Goal: Task Accomplishment & Management: Manage account settings

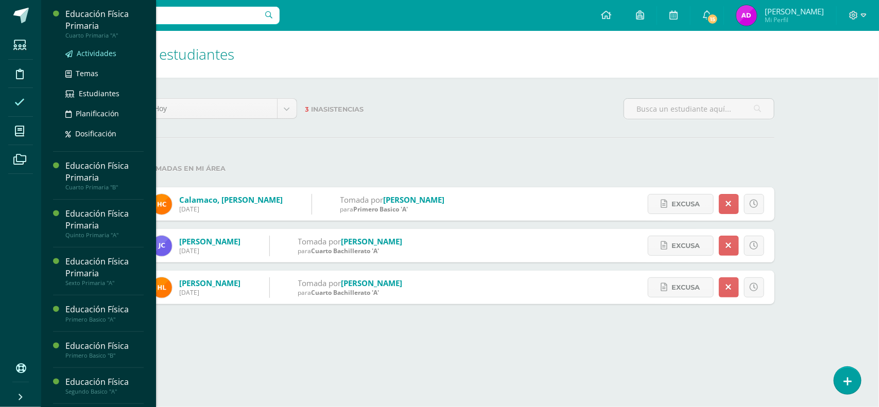
click at [101, 49] on span "Actividades" at bounding box center [97, 53] width 40 height 10
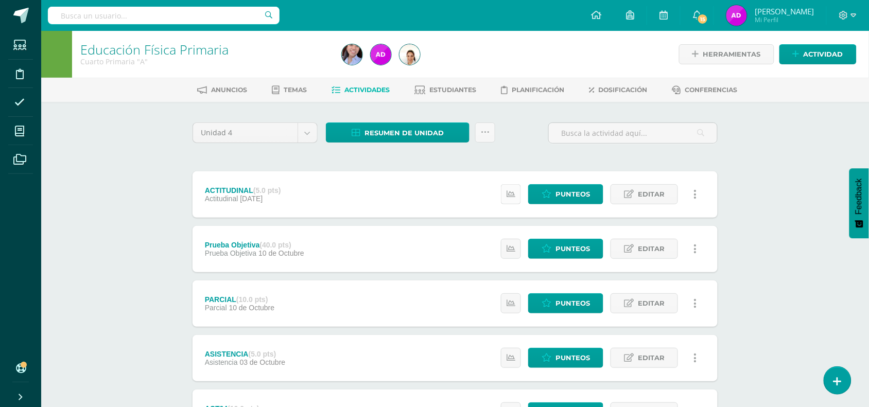
click at [512, 193] on icon at bounding box center [511, 194] width 9 height 9
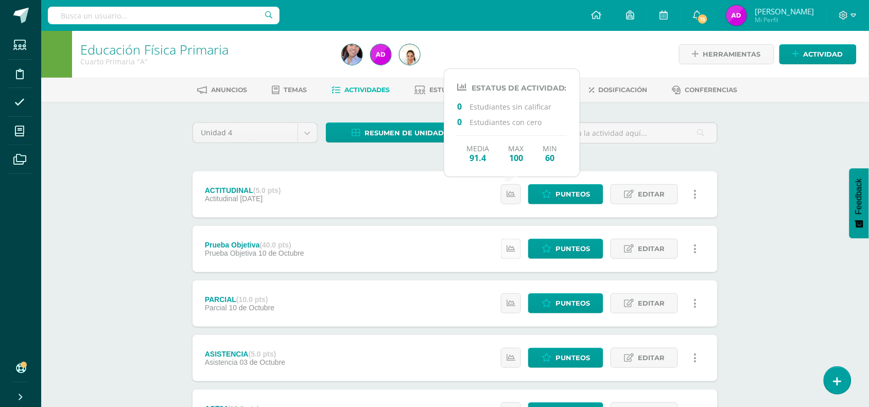
click at [512, 248] on icon at bounding box center [511, 249] width 9 height 9
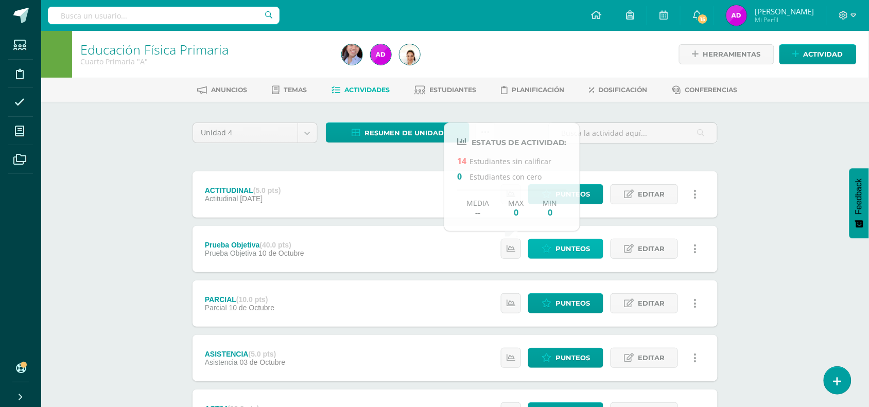
click at [560, 243] on span "Punteos" at bounding box center [572, 248] width 34 height 19
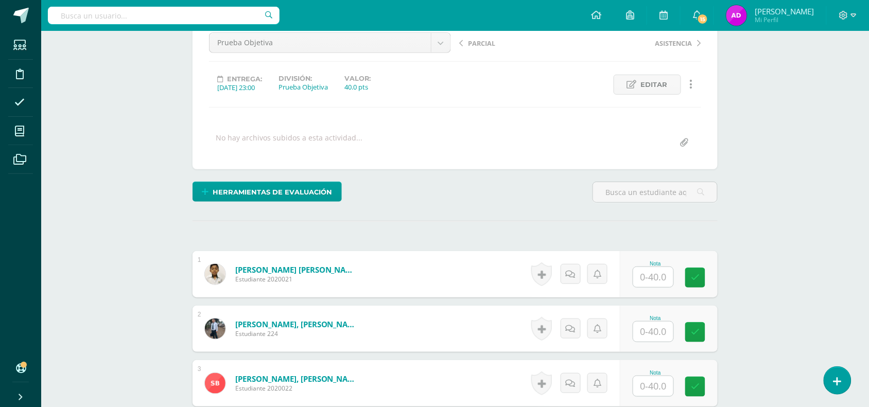
scroll to position [120, 0]
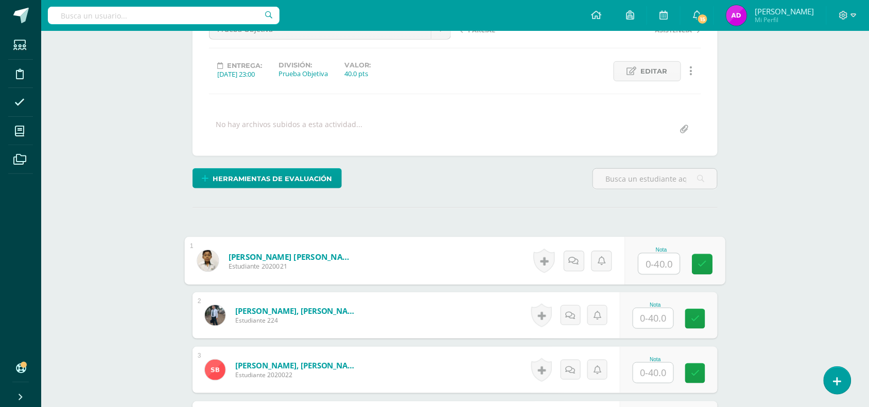
click at [667, 269] on input "text" at bounding box center [659, 264] width 41 height 21
type input "+"
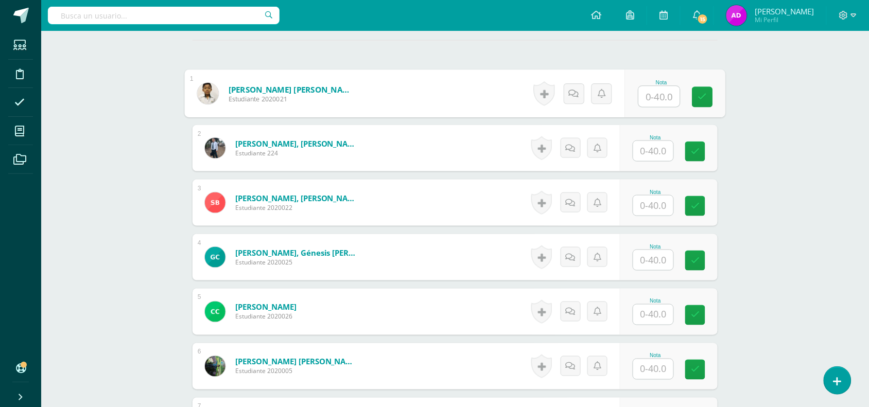
scroll to position [272, 0]
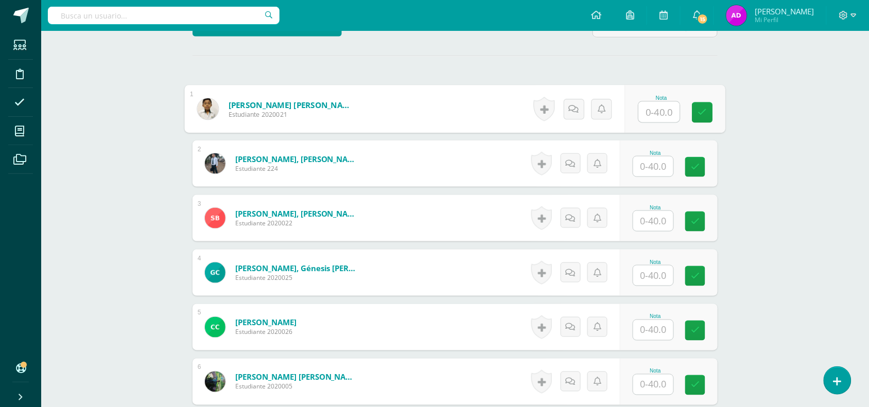
click at [662, 120] on input "text" at bounding box center [659, 112] width 41 height 21
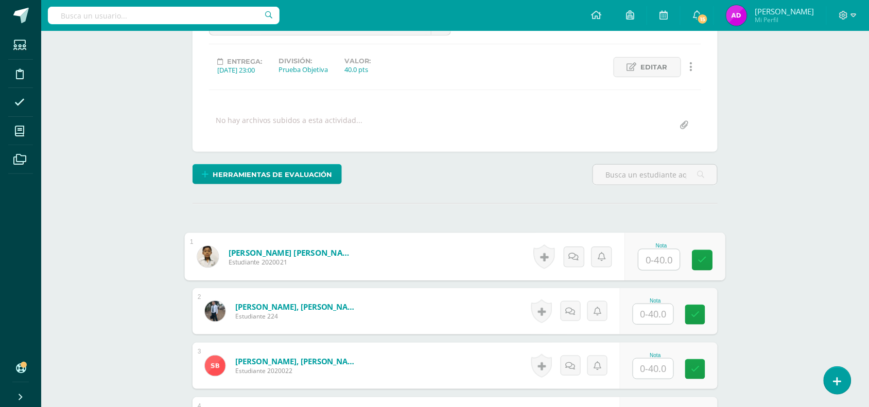
scroll to position [109, 0]
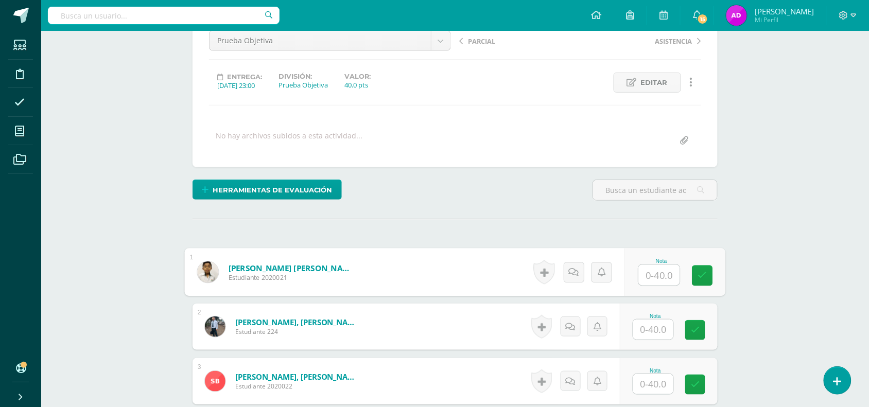
click at [652, 270] on input "text" at bounding box center [659, 275] width 41 height 21
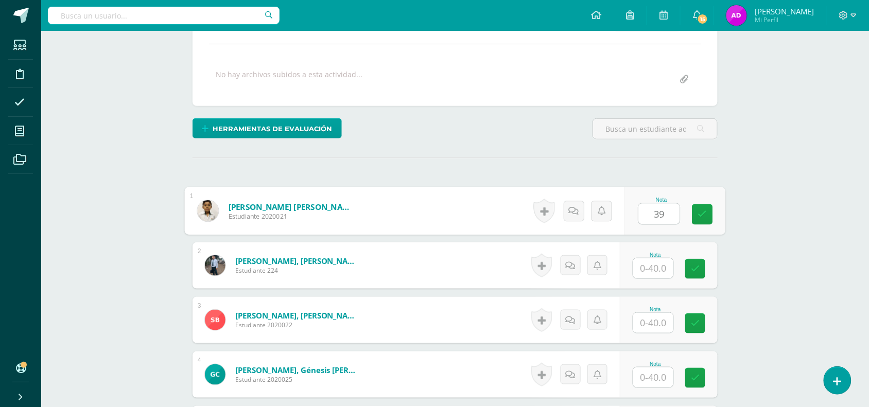
type input "39"
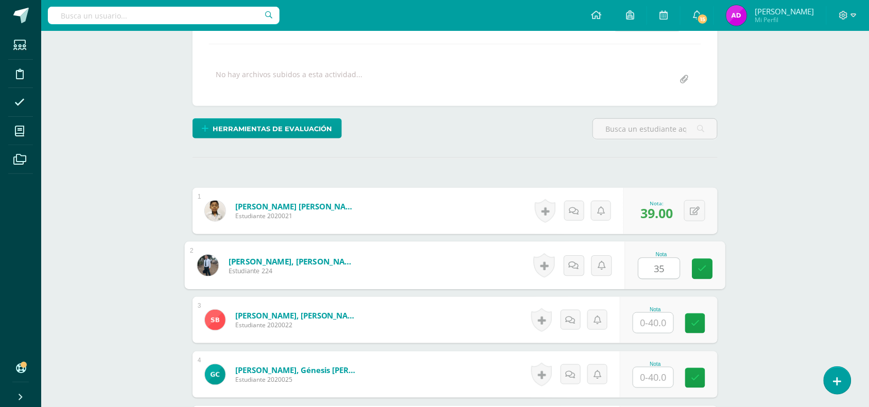
type input "35"
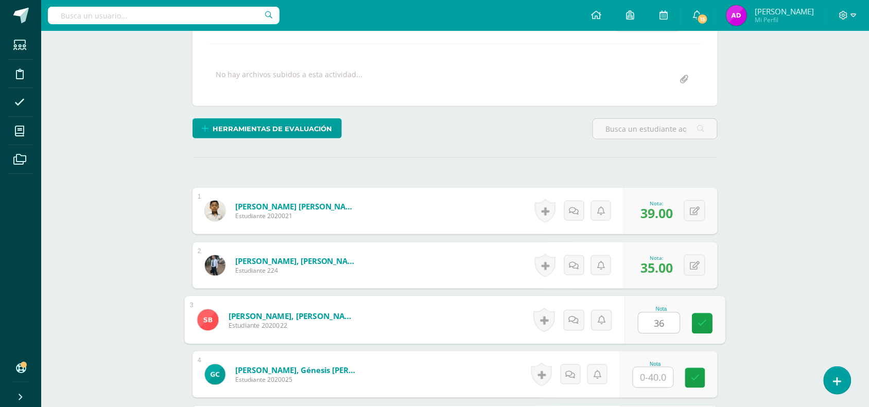
type input "36"
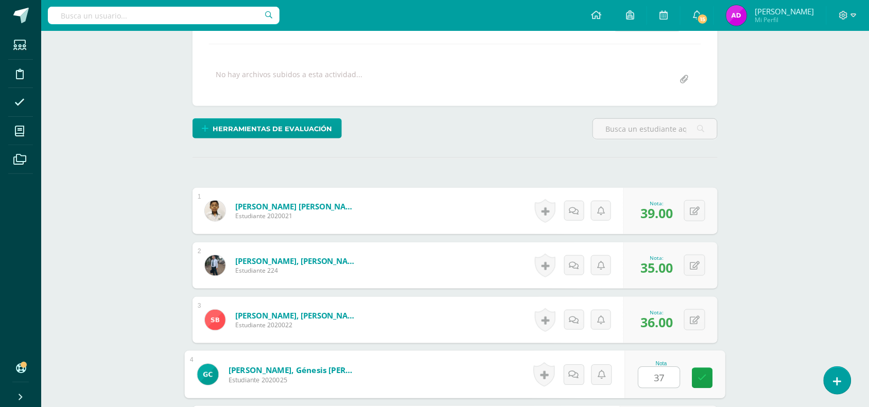
type input "37"
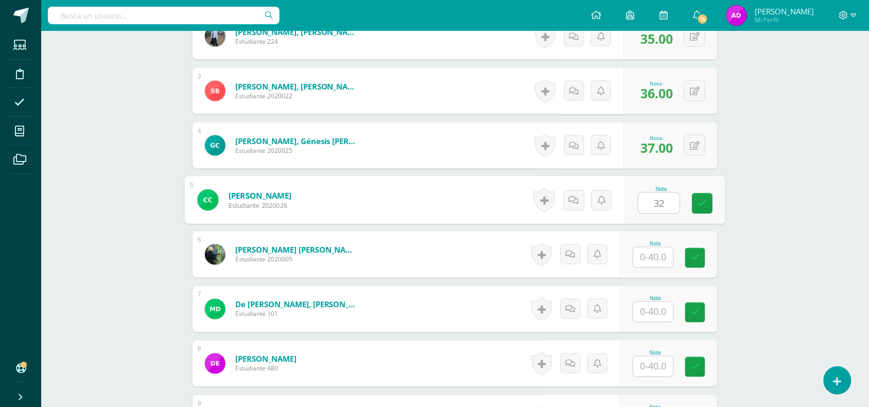
type input "32"
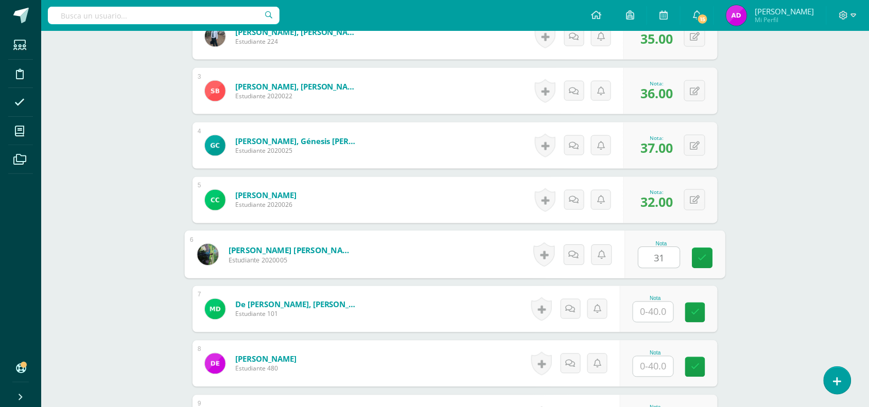
type input "31"
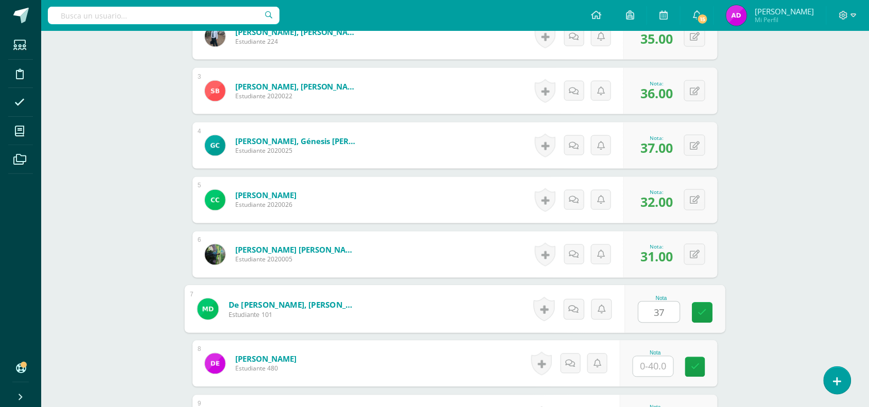
type input "37"
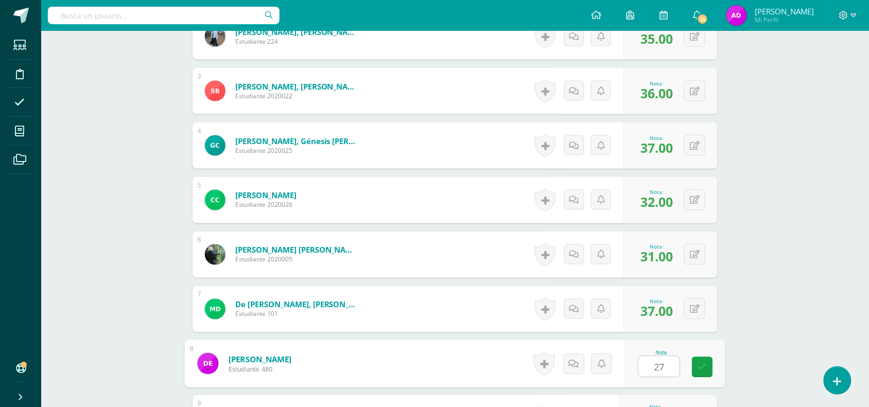
type input "27"
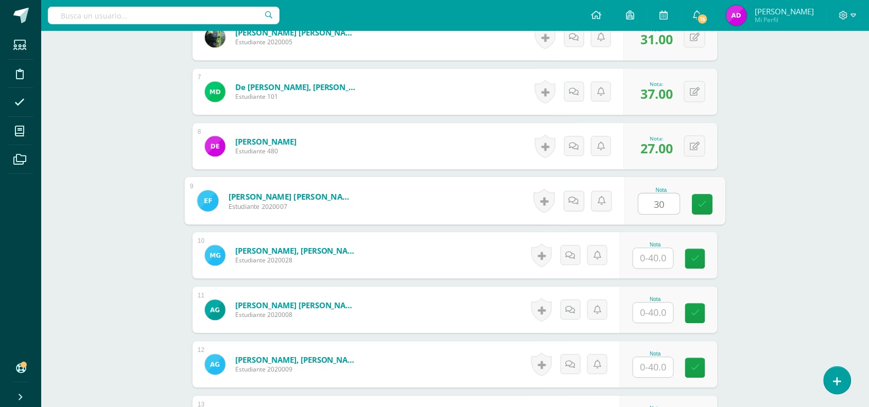
type input "30"
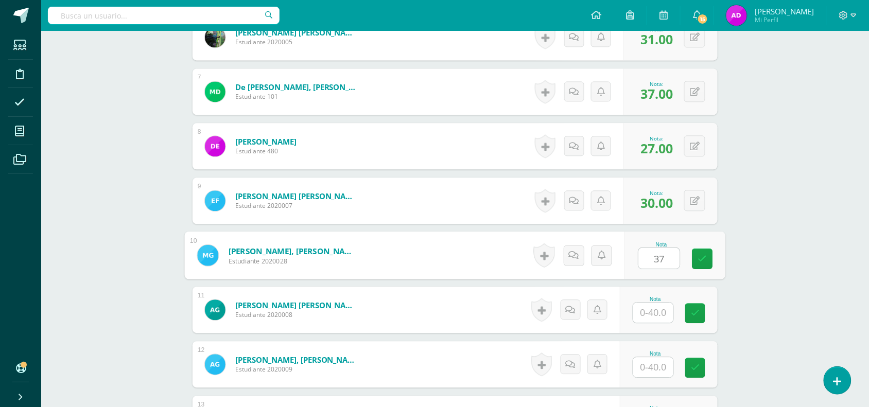
type input "37"
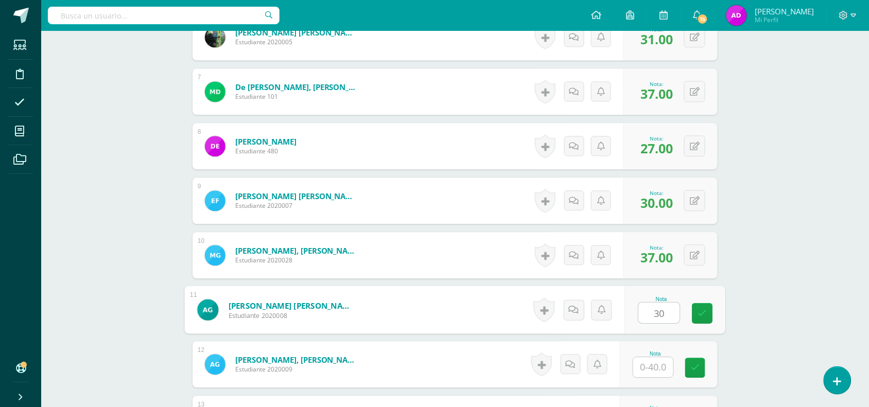
type input "30"
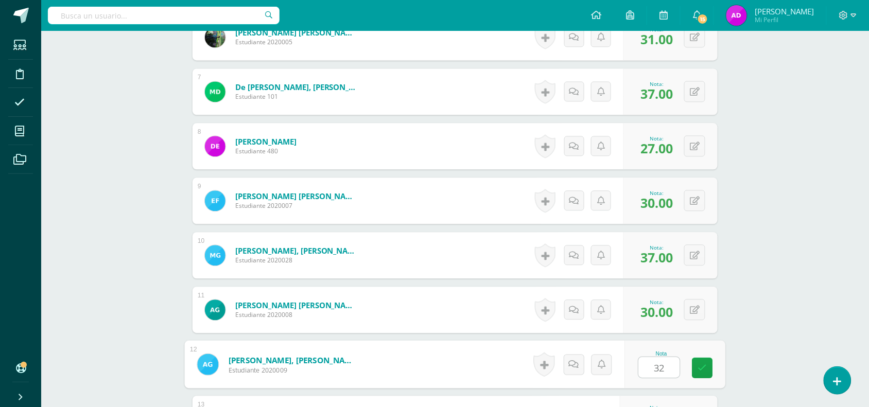
type input "32"
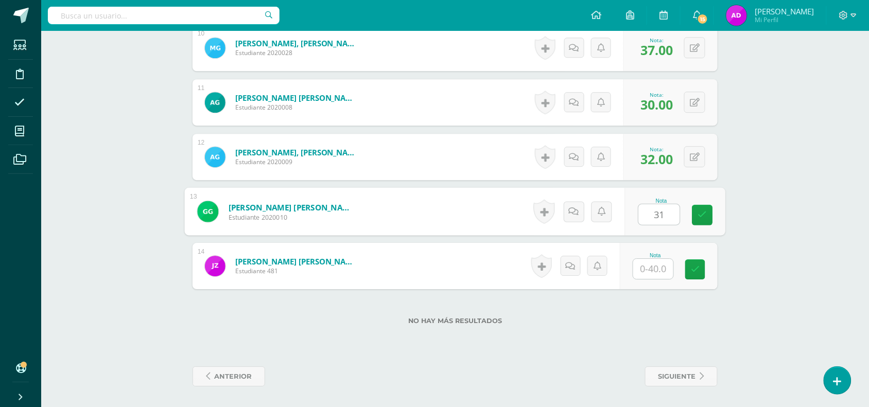
type input "31"
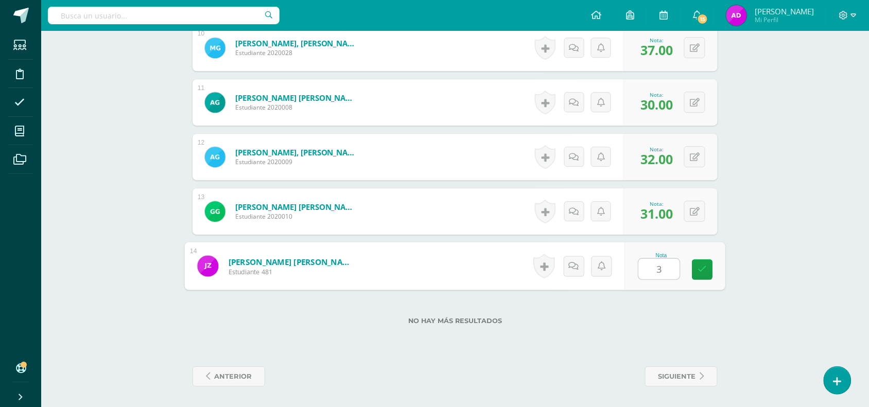
type input "30"
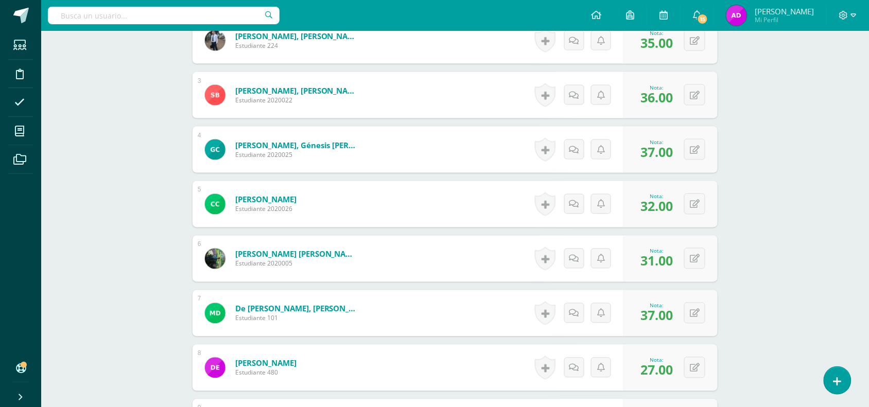
scroll to position [0, 0]
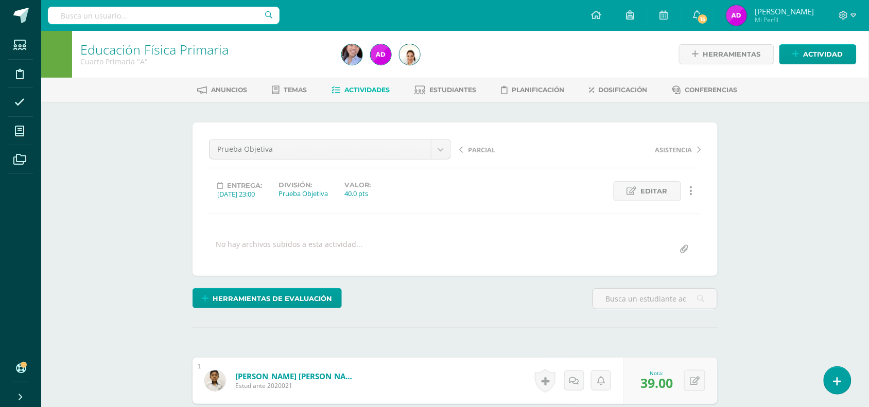
click at [363, 83] on link "Actividades" at bounding box center [361, 90] width 58 height 16
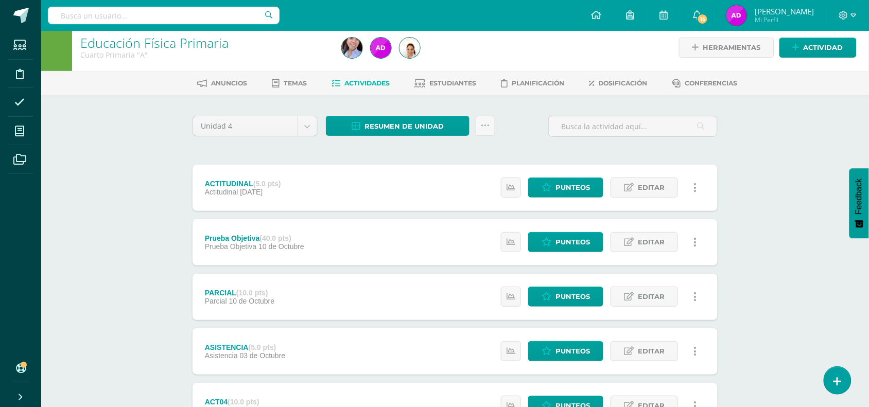
scroll to position [49, 0]
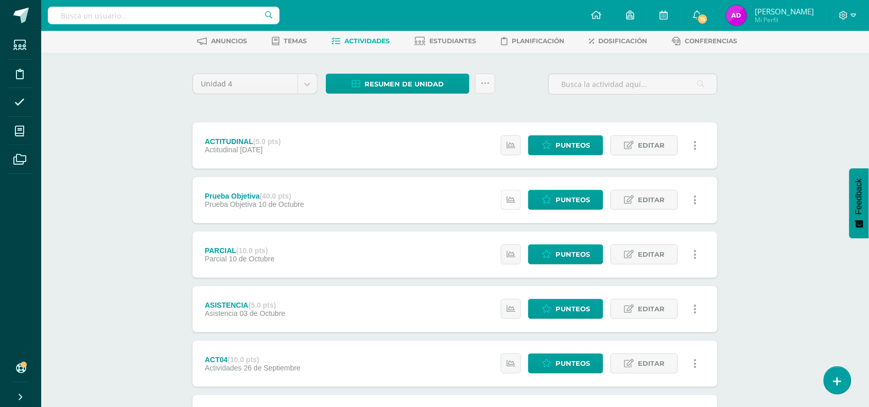
click at [516, 206] on link at bounding box center [511, 200] width 20 height 20
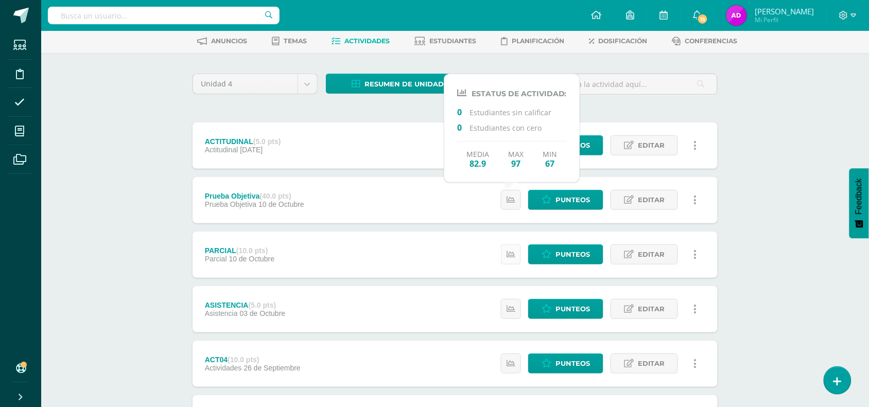
click at [508, 260] on link at bounding box center [511, 255] width 20 height 20
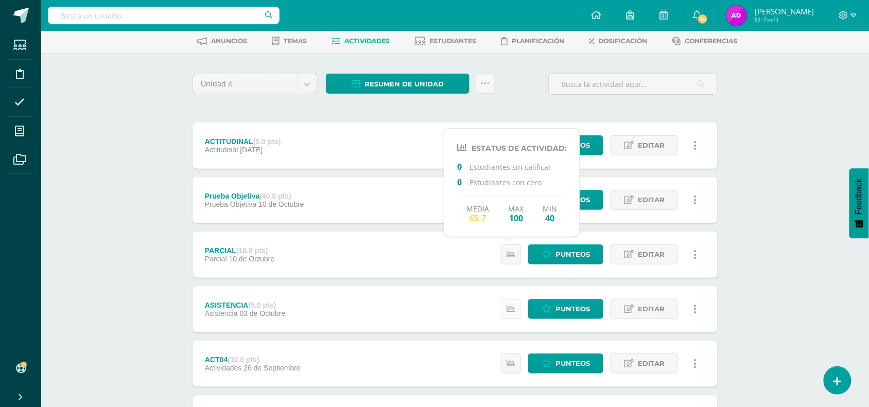
click at [503, 305] on link at bounding box center [511, 309] width 20 height 20
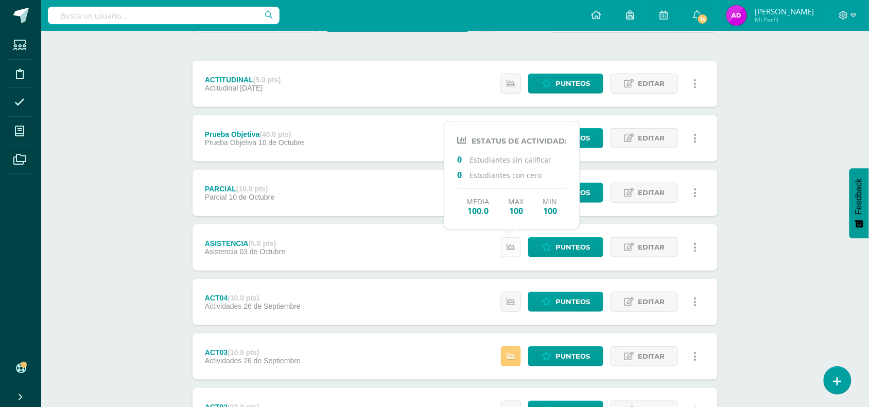
scroll to position [111, 0]
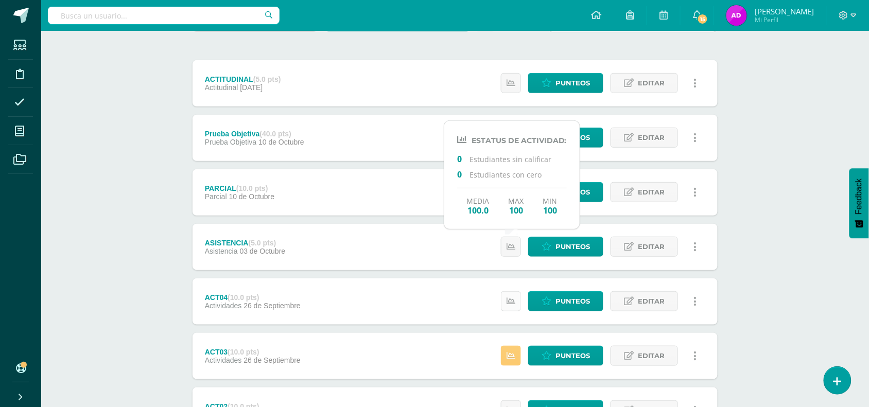
click at [514, 300] on icon at bounding box center [511, 301] width 9 height 9
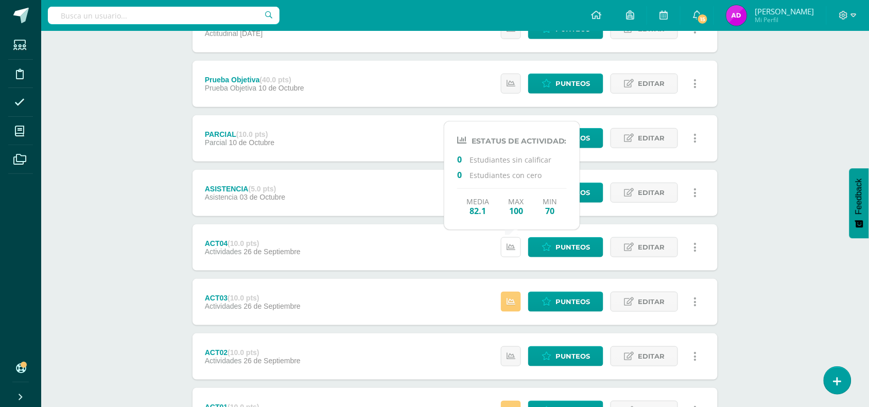
scroll to position [182, 0]
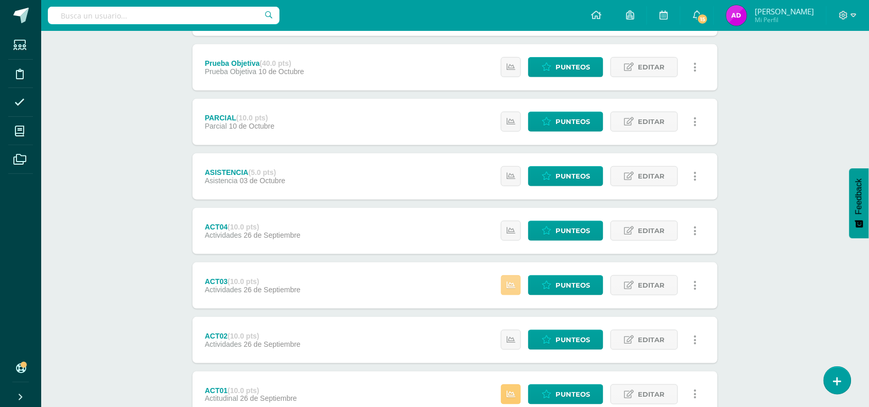
click at [503, 289] on link at bounding box center [511, 285] width 20 height 20
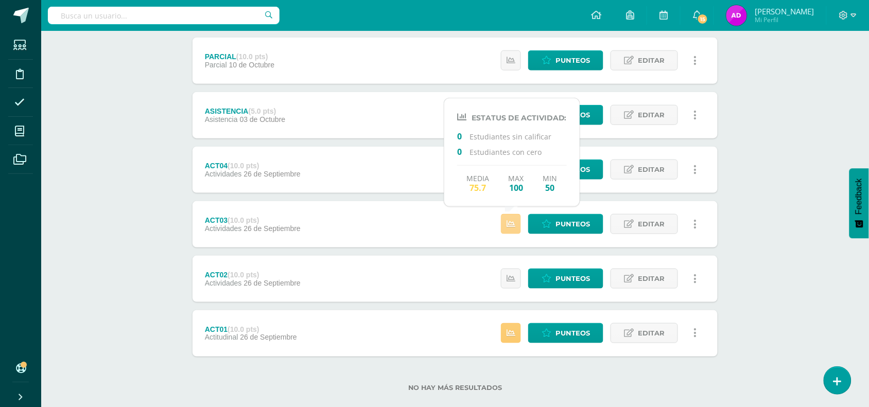
scroll to position [243, 0]
click at [508, 280] on icon at bounding box center [511, 278] width 9 height 9
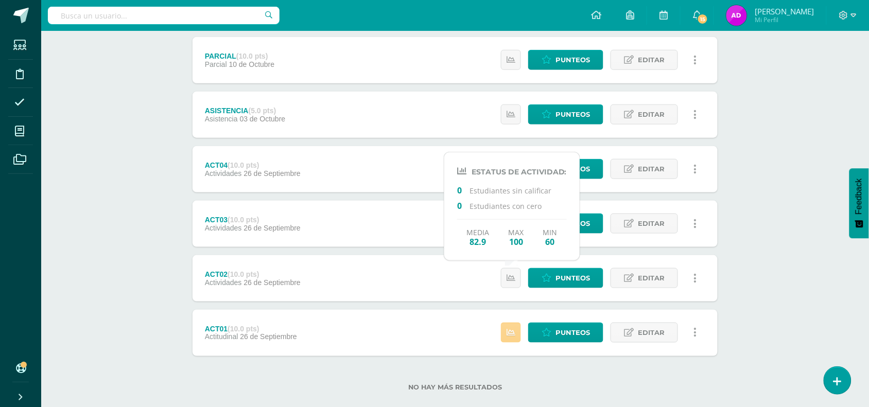
click at [513, 333] on icon at bounding box center [511, 332] width 9 height 9
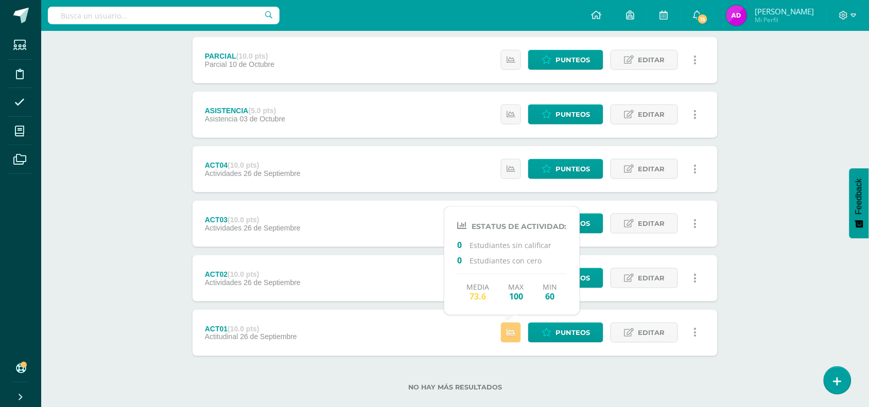
click at [776, 187] on div "Educación Física Primaria Cuarto Primaria "A" Herramientas Detalle de asistenci…" at bounding box center [455, 105] width 828 height 637
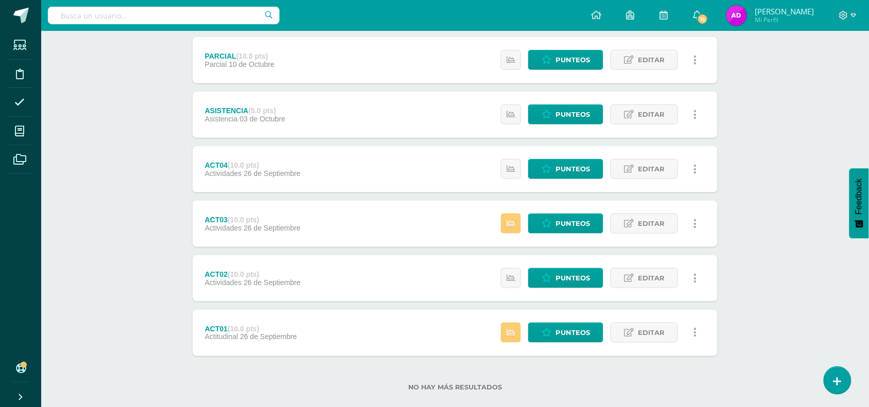
scroll to position [0, 0]
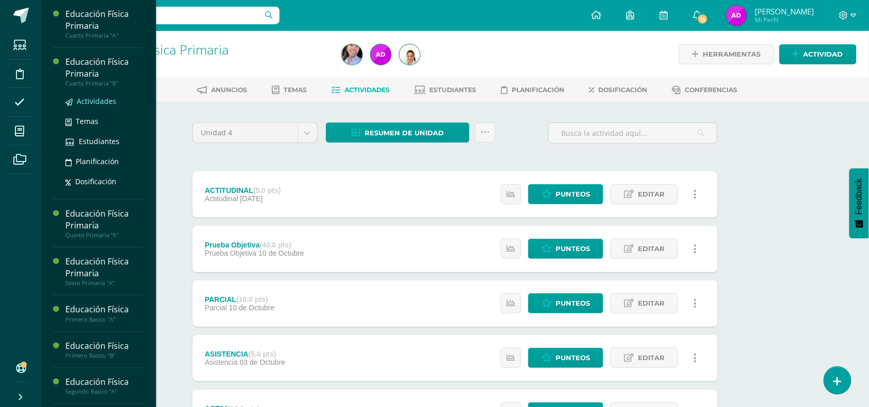
click at [99, 101] on span "Actividades" at bounding box center [97, 101] width 40 height 10
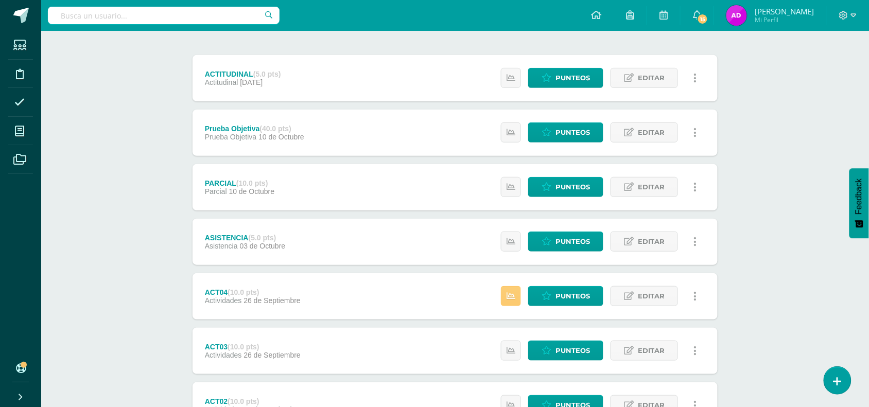
scroll to position [117, 0]
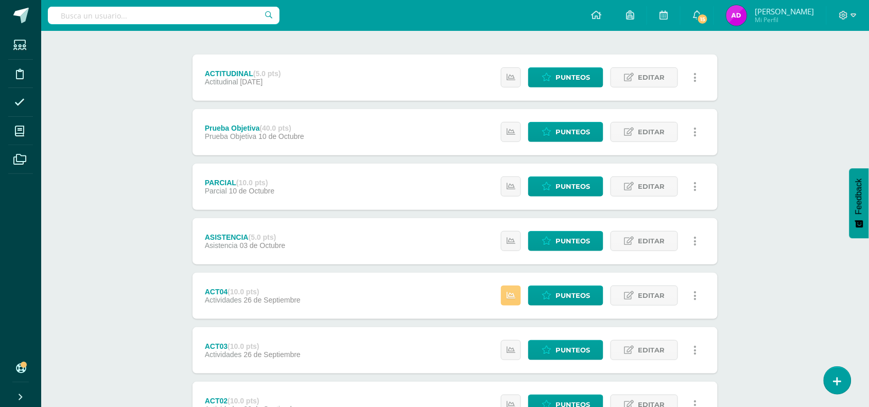
click at [500, 76] on div "Estatus de Actividad: 0 Estudiantes sin calificar 0 Estudiantes con cero Media …" at bounding box center [601, 78] width 232 height 46
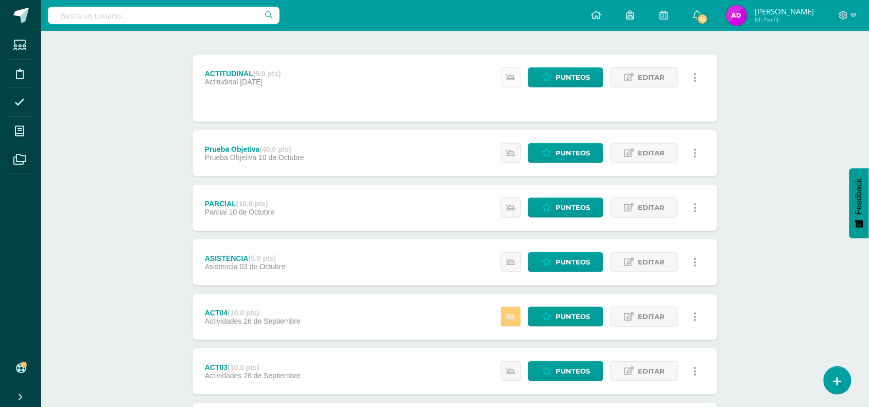
click at [506, 77] on link at bounding box center [511, 77] width 20 height 20
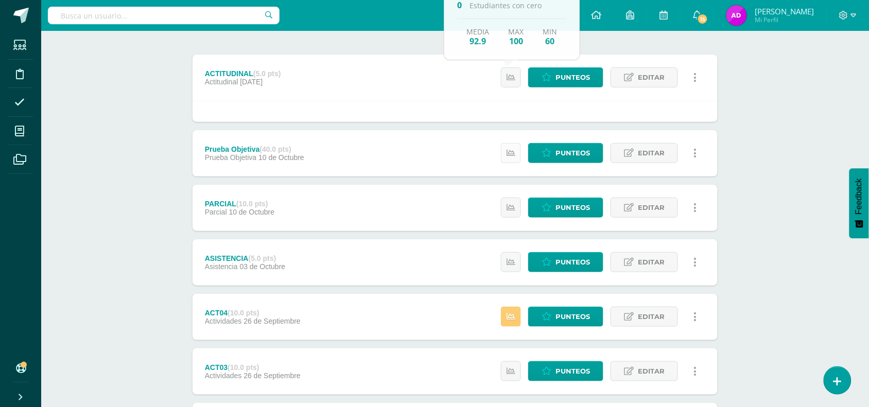
click at [513, 161] on link at bounding box center [511, 153] width 20 height 20
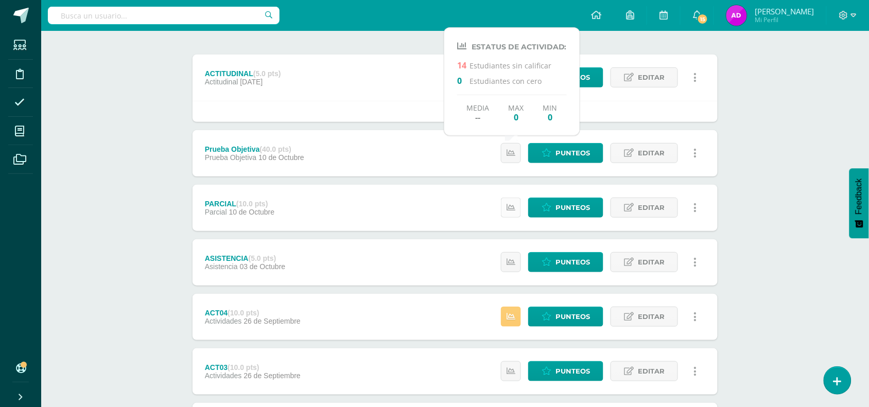
click at [508, 211] on icon at bounding box center [511, 207] width 9 height 9
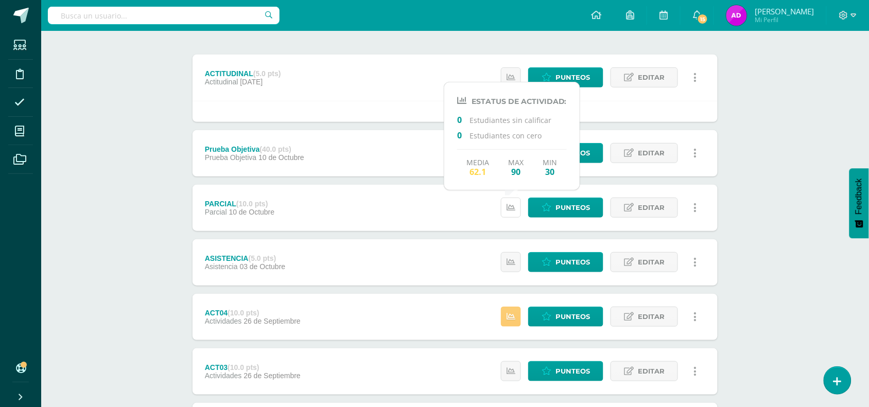
scroll to position [161, 0]
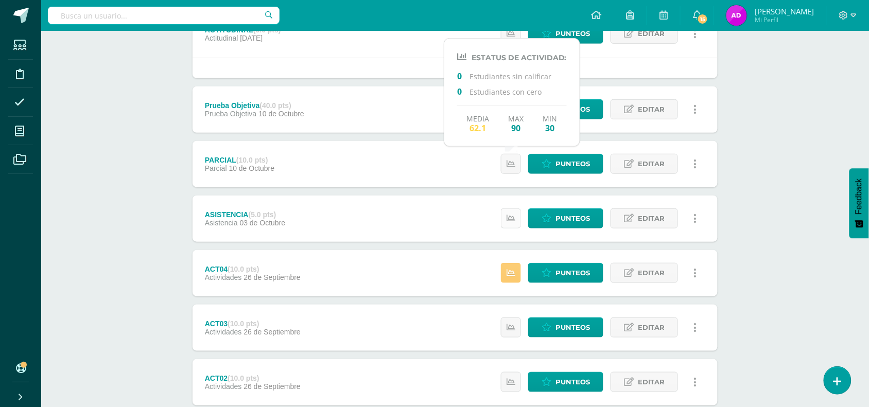
click at [514, 224] on link at bounding box center [511, 218] width 20 height 20
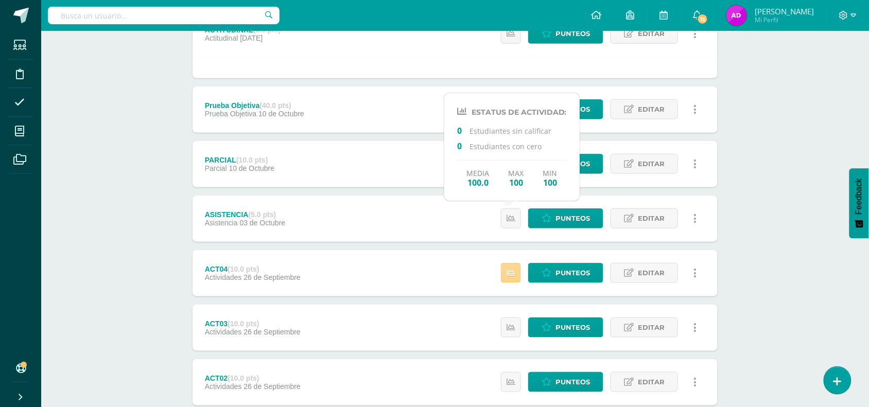
click at [513, 276] on icon at bounding box center [511, 273] width 9 height 9
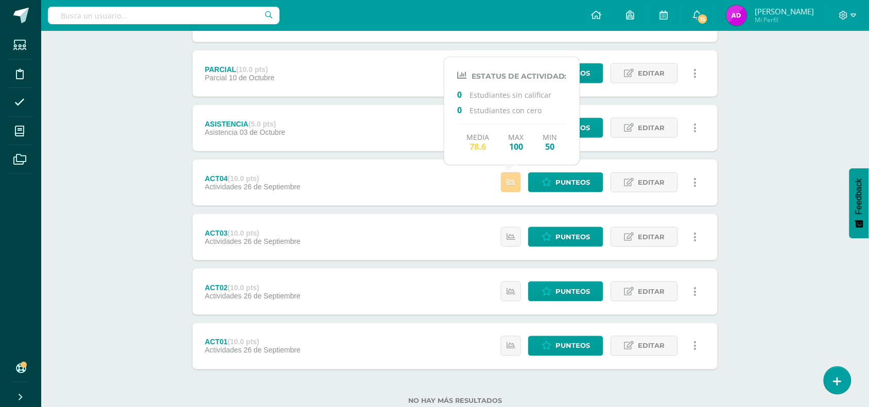
scroll to position [252, 0]
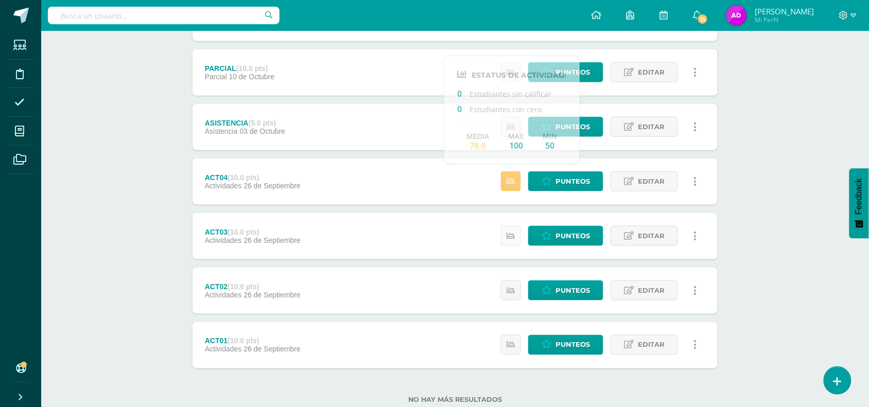
click at [513, 232] on icon at bounding box center [511, 236] width 9 height 9
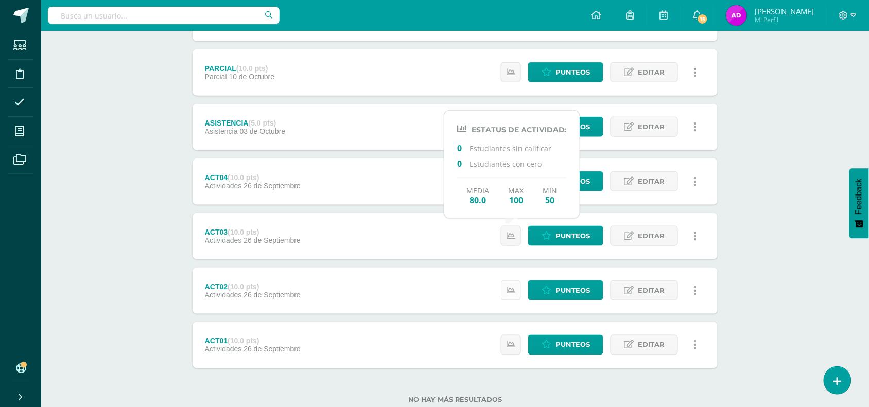
click at [508, 294] on icon at bounding box center [511, 290] width 9 height 9
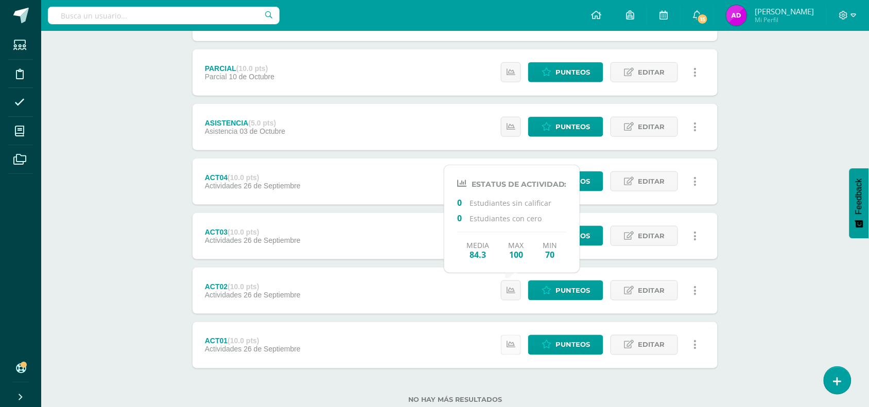
click at [513, 346] on icon at bounding box center [511, 345] width 9 height 9
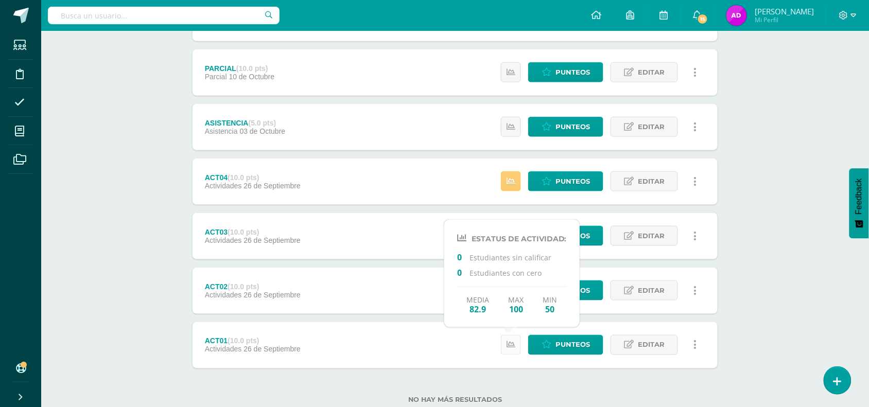
scroll to position [0, 0]
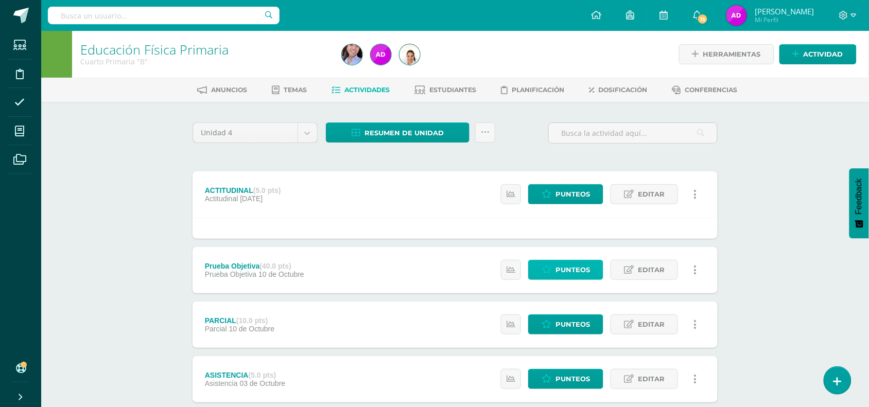
click at [565, 271] on span "Punteos" at bounding box center [572, 269] width 34 height 19
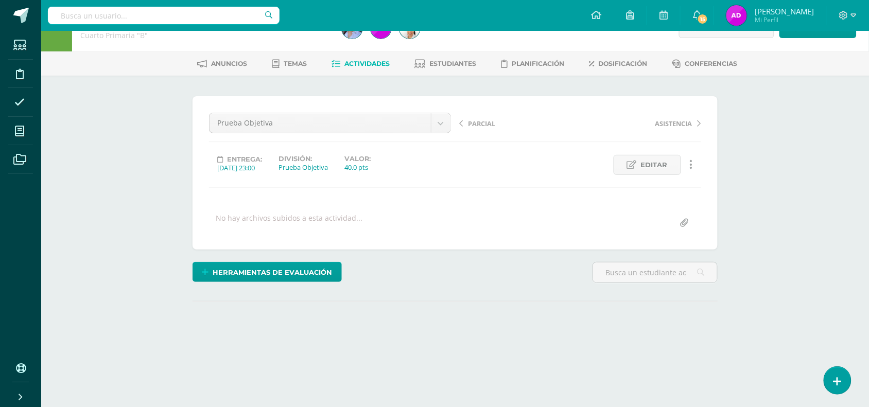
scroll to position [27, 0]
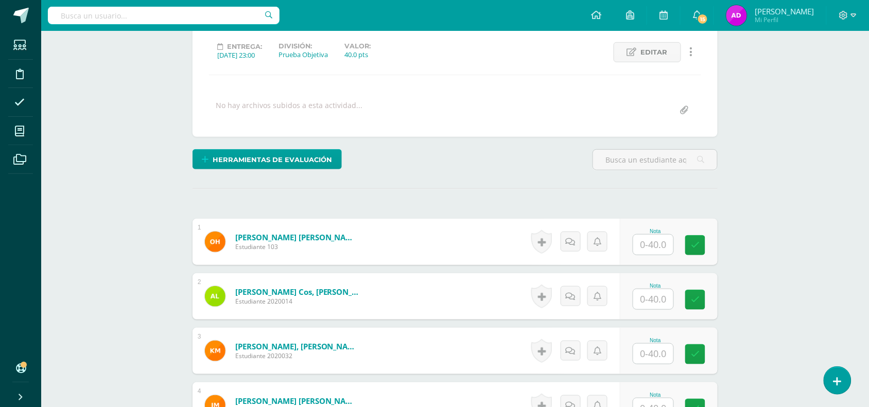
click at [663, 246] on input "text" at bounding box center [653, 245] width 40 height 20
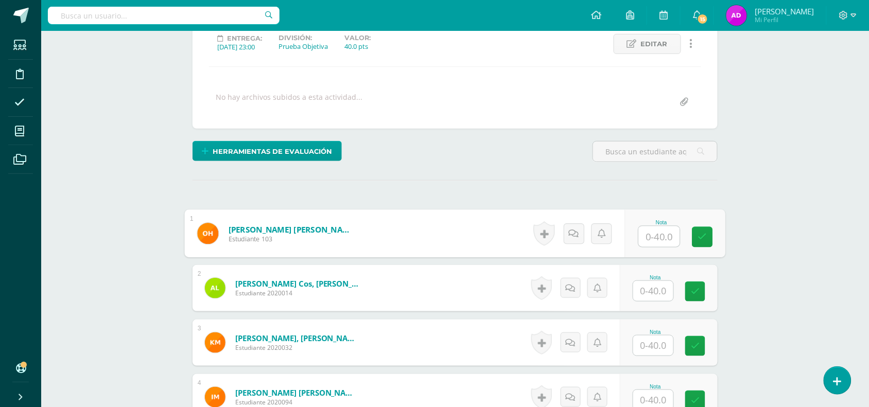
scroll to position [148, 0]
type input "37"
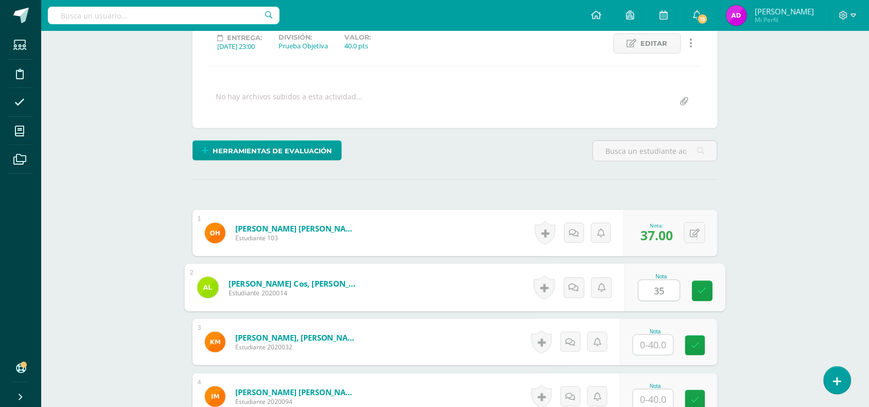
type input "35"
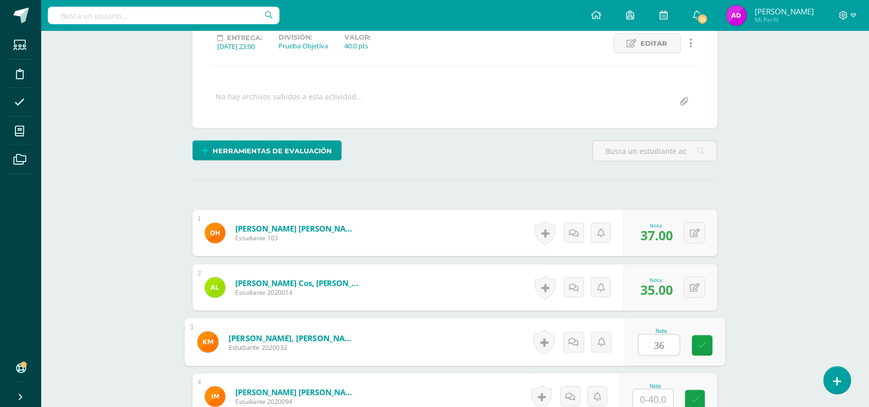
type input "36"
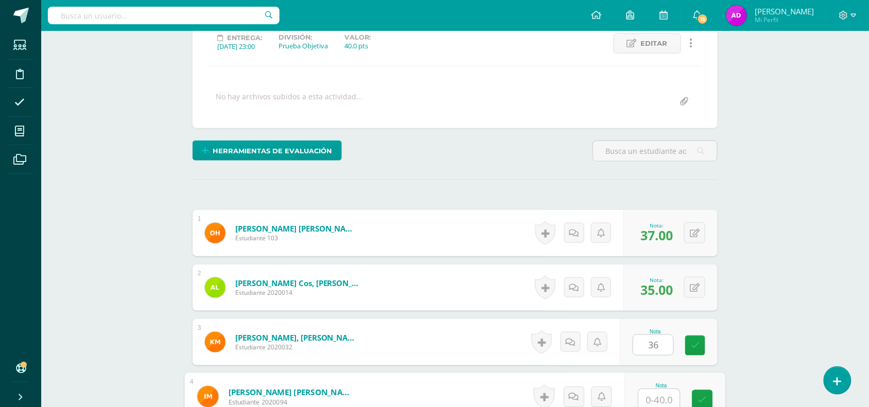
scroll to position [150, 0]
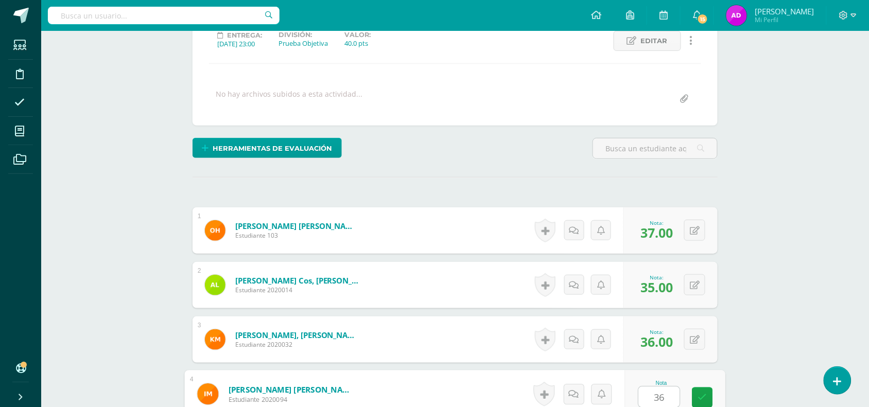
type input "36"
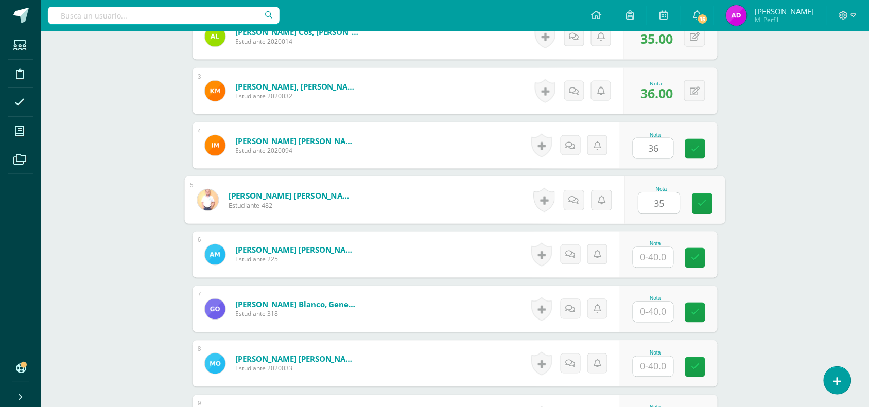
type input "35"
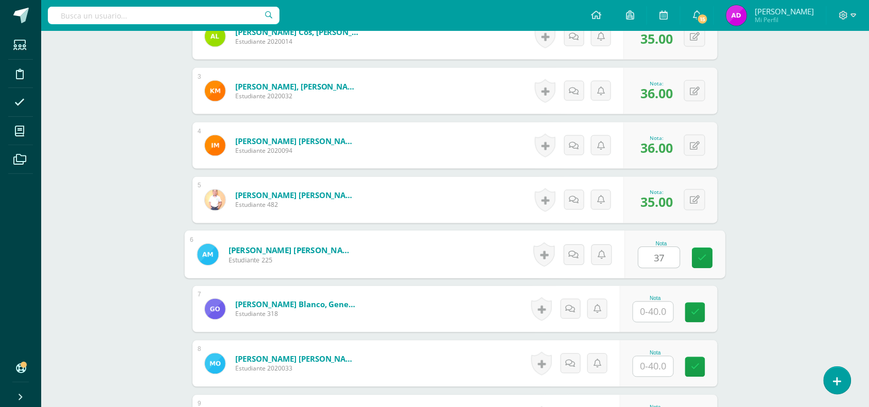
type input "37"
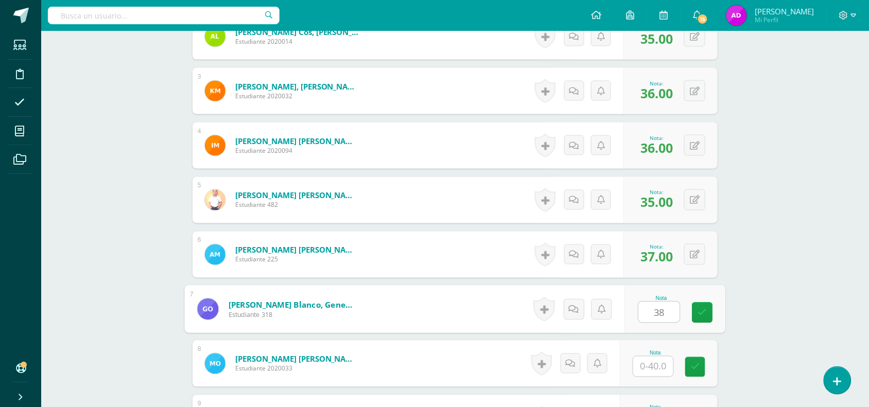
type input "38"
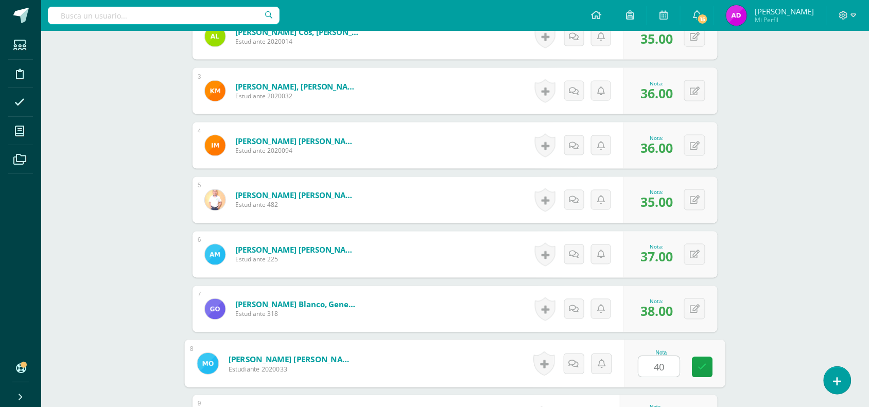
type input "40"
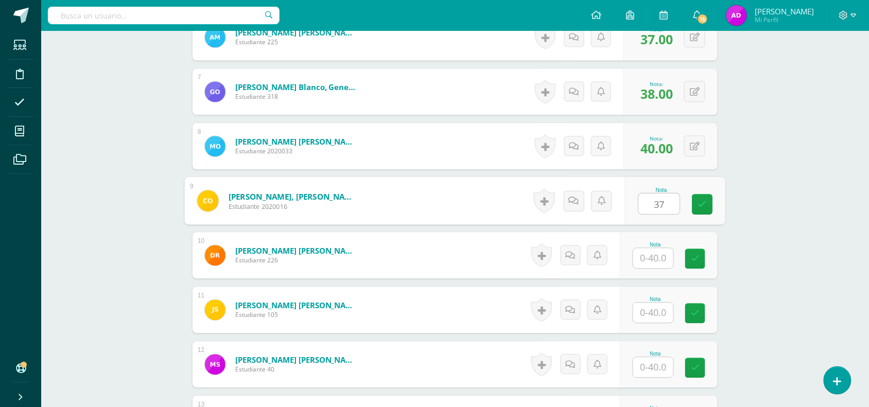
type input "37"
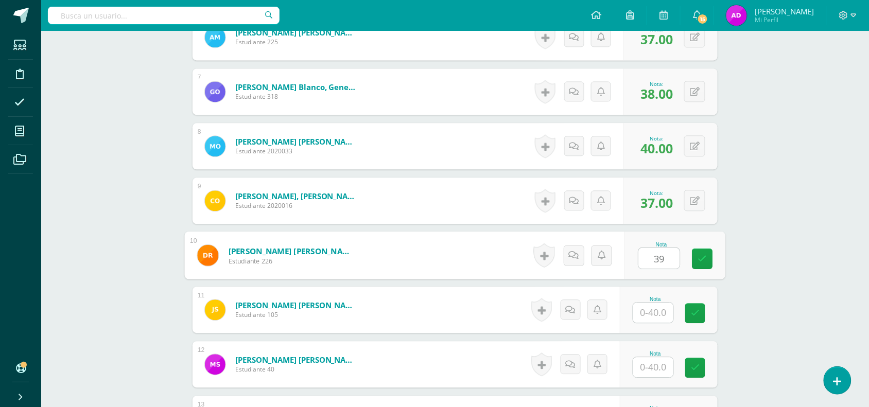
type input "39"
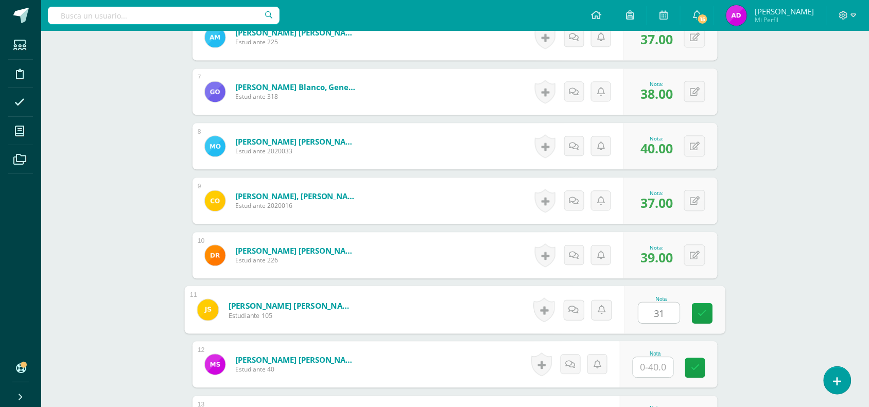
type input "31"
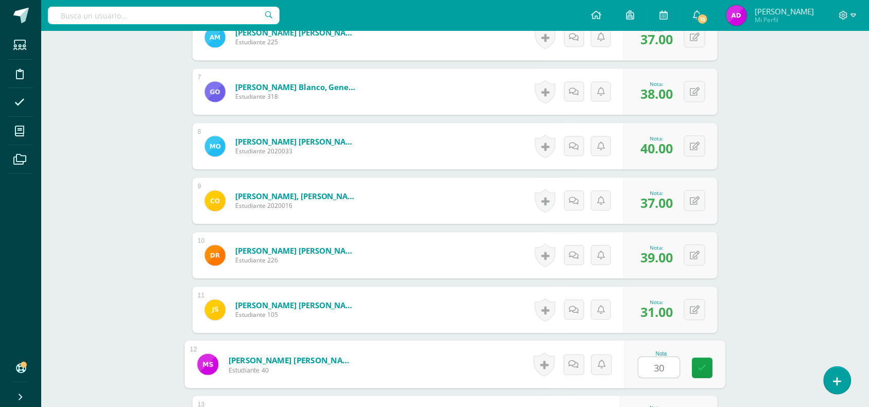
type input "30"
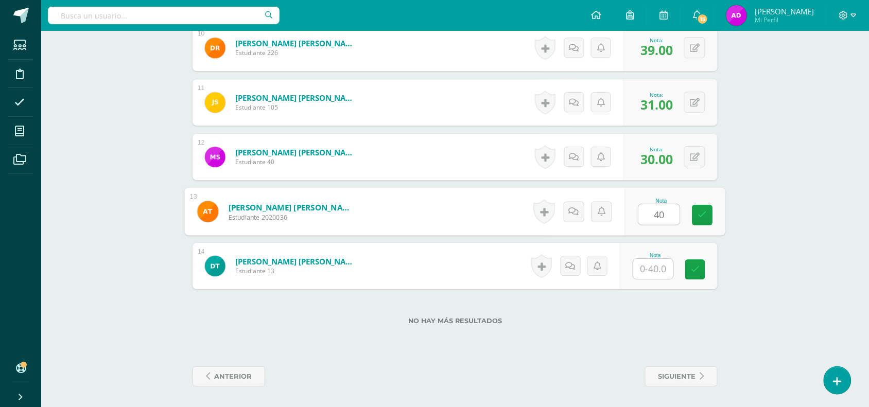
type input "40"
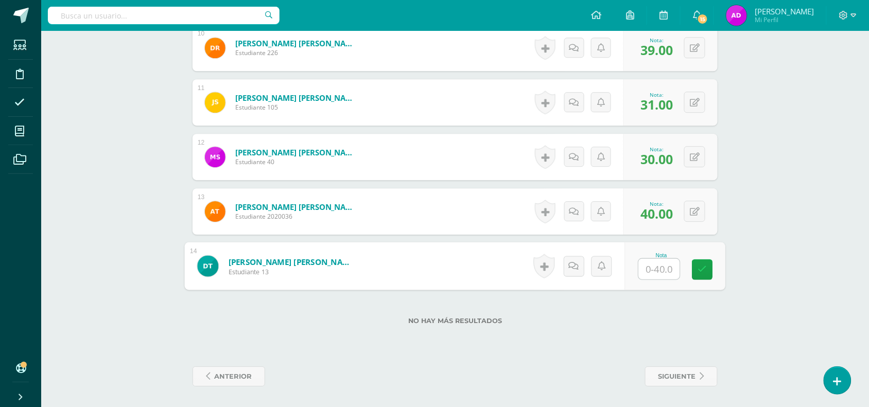
click at [672, 264] on input "text" at bounding box center [659, 269] width 41 height 21
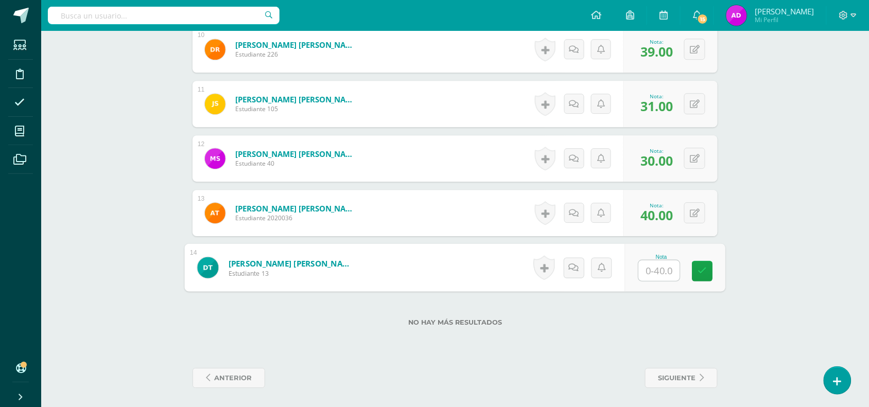
type input "0"
click at [571, 273] on div "Historial de actividad No hay historial para esta actividad Agregar Comentarios…" at bounding box center [577, 268] width 95 height 48
click at [585, 264] on icon at bounding box center [585, 267] width 10 height 9
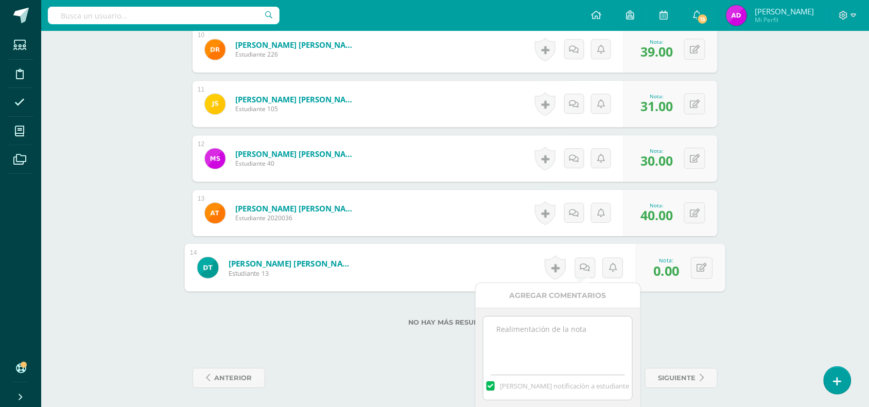
click at [557, 338] on textarea at bounding box center [557, 342] width 149 height 51
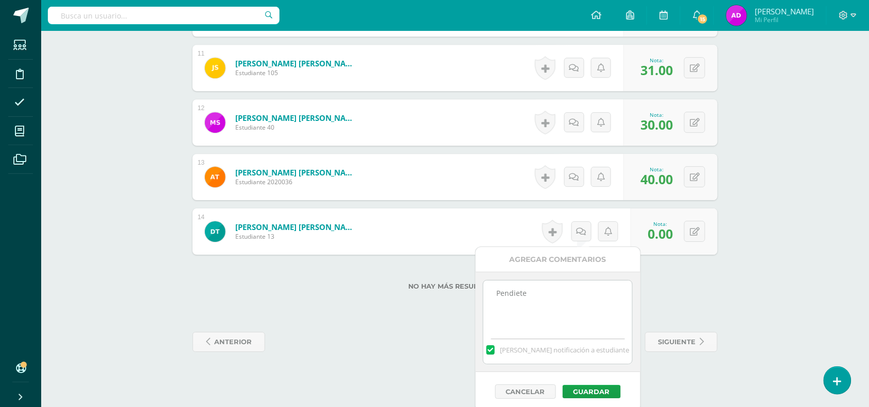
scroll to position [860, 0]
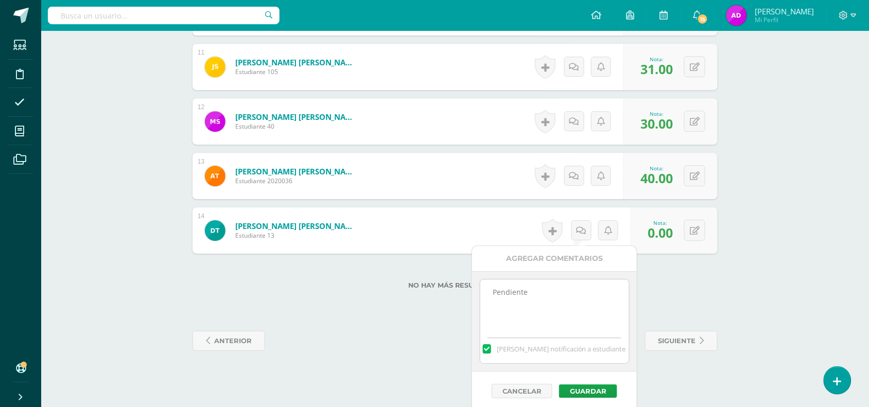
type textarea "Pendiente"
click at [568, 400] on div "Cancelar Guardar" at bounding box center [554, 391] width 165 height 39
click at [574, 397] on button "Guardar" at bounding box center [588, 391] width 58 height 13
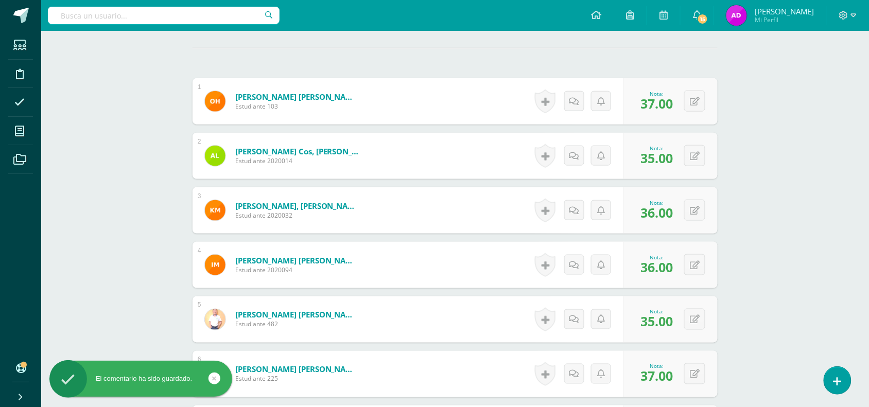
scroll to position [0, 0]
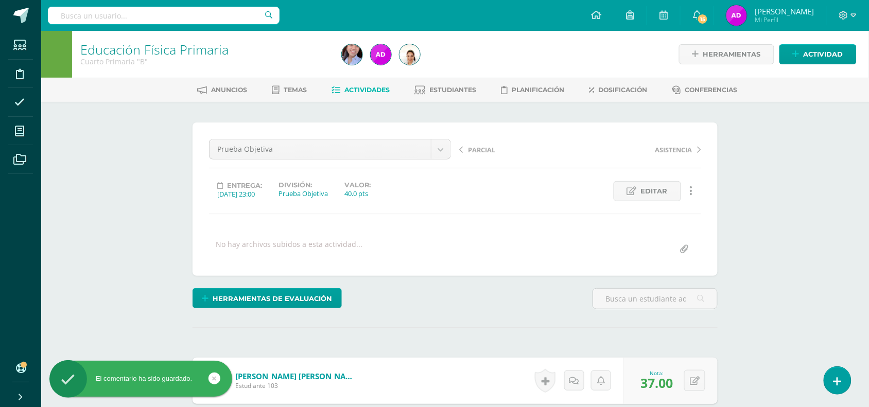
click at [345, 86] on span "Actividades" at bounding box center [367, 90] width 45 height 8
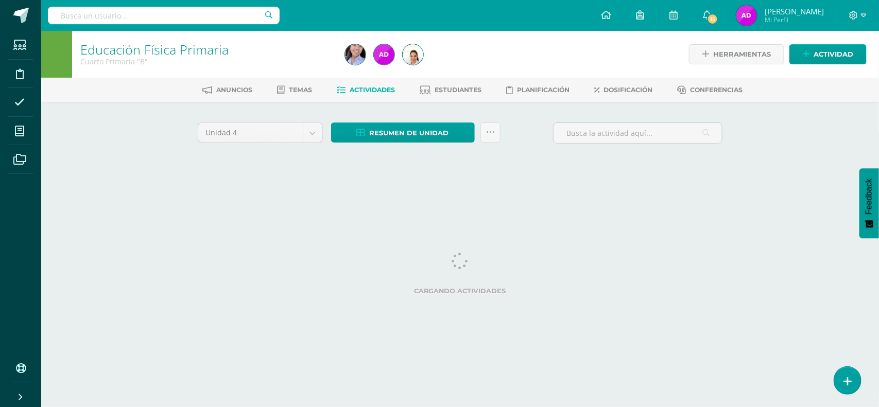
click at [344, 86] on link "Actividades" at bounding box center [366, 90] width 58 height 16
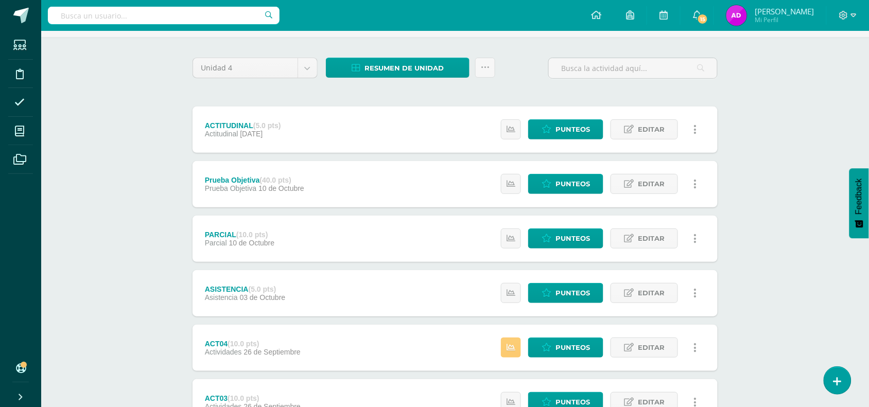
scroll to position [65, 0]
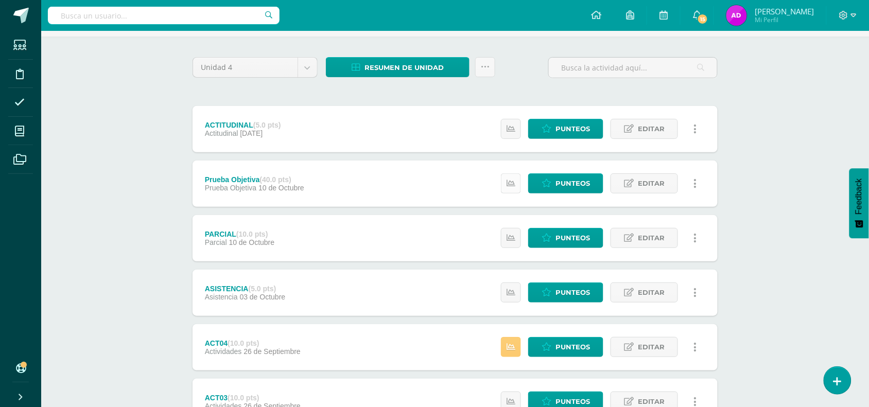
click at [516, 181] on link at bounding box center [511, 183] width 20 height 20
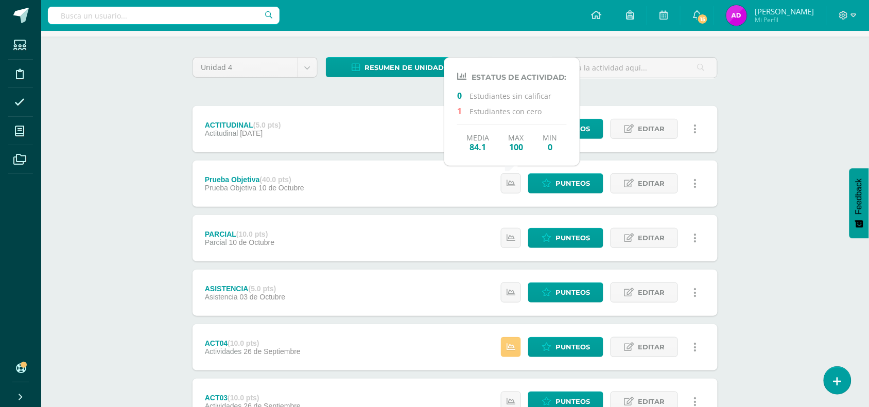
click at [98, 172] on div "Educación Física Primaria Cuarto Primaria "B" Herramientas Detalle de asistenci…" at bounding box center [455, 284] width 828 height 637
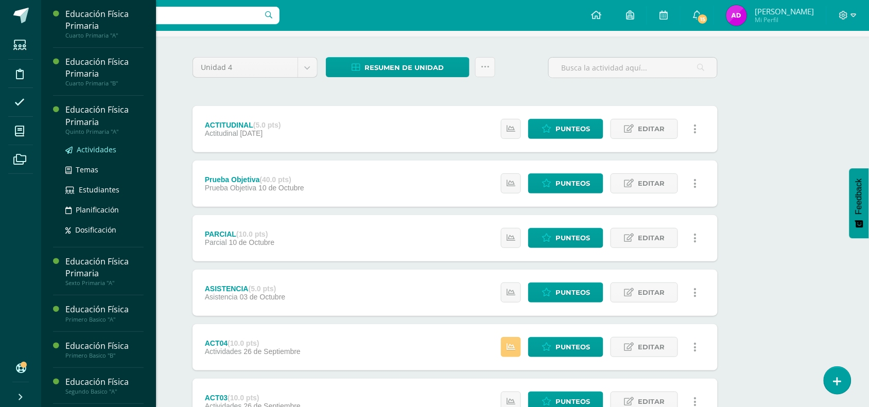
click at [100, 150] on span "Actividades" at bounding box center [97, 150] width 40 height 10
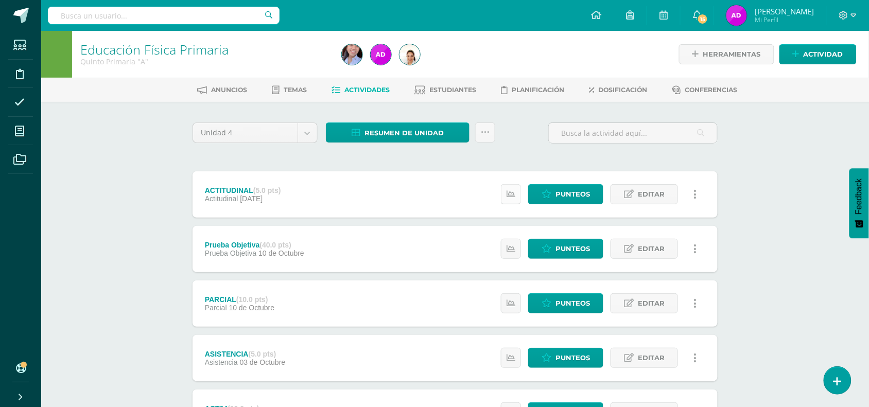
click at [508, 199] on link at bounding box center [511, 194] width 20 height 20
click at [512, 245] on icon at bounding box center [511, 249] width 9 height 9
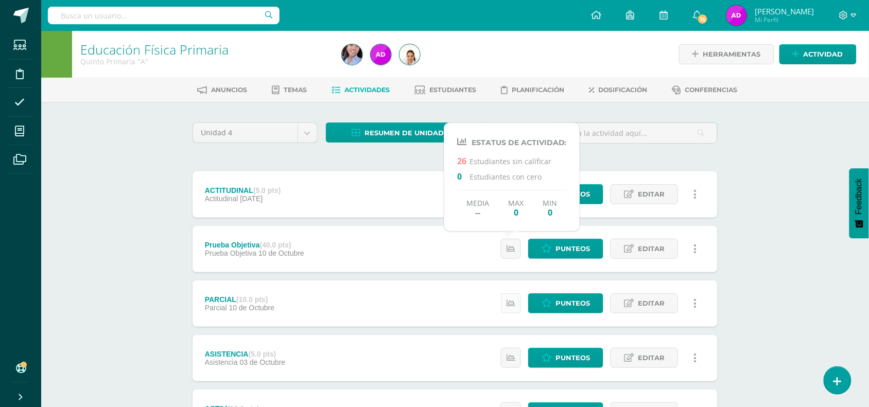
click at [504, 300] on link at bounding box center [511, 303] width 20 height 20
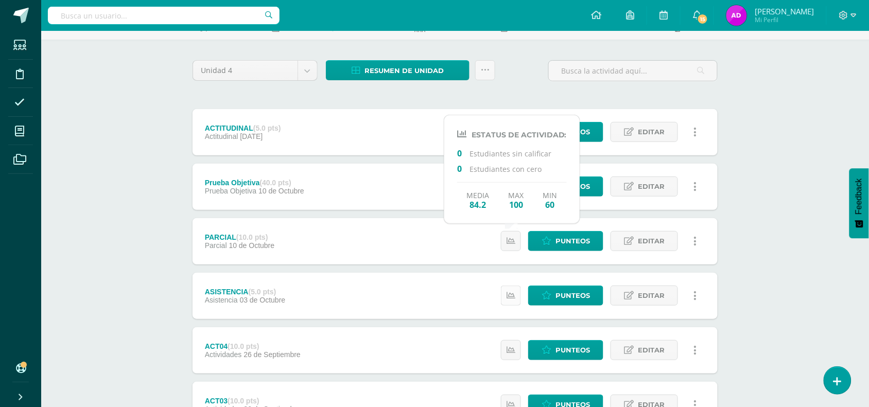
click at [510, 297] on icon at bounding box center [511, 295] width 9 height 9
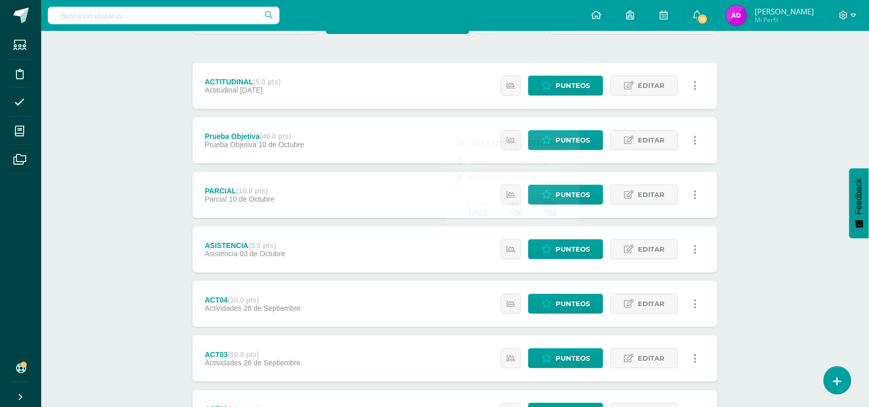
click at [511, 292] on div "Estatus de Actividad: 0 Estudiantes sin calificar 0 Estudiantes con cero Media …" at bounding box center [601, 304] width 232 height 46
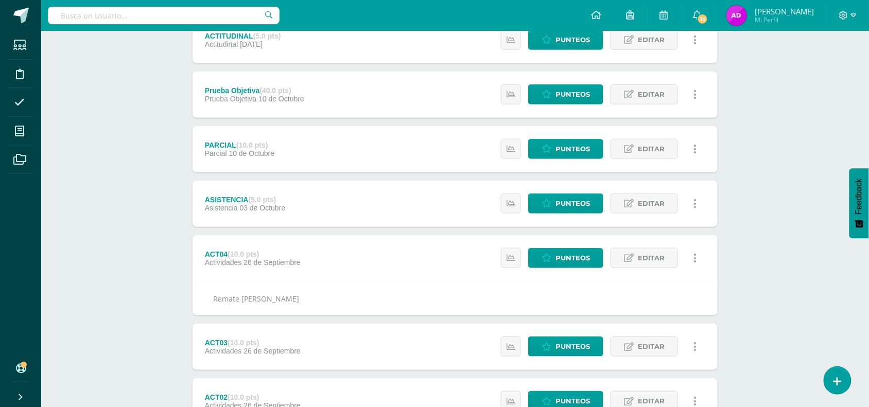
scroll to position [155, 0]
click at [512, 262] on link at bounding box center [511, 258] width 20 height 20
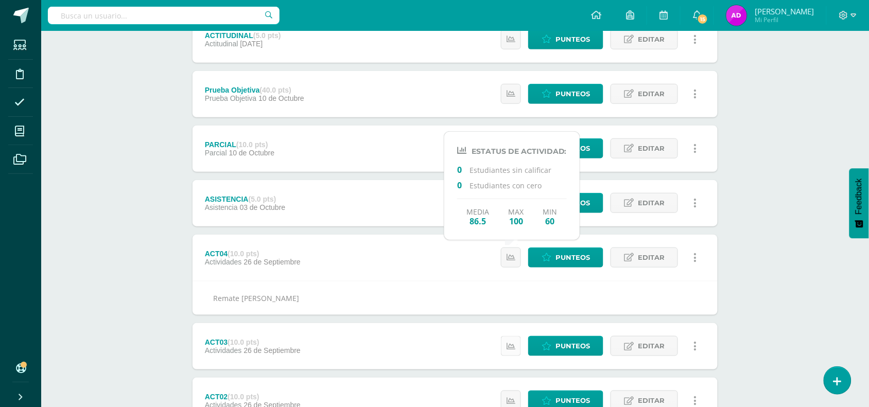
click at [511, 345] on icon at bounding box center [511, 346] width 9 height 9
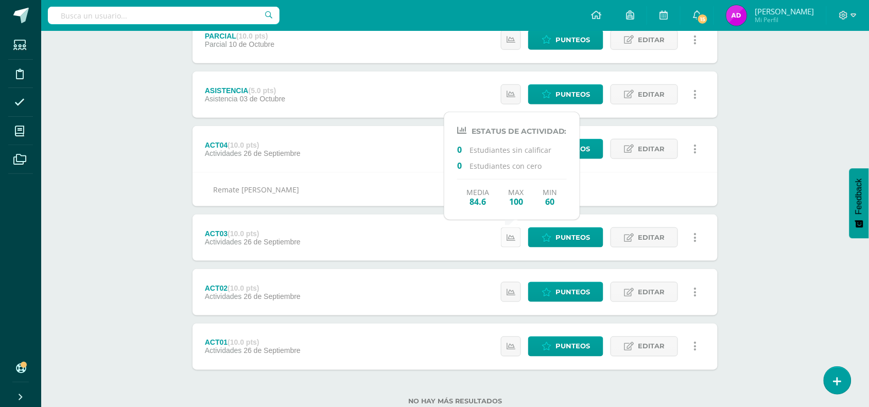
scroll to position [292, 0]
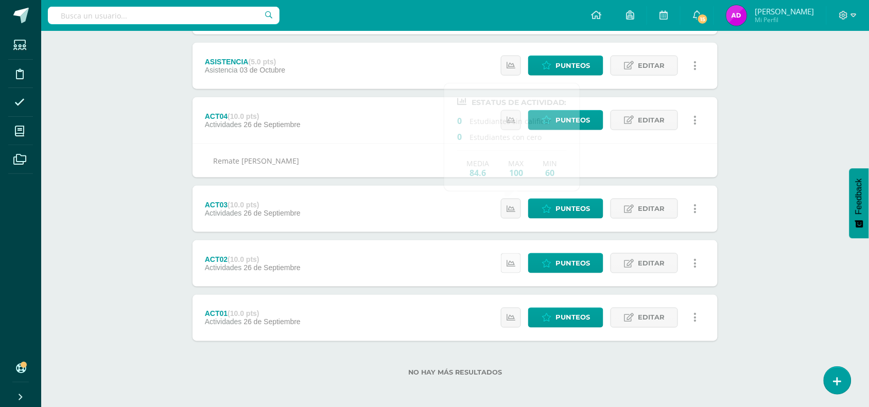
click at [513, 266] on icon at bounding box center [511, 263] width 9 height 9
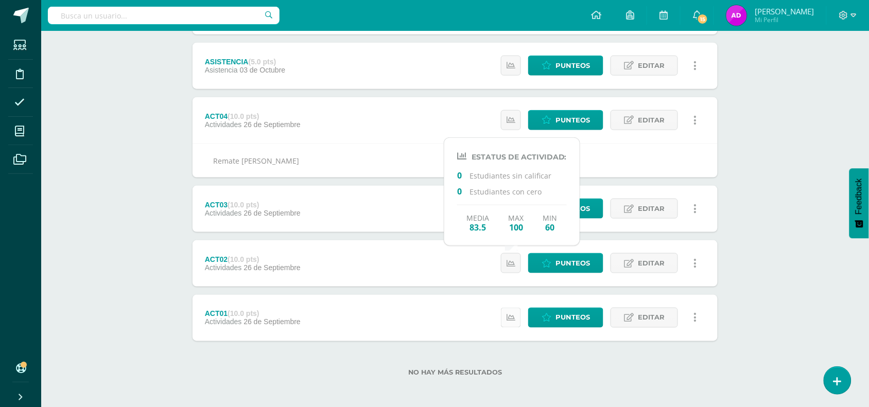
click at [517, 320] on link at bounding box center [511, 318] width 20 height 20
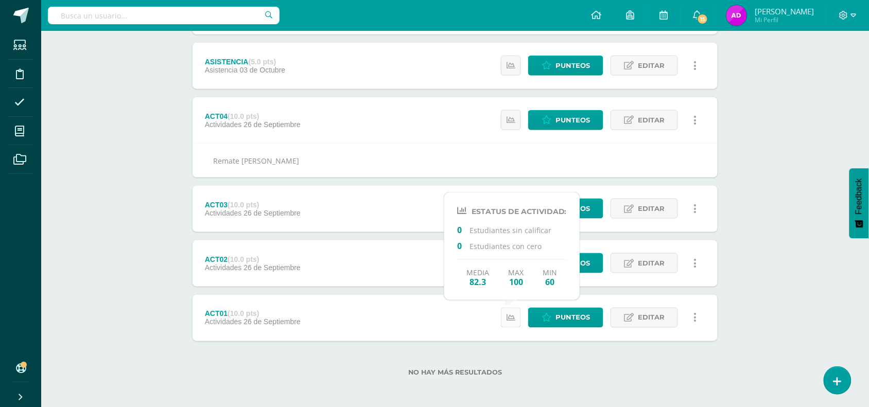
scroll to position [0, 0]
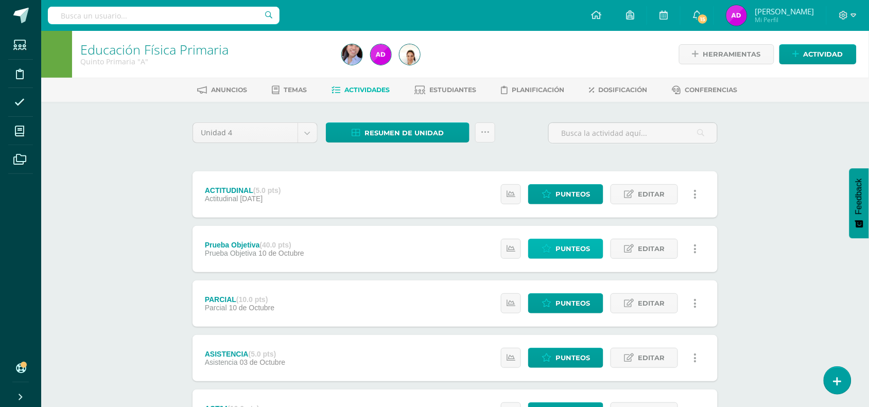
click at [561, 252] on span "Punteos" at bounding box center [572, 248] width 34 height 19
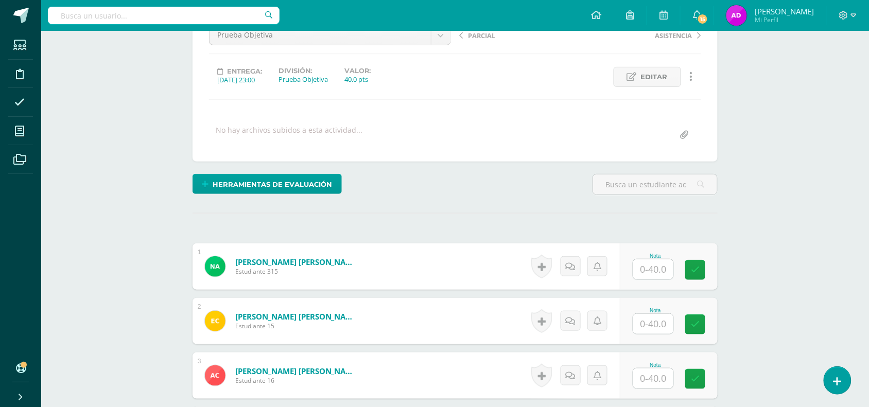
scroll to position [115, 0]
click at [665, 268] on input "text" at bounding box center [653, 269] width 40 height 20
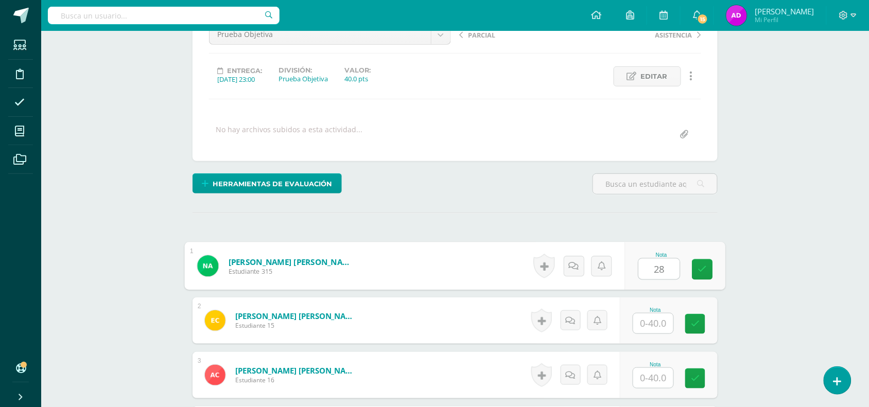
type input "28"
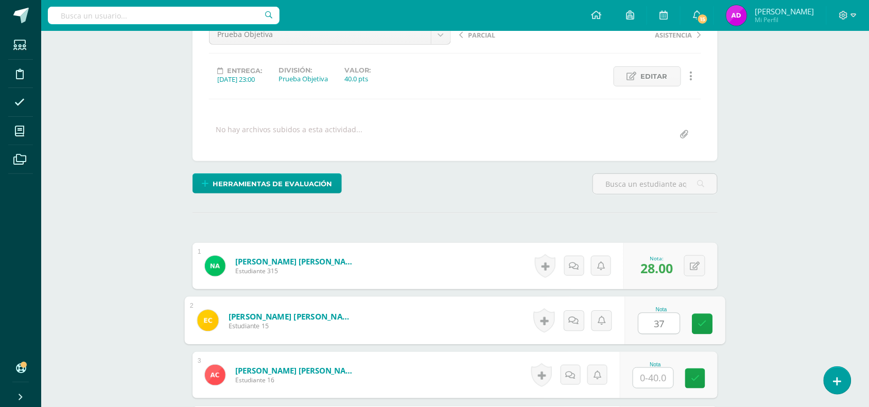
type input "37"
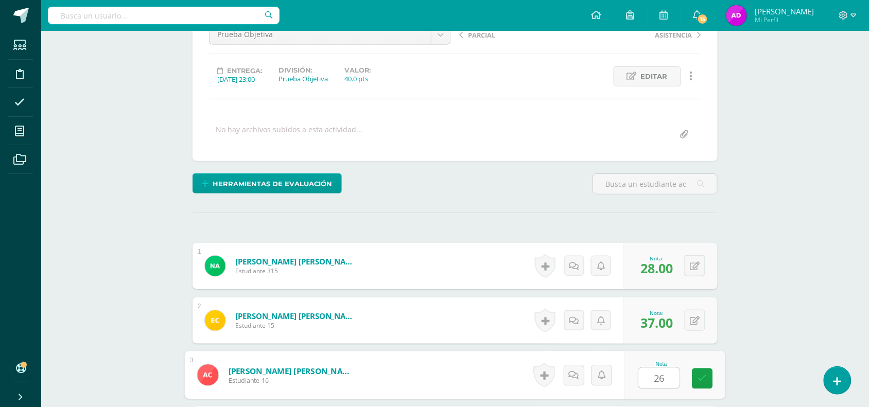
type input "26"
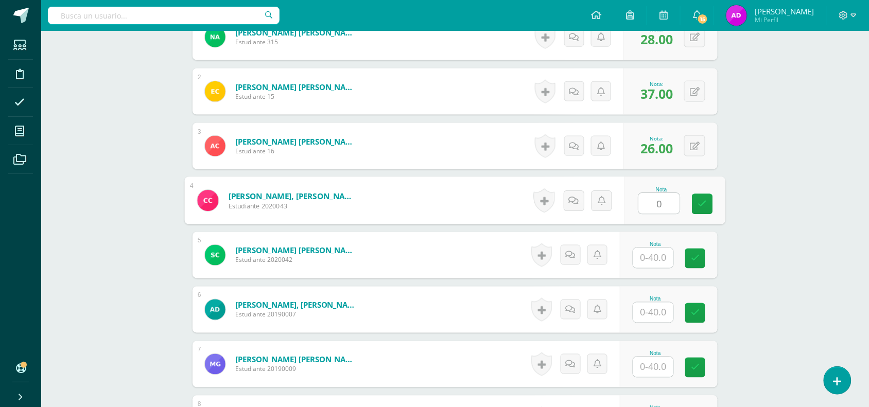
type input "0"
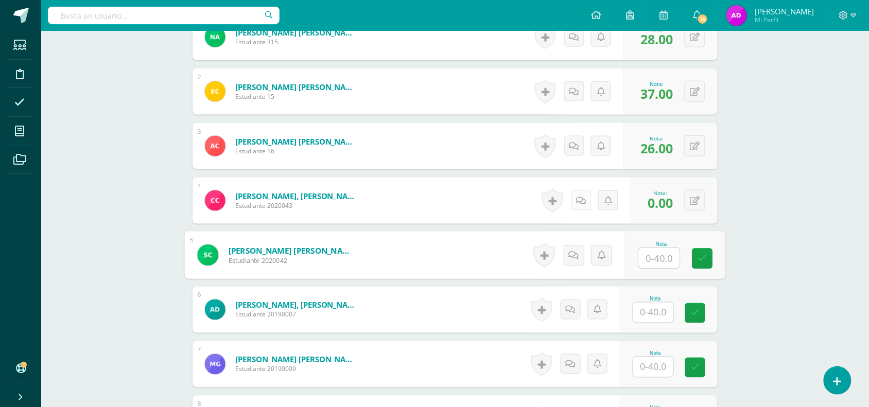
click at [579, 206] on link at bounding box center [581, 200] width 20 height 20
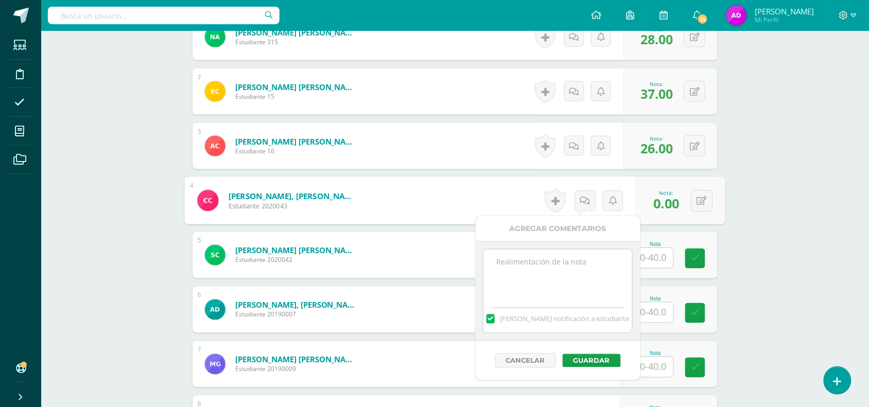
click at [549, 282] on textarea at bounding box center [557, 275] width 149 height 51
type textarea "Pendiente"
click at [605, 354] on div "Cancelar Guardar" at bounding box center [558, 360] width 165 height 39
click at [605, 361] on button "Guardar" at bounding box center [592, 360] width 58 height 13
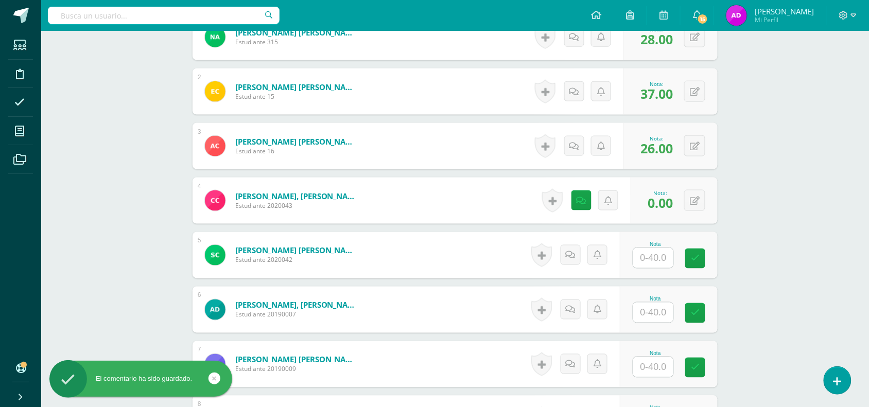
click at [658, 258] on input "text" at bounding box center [653, 258] width 40 height 20
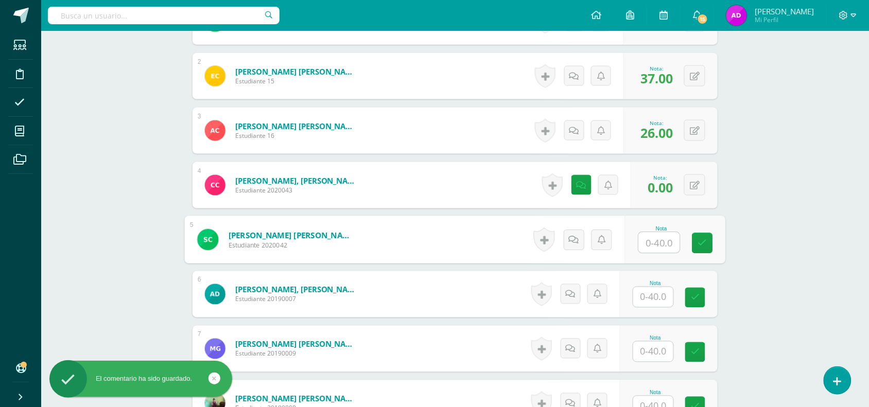
scroll to position [364, 0]
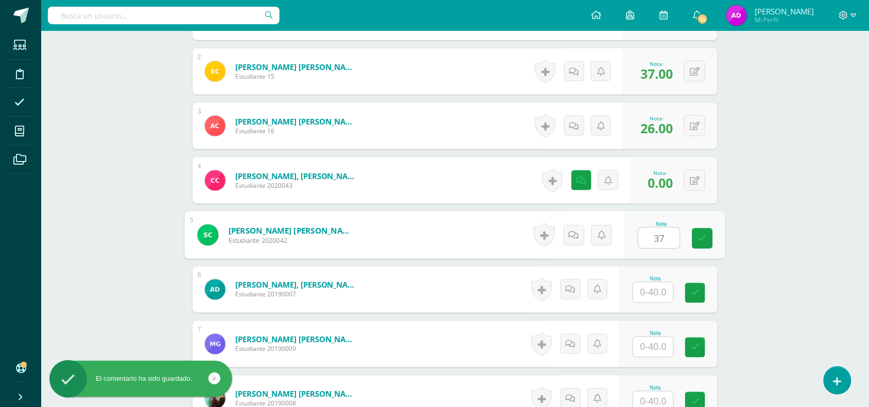
type input "37"
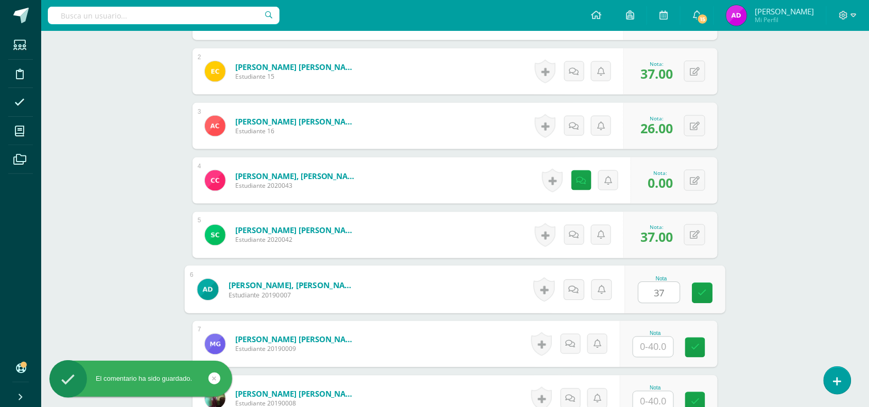
type input "37"
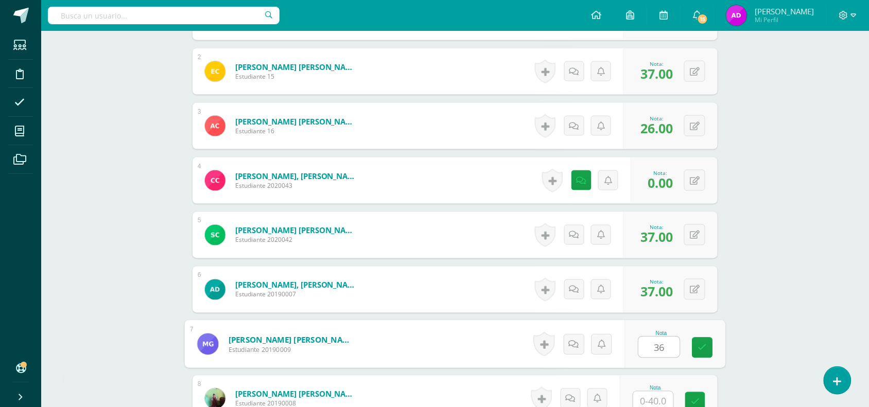
type input "36"
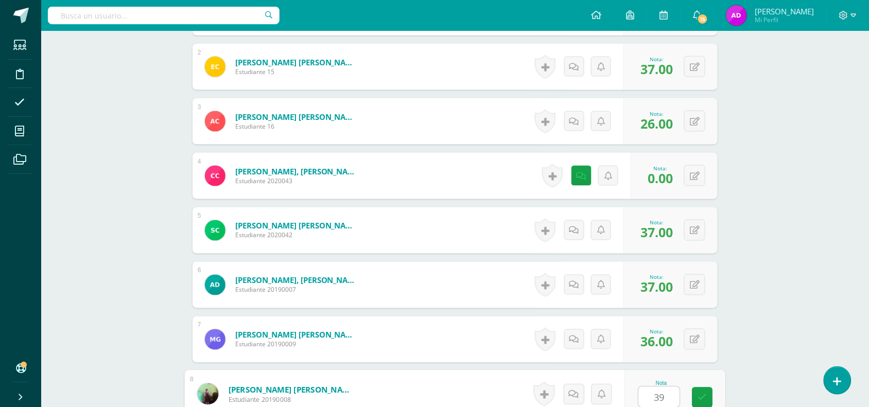
type input "39"
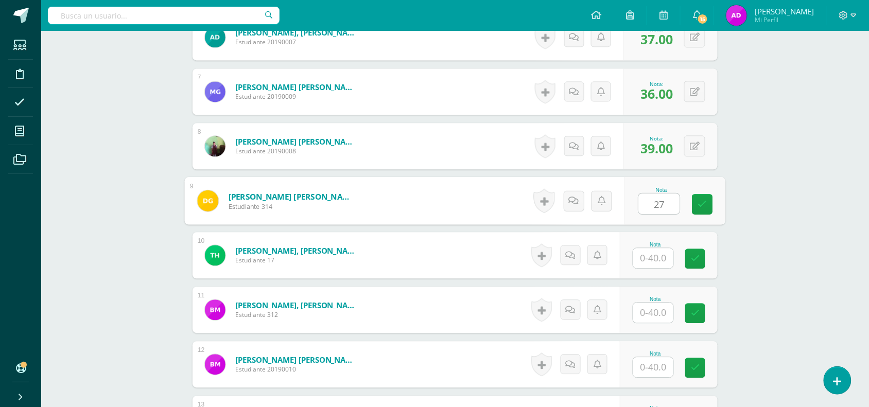
type input "27"
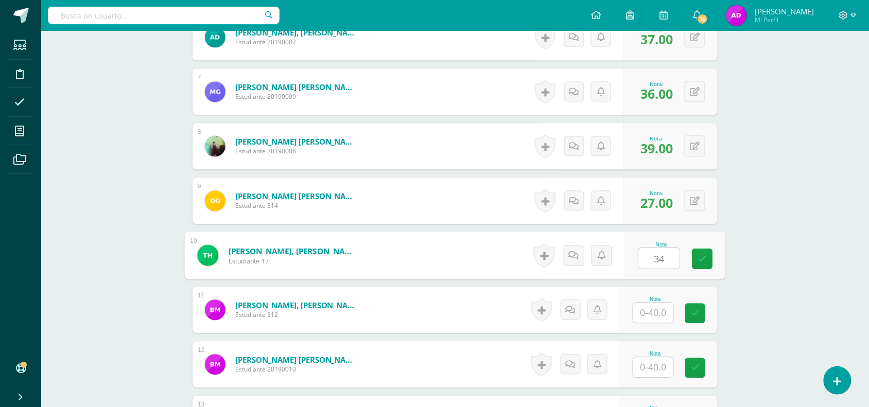
type input "34"
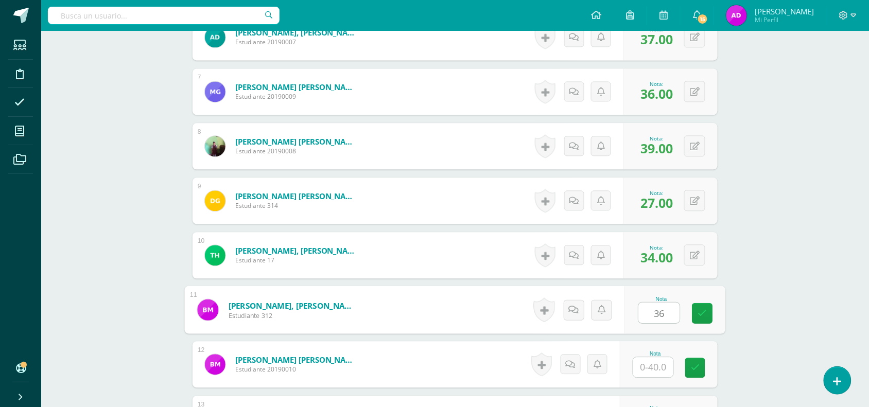
type input "36"
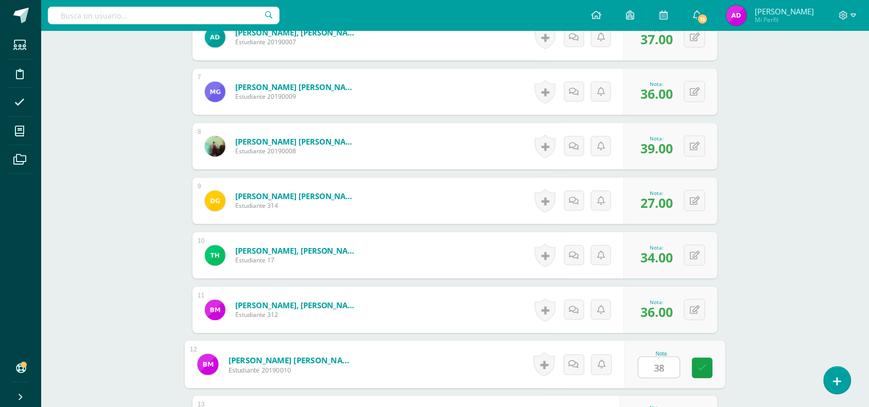
type input "38"
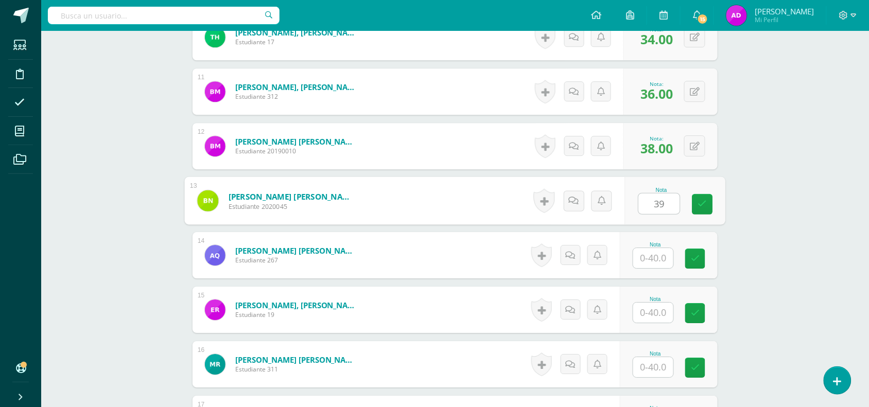
type input "39"
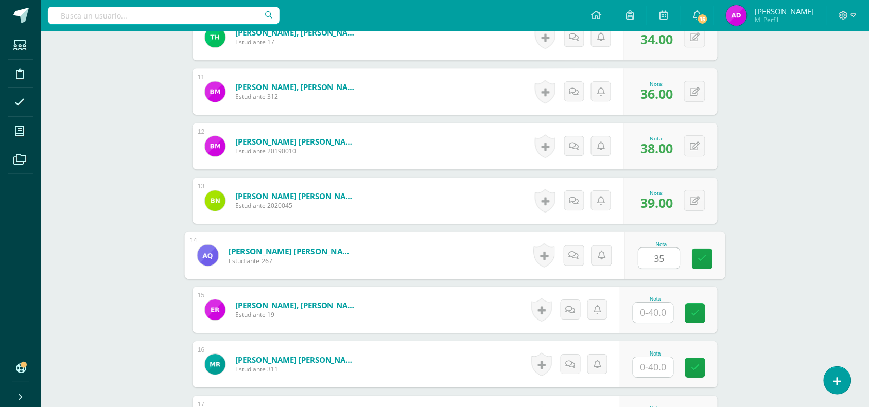
type input "35"
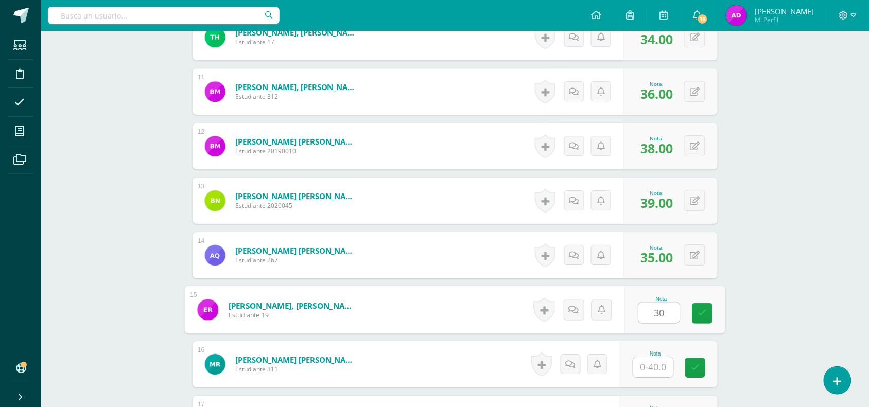
type input "30"
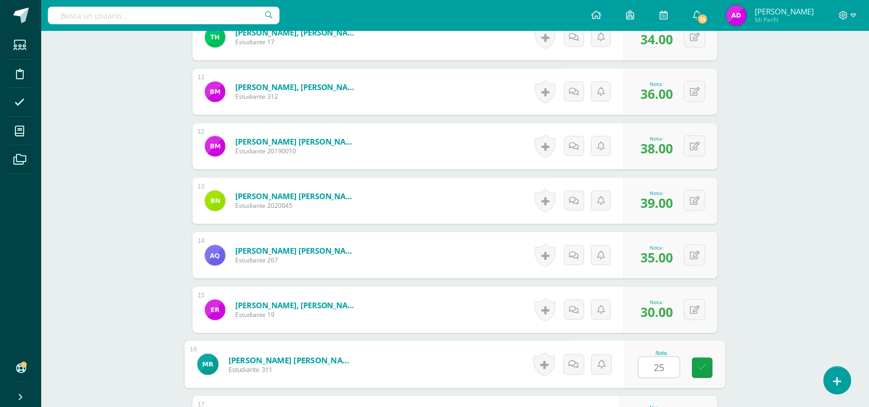
type input "25"
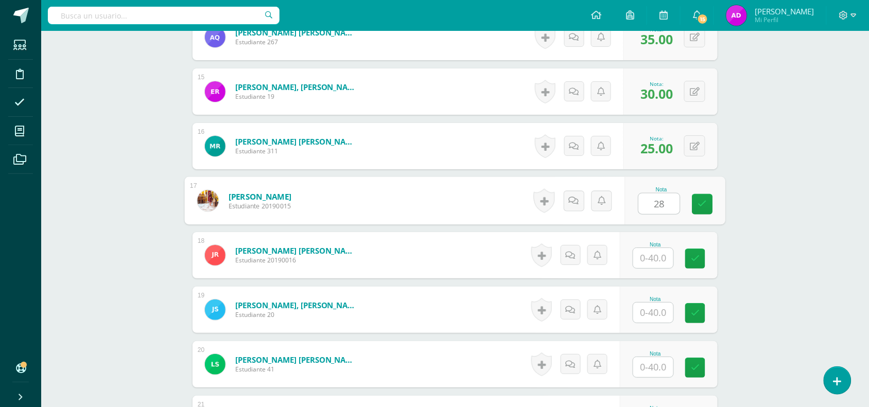
type input "28"
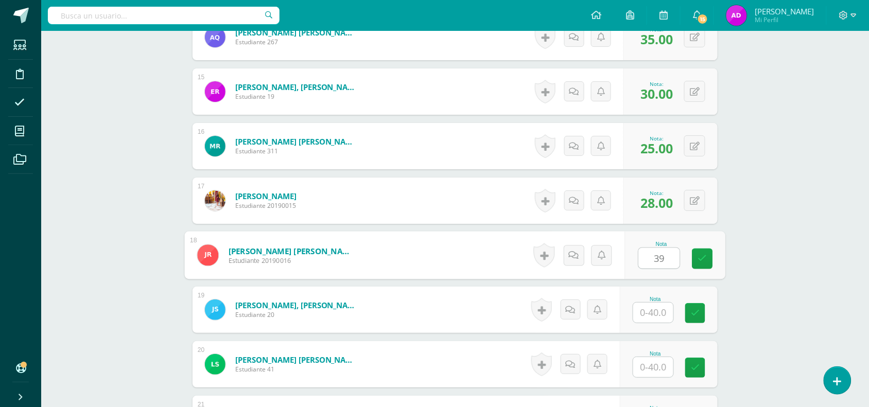
type input "39"
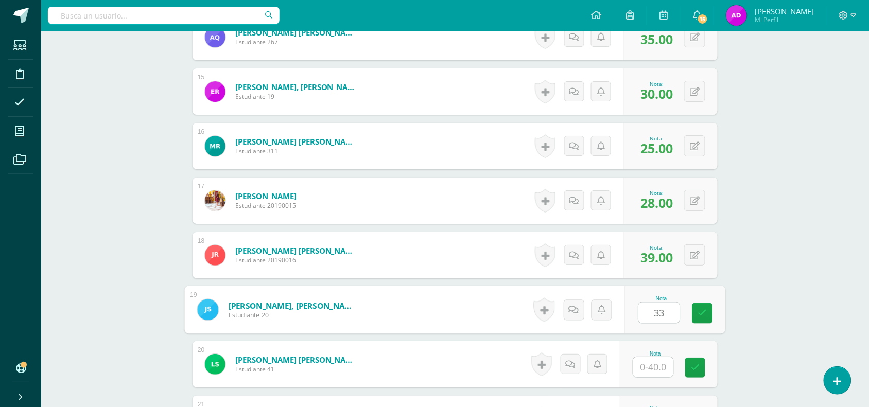
type input "33"
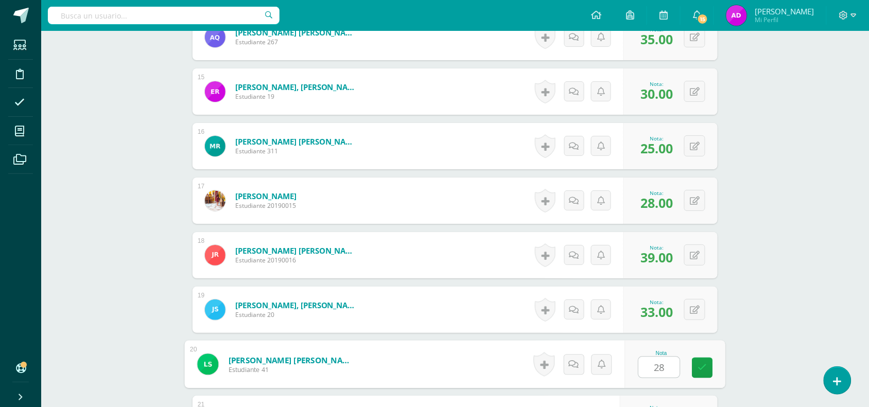
type input "28"
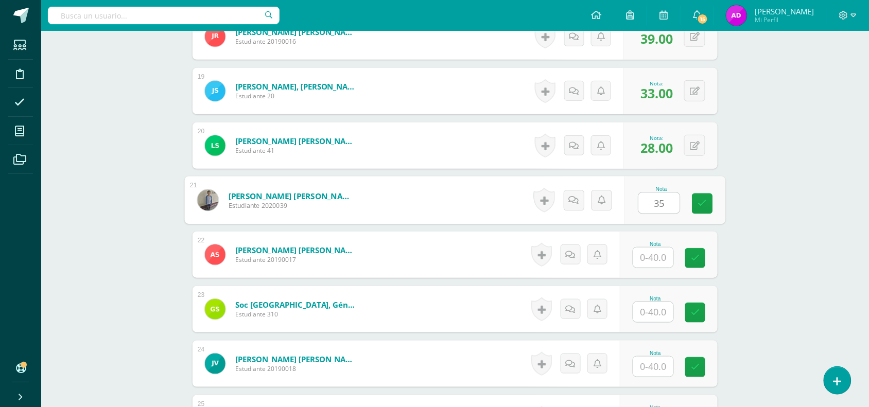
type input "35"
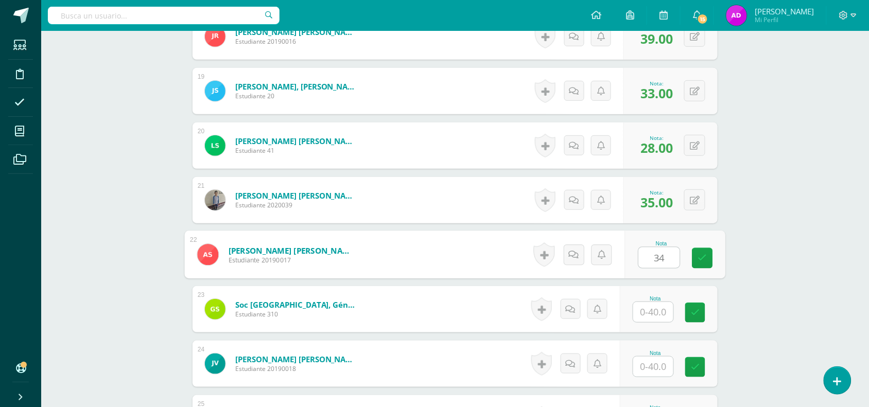
type input "34"
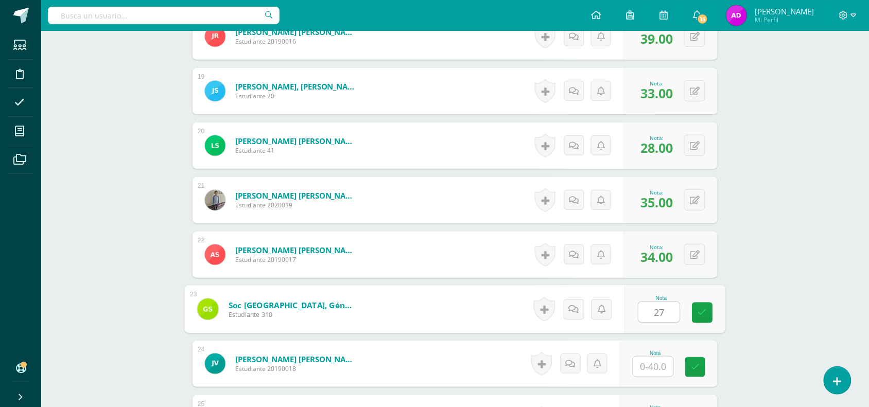
type input "27"
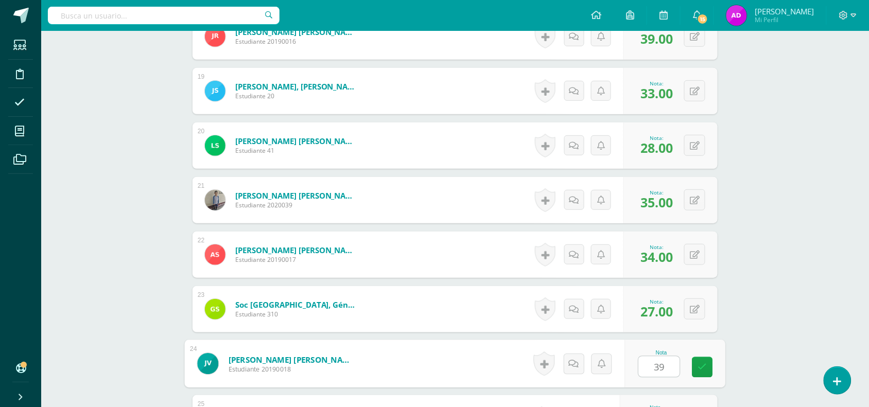
type input "39"
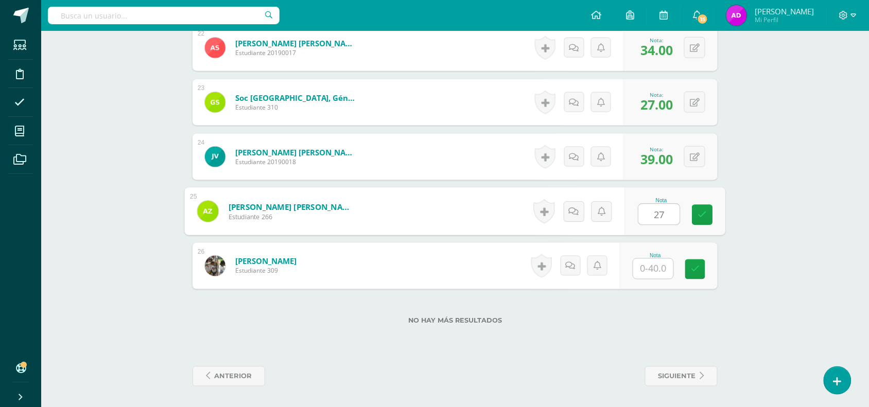
type input "27"
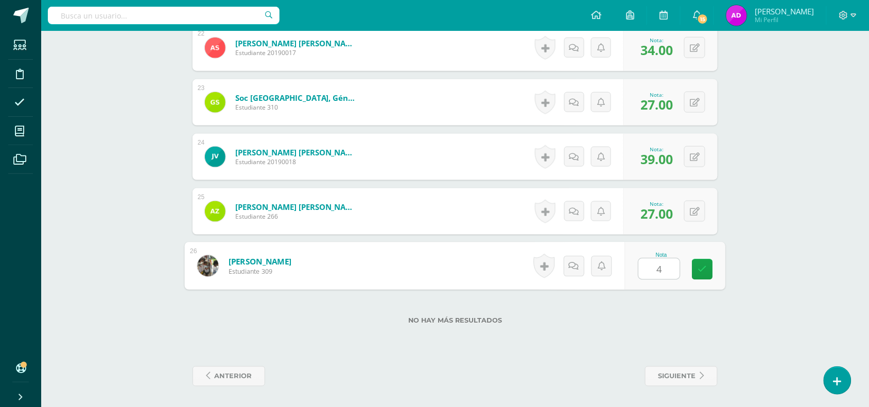
type input "40"
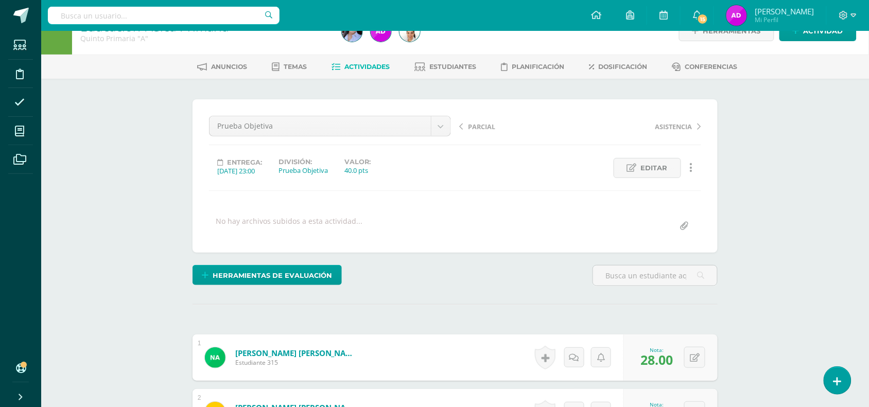
scroll to position [0, 0]
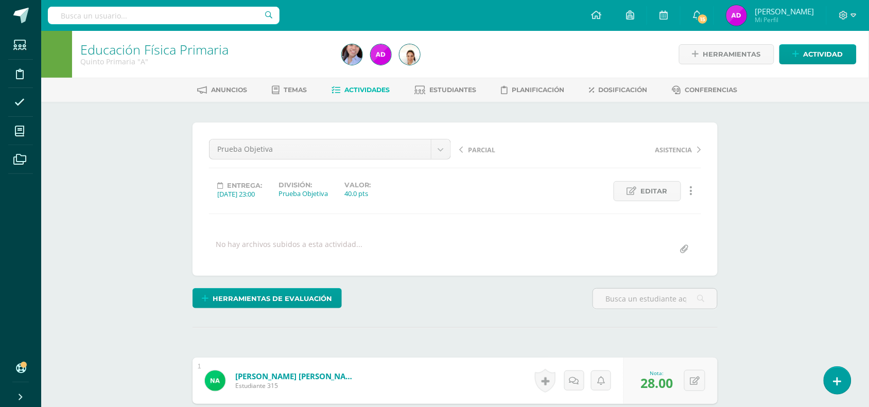
click at [347, 89] on span "Actividades" at bounding box center [367, 90] width 45 height 8
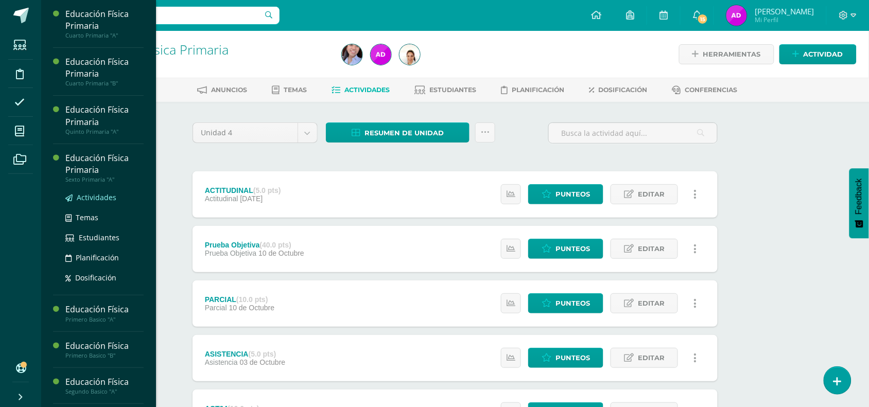
click at [109, 196] on span "Actividades" at bounding box center [97, 198] width 40 height 10
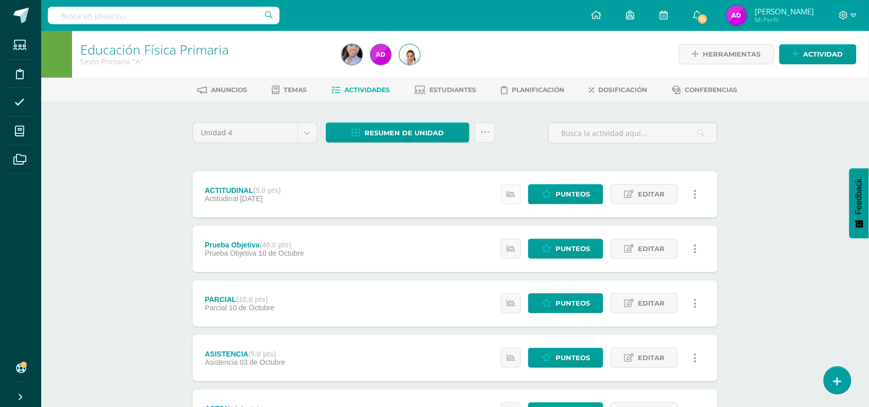
click at [515, 191] on icon at bounding box center [511, 194] width 9 height 9
click at [512, 246] on icon at bounding box center [511, 249] width 9 height 9
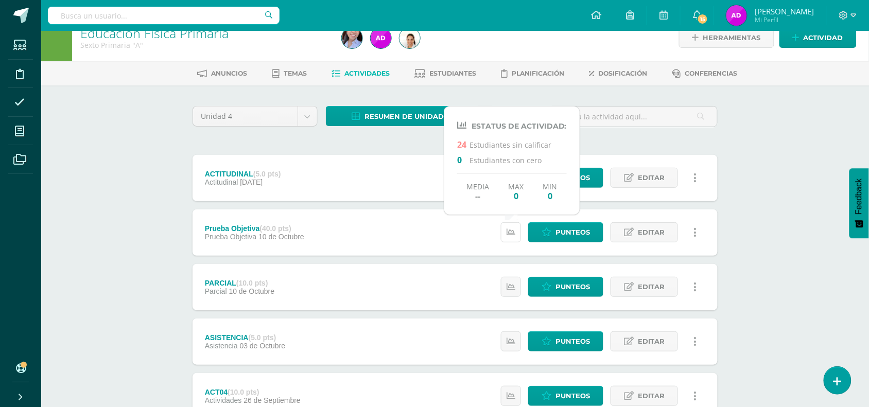
scroll to position [40, 0]
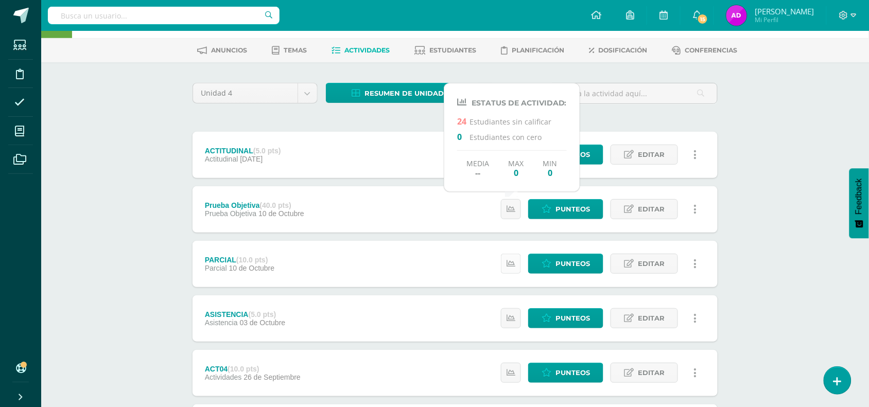
click at [514, 254] on link at bounding box center [511, 264] width 20 height 20
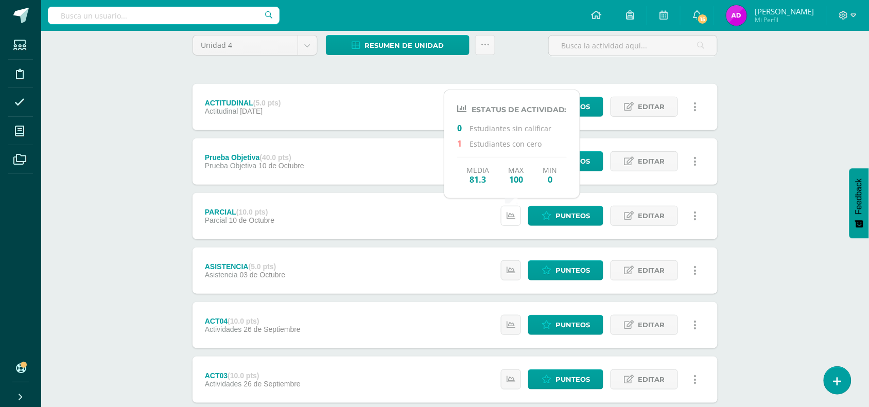
scroll to position [88, 0]
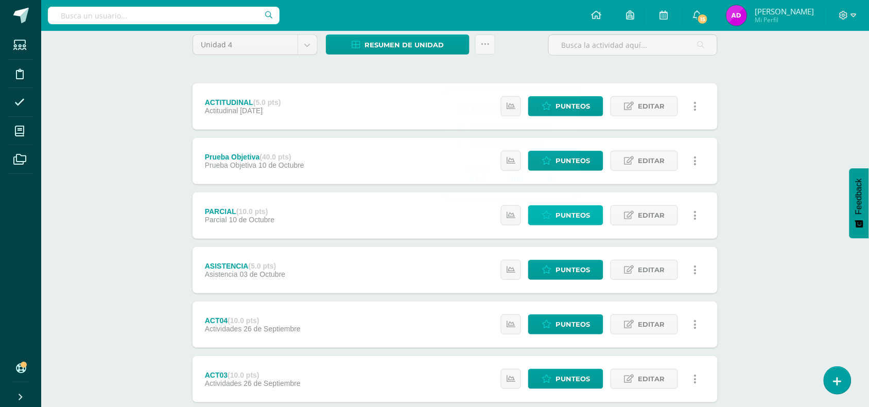
click at [574, 216] on span "Punteos" at bounding box center [572, 215] width 34 height 19
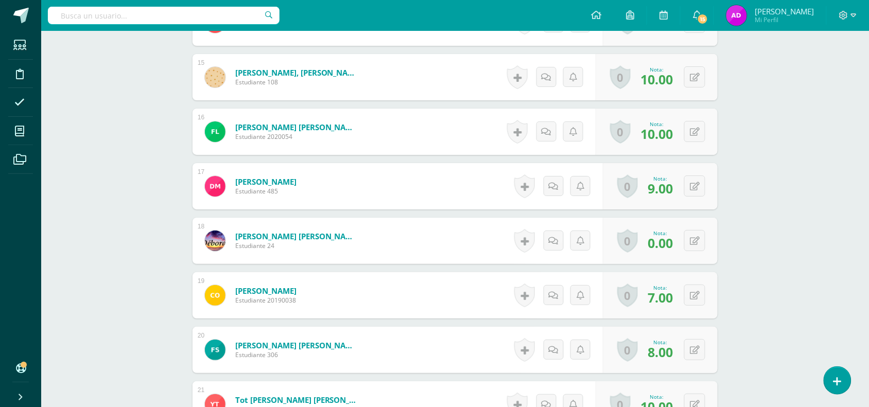
scroll to position [1076, 0]
click at [695, 247] on button at bounding box center [694, 241] width 21 height 21
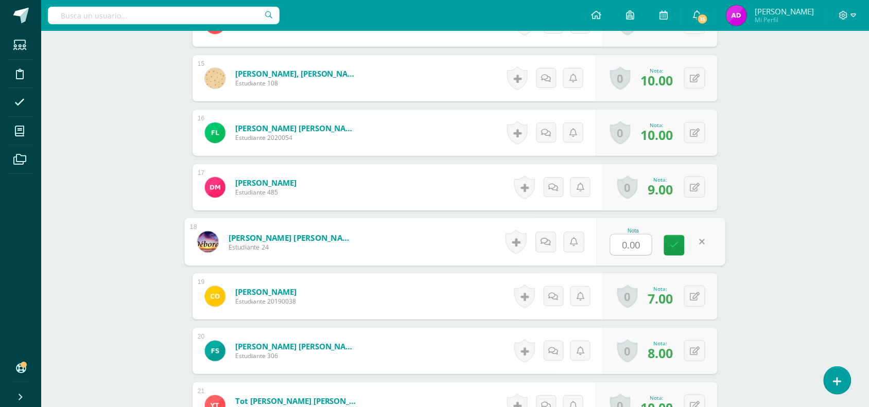
type input "5"
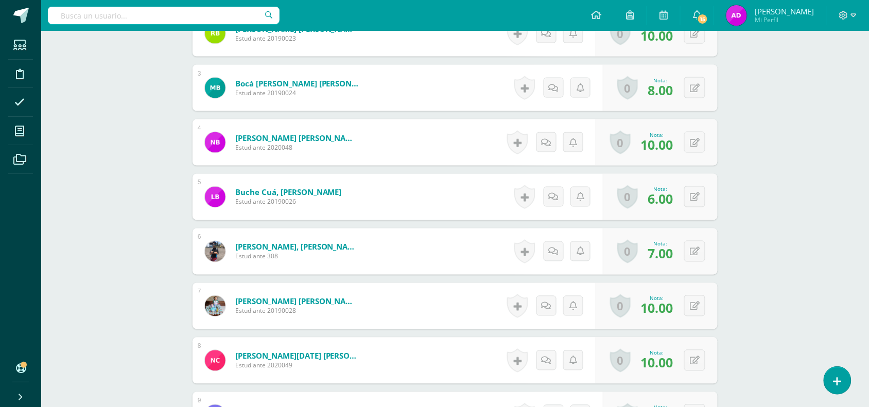
scroll to position [0, 0]
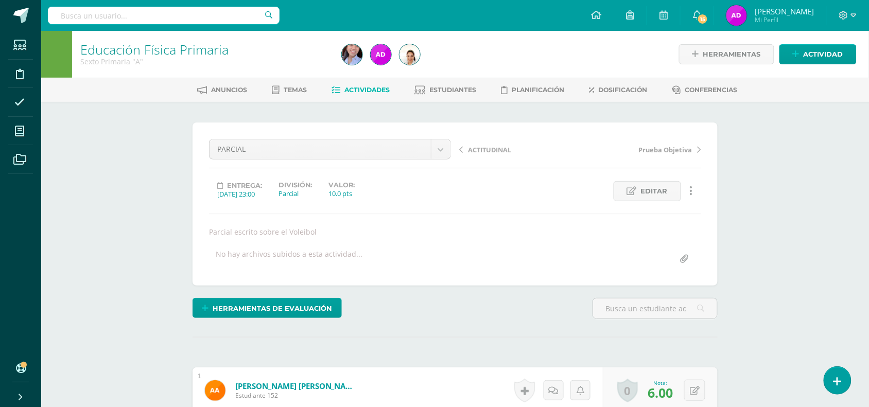
click at [382, 89] on span "Actividades" at bounding box center [367, 90] width 45 height 8
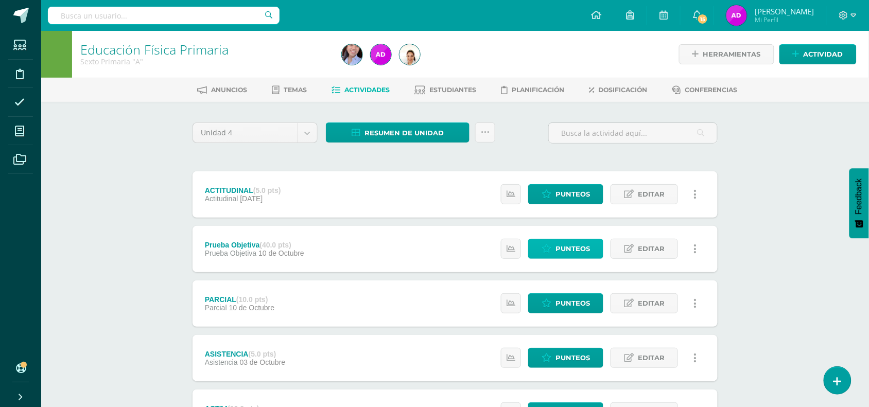
click at [567, 250] on span "Punteos" at bounding box center [572, 248] width 34 height 19
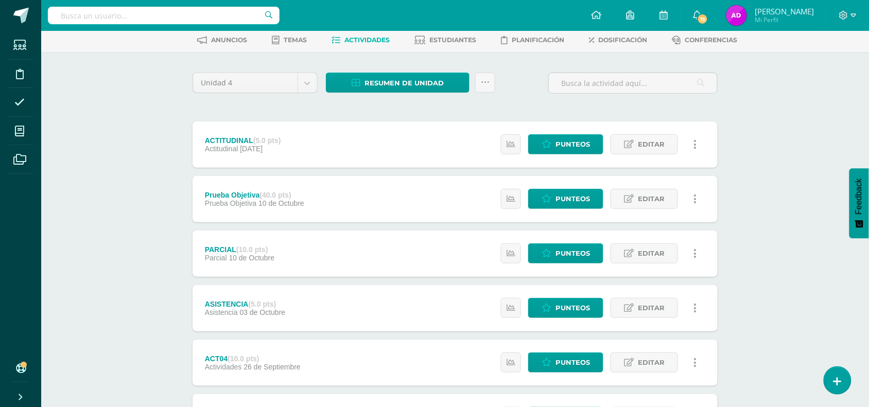
scroll to position [55, 0]
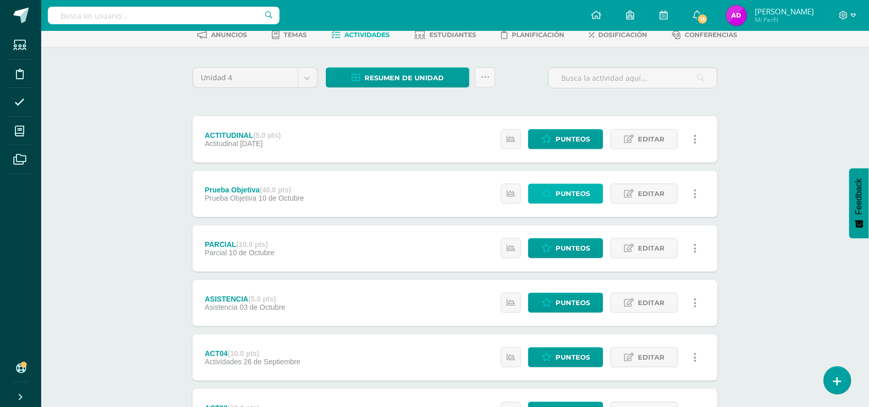
click at [551, 189] on icon at bounding box center [547, 193] width 10 height 9
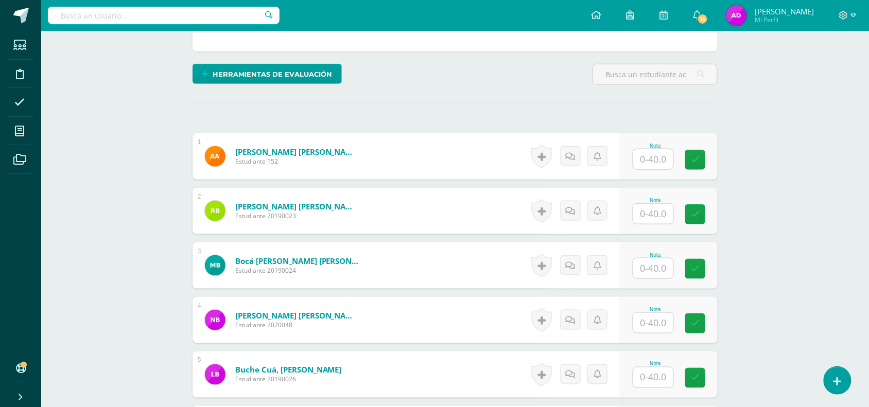
click at [647, 160] on input "text" at bounding box center [653, 159] width 40 height 20
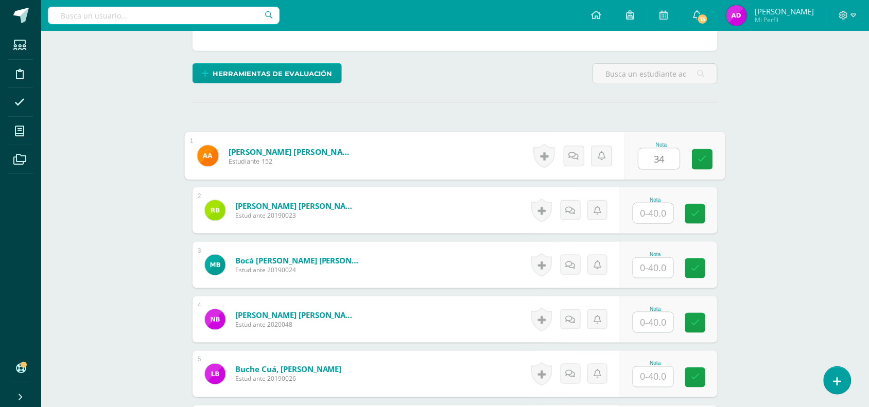
type input "34"
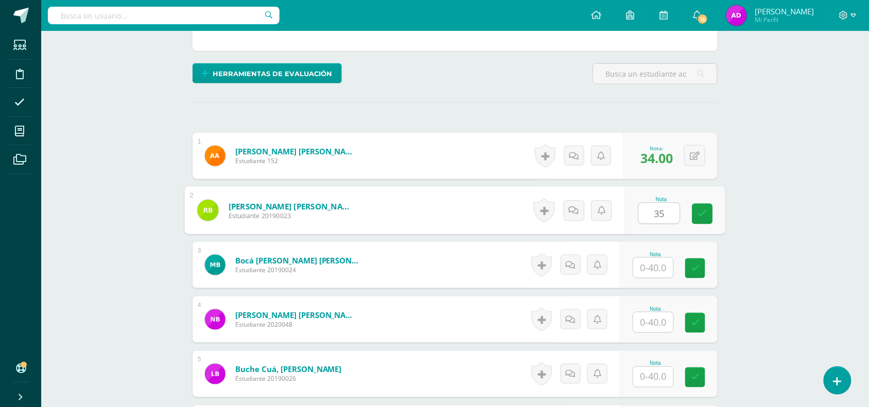
type input "35"
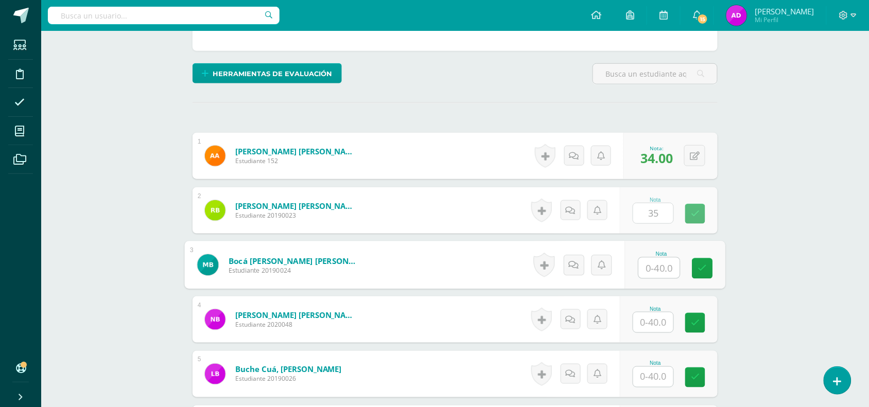
scroll to position [225, 0]
type input "30"
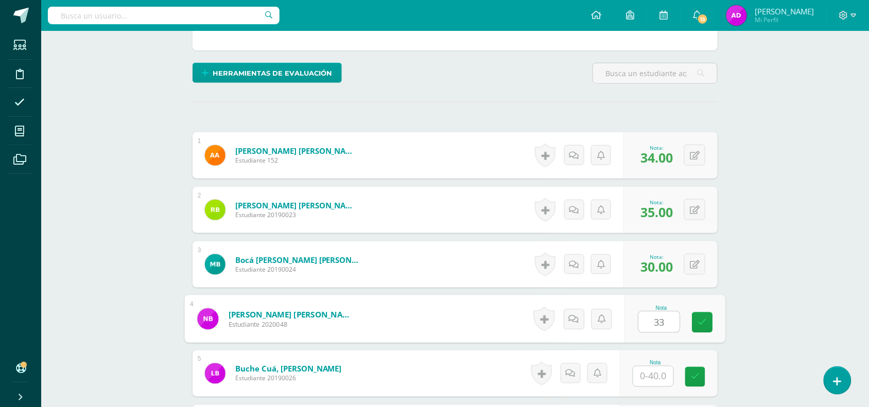
type input "33"
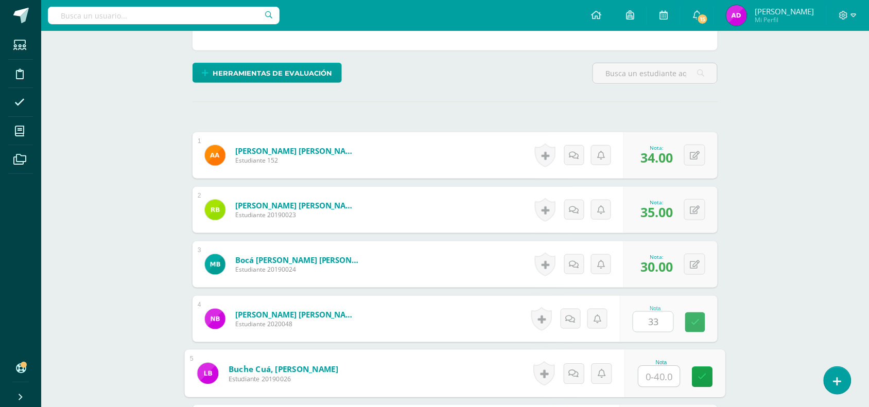
scroll to position [227, 0]
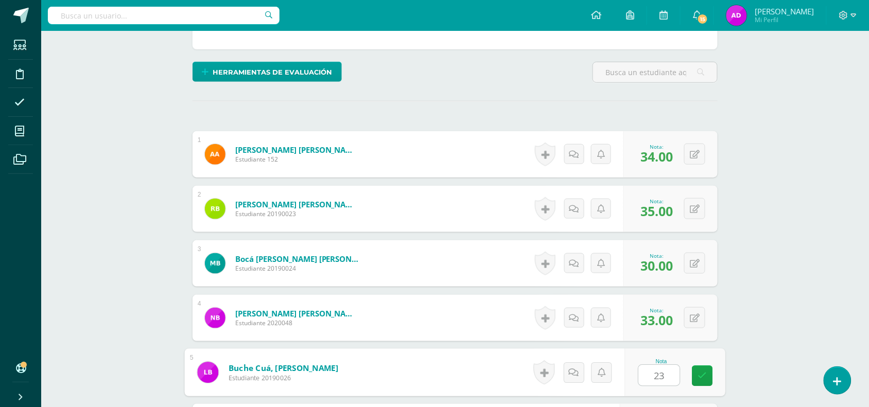
type input "23"
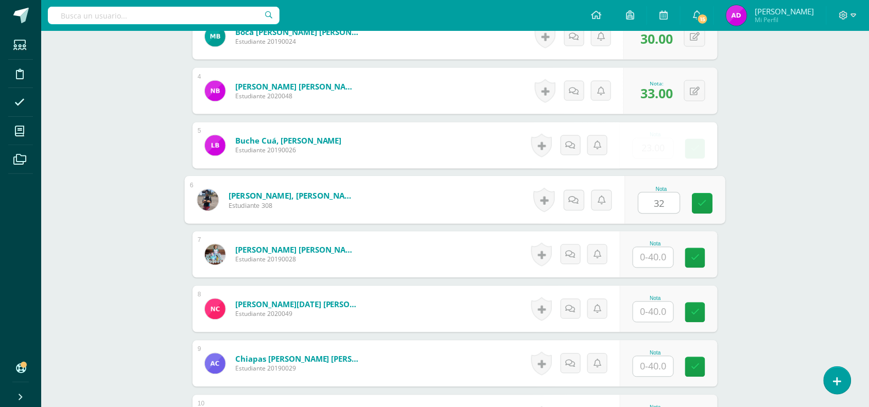
type input "32"
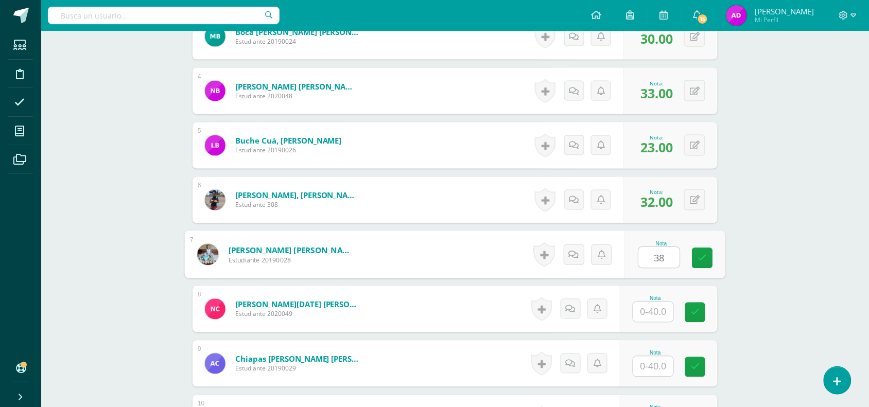
type input "38"
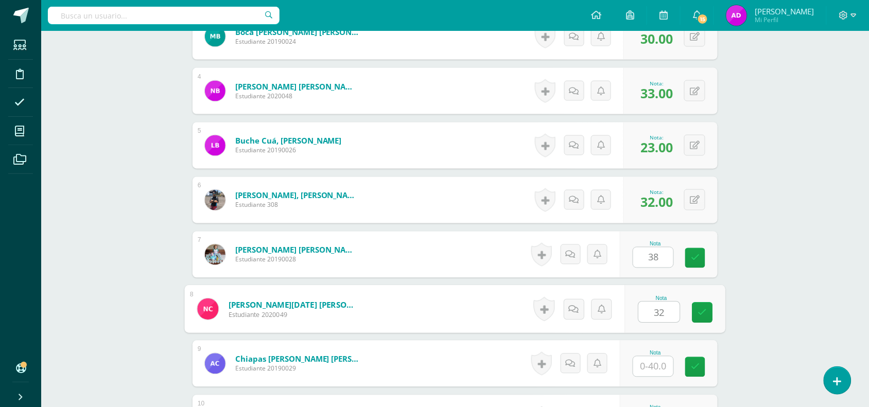
type input "32"
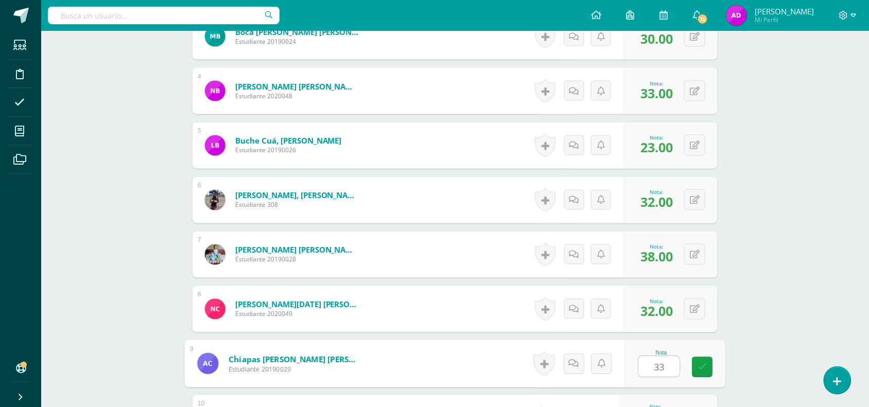
type input "33"
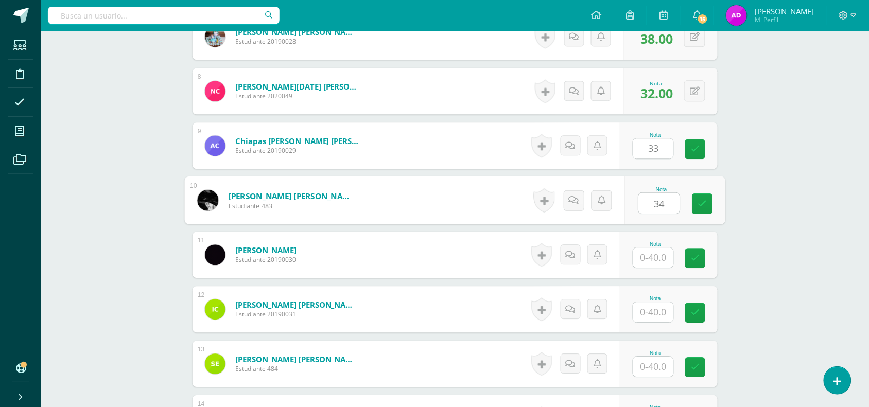
type input "34"
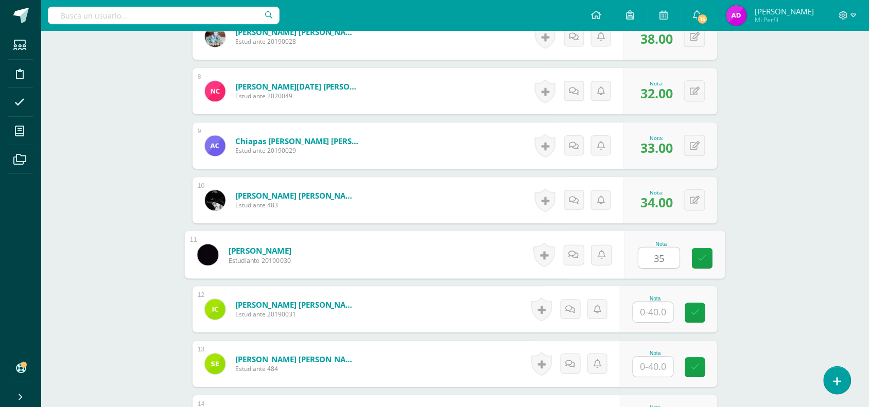
type input "35"
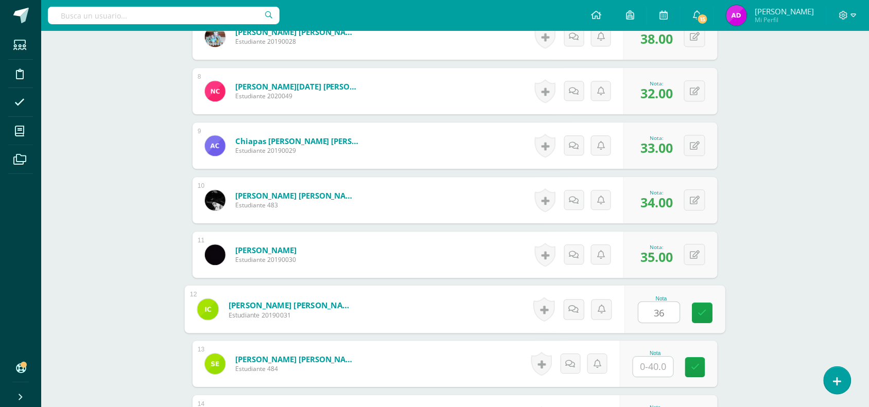
type input "36"
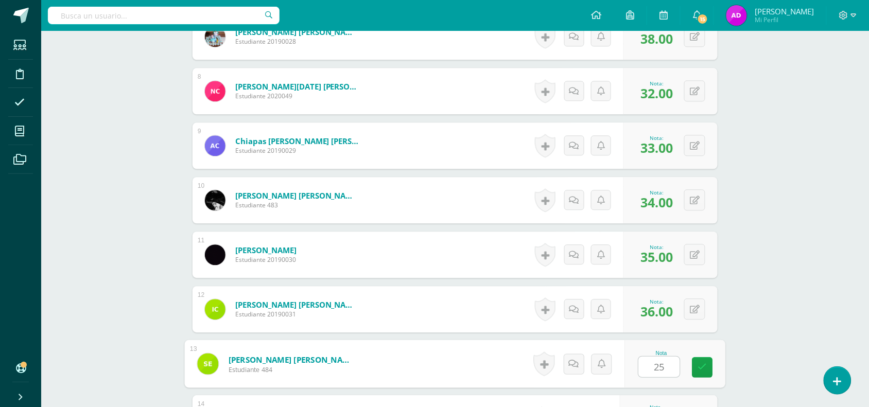
type input "25"
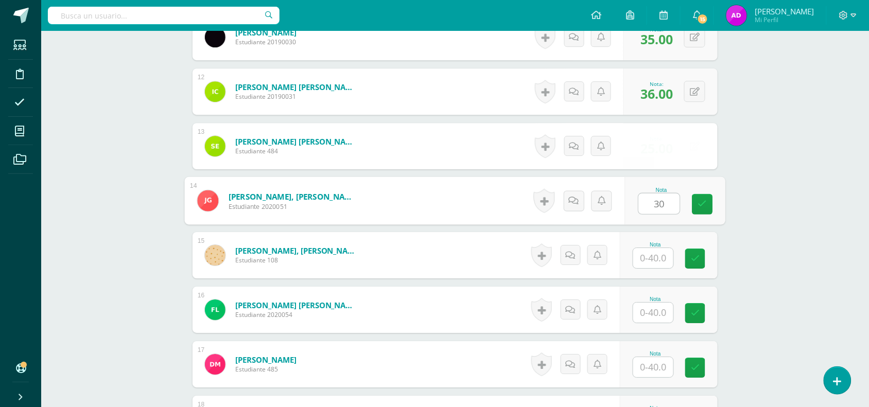
type input "30"
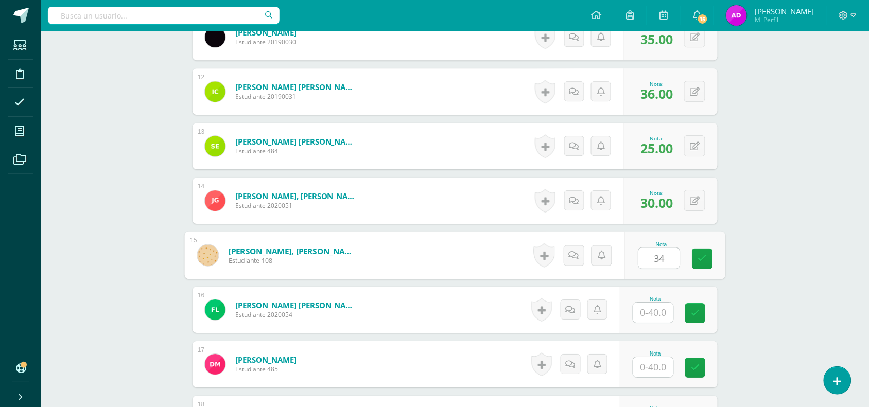
type input "34"
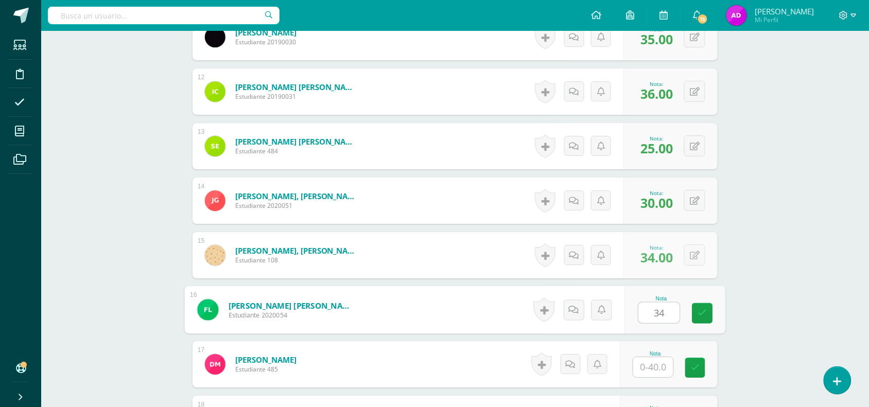
type input "34"
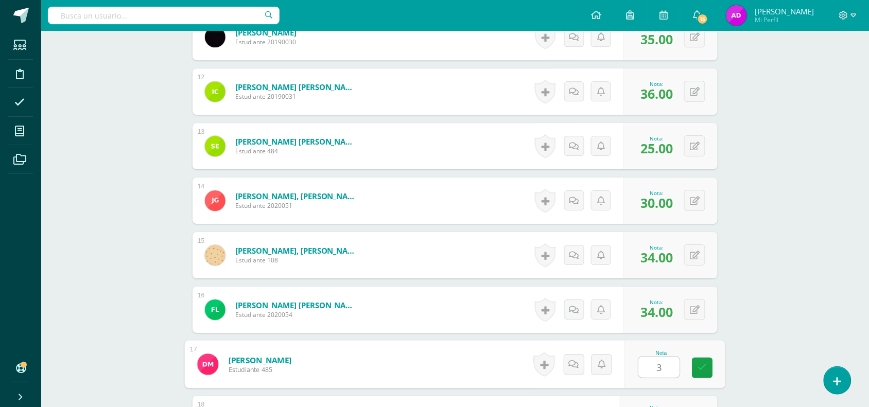
type input "3"
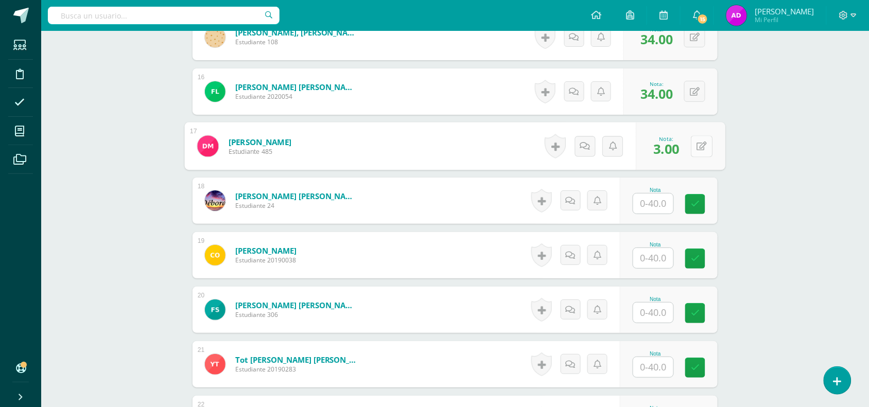
click at [689, 148] on div "0 Logros Logros obtenidos Aún no hay logros agregados Nota: 3.00" at bounding box center [681, 147] width 90 height 48
click at [707, 145] on button at bounding box center [702, 146] width 22 height 22
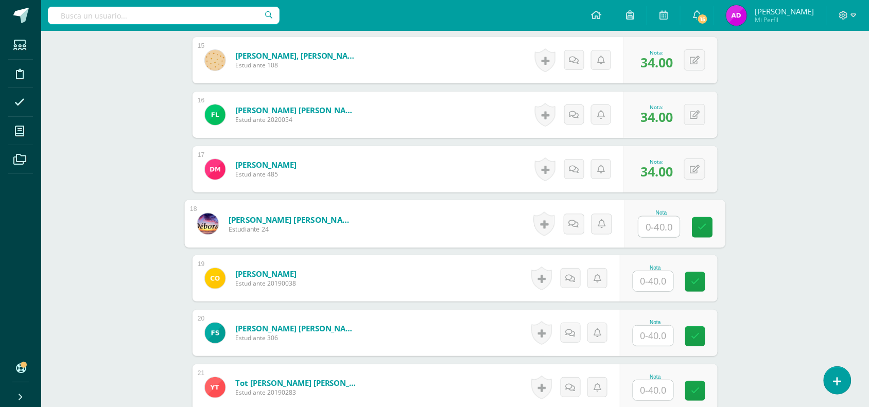
scroll to position [1084, 0]
click at [706, 167] on div "0 Logros Logros obtenidos Aún no hay logros agregados Nota: 34.00" at bounding box center [670, 170] width 94 height 46
click at [698, 170] on icon at bounding box center [695, 170] width 10 height 9
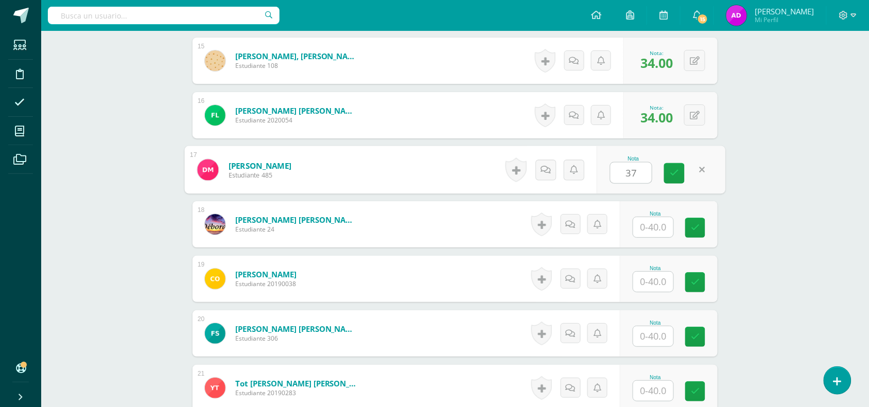
type input "37"
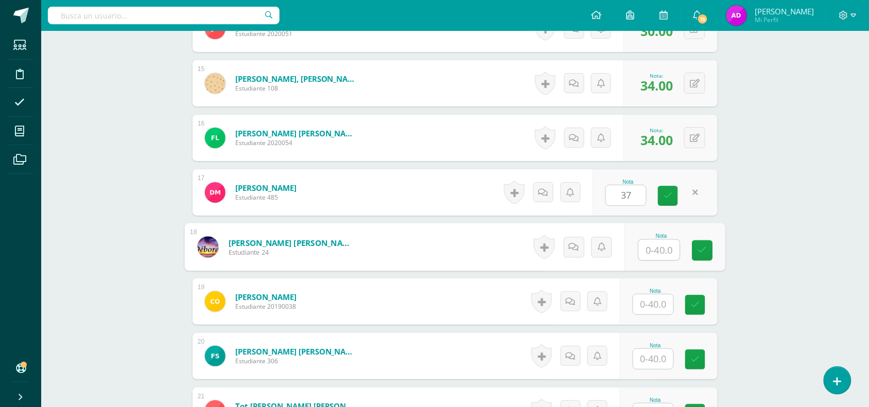
scroll to position [1058, 0]
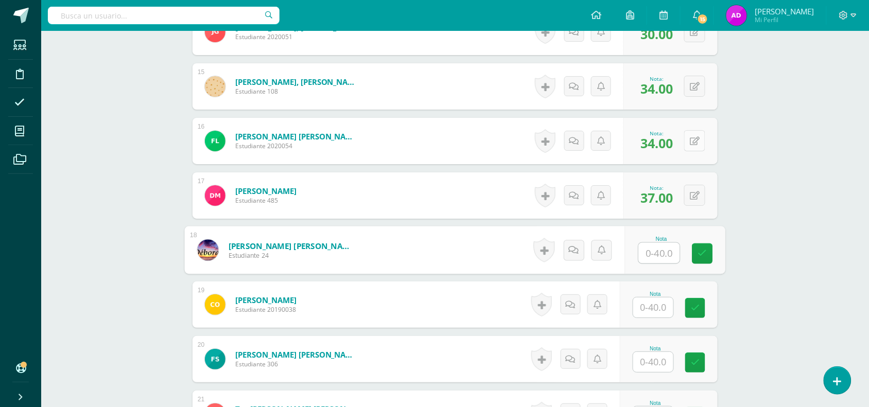
click at [696, 145] on icon at bounding box center [695, 141] width 10 height 9
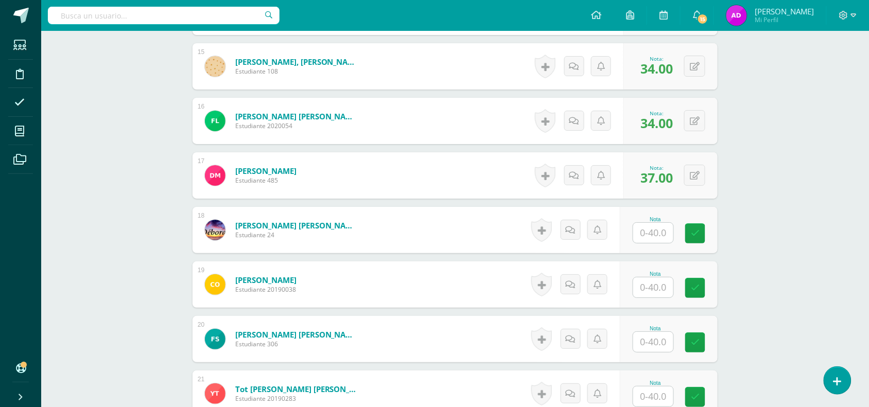
scroll to position [1116, 0]
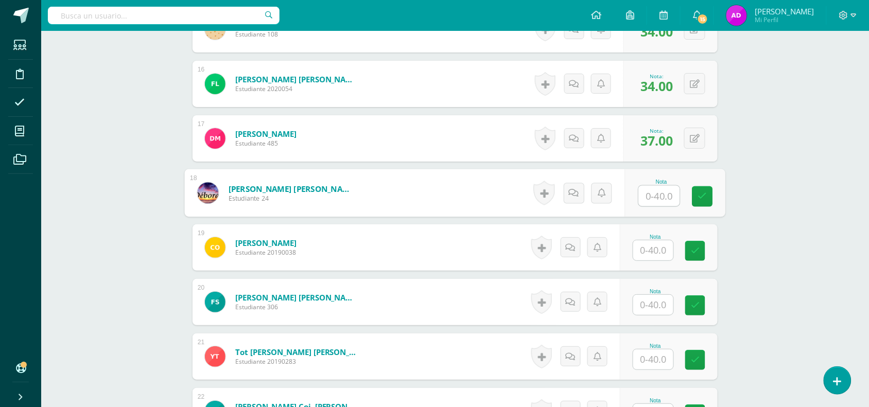
click at [647, 198] on input "text" at bounding box center [659, 196] width 41 height 21
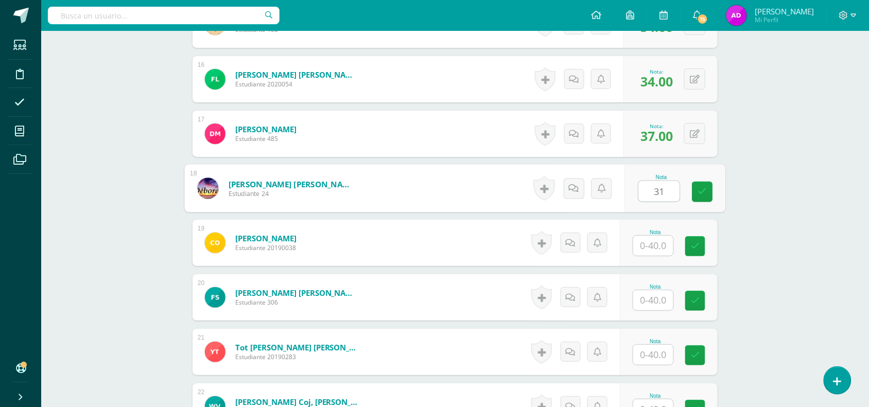
type input "31"
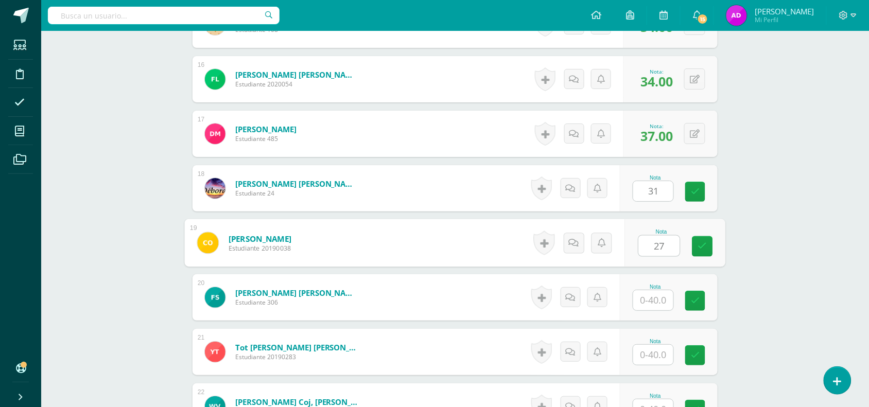
type input "27"
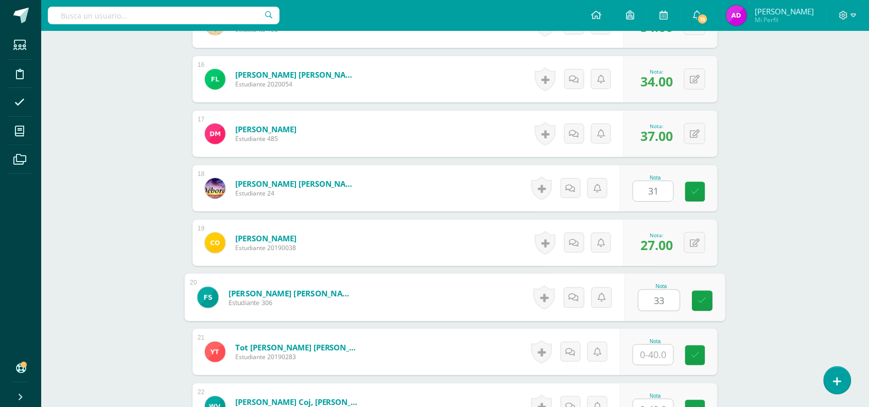
type input "33"
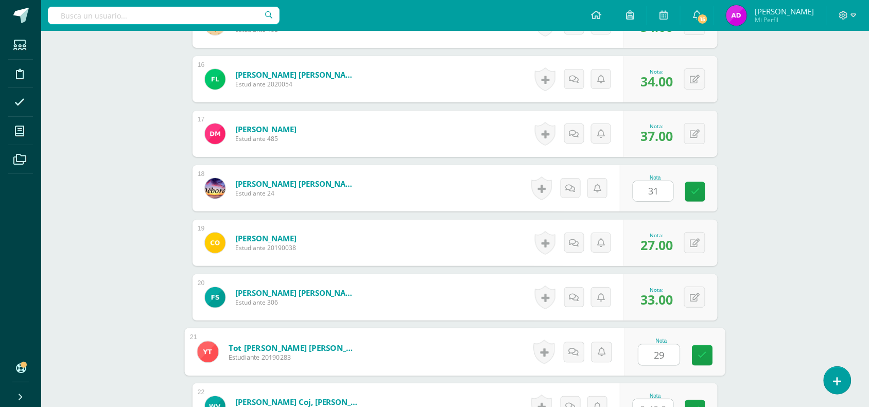
type input "29"
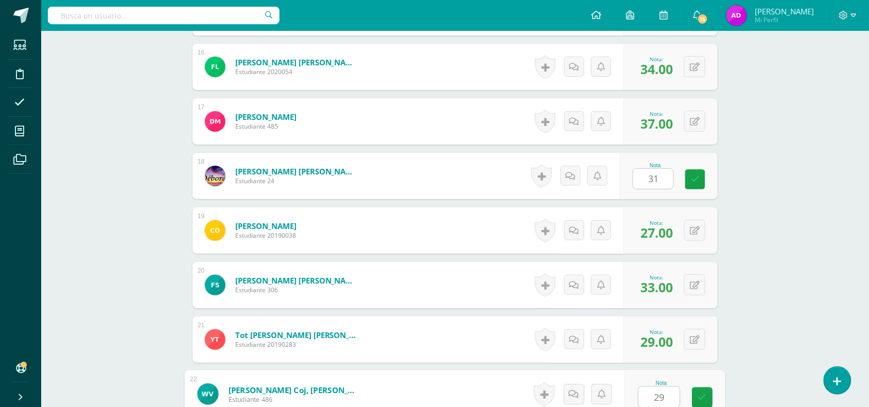
type input "29"
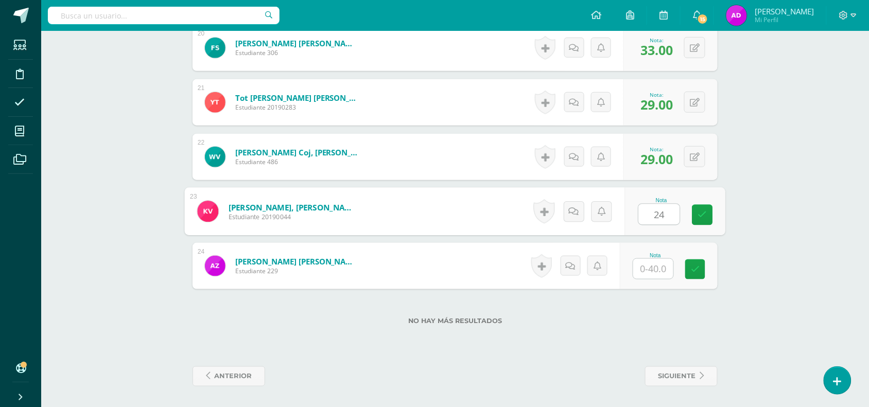
type input "24"
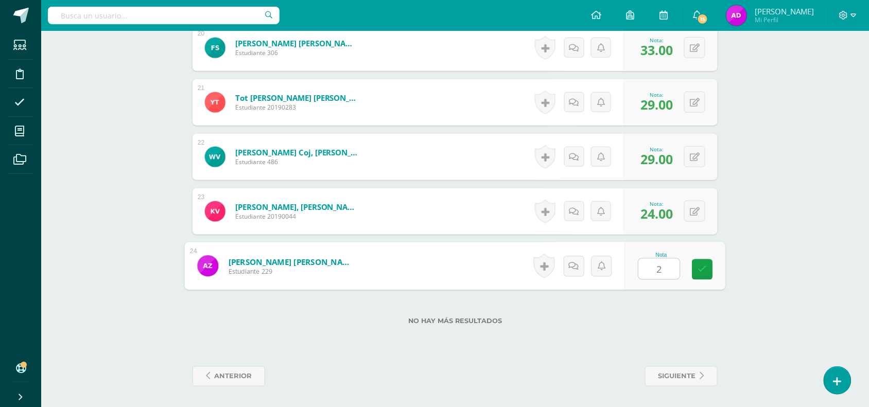
type input "25"
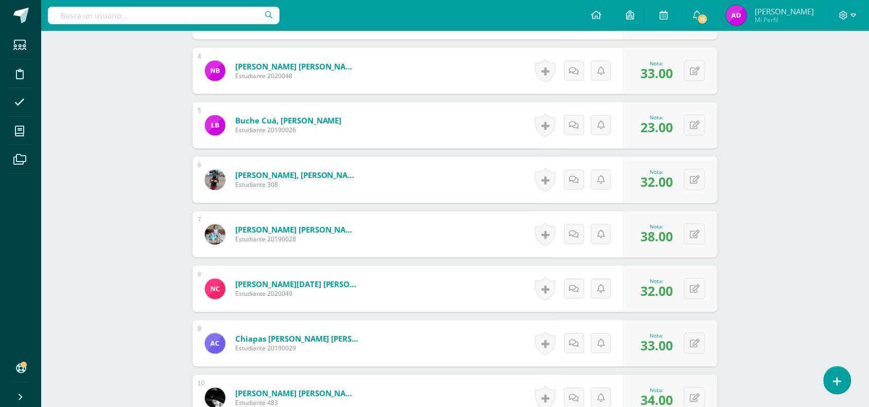
scroll to position [0, 0]
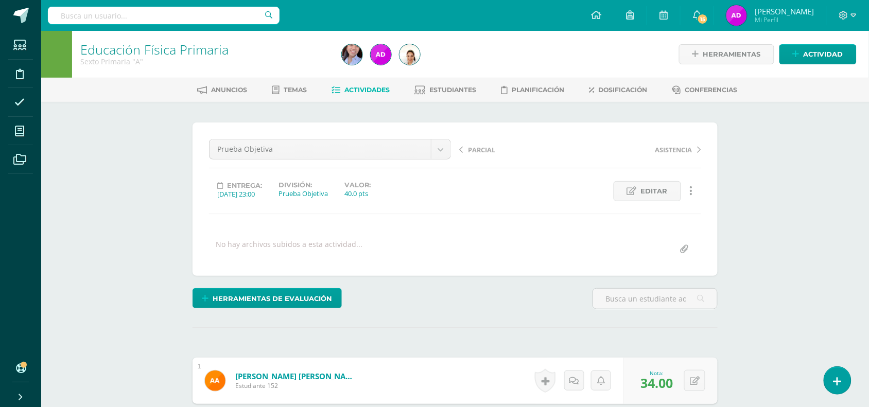
click at [378, 86] on span "Actividades" at bounding box center [367, 90] width 45 height 8
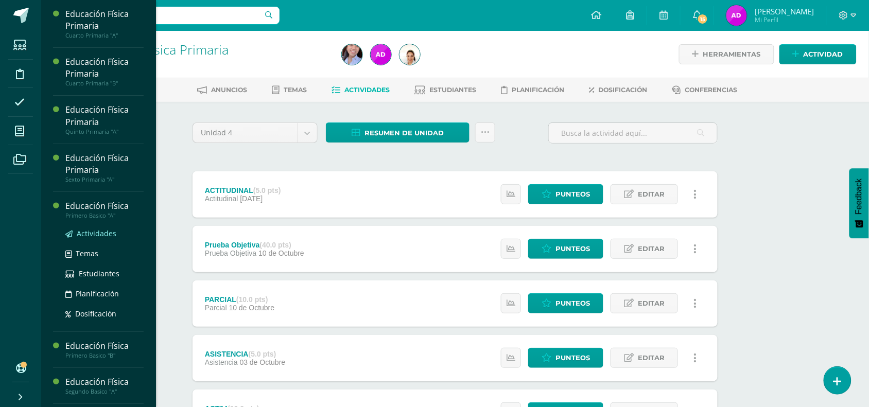
click at [106, 232] on span "Actividades" at bounding box center [97, 234] width 40 height 10
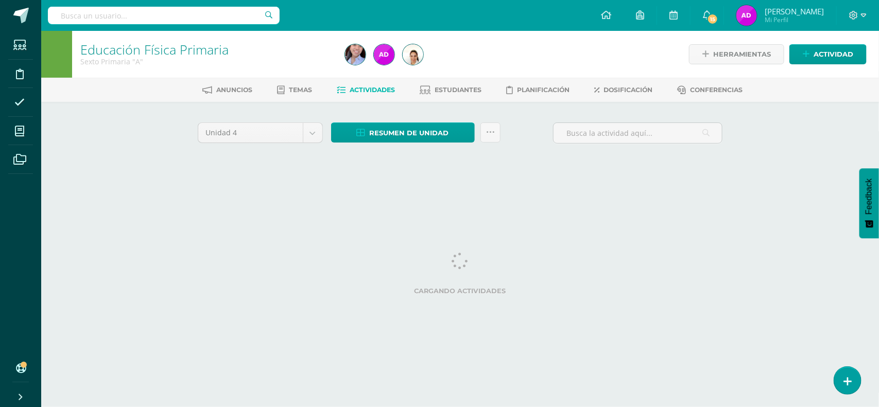
click at [497, 192] on html "Estudiantes Disciplina Asistencia Mis cursos Archivos Soporte Ayuda Reportar un…" at bounding box center [439, 96] width 879 height 192
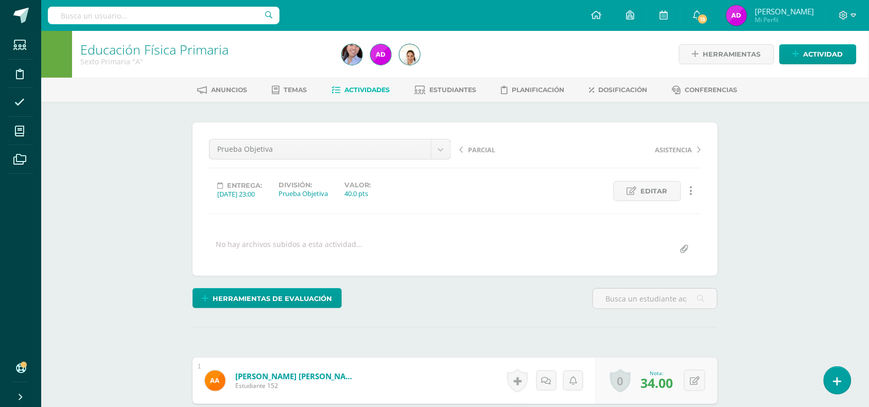
click at [361, 89] on span "Actividades" at bounding box center [367, 90] width 45 height 8
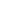
click at [0, 0] on html at bounding box center [0, 0] width 0 height 0
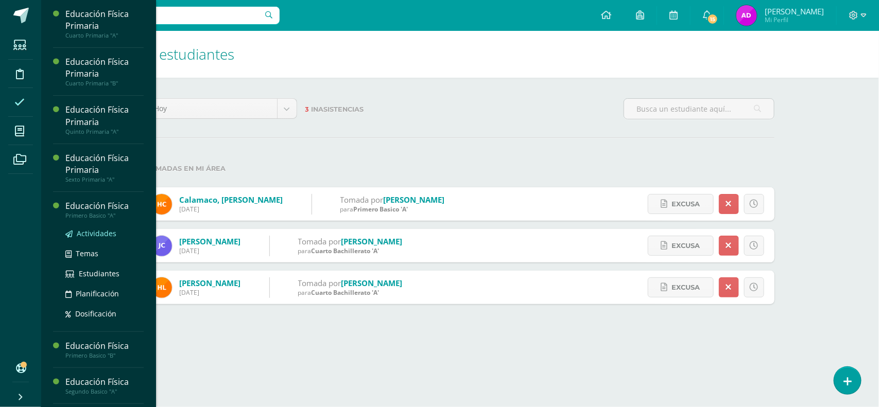
click at [108, 231] on span "Actividades" at bounding box center [97, 234] width 40 height 10
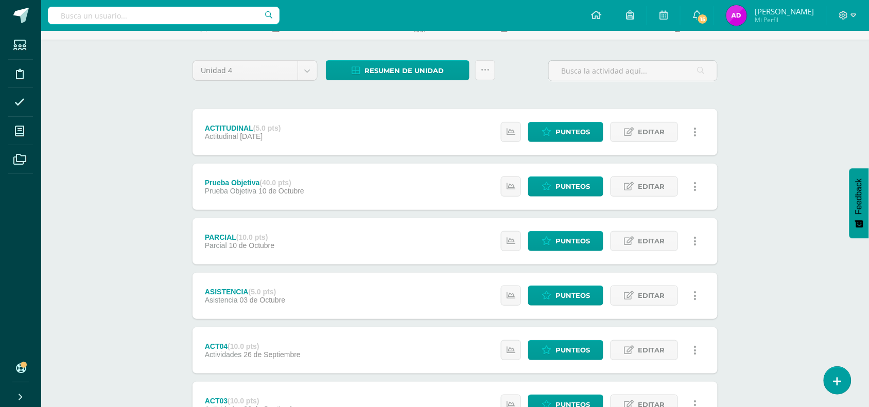
scroll to position [63, 0]
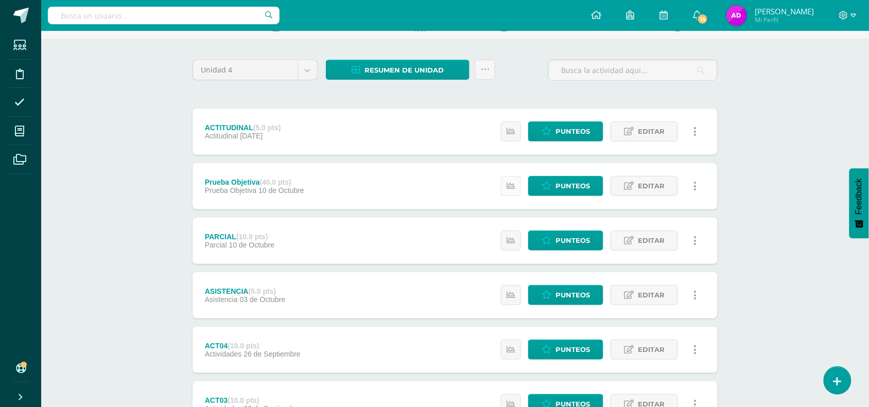
click at [516, 191] on link at bounding box center [511, 186] width 20 height 20
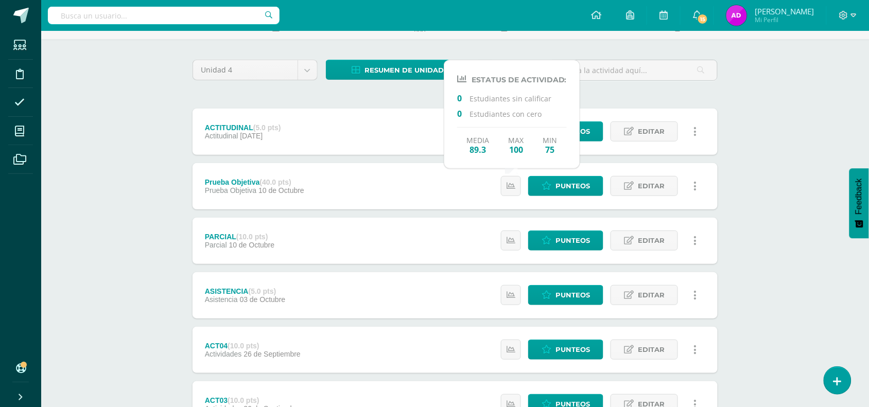
click at [773, 170] on div "Educación Física Primero Basico "A" Herramientas Detalle de asistencias Activid…" at bounding box center [455, 286] width 828 height 637
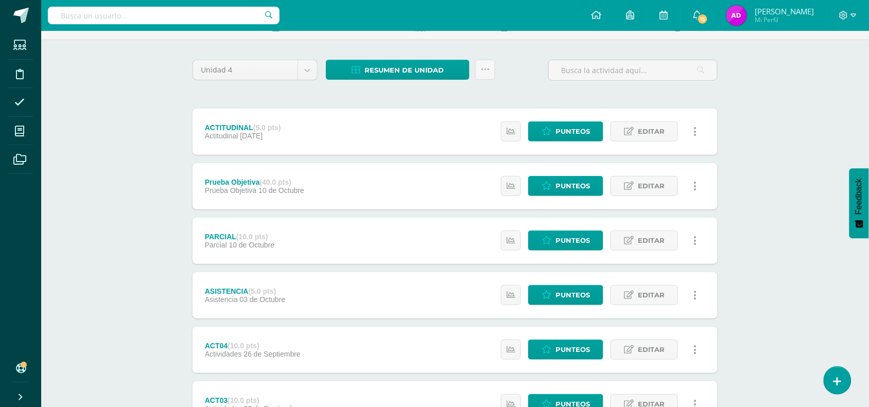
scroll to position [0, 0]
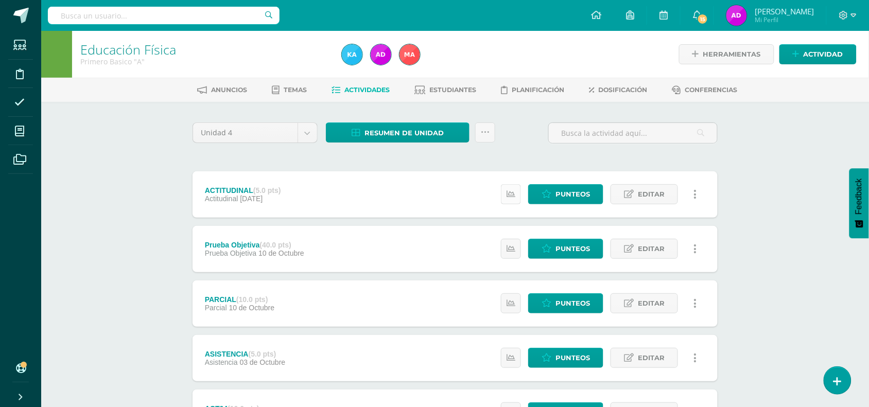
click at [510, 194] on icon at bounding box center [511, 194] width 9 height 9
click at [513, 301] on icon at bounding box center [511, 303] width 9 height 9
click at [727, 250] on div "Unidad 4 Unidad 1 Unidad 2 Unidad 3 Unidad 4 Resumen de unidad Descargar como H…" at bounding box center [455, 385] width 566 height 566
click at [739, 256] on div "Educación Física Primero Basico "A" Herramientas Detalle de asistencias Activid…" at bounding box center [455, 349] width 828 height 637
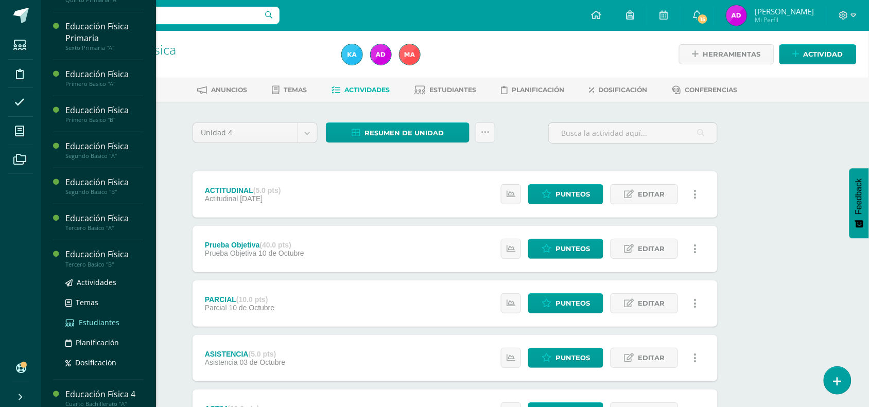
scroll to position [142, 0]
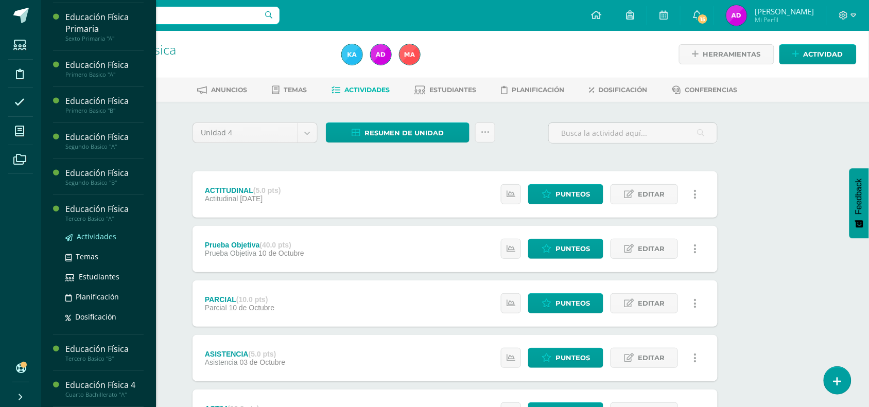
click at [104, 236] on span "Actividades" at bounding box center [97, 237] width 40 height 10
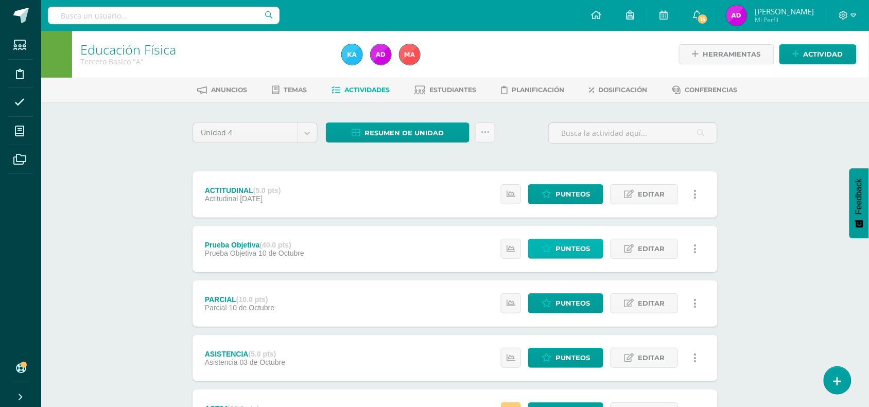
click at [549, 255] on link "Punteos" at bounding box center [565, 249] width 75 height 20
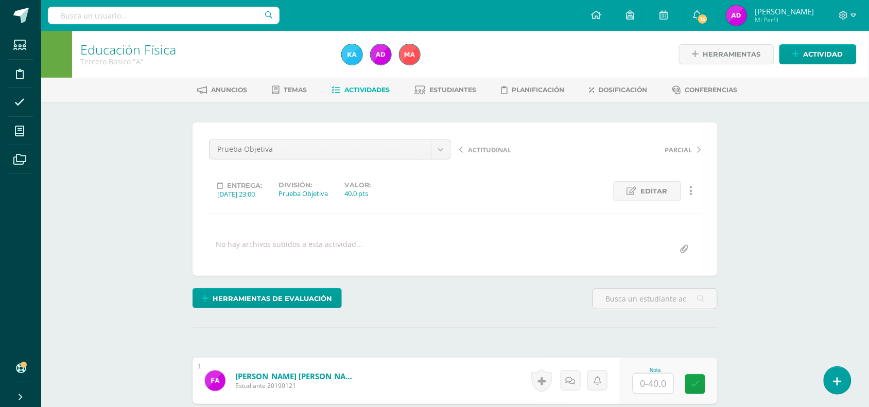
scroll to position [1, 0]
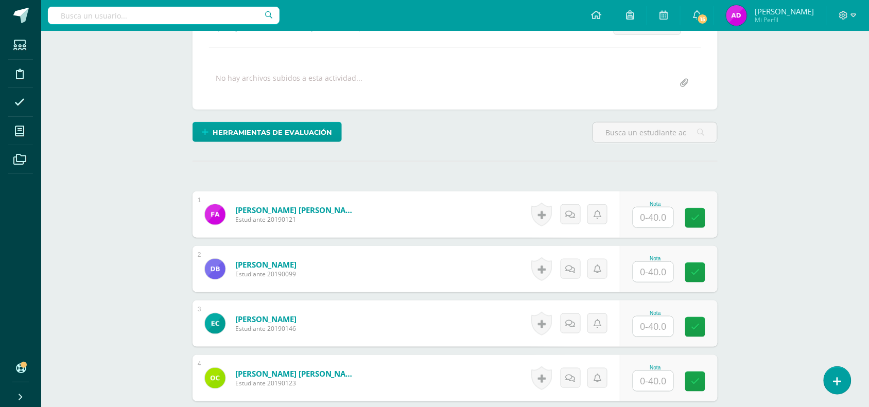
click at [657, 210] on input "text" at bounding box center [653, 217] width 40 height 20
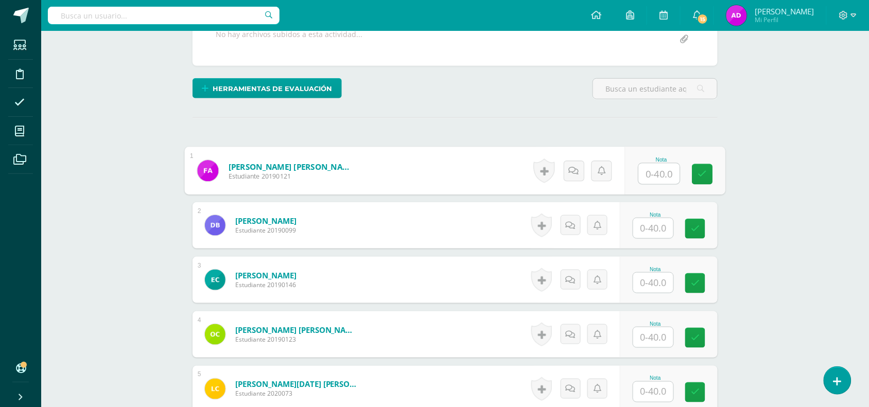
scroll to position [211, 0]
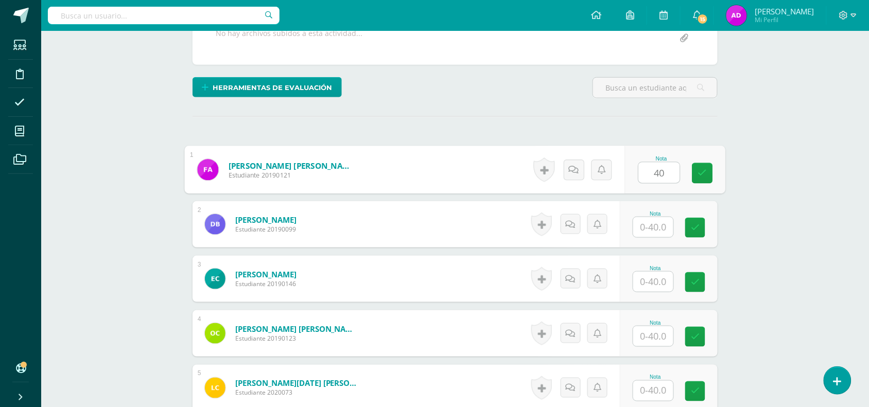
type input "40"
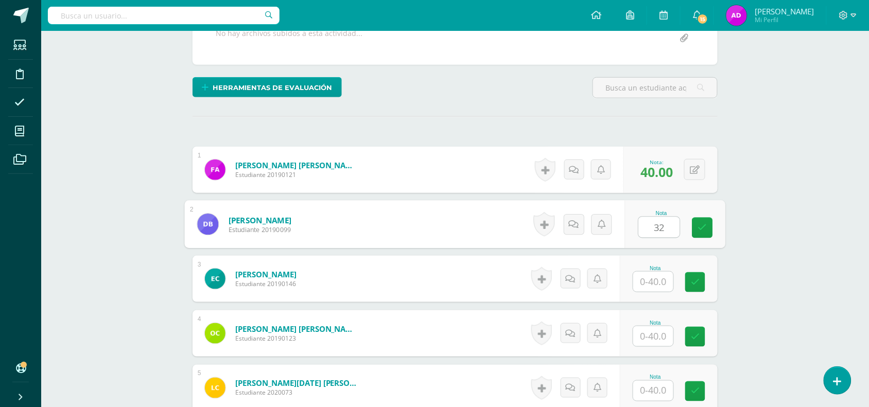
type input "32"
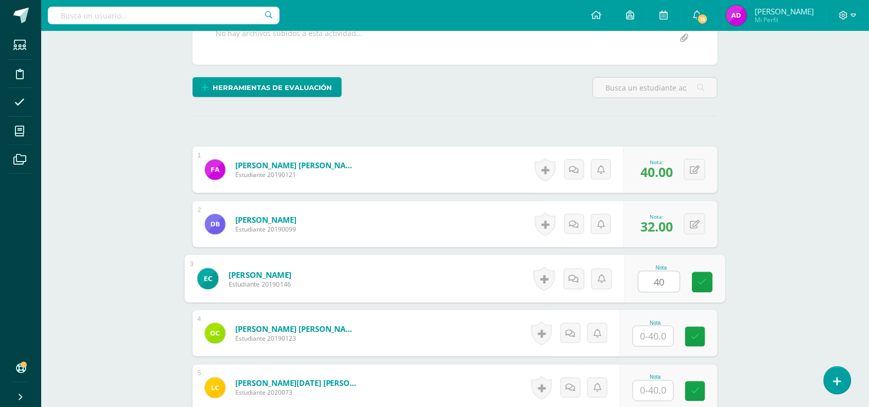
type input "40"
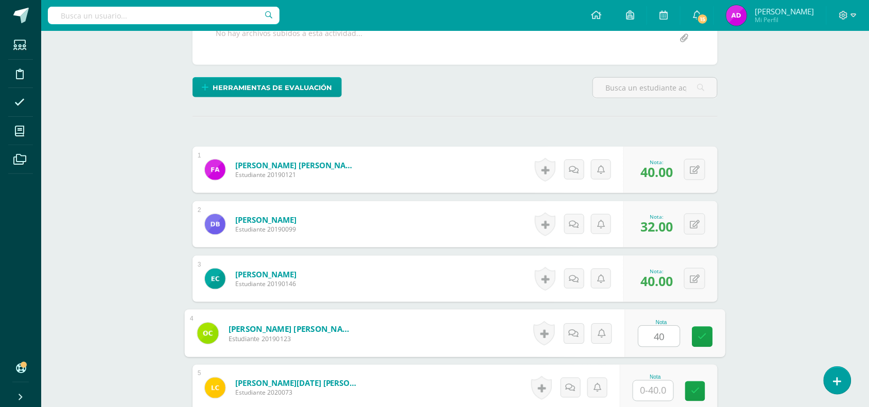
type input "40"
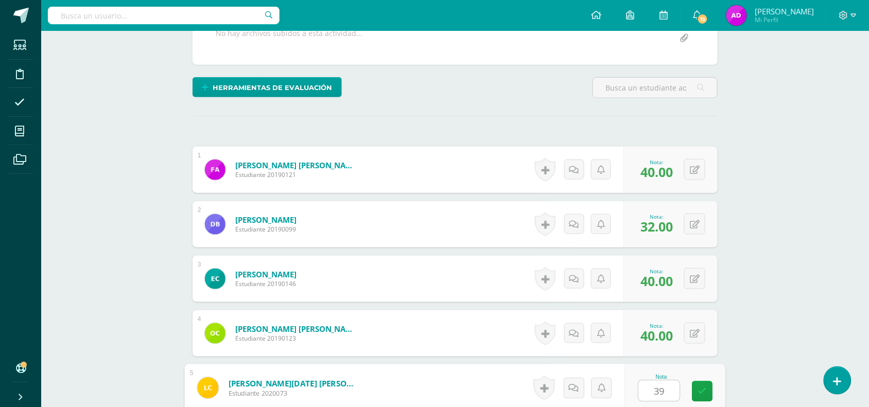
type input "39"
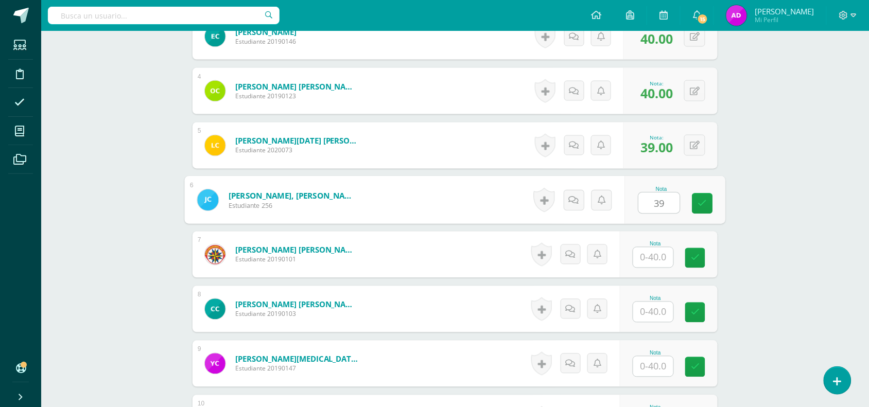
type input "39"
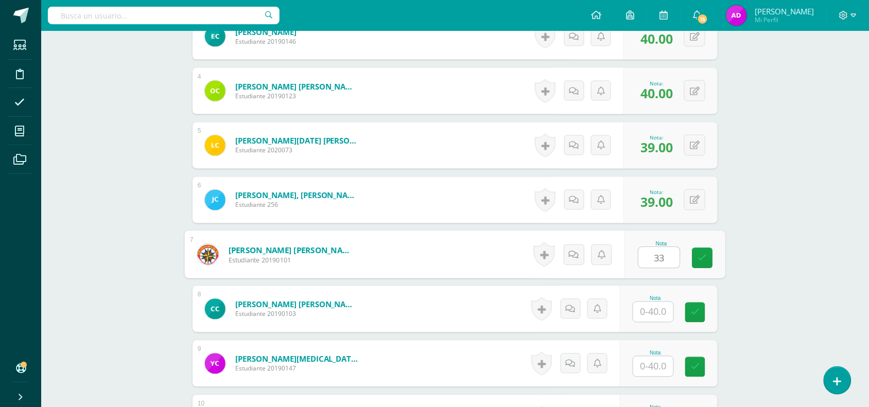
type input "33"
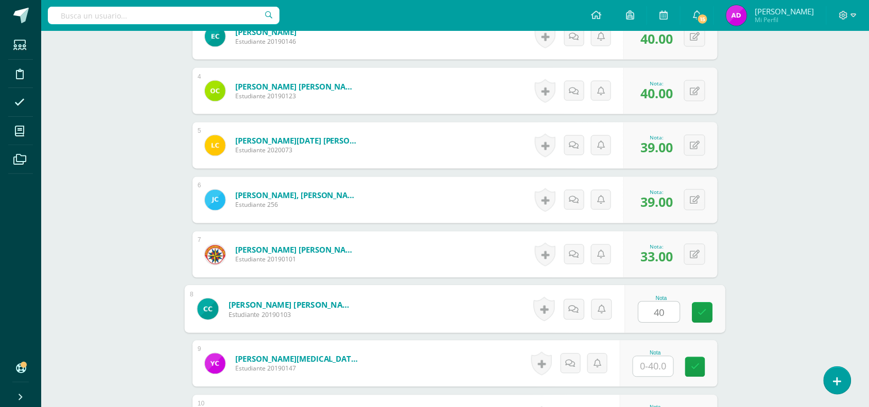
type input "40"
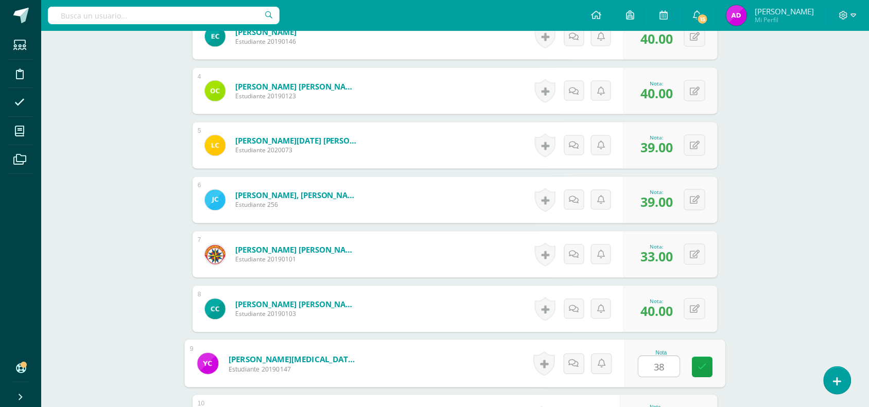
type input "38"
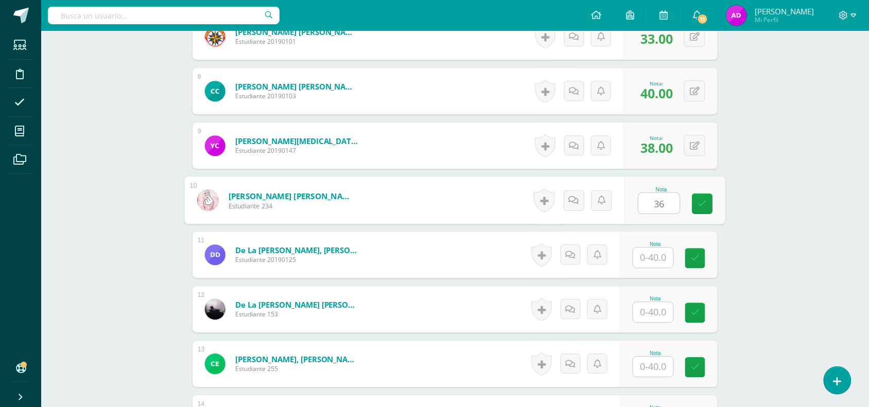
type input "36"
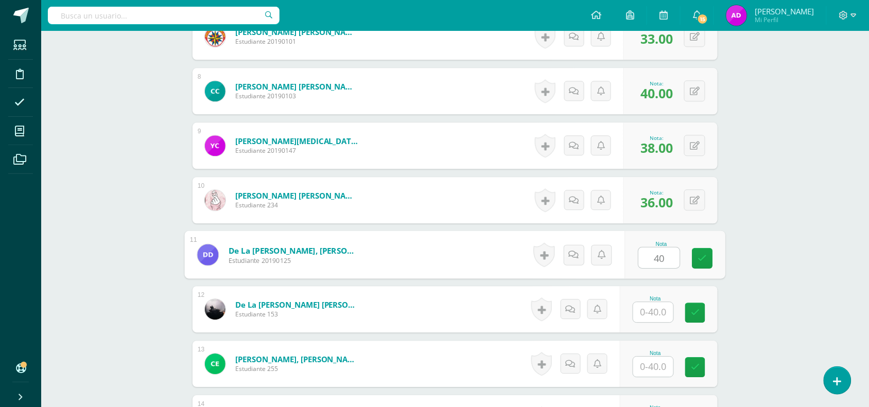
type input "40"
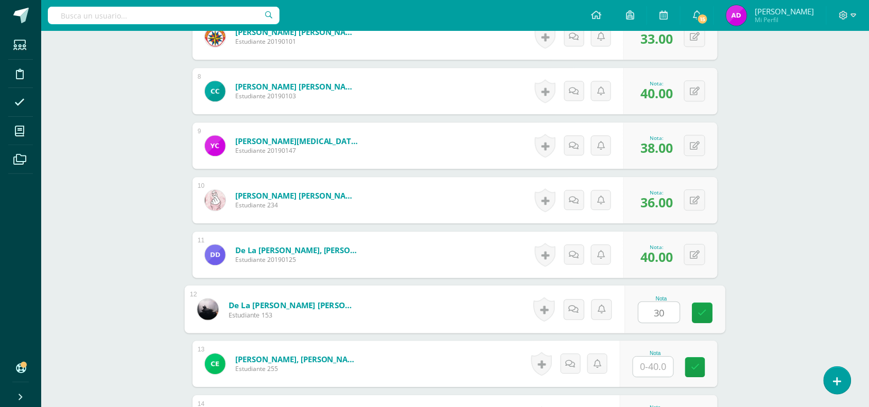
type input "30"
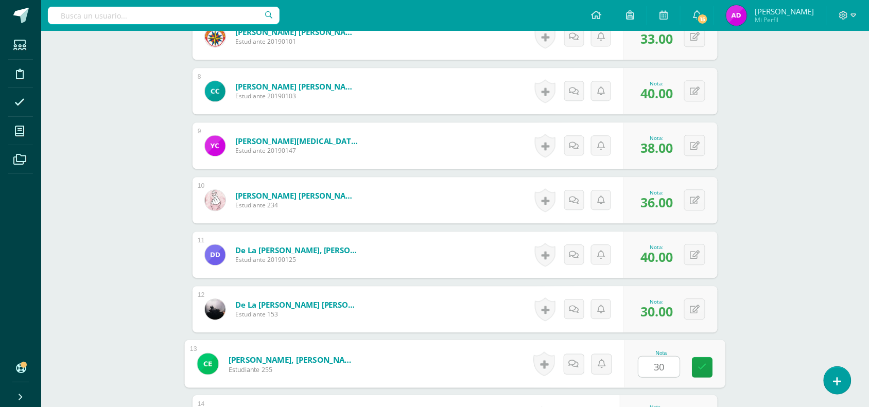
type input "30"
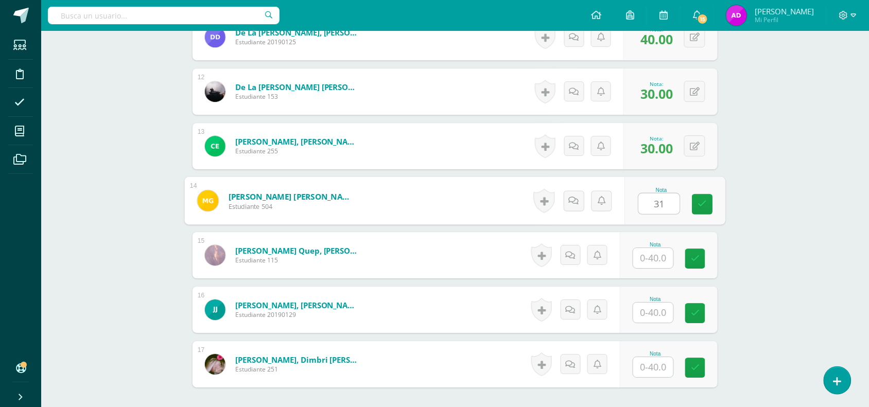
type input "31"
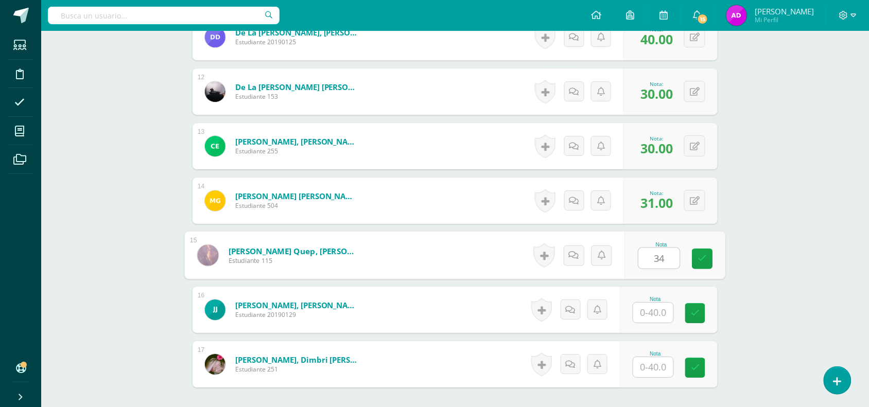
type input "34"
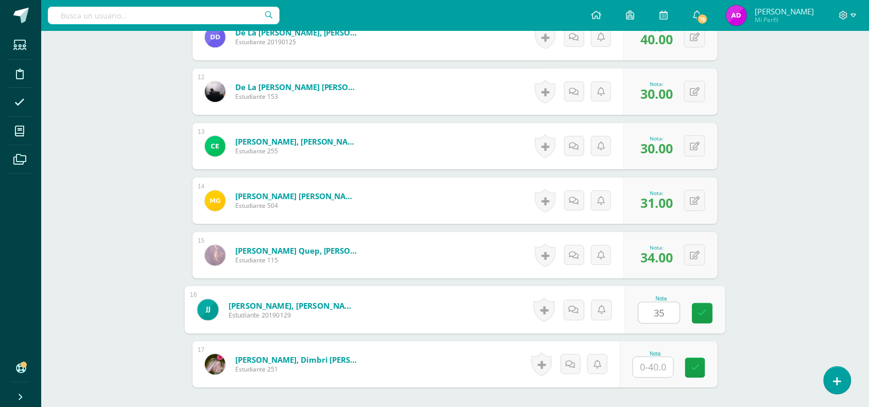
type input "35"
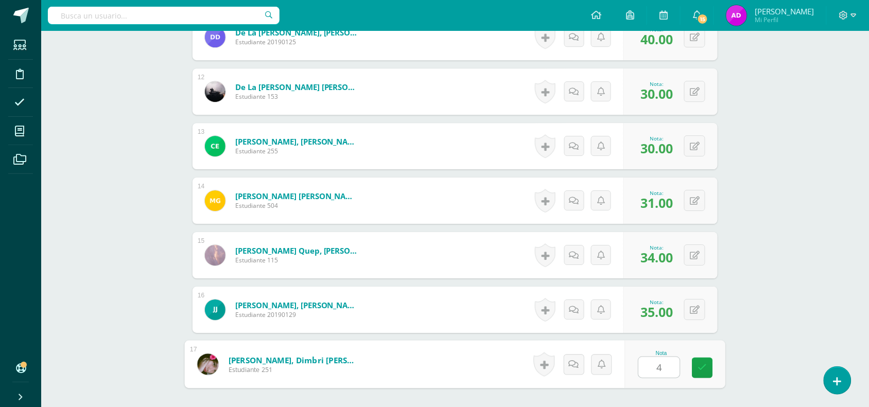
type input "40"
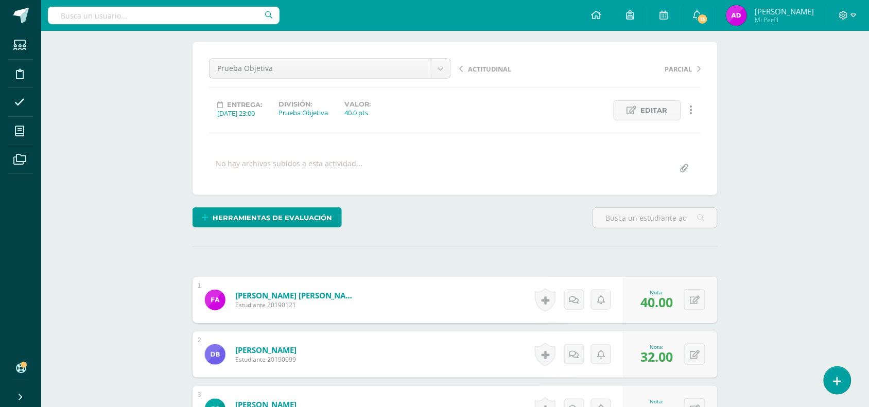
scroll to position [0, 0]
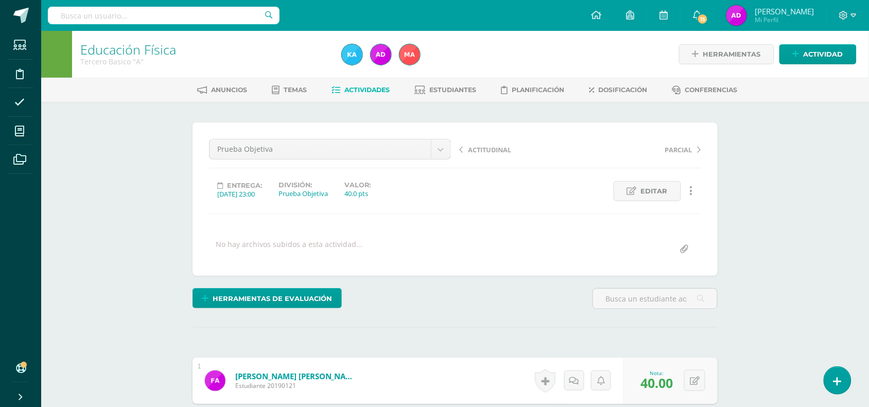
click at [349, 92] on span "Actividades" at bounding box center [367, 90] width 45 height 8
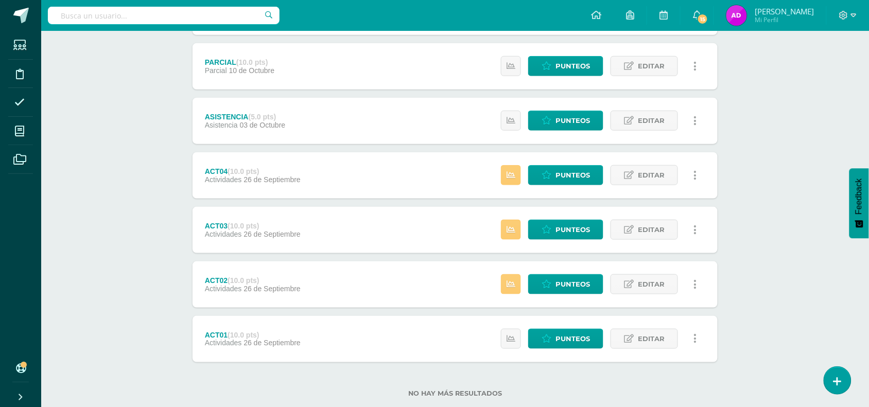
scroll to position [236, 0]
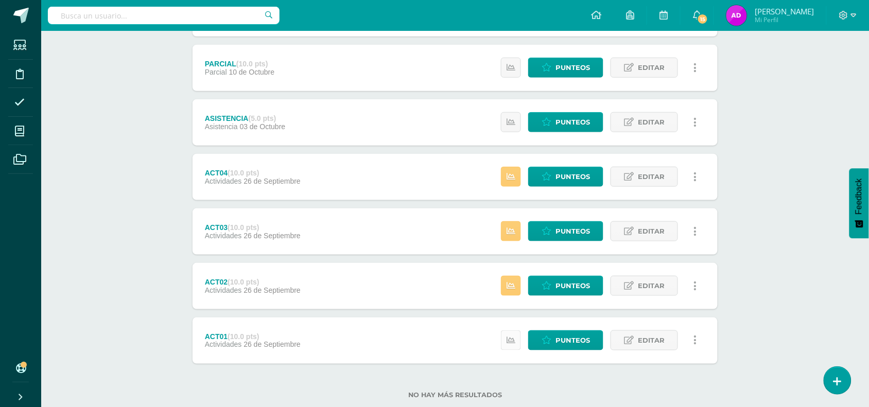
click at [510, 343] on icon at bounding box center [511, 340] width 9 height 9
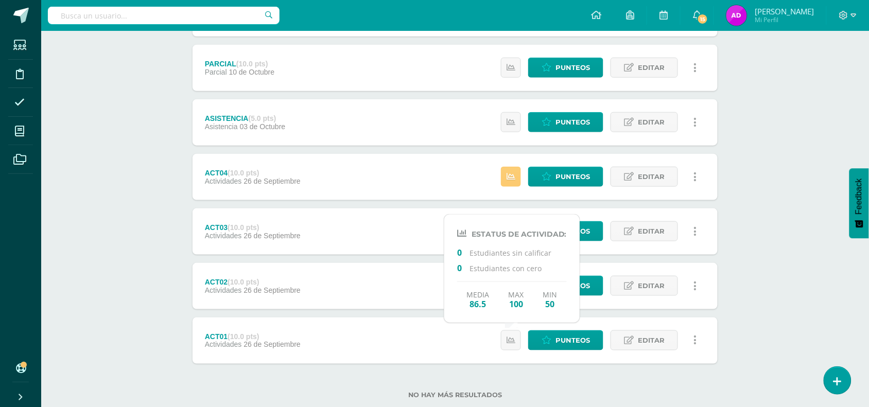
click at [773, 264] on div "Educación Física Tercero Basico "A" Herramientas Detalle de asistencias Activid…" at bounding box center [455, 113] width 828 height 637
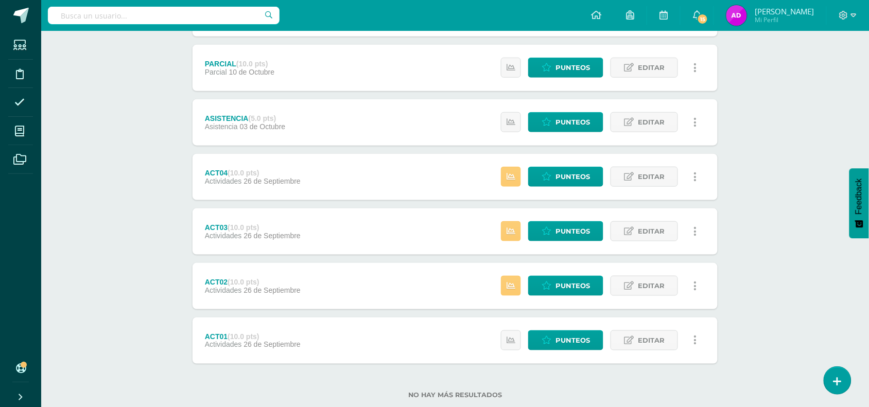
click at [497, 288] on div "Estatus de Actividad: 0 Estudiantes sin calificar 0 Estudiantes con cero Media …" at bounding box center [601, 286] width 232 height 46
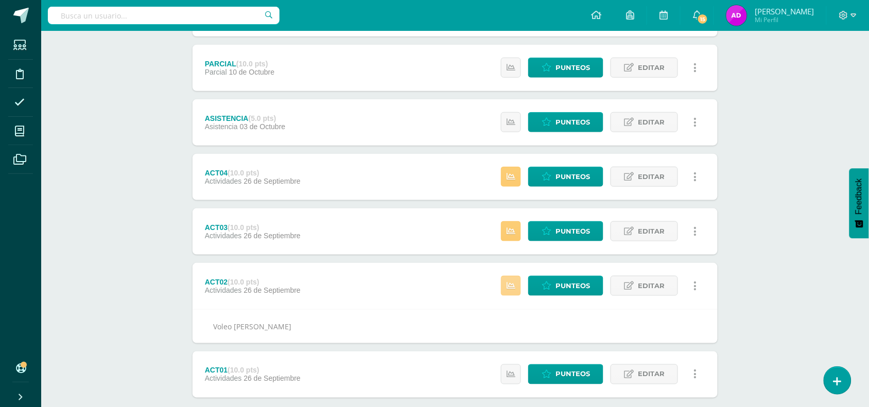
click at [507, 287] on icon at bounding box center [511, 286] width 9 height 9
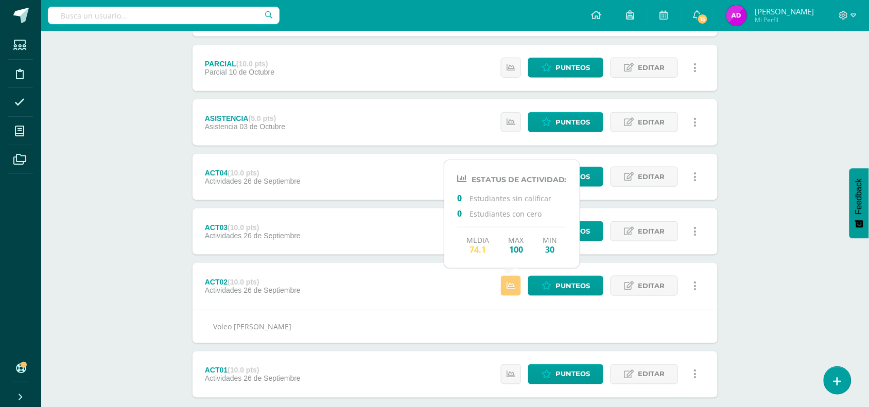
click at [824, 214] on div "Educación Física Tercero Basico "A" Herramientas Detalle de asistencias Activid…" at bounding box center [455, 130] width 828 height 671
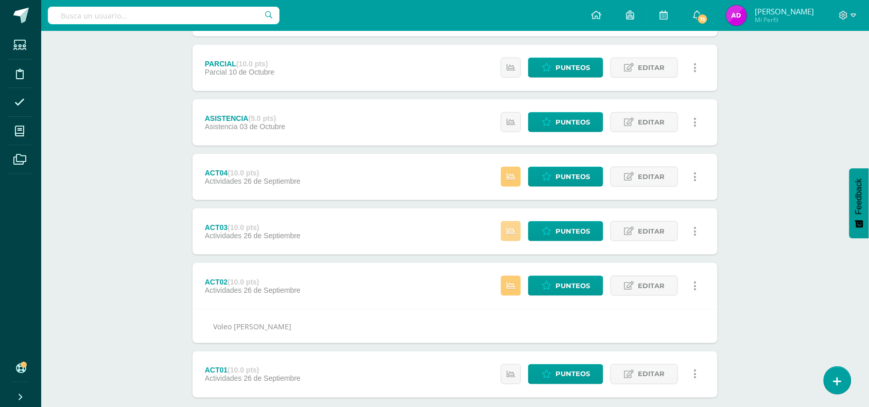
click at [515, 232] on icon at bounding box center [511, 231] width 9 height 9
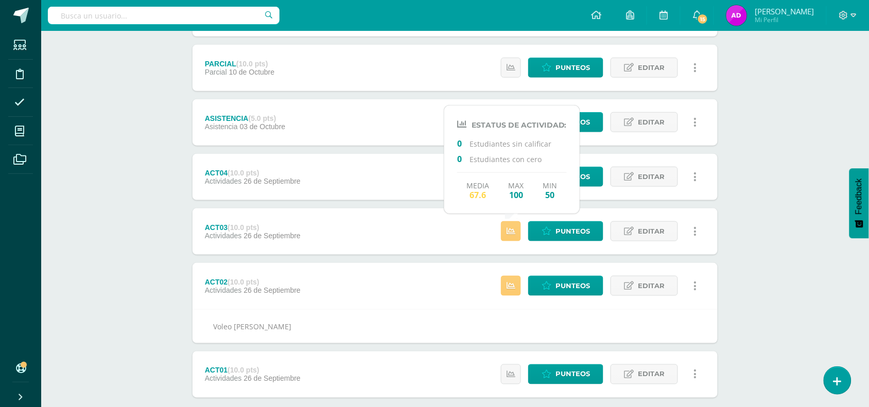
click at [789, 221] on div "Educación Física Tercero Basico "A" Herramientas Detalle de asistencias Activid…" at bounding box center [455, 130] width 828 height 671
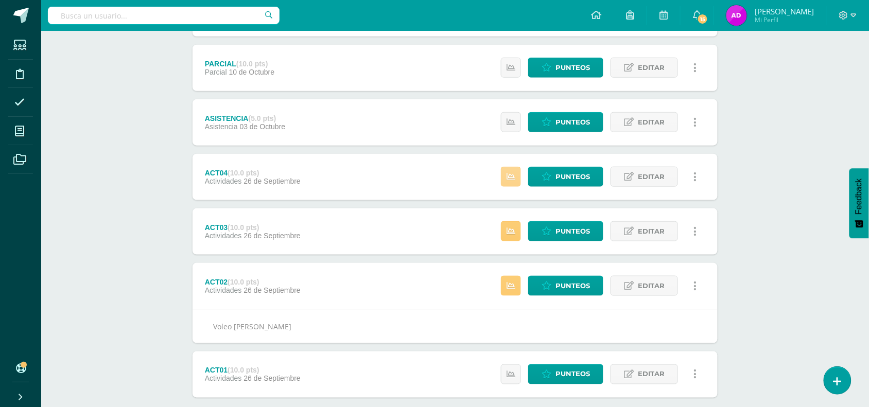
click at [512, 174] on icon at bounding box center [511, 176] width 9 height 9
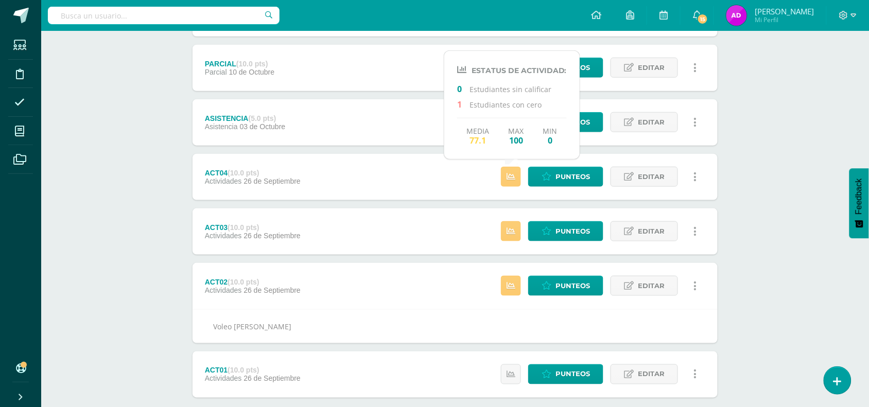
click at [757, 209] on div "Educación Física Tercero Basico "A" Herramientas Detalle de asistencias Activid…" at bounding box center [455, 130] width 828 height 671
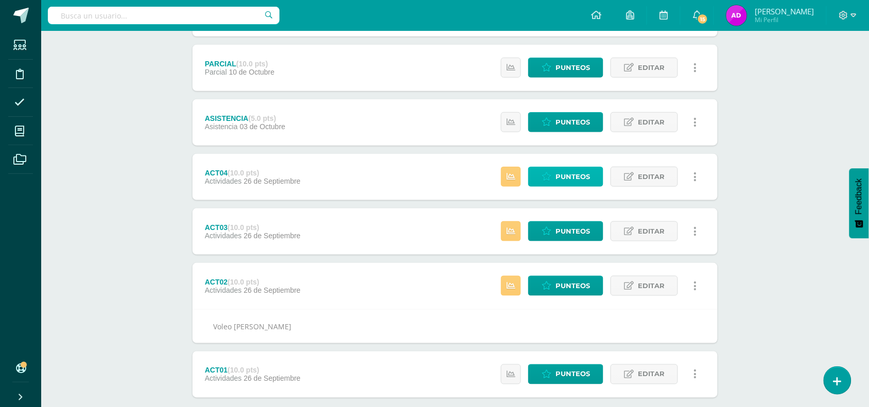
click at [566, 170] on span "Punteos" at bounding box center [572, 176] width 34 height 19
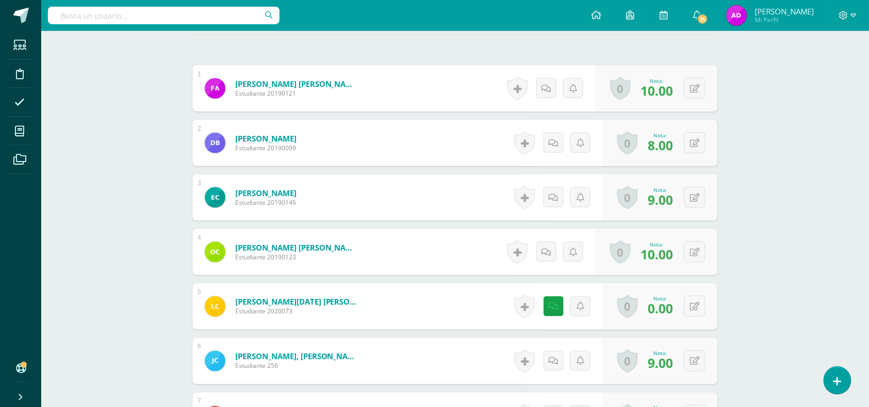
scroll to position [305, 0]
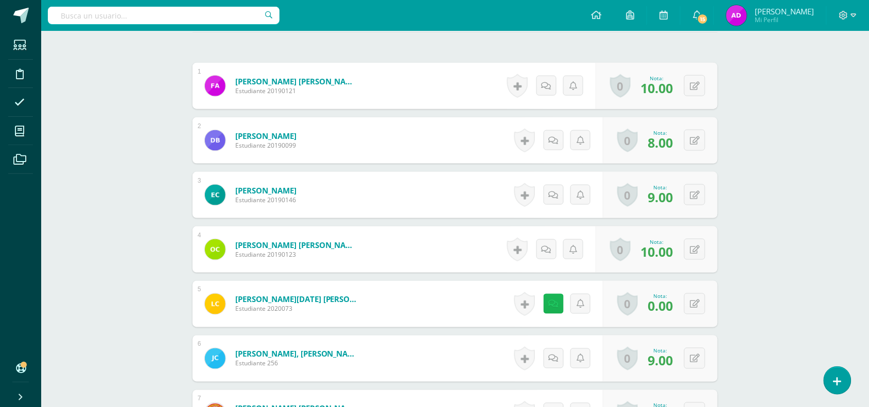
click at [554, 304] on icon at bounding box center [554, 304] width 10 height 9
click at [510, 371] on textarea "Tarea pendiente" at bounding box center [529, 378] width 149 height 51
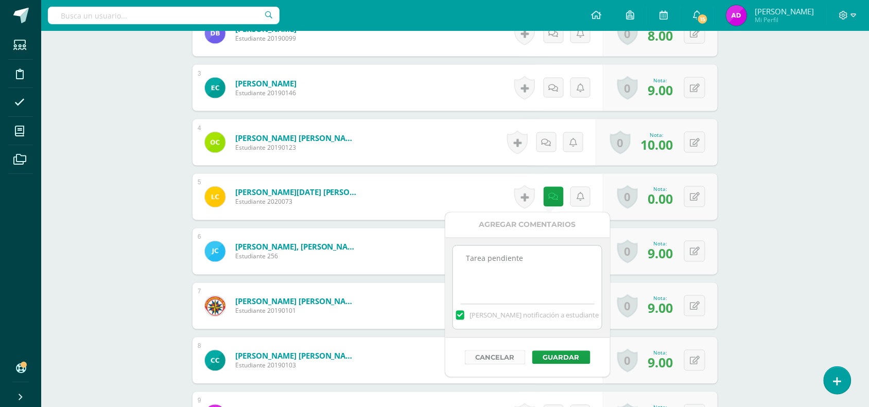
scroll to position [412, 0]
click at [539, 358] on button "Guardar" at bounding box center [560, 357] width 58 height 13
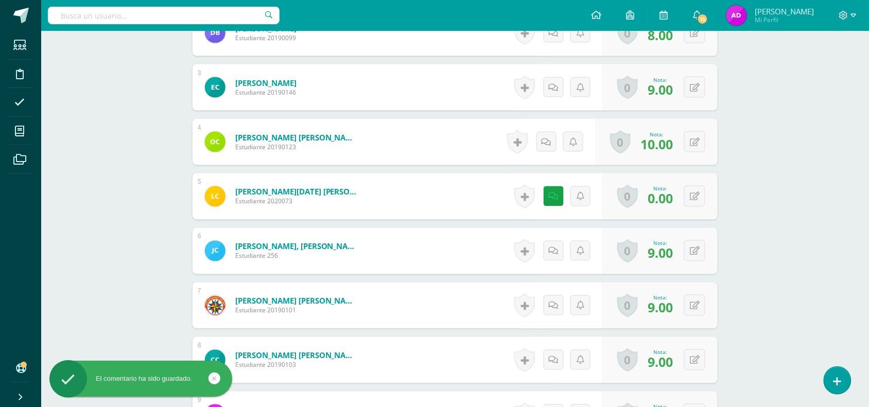
click at [681, 200] on div "0 Logros Logros obtenidos Aún no hay logros agregados Nota: 0.00" at bounding box center [660, 196] width 115 height 46
click at [685, 201] on div "0 Logros Logros obtenidos Aún no hay logros agregados Nota: 0.00" at bounding box center [666, 197] width 118 height 48
click at [708, 201] on button at bounding box center [702, 197] width 22 height 22
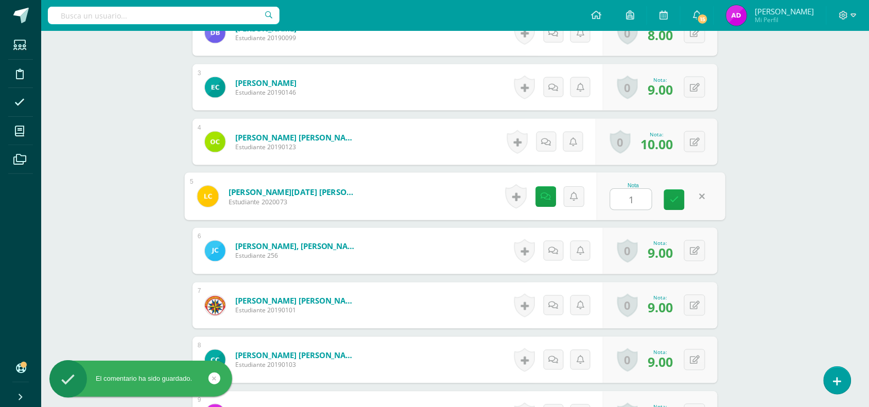
type input "10"
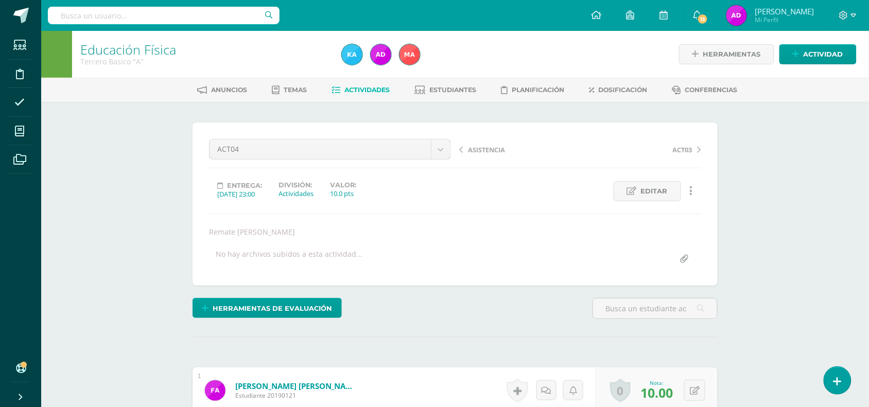
click at [369, 93] on span "Actividades" at bounding box center [367, 90] width 45 height 8
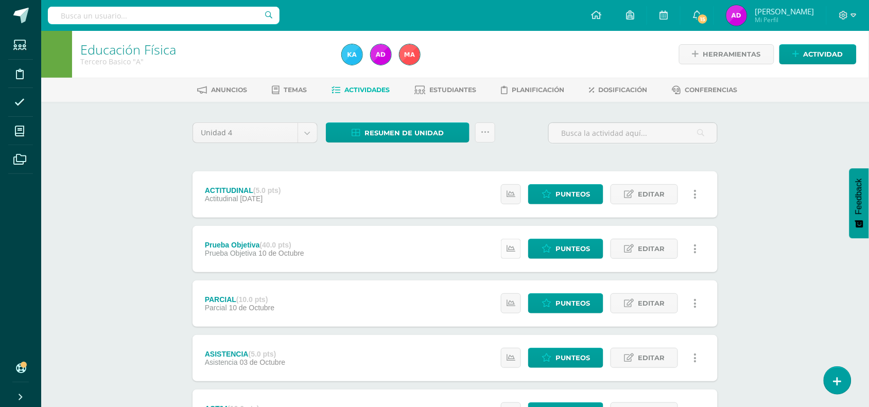
click at [511, 252] on icon at bounding box center [511, 249] width 9 height 9
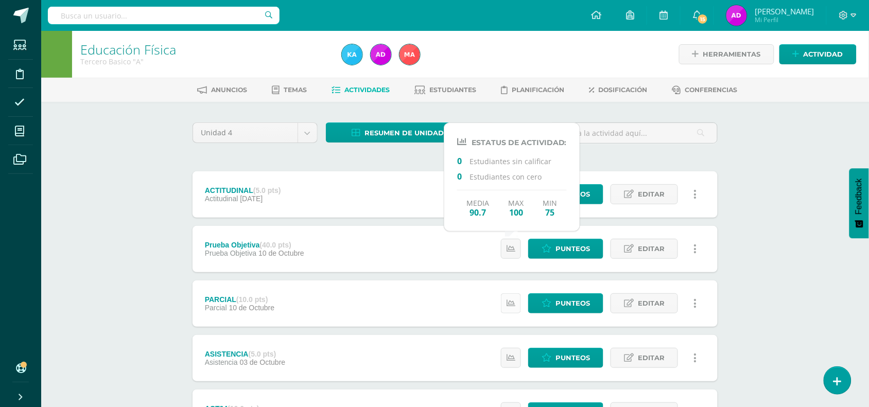
click at [506, 299] on link at bounding box center [511, 303] width 20 height 20
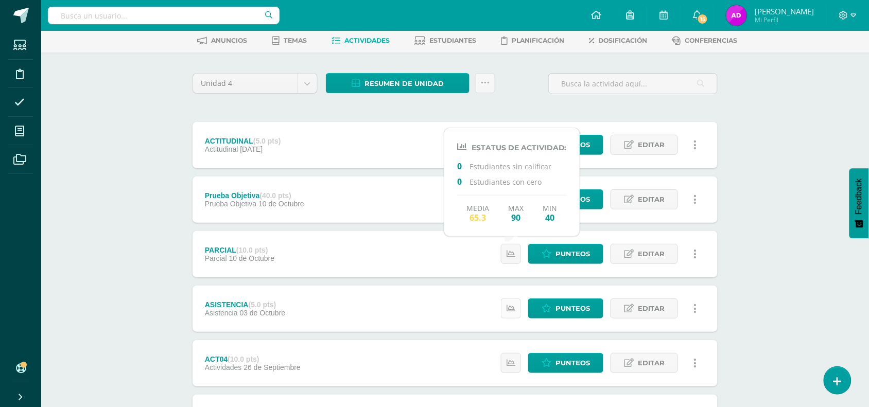
click at [511, 300] on link at bounding box center [511, 309] width 20 height 20
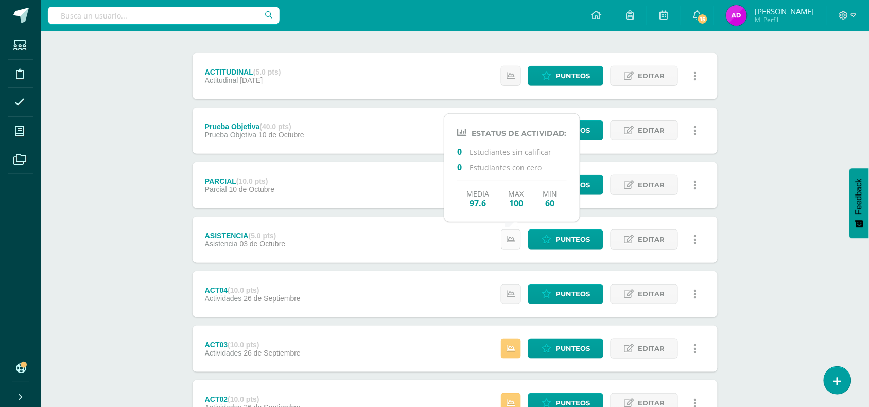
scroll to position [119, 0]
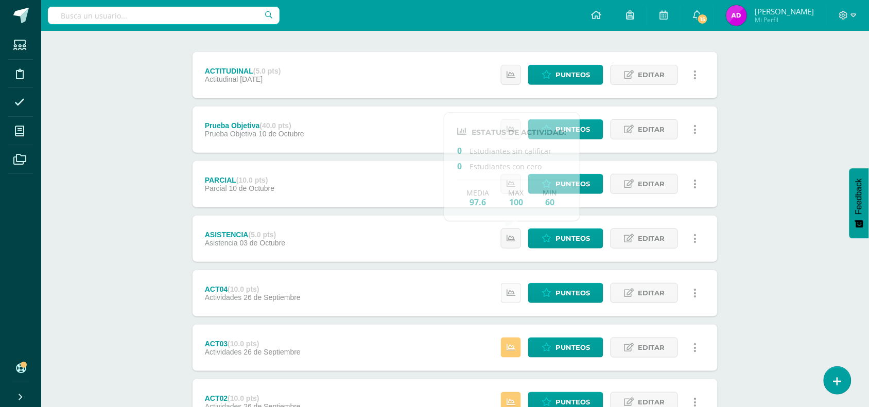
click at [511, 299] on link at bounding box center [511, 293] width 20 height 20
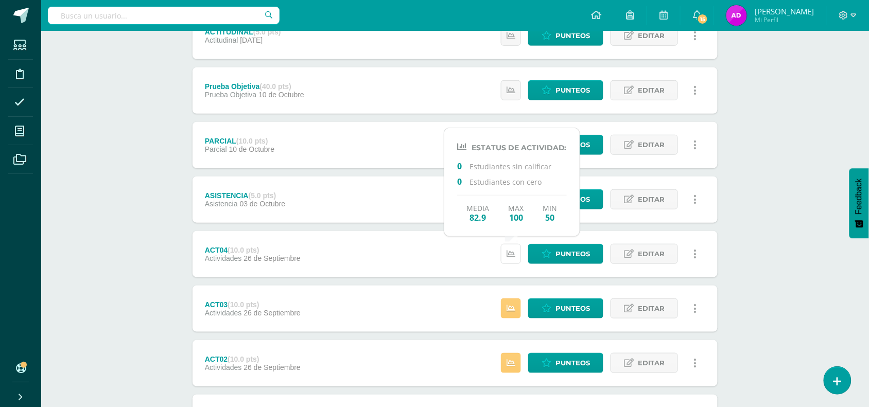
scroll to position [160, 0]
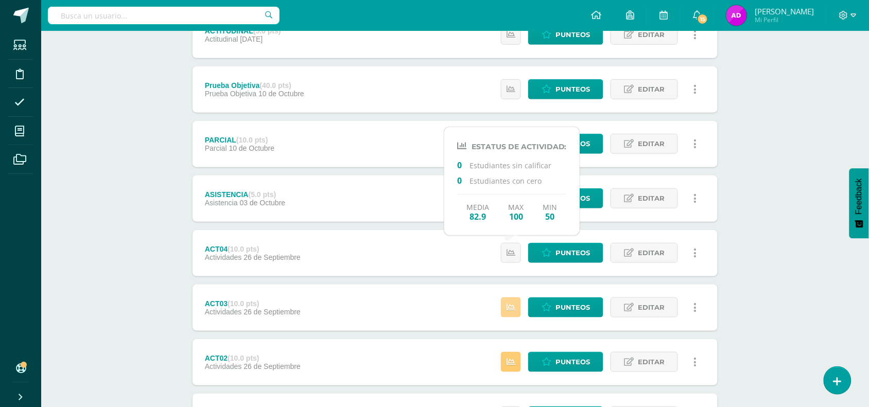
click at [510, 312] on link at bounding box center [511, 308] width 20 height 20
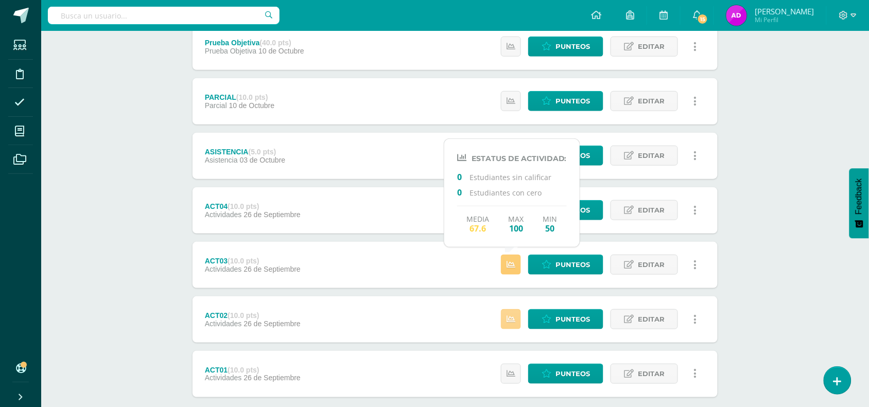
click at [509, 322] on icon at bounding box center [511, 319] width 9 height 9
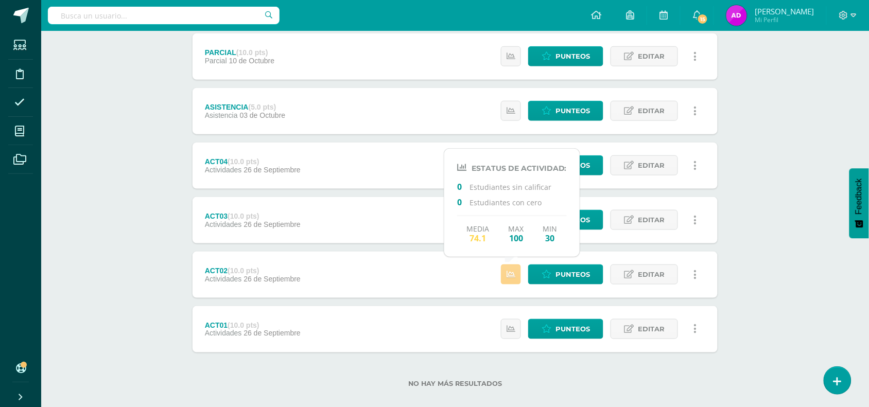
scroll to position [250, 0]
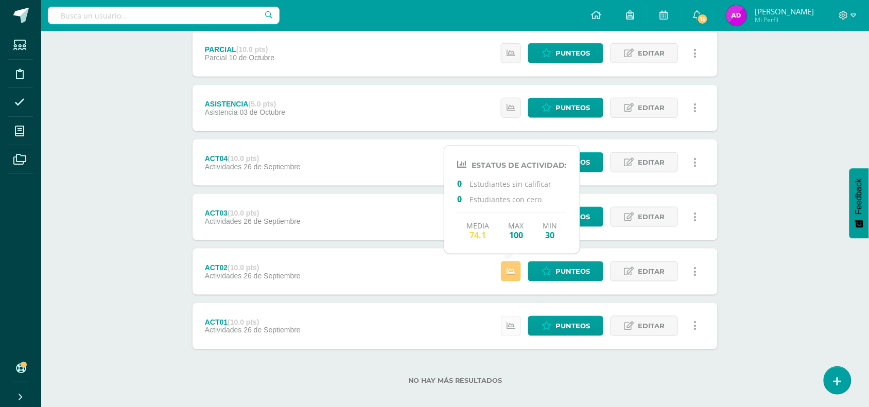
click at [510, 319] on link at bounding box center [511, 326] width 20 height 20
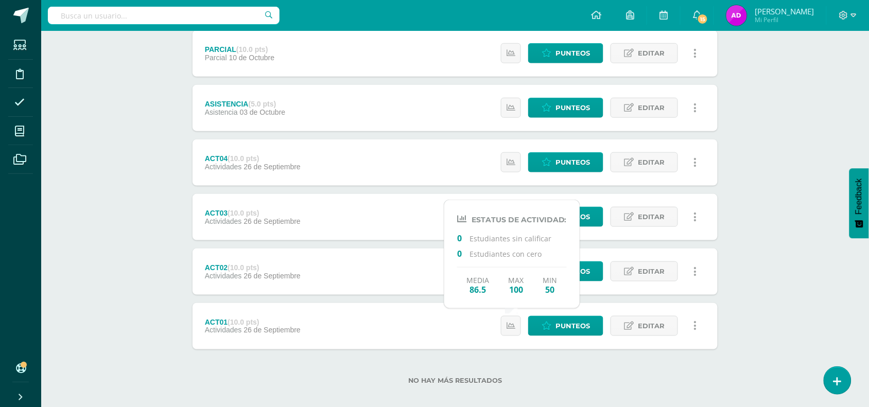
click at [719, 213] on div "Unidad 4 Unidad 1 Unidad 2 Unidad 3 Unidad 4 Resumen de unidad Descargar como H…" at bounding box center [454, 134] width 533 height 525
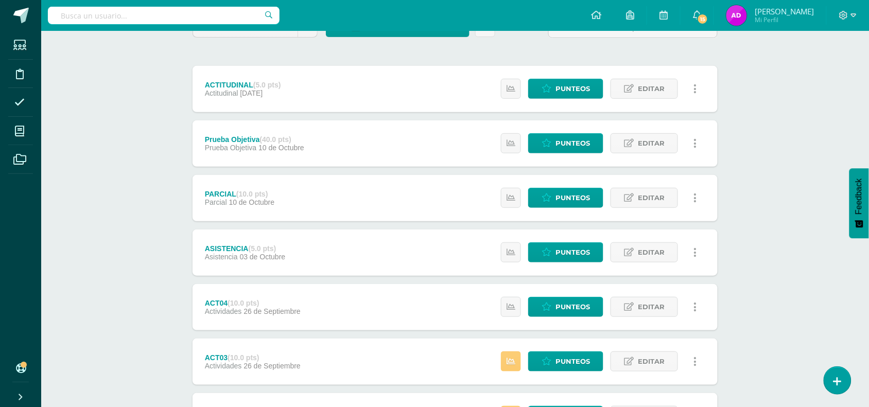
scroll to position [106, 0]
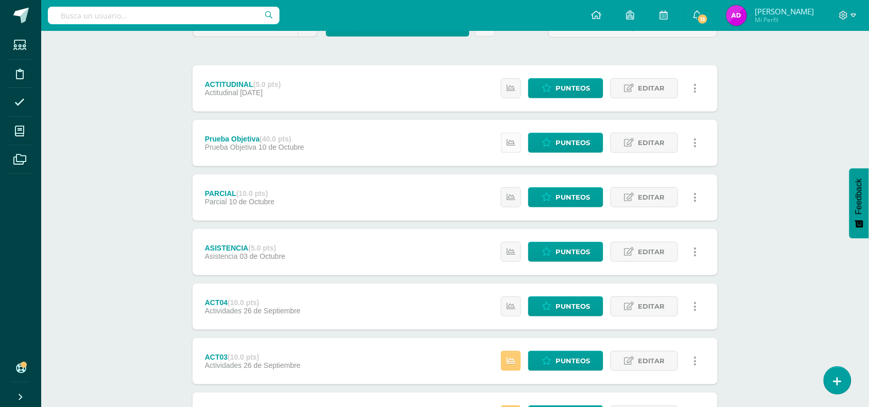
click at [518, 145] on link at bounding box center [511, 143] width 20 height 20
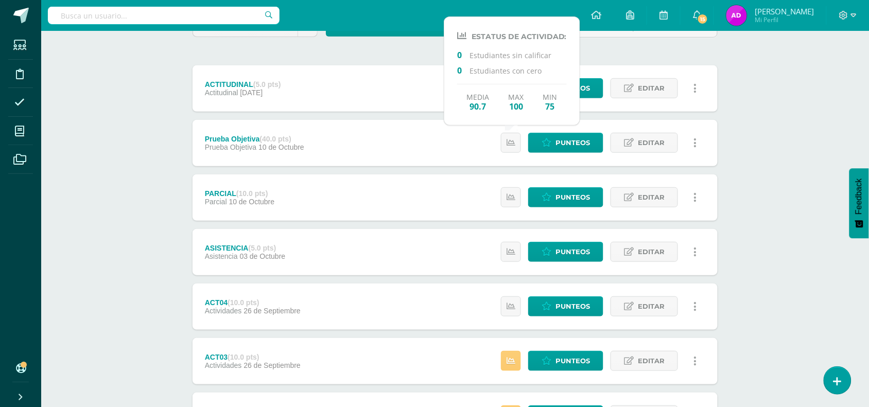
click at [777, 189] on div "Educación Física Tercero Basico "A" Herramientas Detalle de asistencias Activid…" at bounding box center [455, 243] width 828 height 637
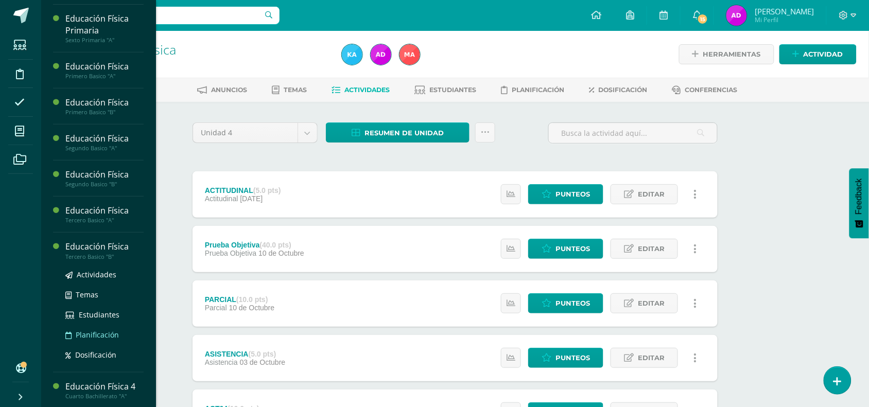
scroll to position [142, 0]
click at [116, 273] on link "Actividades" at bounding box center [104, 273] width 78 height 12
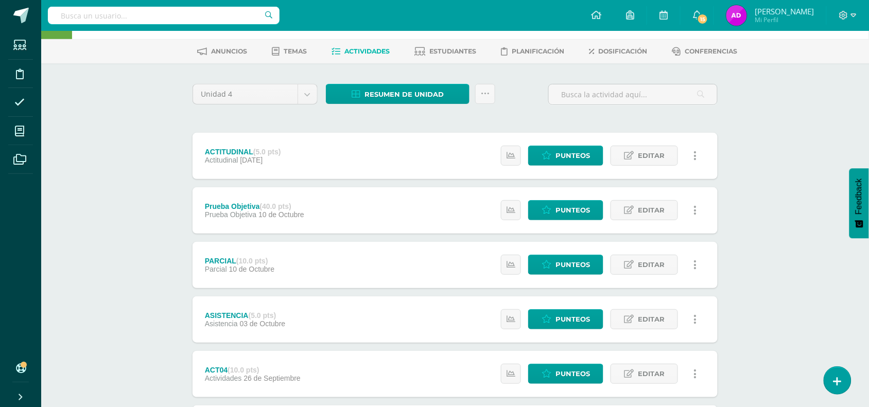
scroll to position [43, 0]
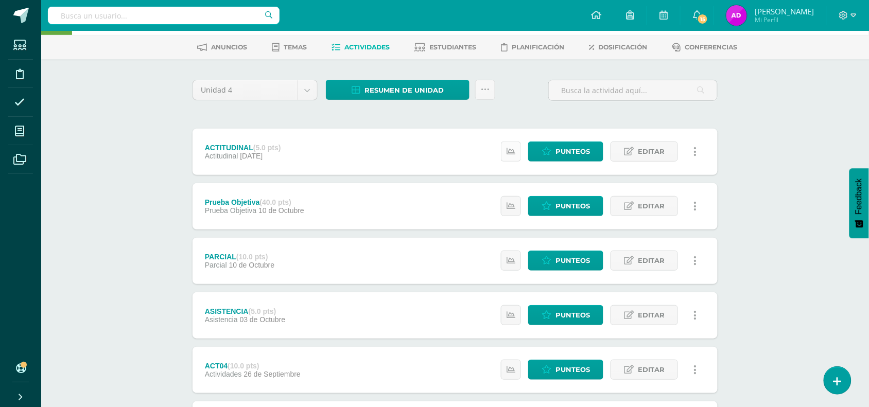
click at [520, 145] on link at bounding box center [511, 152] width 20 height 20
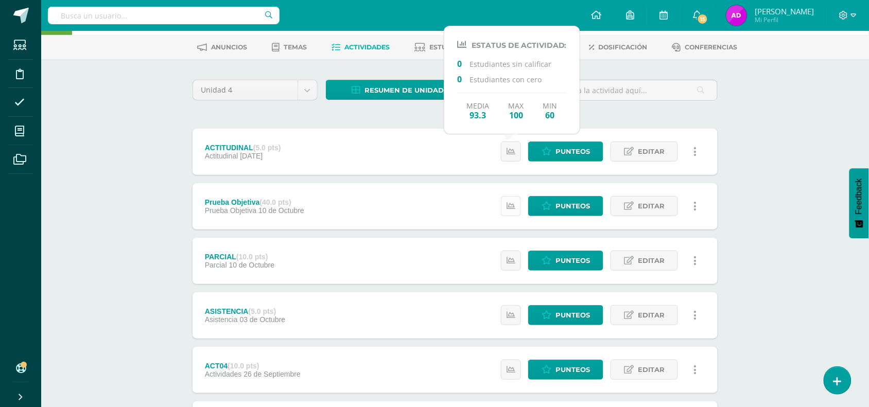
click at [510, 207] on icon at bounding box center [511, 206] width 9 height 9
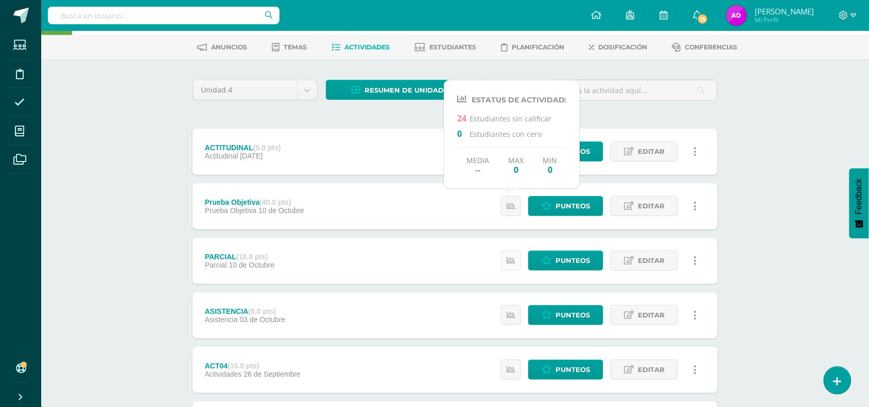
click at [511, 262] on icon at bounding box center [511, 260] width 9 height 9
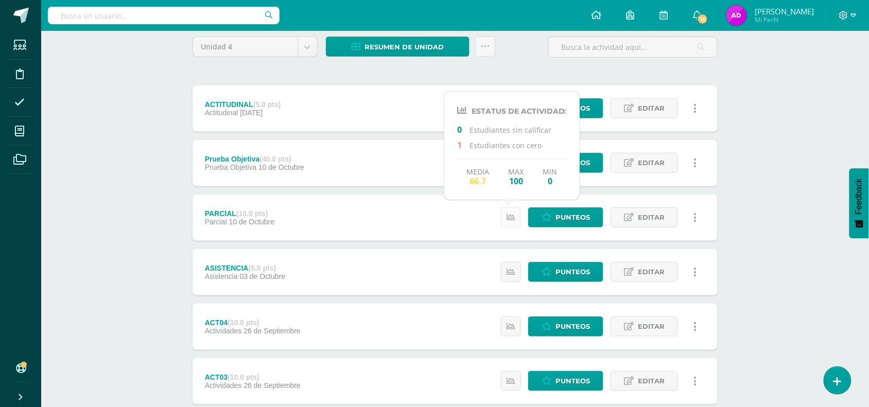
scroll to position [86, 0]
click at [512, 271] on icon at bounding box center [511, 271] width 9 height 9
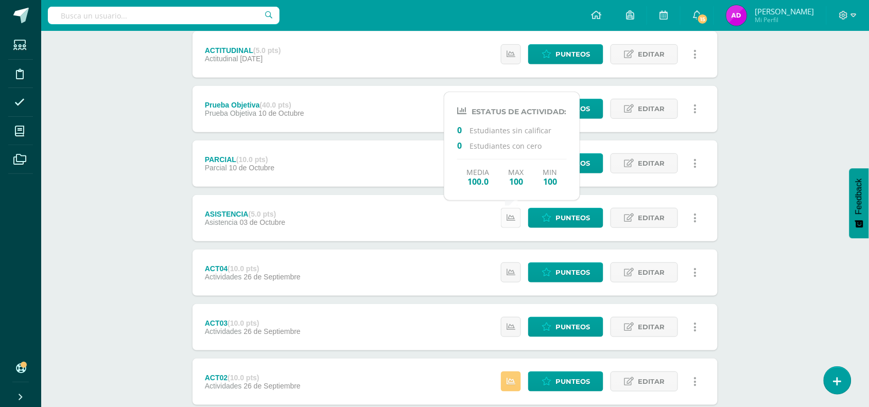
scroll to position [141, 0]
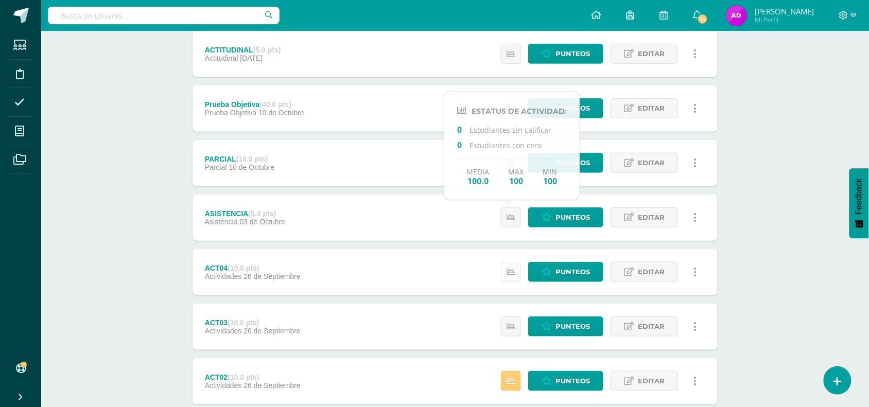
click at [508, 273] on icon at bounding box center [511, 272] width 9 height 9
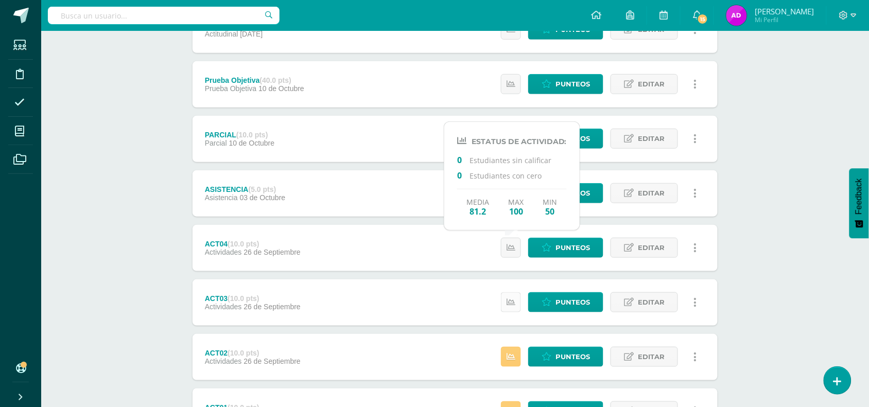
click at [513, 299] on icon at bounding box center [511, 302] width 9 height 9
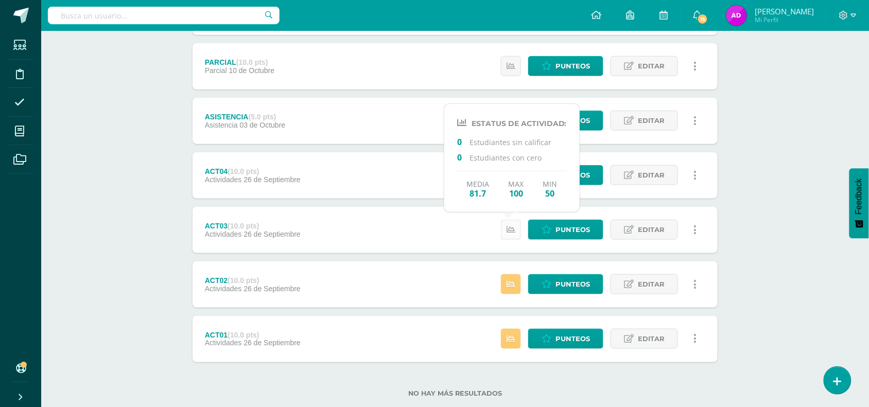
scroll to position [238, 0]
click at [511, 286] on icon at bounding box center [511, 284] width 9 height 9
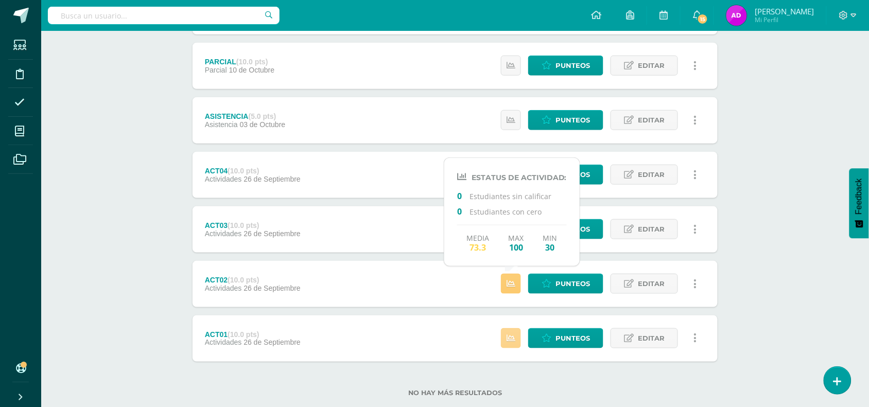
click at [513, 341] on icon at bounding box center [511, 338] width 9 height 9
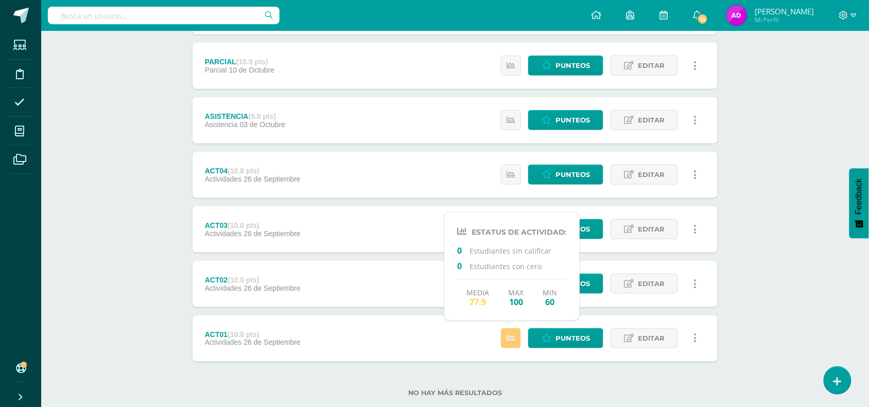
click at [743, 193] on div "Educación Física Tercero Basico "B" Herramientas Detalle de asistencias Activid…" at bounding box center [455, 111] width 828 height 637
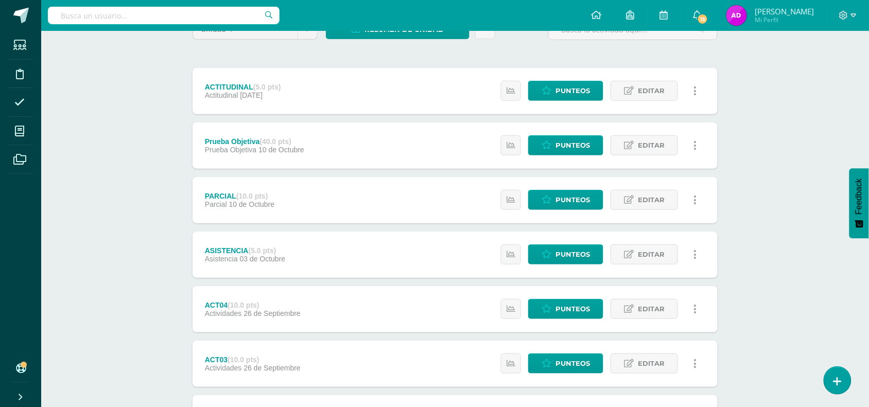
scroll to position [103, 0]
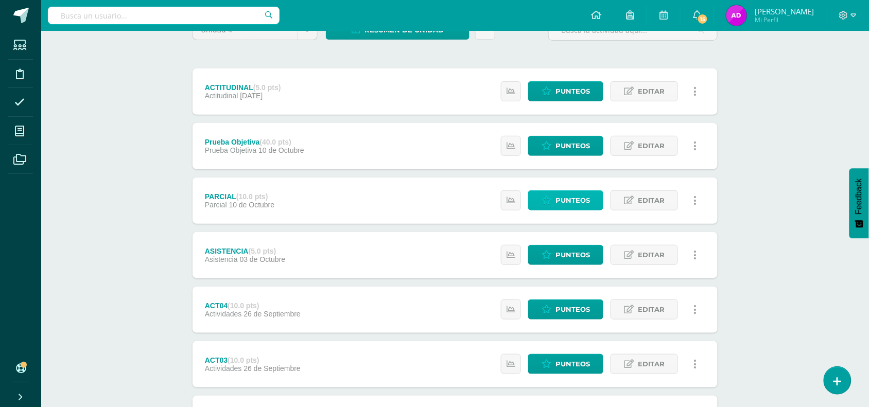
click at [552, 202] on link "Punteos" at bounding box center [565, 200] width 75 height 20
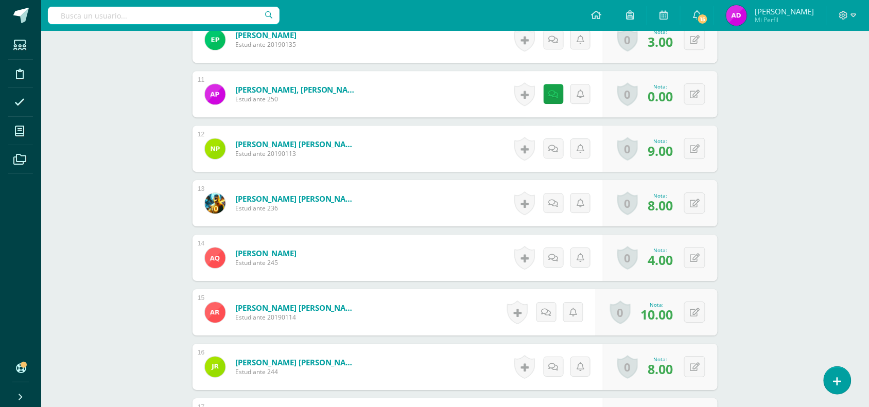
scroll to position [843, 0]
click at [554, 99] on link at bounding box center [554, 93] width 20 height 20
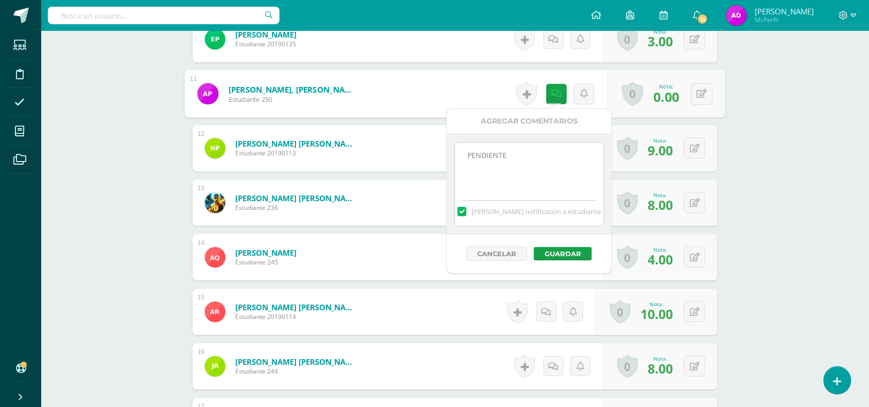
click at [542, 173] on textarea "PENDIENTE" at bounding box center [529, 168] width 149 height 51
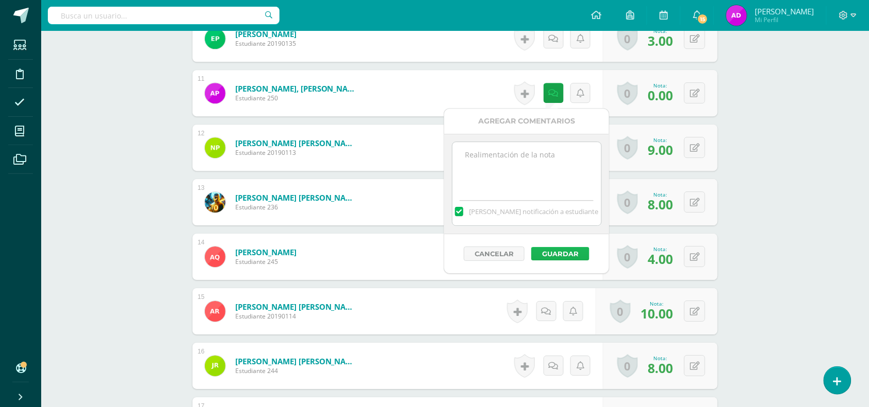
click at [556, 257] on button "Guardar" at bounding box center [560, 253] width 58 height 13
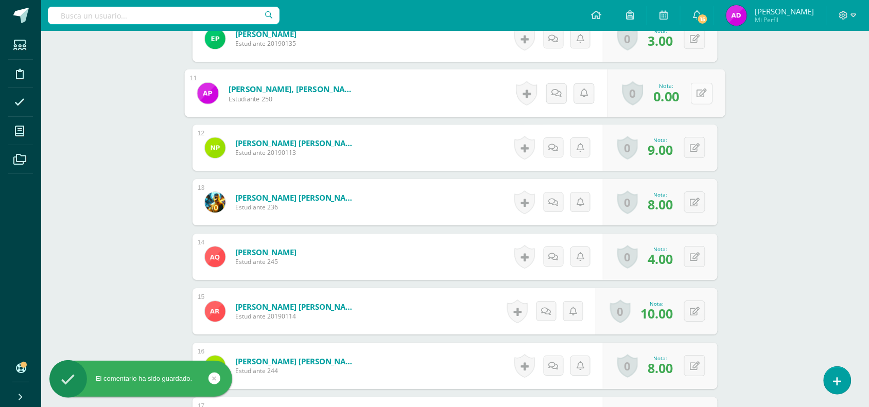
click at [688, 98] on div "0 [GEOGRAPHIC_DATA] Logros obtenidos Aún no hay logros agregados Nota: 0.00" at bounding box center [666, 93] width 118 height 48
click at [739, 128] on div "Educación Física Tercero Basico "B" Herramientas Detalle de asistencias Activid…" at bounding box center [455, 66] width 828 height 1756
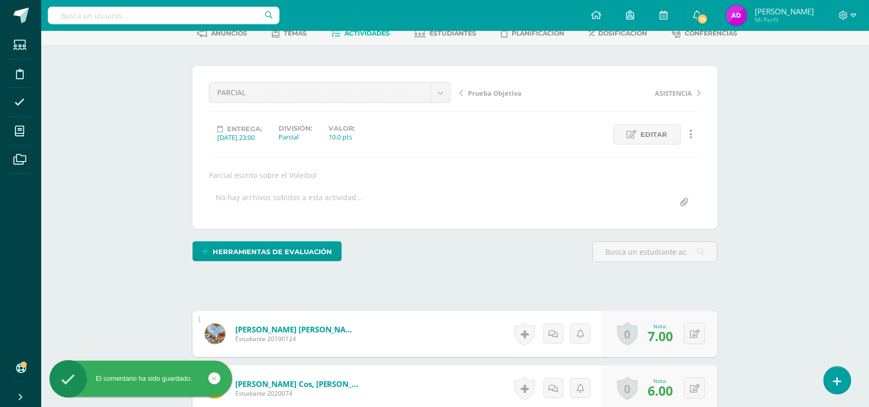
scroll to position [0, 0]
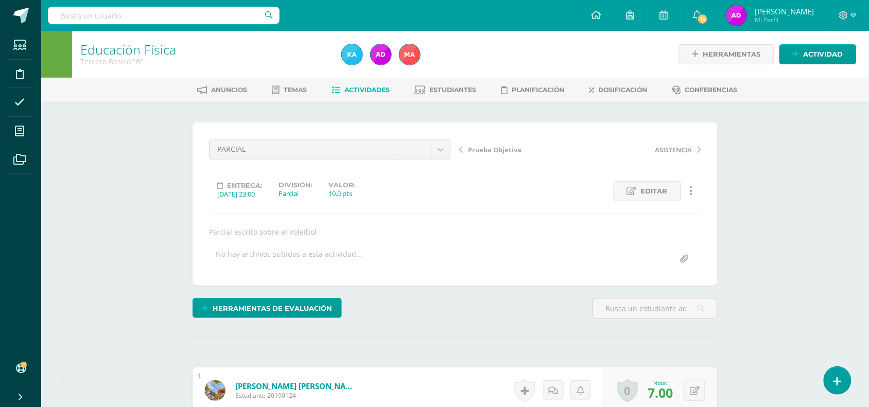
click at [377, 88] on span "Actividades" at bounding box center [367, 90] width 45 height 8
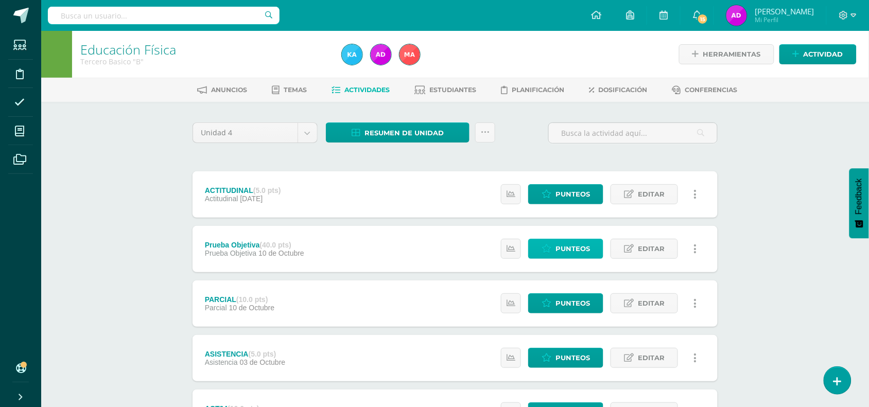
click at [581, 250] on span "Punteos" at bounding box center [572, 248] width 34 height 19
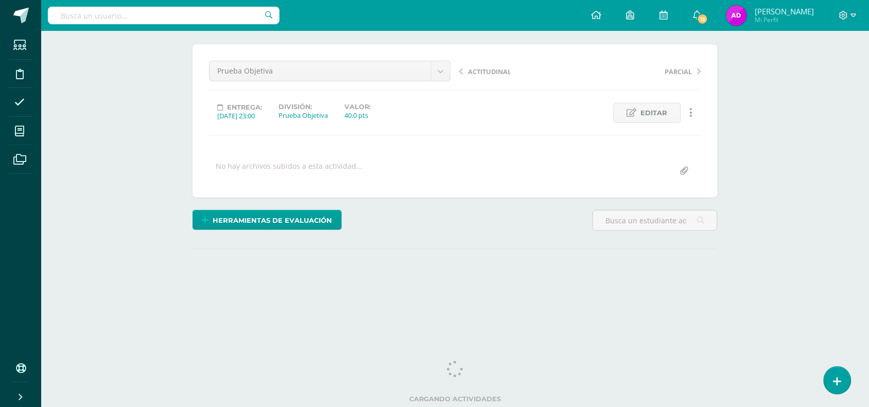
scroll to position [79, 0]
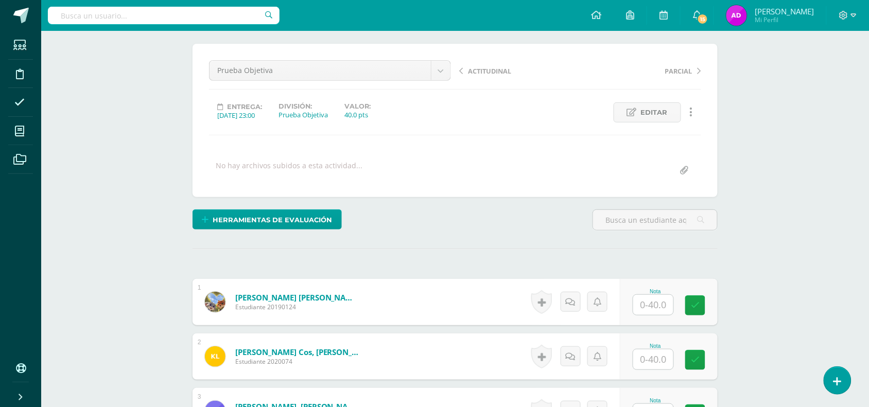
drag, startPoint x: 649, startPoint y: 282, endPoint x: 647, endPoint y: 320, distance: 38.7
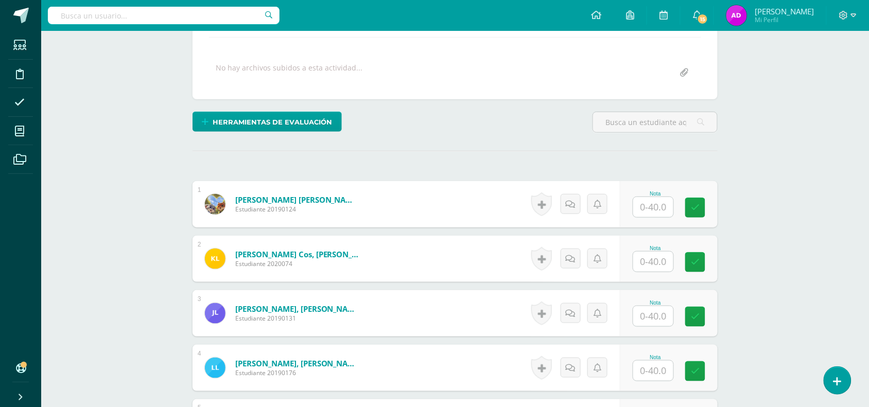
click at [773, 168] on div "Educación Física Tercero Basico "B" Herramientas Detalle de asistencias Activid…" at bounding box center [455, 343] width 828 height 979
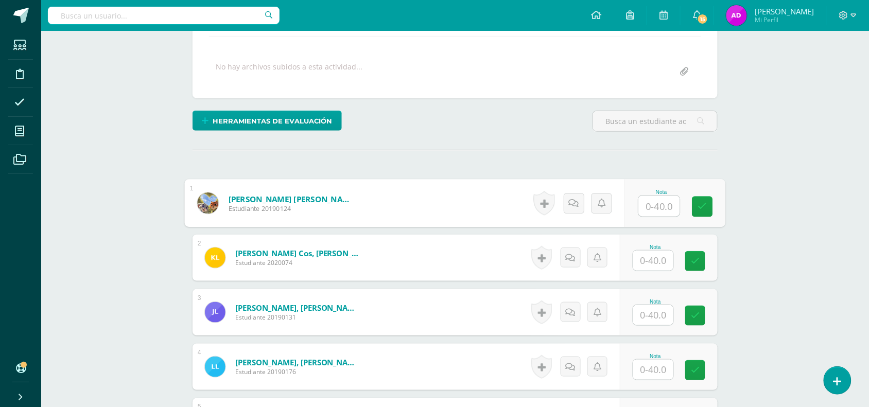
click at [654, 209] on input "text" at bounding box center [659, 206] width 41 height 21
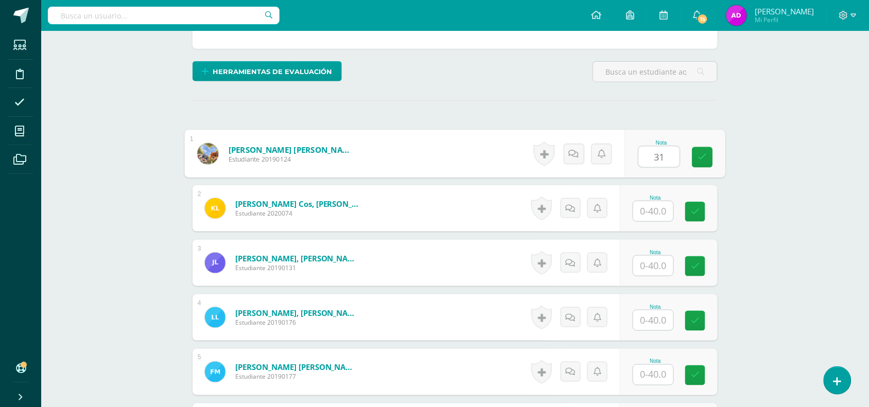
scroll to position [228, 0]
type input "32"
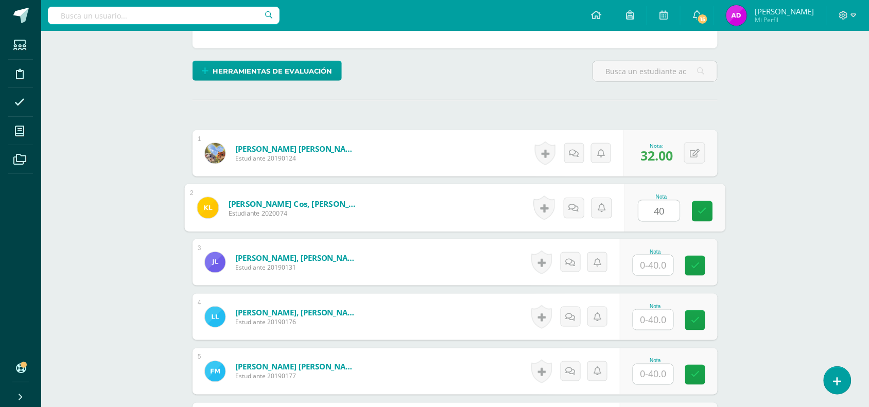
type input "40"
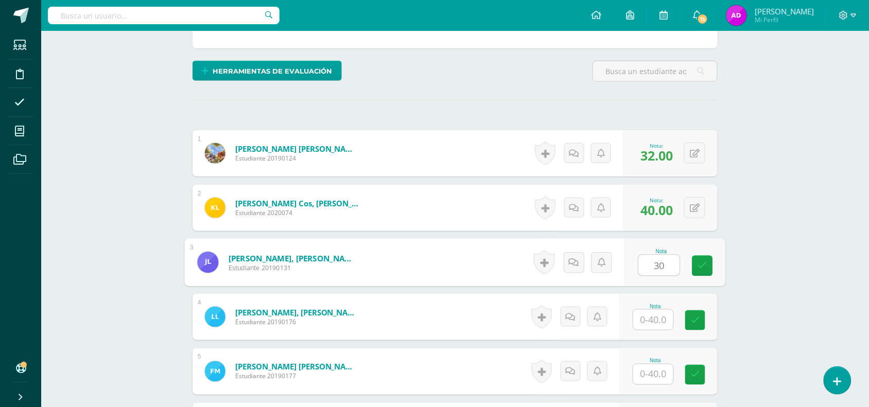
type input "30"
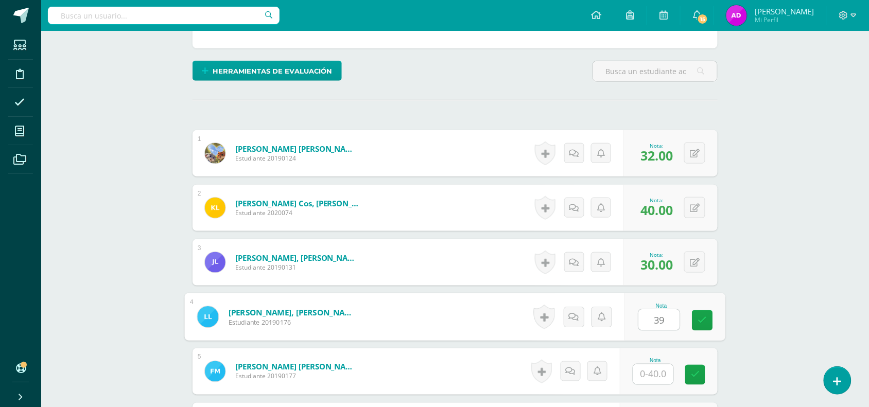
type input "39"
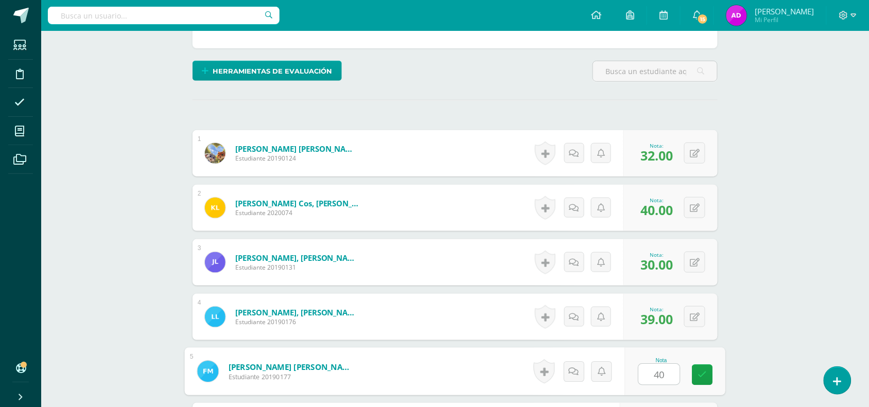
type input "40"
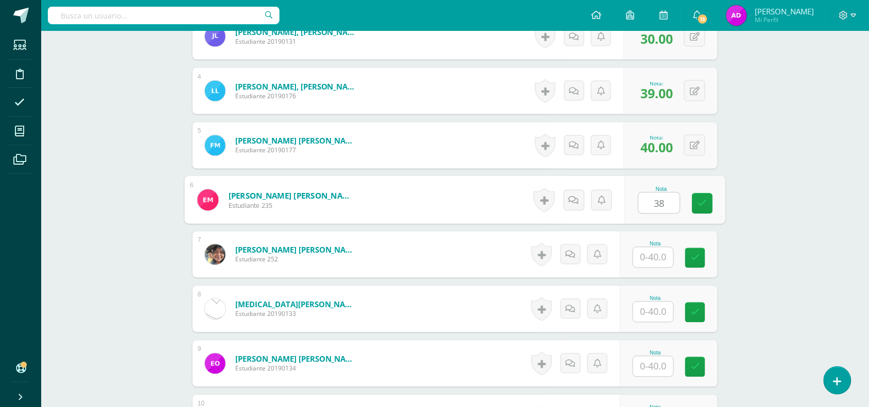
type input "38"
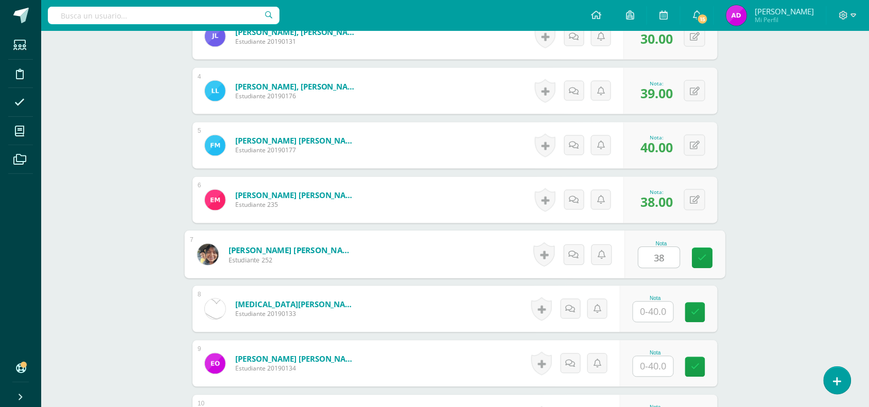
type input "38"
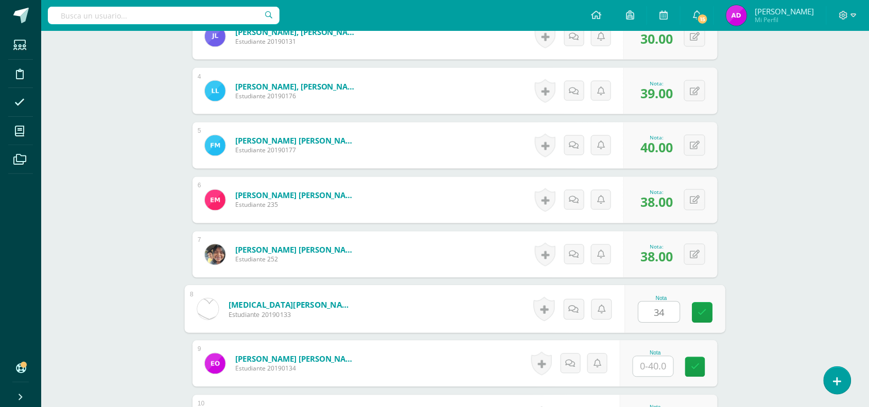
type input "34"
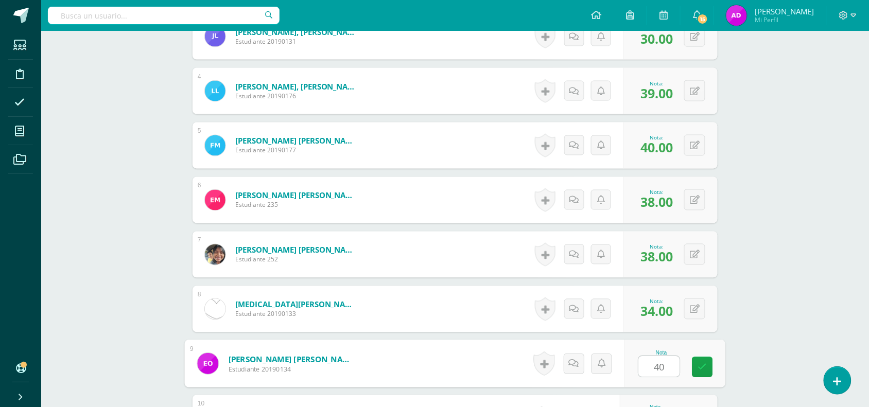
type input "40"
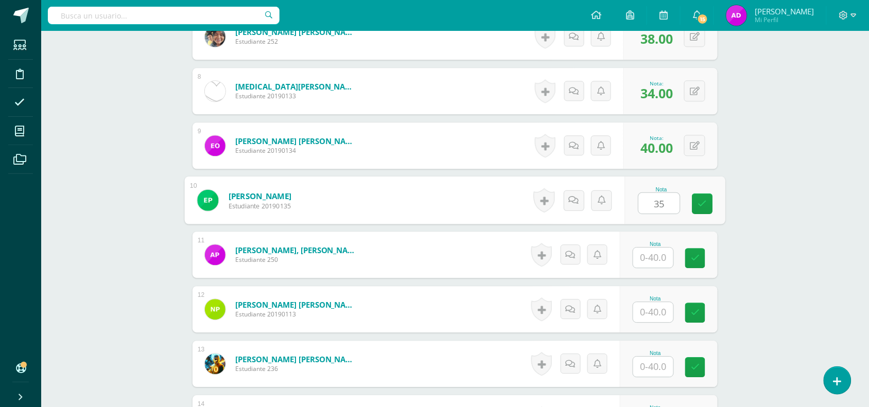
type input "35"
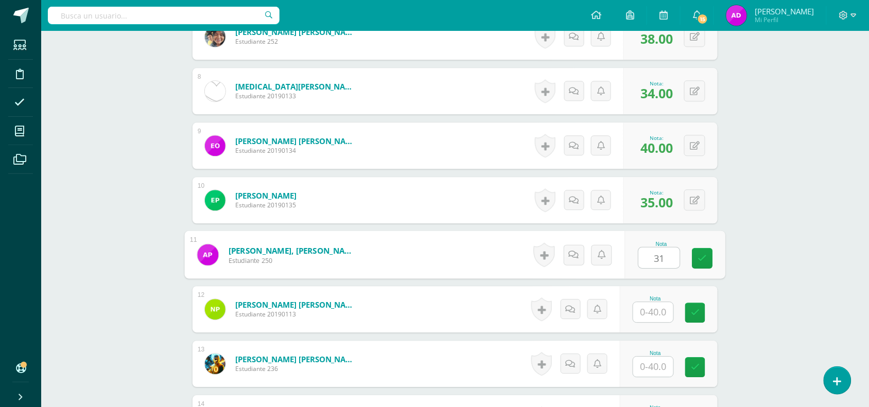
type input "31"
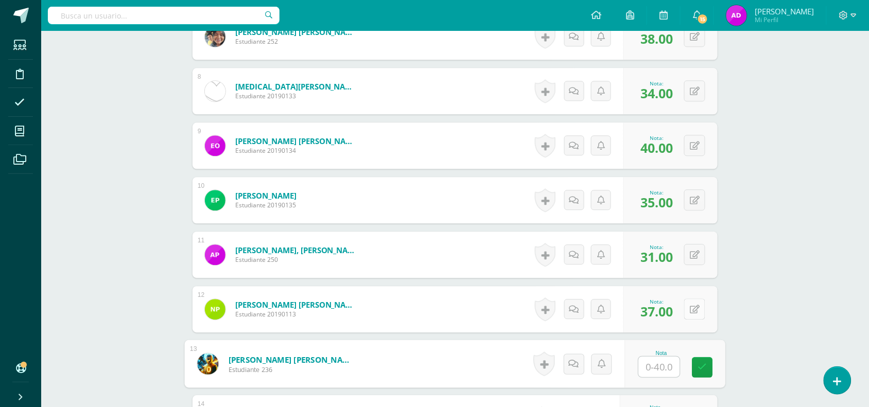
click at [688, 312] on div "0 Logros Logros obtenidos Aún no hay logros agregados Nota: 37.00" at bounding box center [670, 309] width 94 height 46
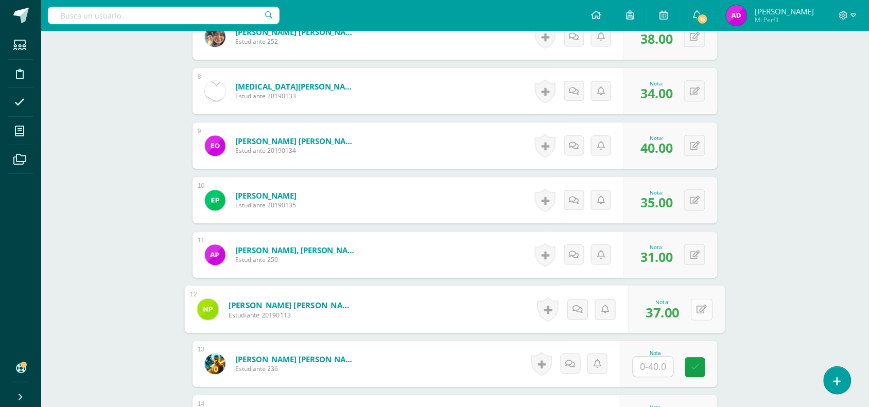
click at [703, 307] on icon at bounding box center [702, 309] width 10 height 9
type input "38"
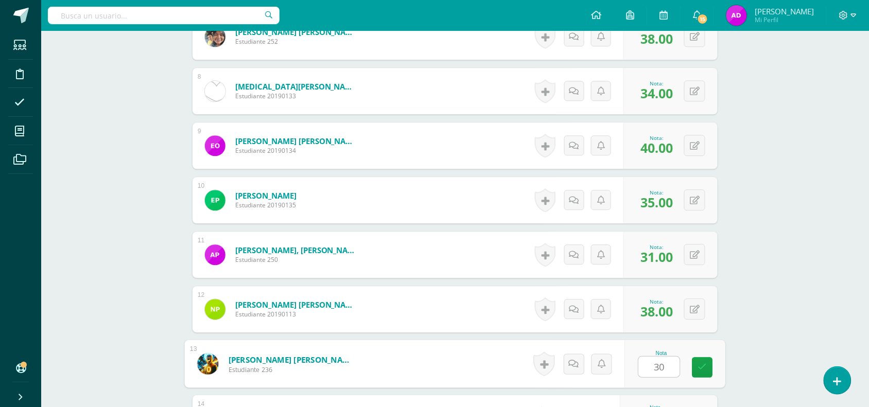
type input "30"
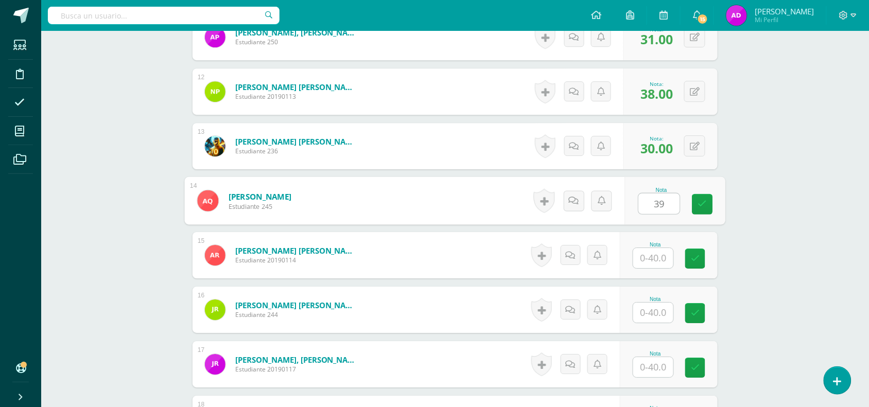
type input "3"
type input "40"
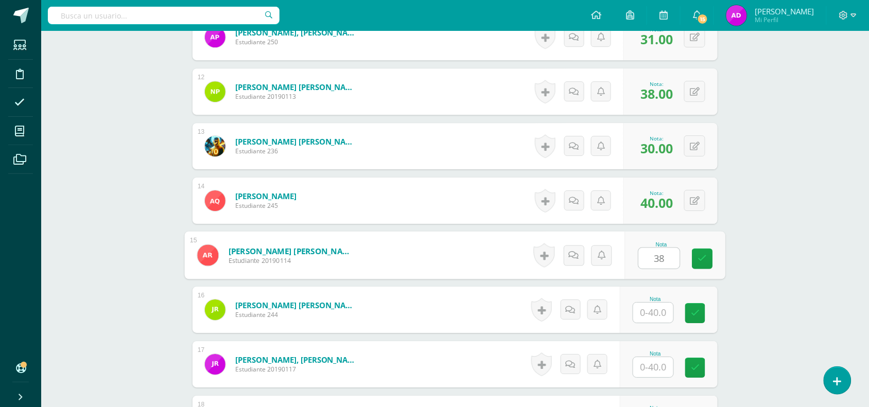
type input "38"
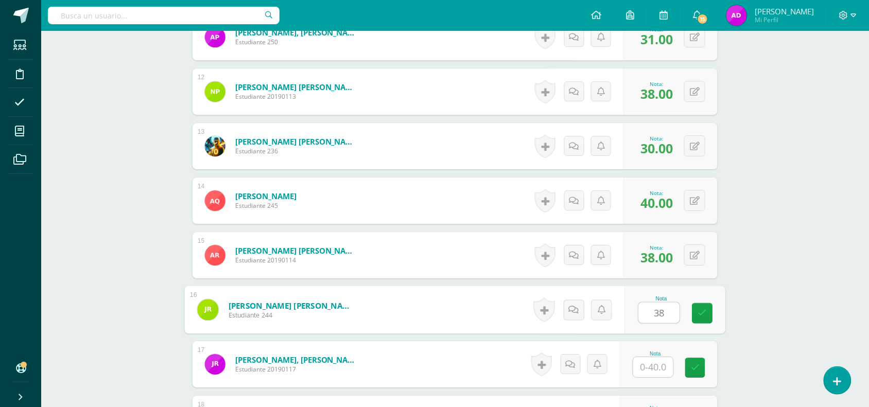
type input "38"
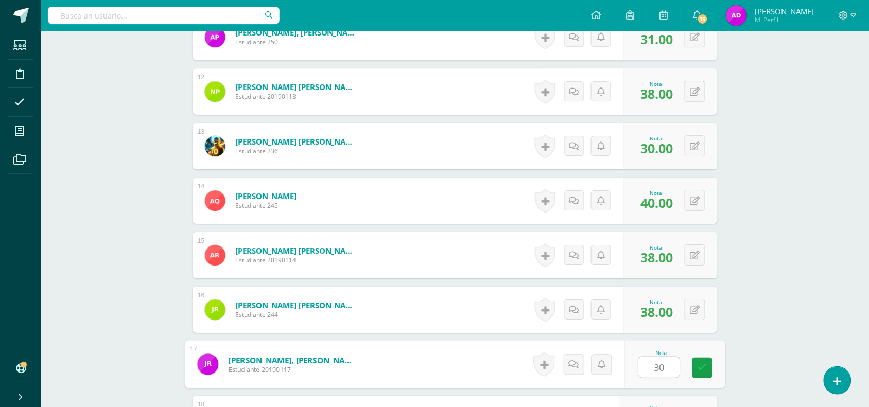
type input "30"
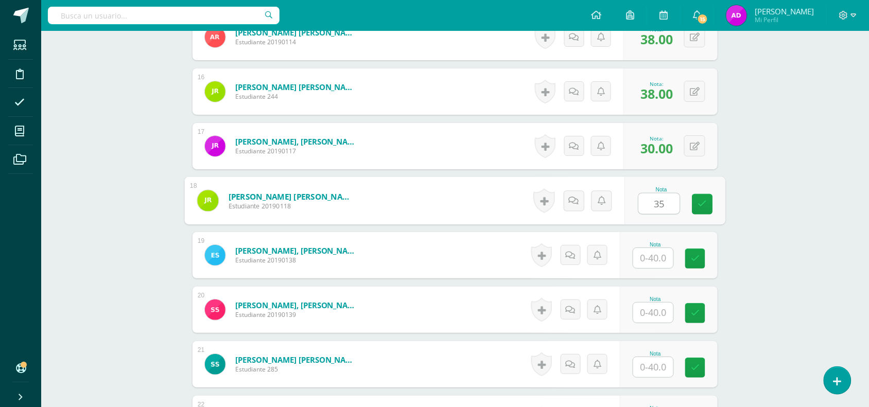
type input "35"
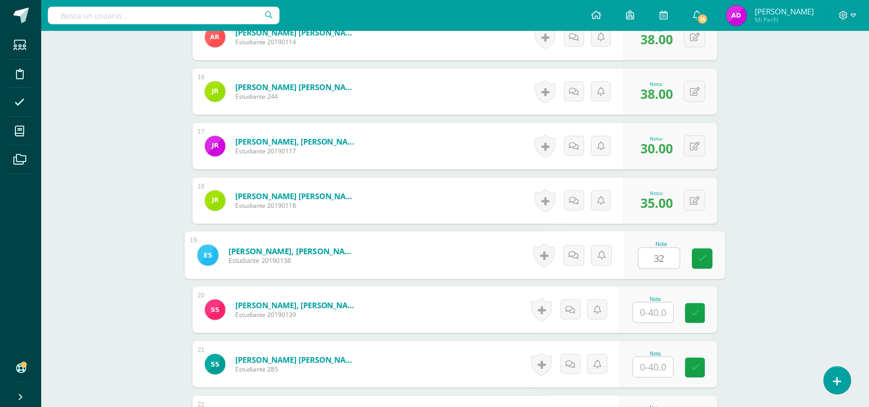
type input "32"
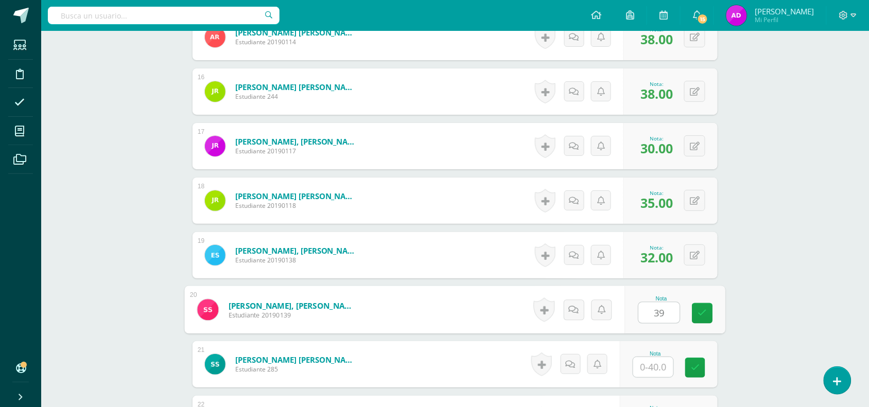
type input "3"
type input "40"
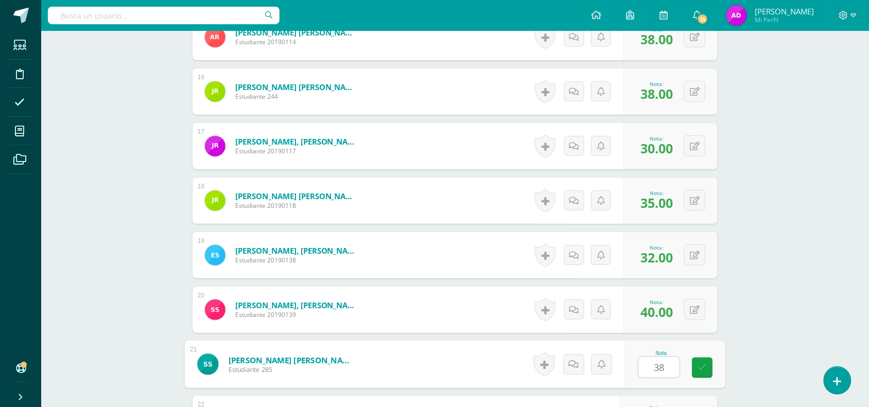
type input "38"
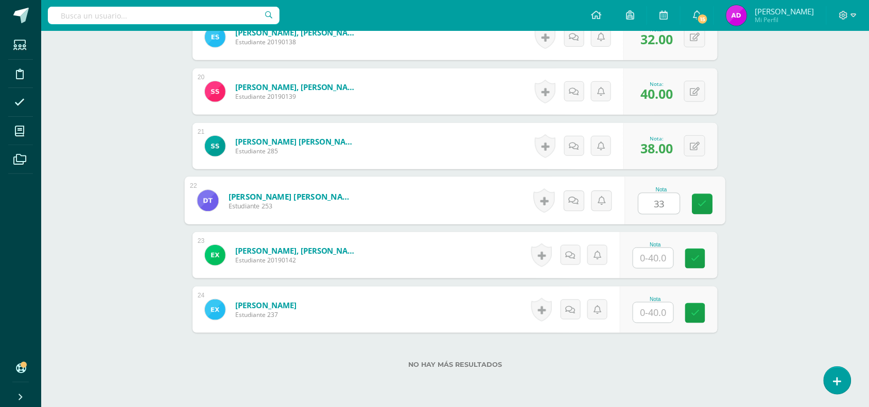
type input "33"
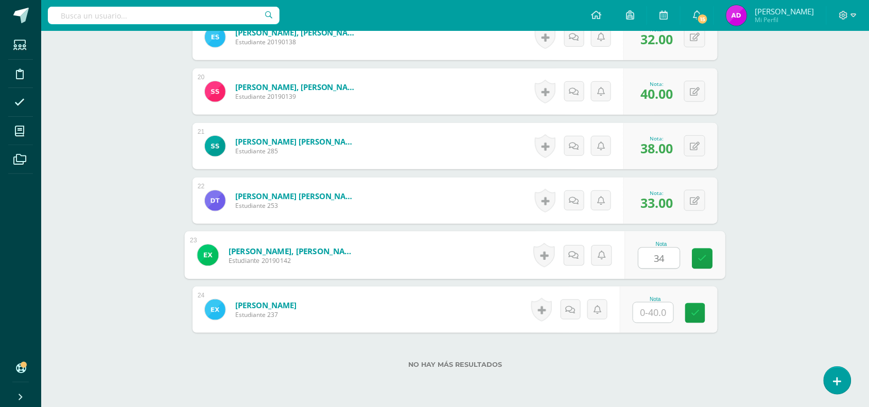
type input "34"
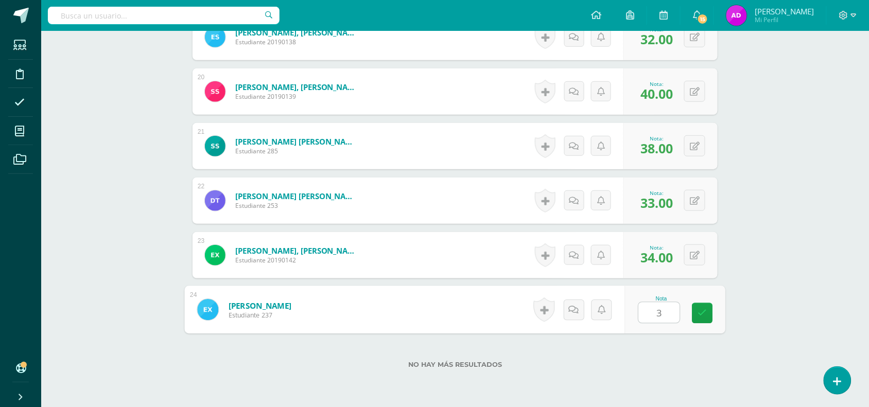
type input "33"
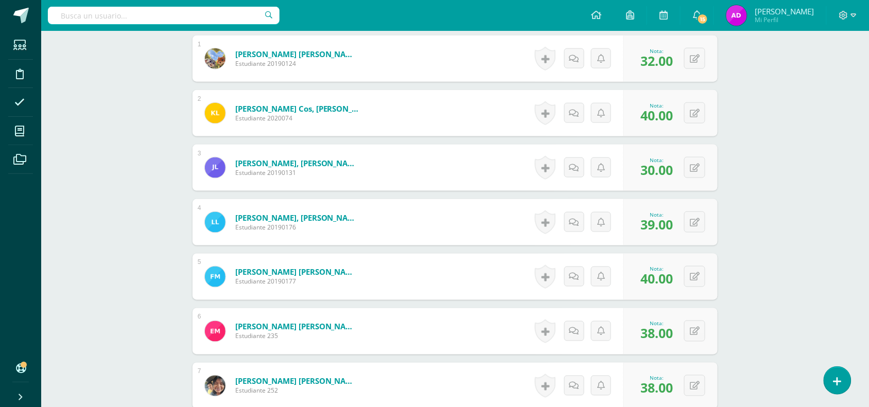
scroll to position [0, 0]
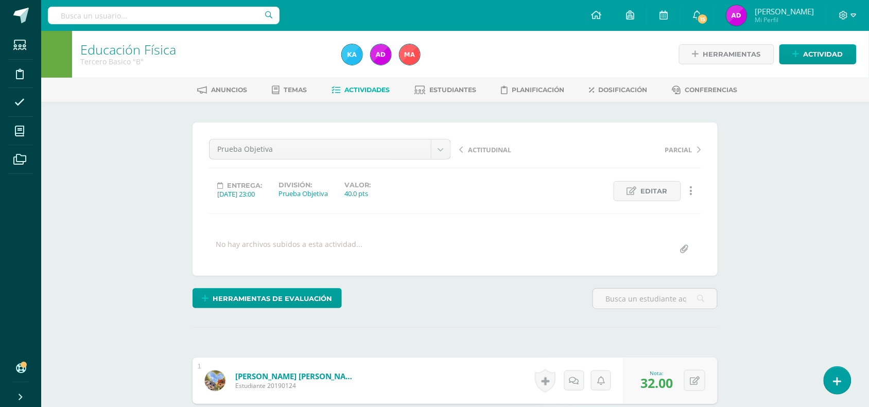
click at [374, 96] on link "Actividades" at bounding box center [361, 90] width 58 height 16
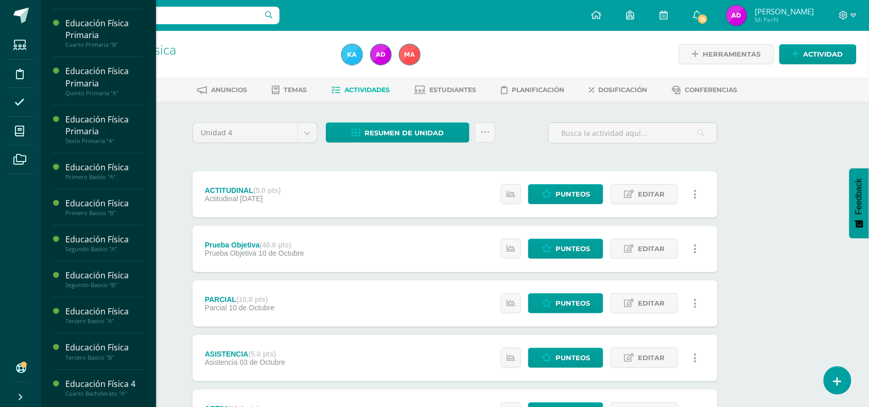
scroll to position [131, 0]
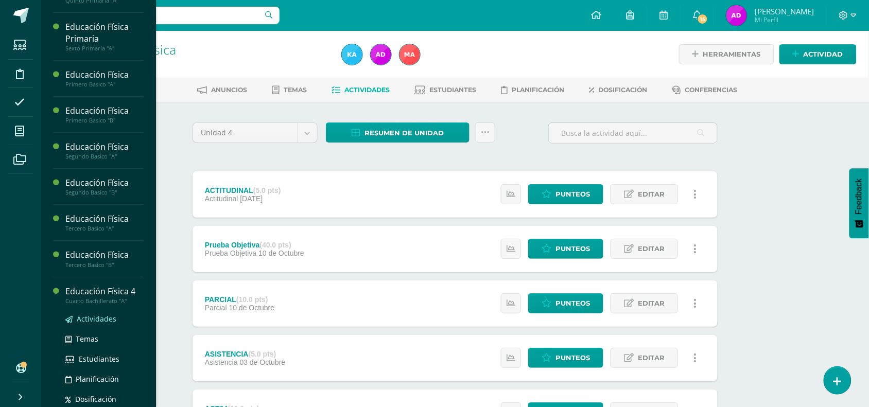
click at [104, 316] on span "Actividades" at bounding box center [97, 319] width 40 height 10
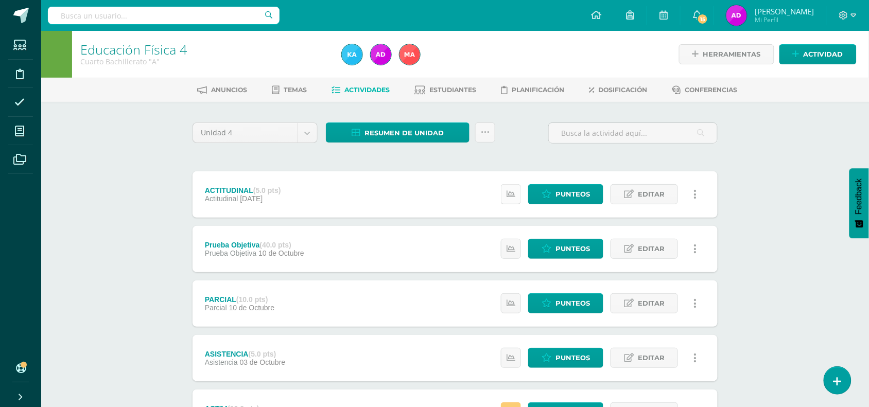
click at [507, 193] on icon at bounding box center [511, 194] width 9 height 9
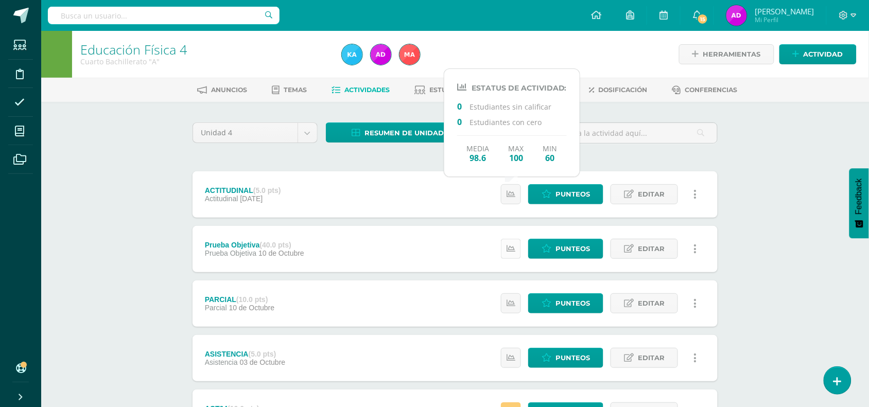
click at [517, 251] on link at bounding box center [511, 249] width 20 height 20
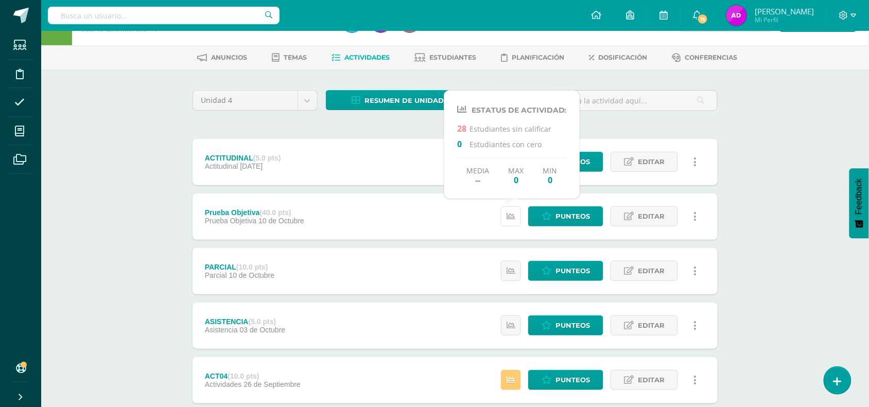
scroll to position [33, 0]
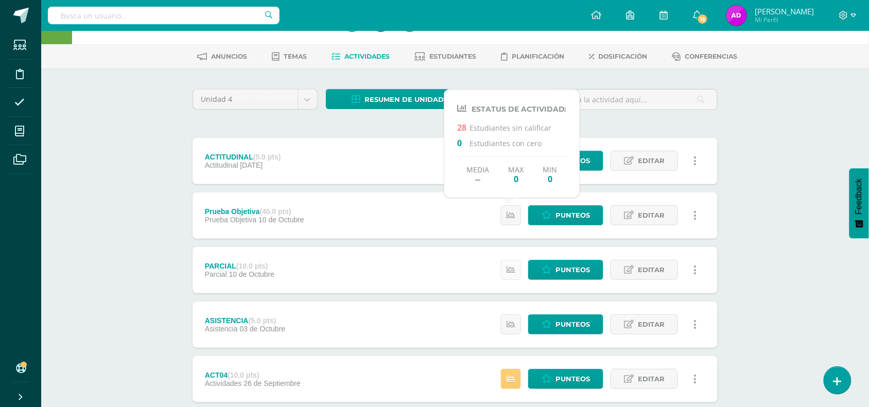
click at [510, 269] on icon at bounding box center [511, 270] width 9 height 9
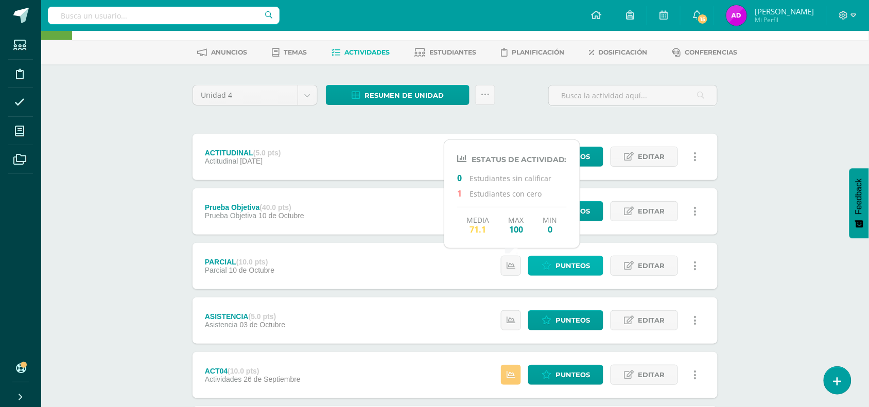
scroll to position [37, 0]
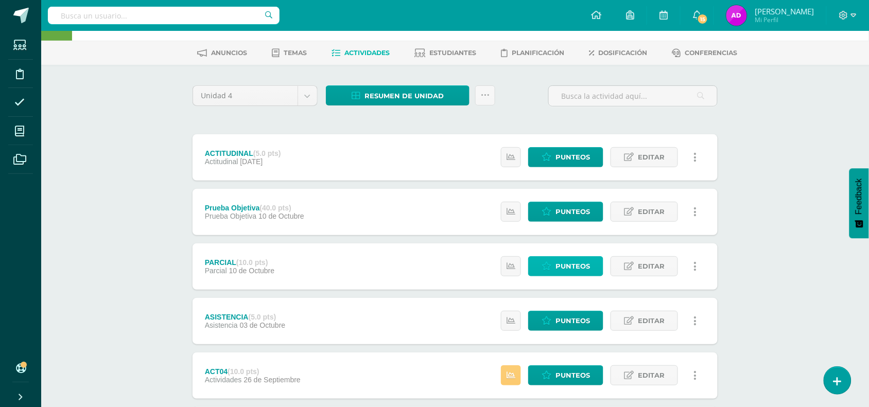
click at [549, 271] on link "Punteos" at bounding box center [565, 266] width 75 height 20
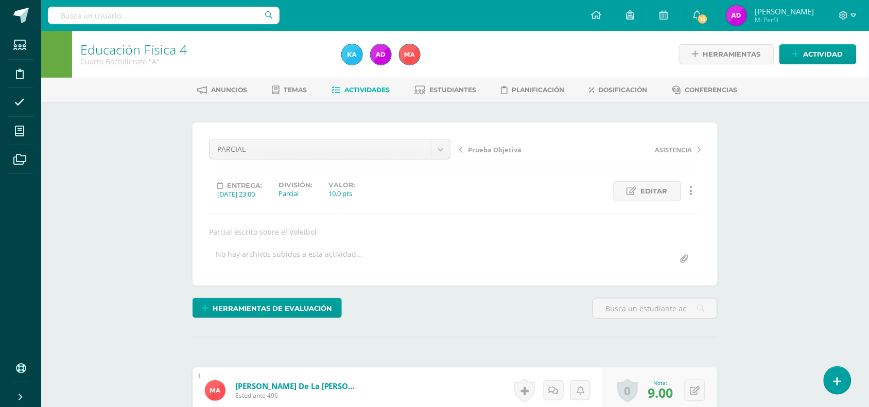
click at [336, 83] on link "Actividades" at bounding box center [361, 90] width 58 height 16
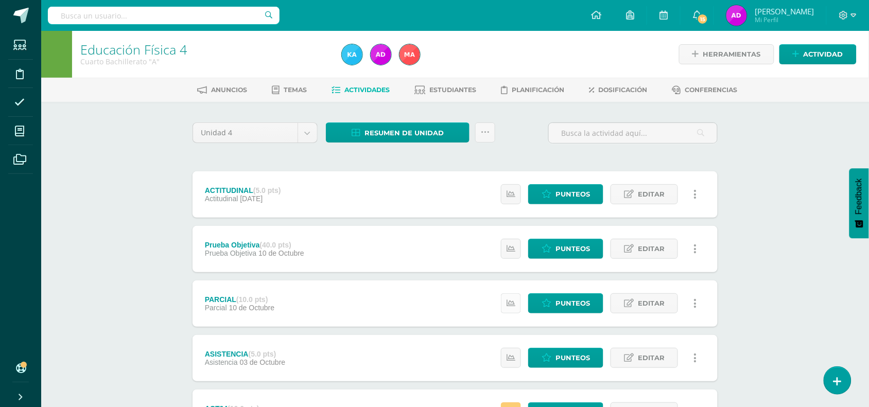
click at [511, 304] on icon at bounding box center [511, 303] width 9 height 9
click at [743, 220] on div "Educación Física 4 Cuarto Bachillerato "A" Herramientas Detalle de asistencias …" at bounding box center [455, 349] width 828 height 637
click at [501, 245] on link at bounding box center [511, 249] width 20 height 20
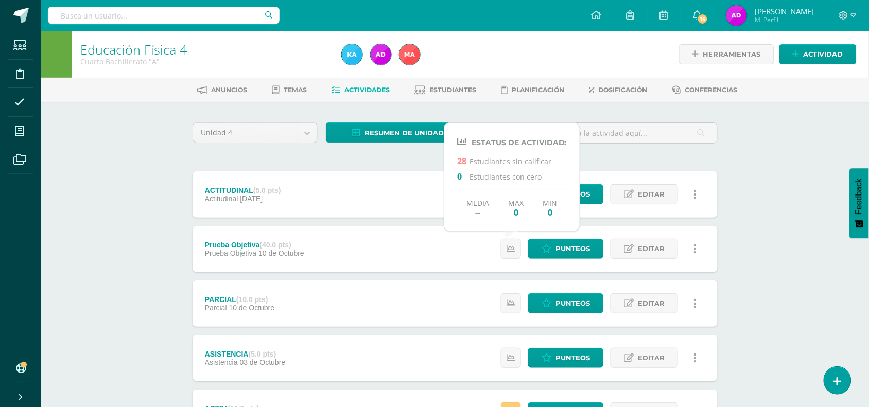
click at [761, 233] on div "Educación Física 4 Cuarto Bachillerato "A" Herramientas Detalle de asistencias …" at bounding box center [455, 349] width 828 height 637
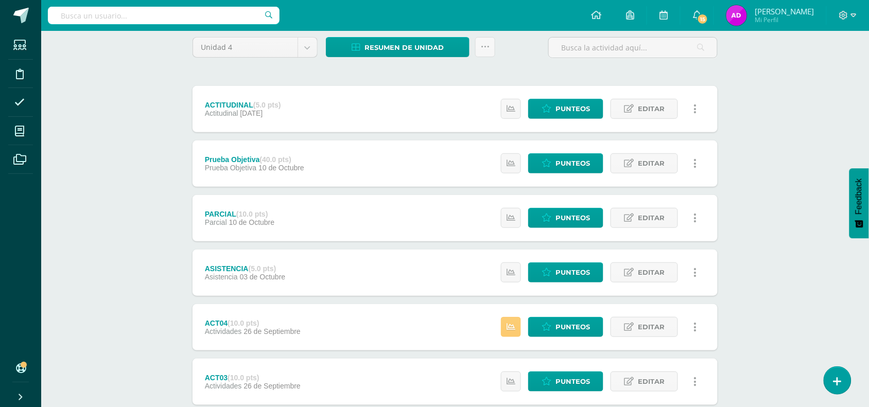
scroll to position [86, 0]
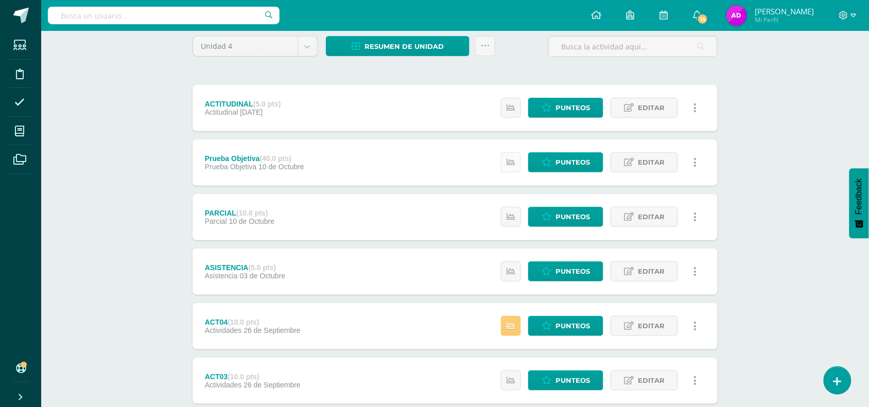
click at [518, 155] on link at bounding box center [511, 162] width 20 height 20
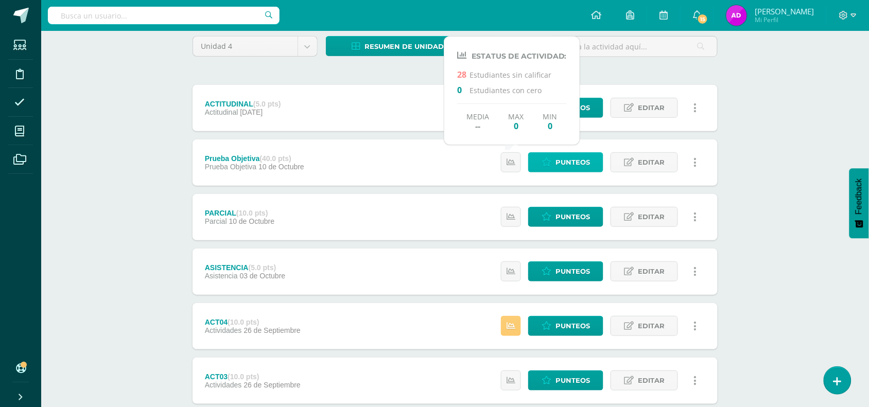
click at [599, 158] on link "Punteos" at bounding box center [565, 162] width 75 height 20
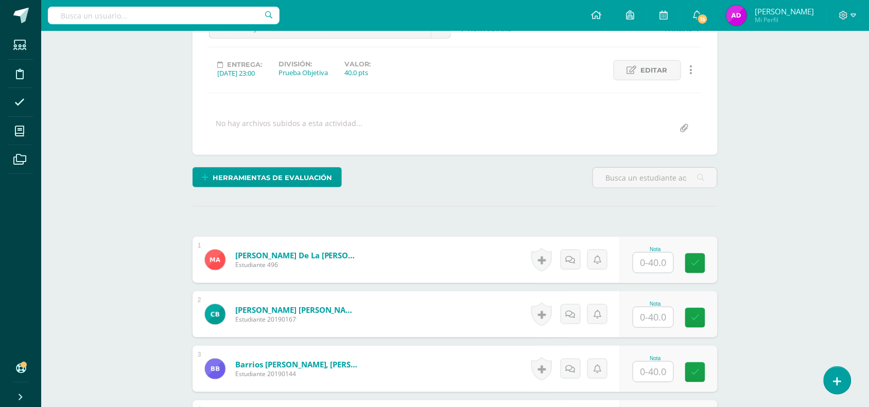
scroll to position [124, 0]
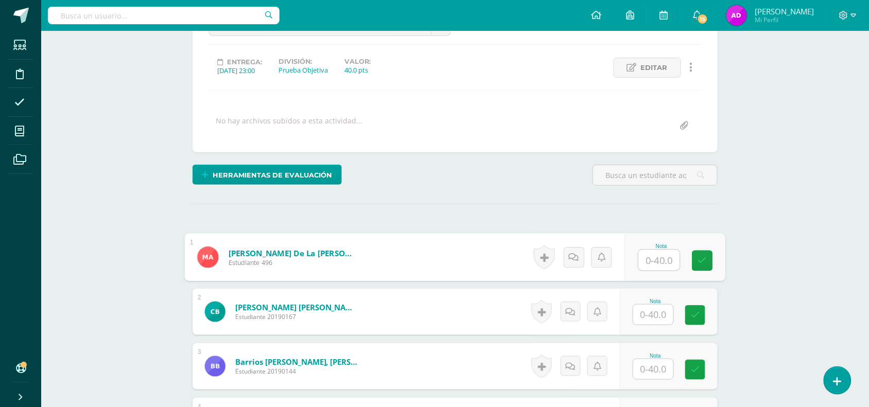
click at [658, 260] on input "text" at bounding box center [659, 260] width 41 height 21
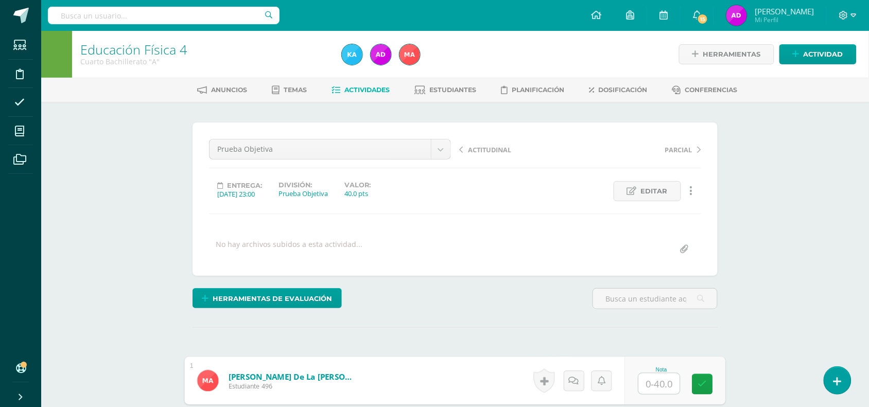
scroll to position [1, 0]
type input "35"
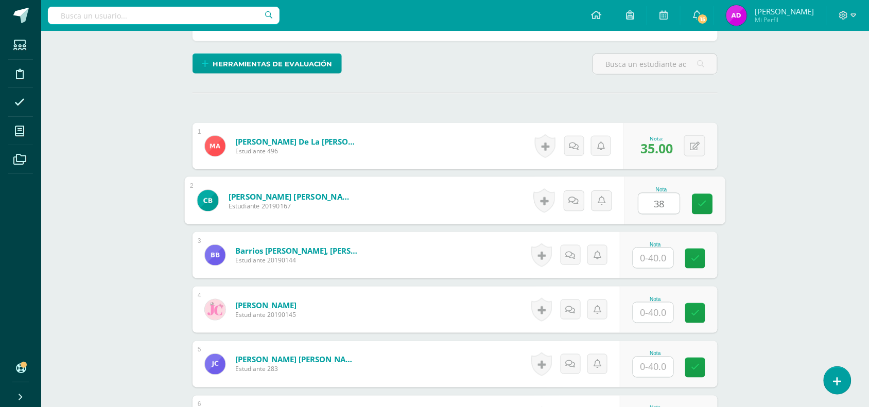
type input "38"
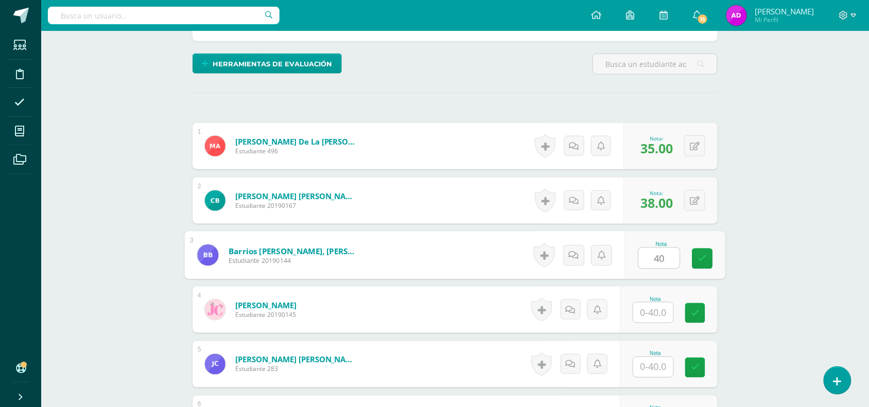
type input "40"
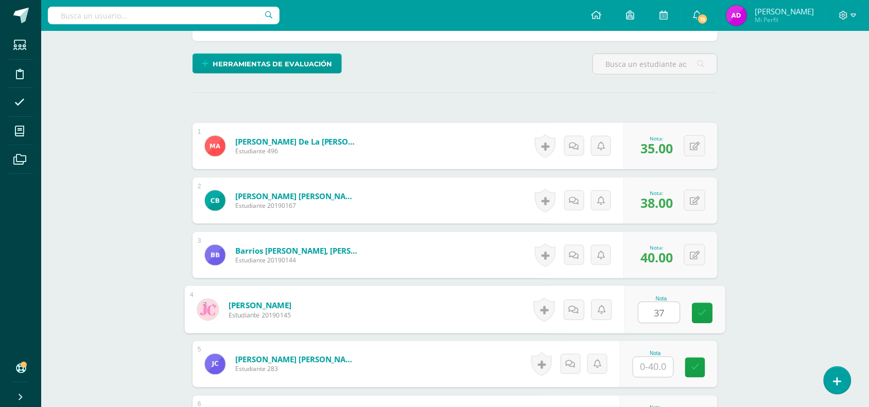
type input "37"
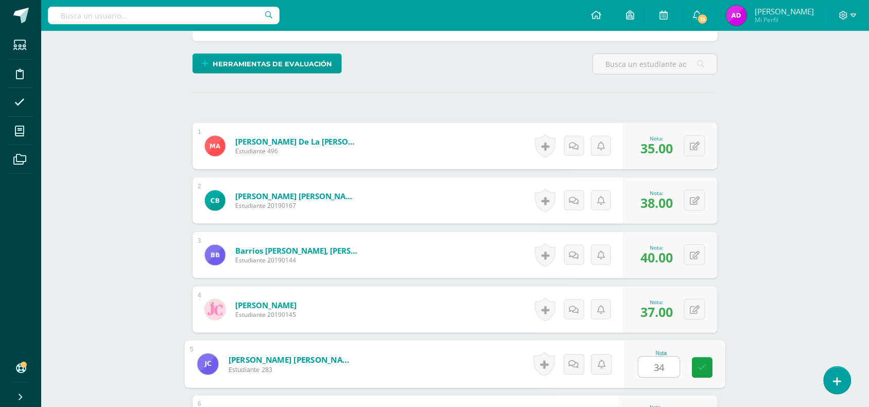
type input "34"
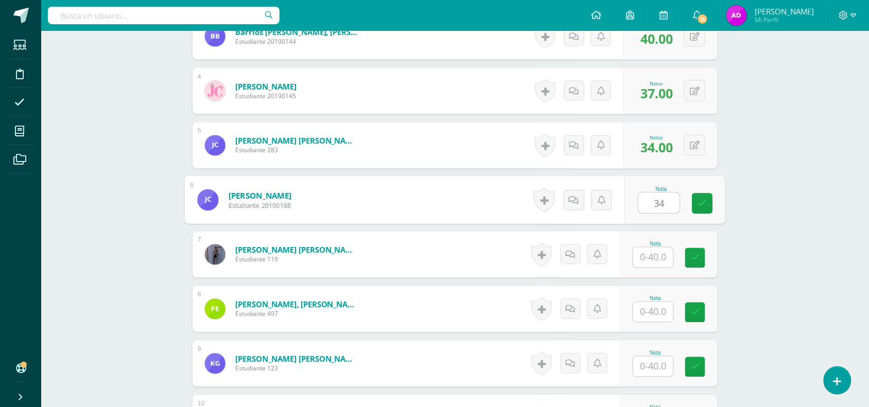
type input "34"
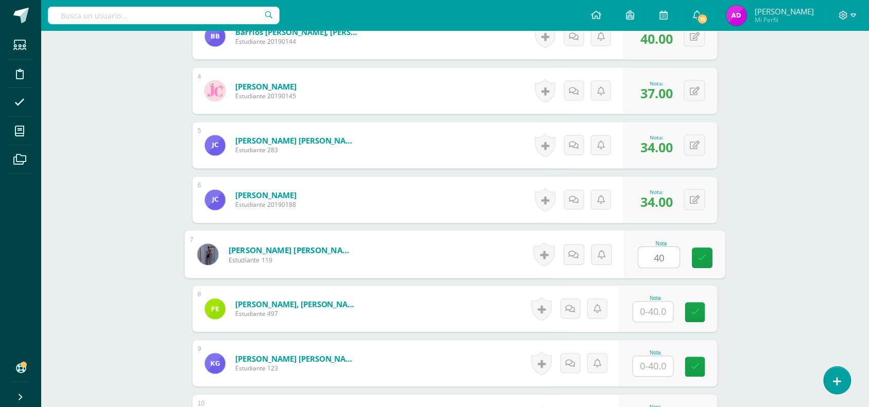
type input "40"
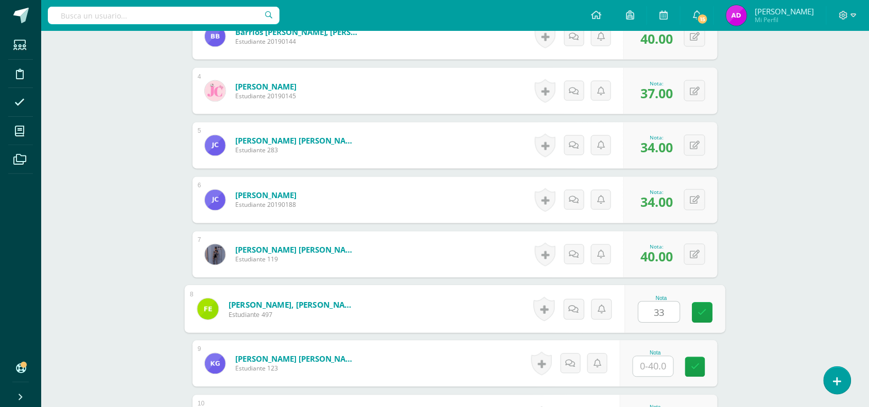
type input "33"
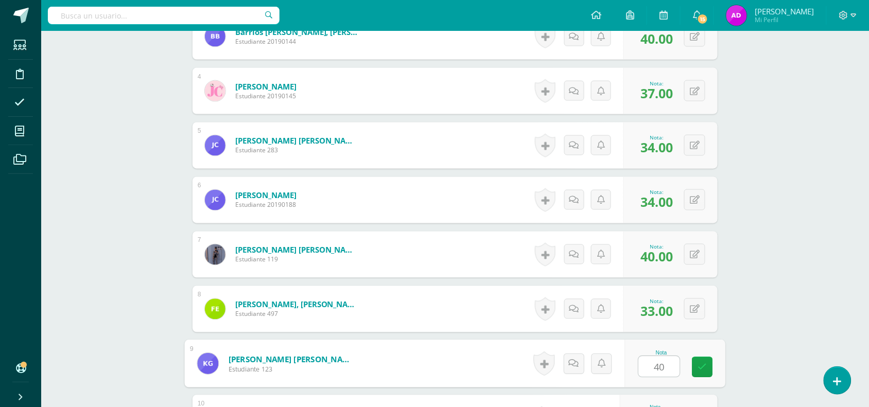
type input "40"
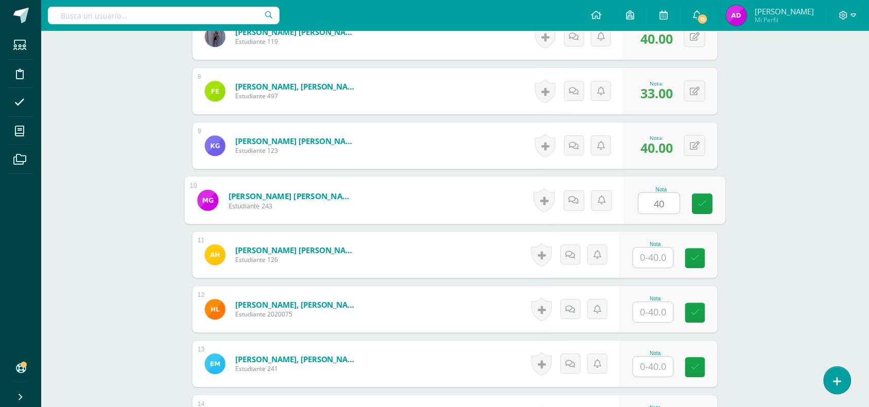
type input "40"
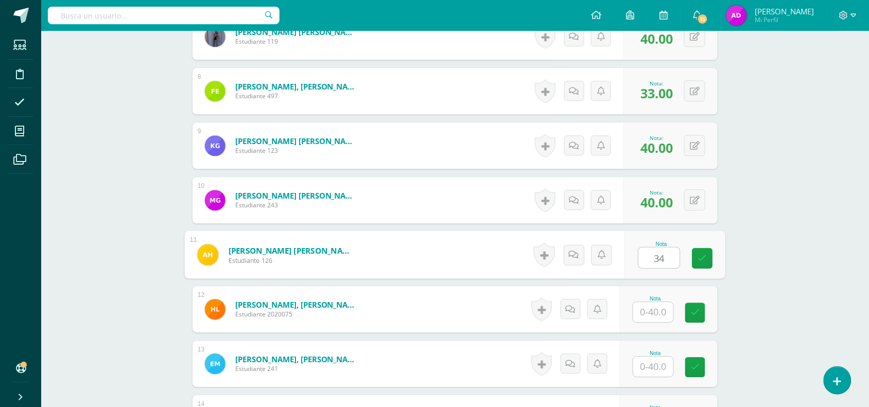
type input "34"
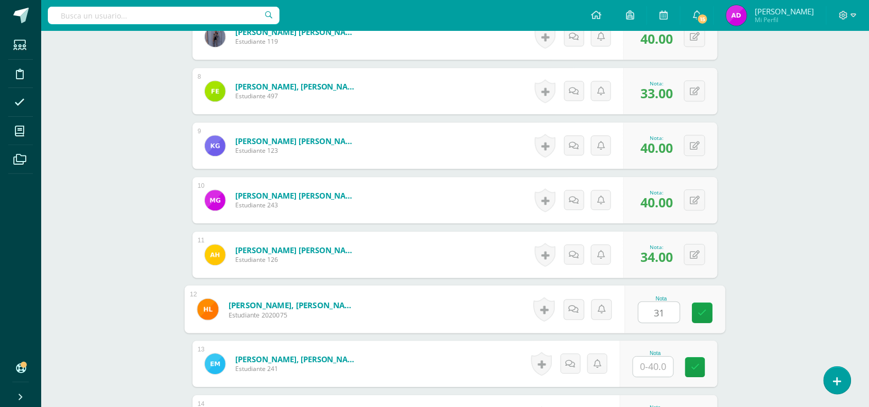
type input "31"
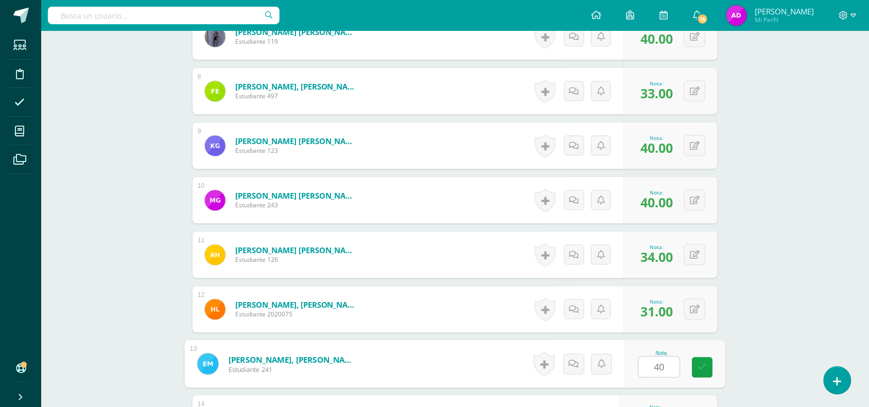
type input "40"
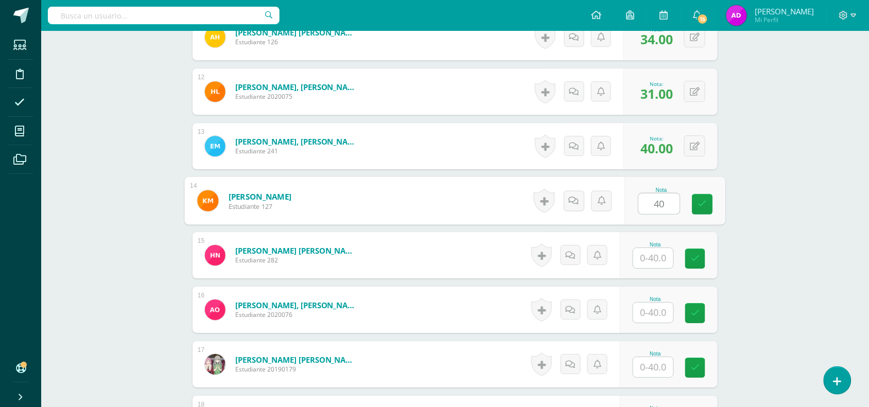
type input "40"
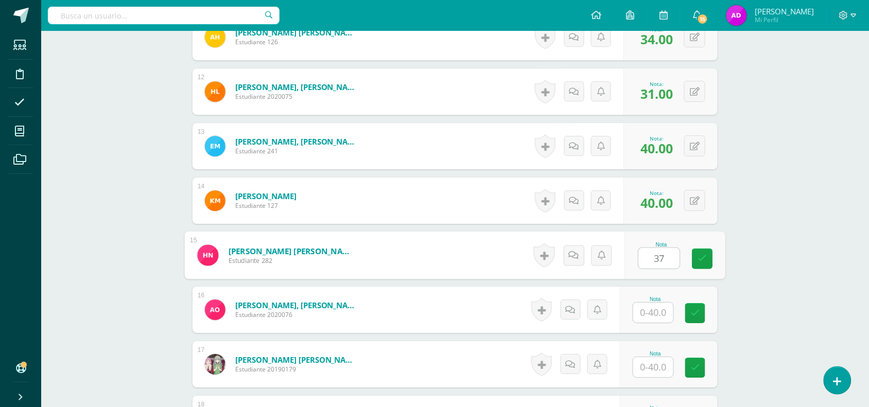
type input "37"
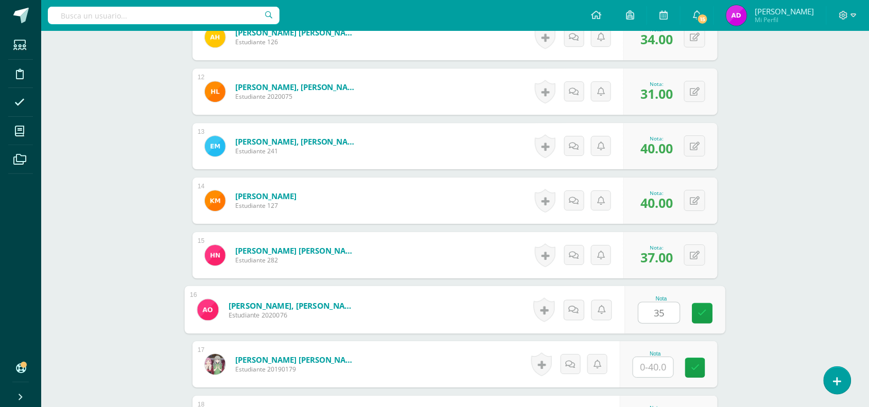
type input "35"
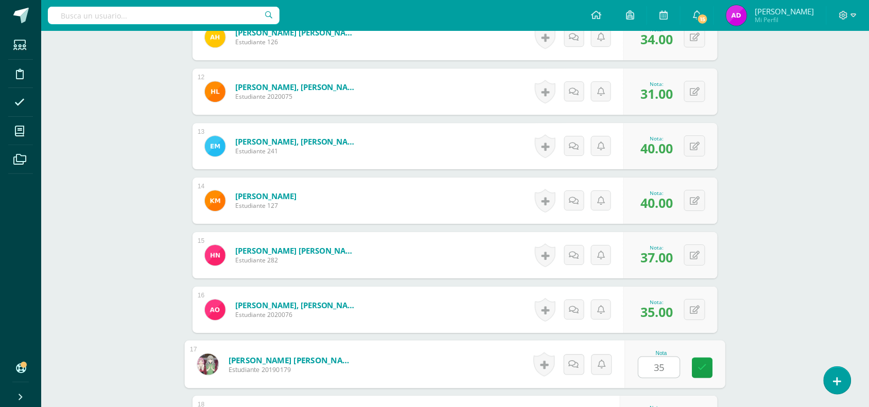
type input "35"
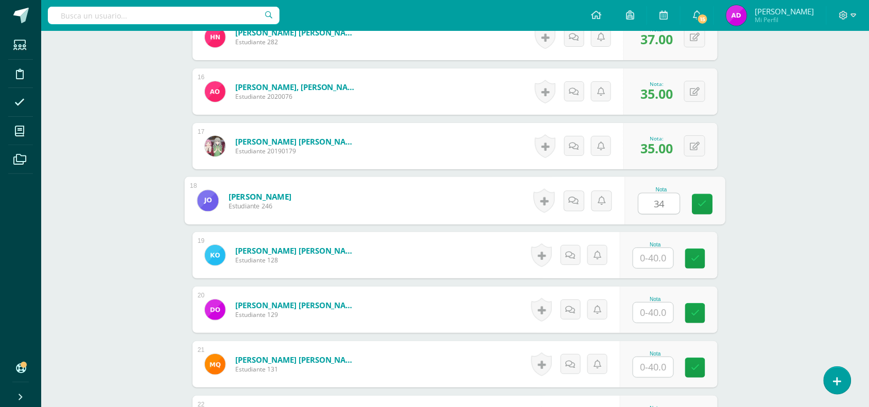
type input "34"
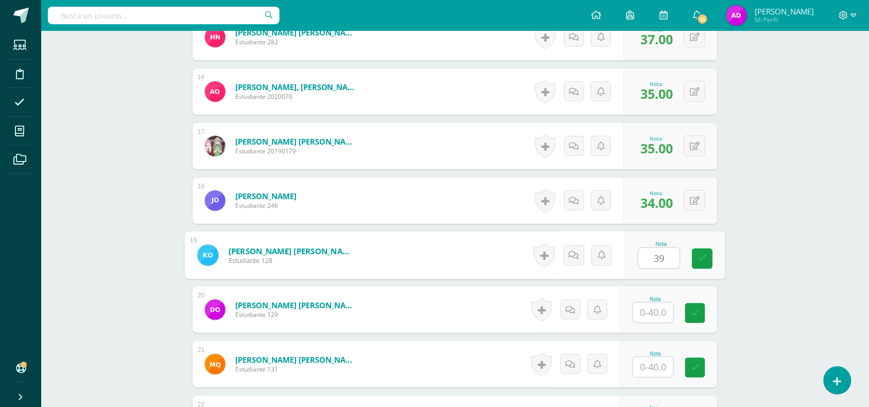
type input "39"
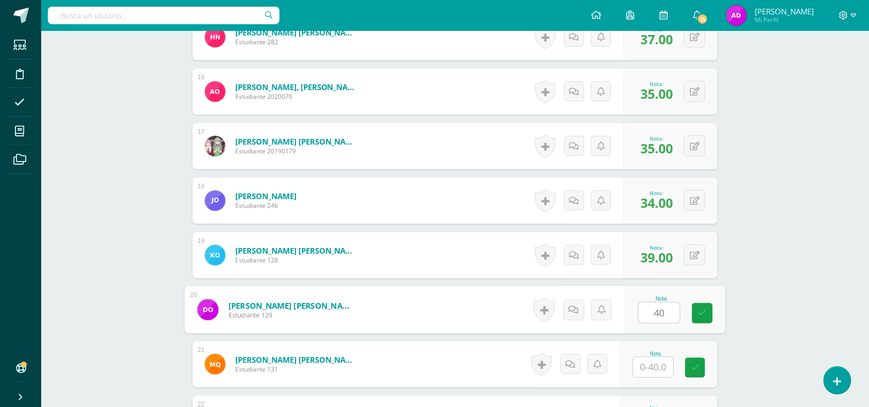
type input "40"
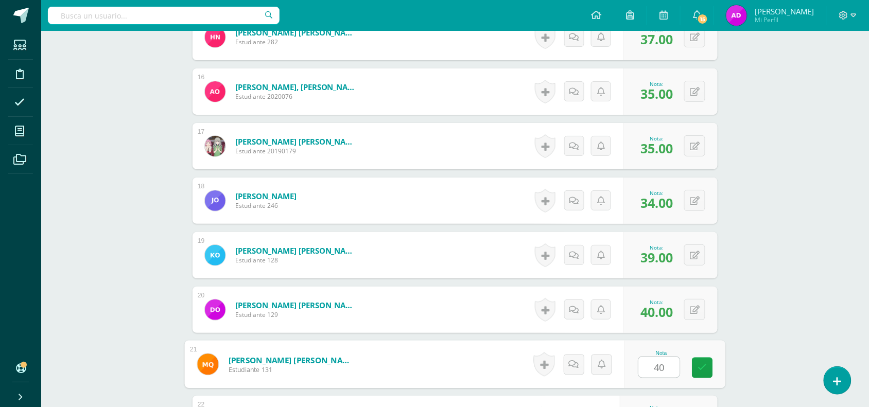
type input "40"
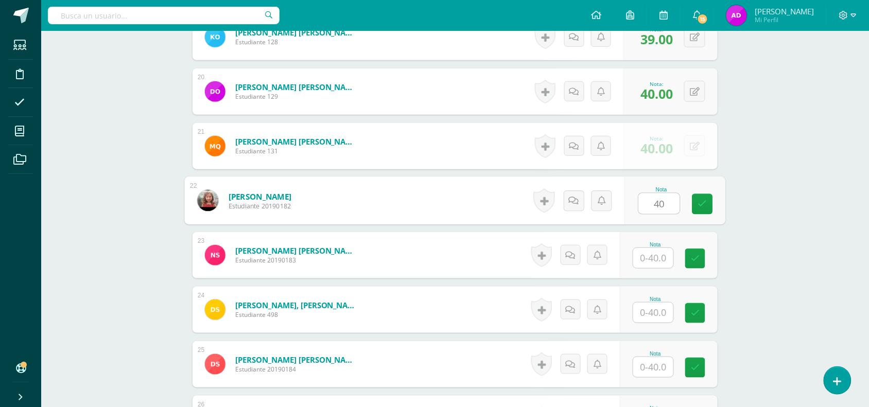
type input "40"
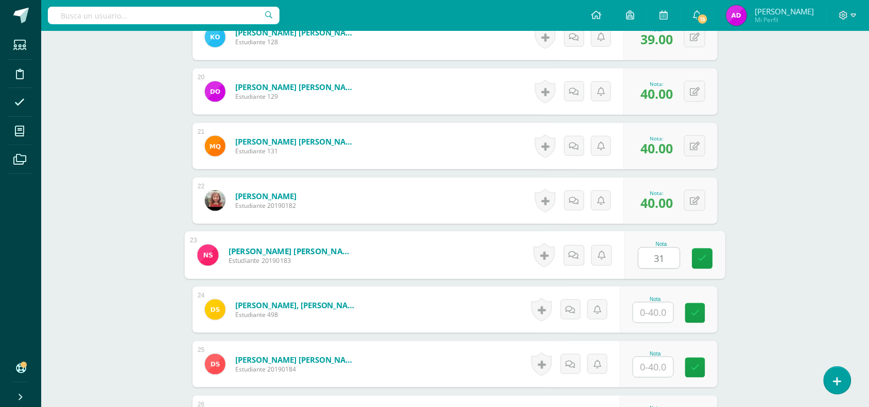
type input "31"
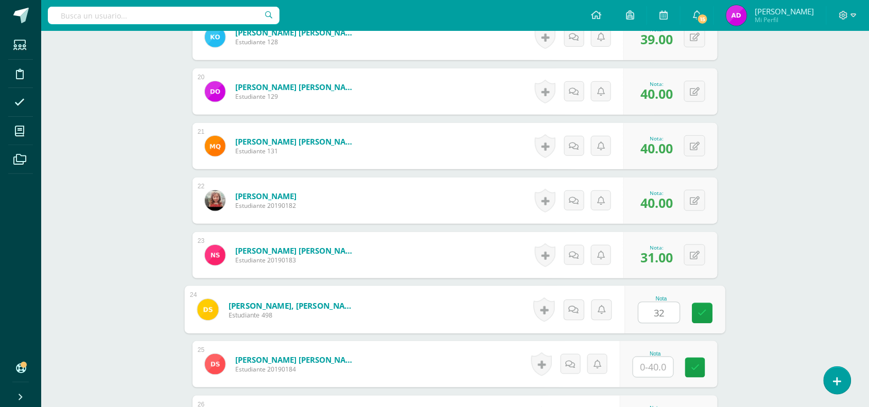
type input "32"
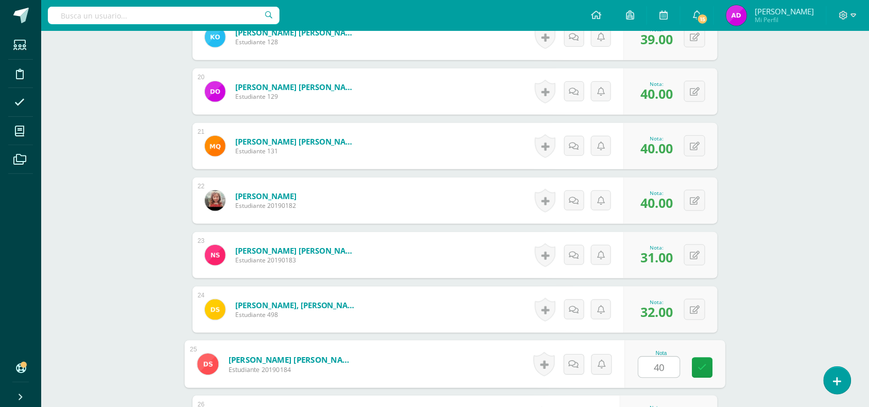
type input "40"
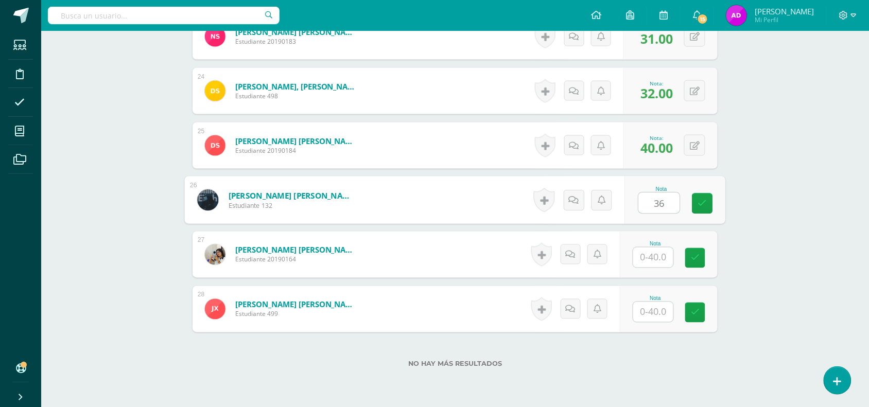
type input "36"
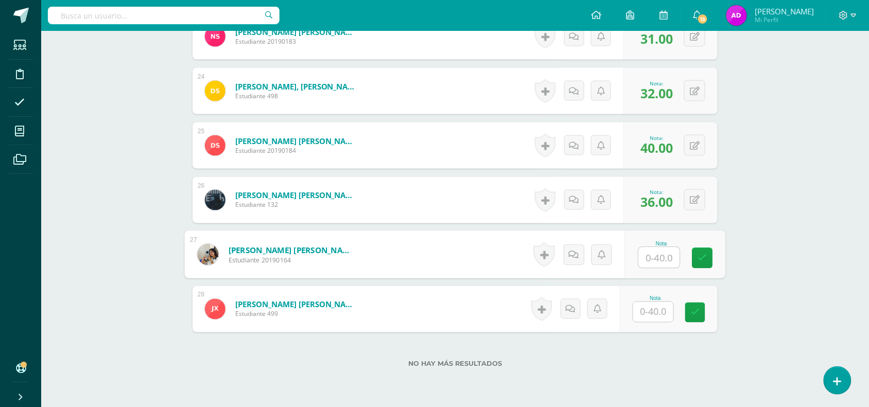
type input "4"
type input "38"
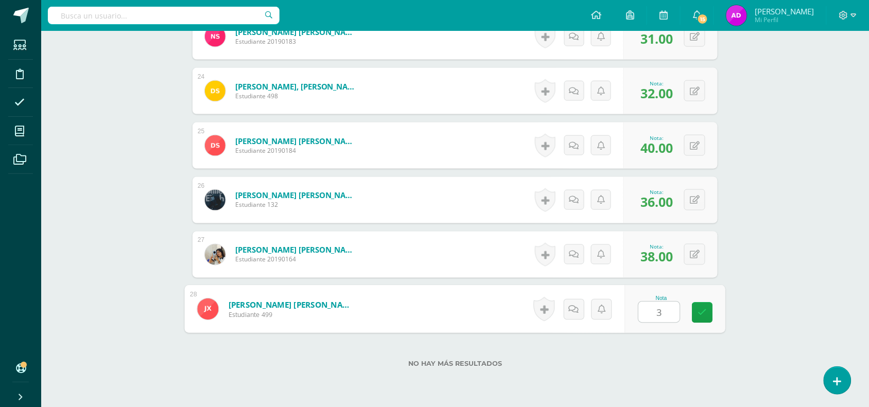
type input "32"
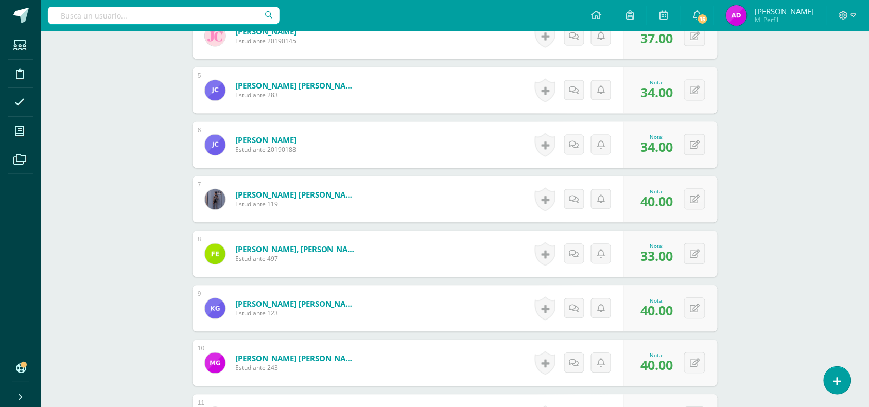
scroll to position [0, 0]
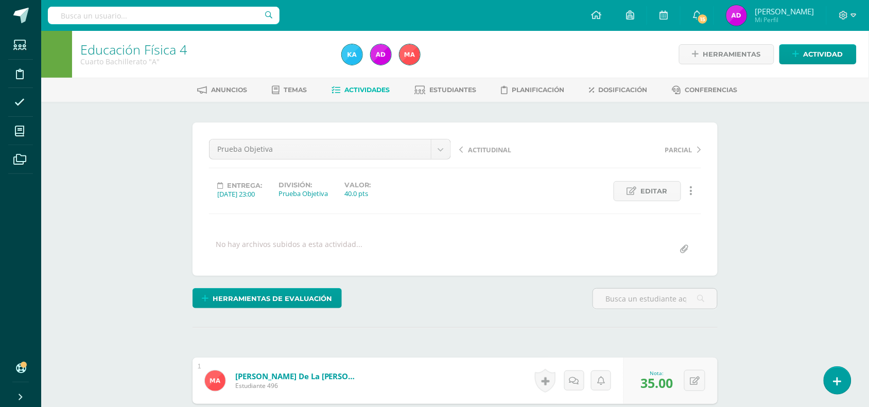
click at [376, 89] on span "Actividades" at bounding box center [367, 90] width 45 height 8
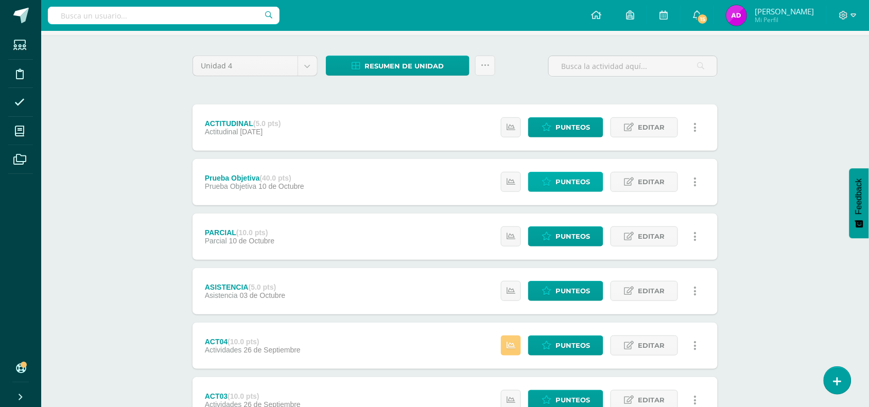
scroll to position [67, 0]
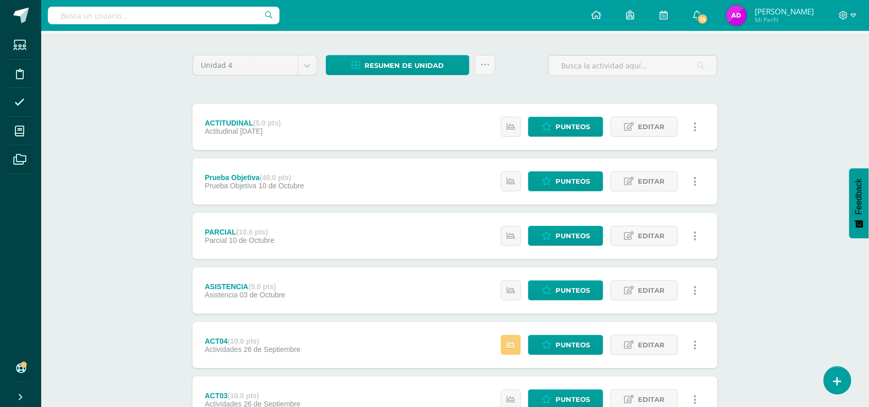
click at [515, 224] on div "Estatus de Actividad: 0 Estudiantes sin calificar 1 Estudiantes con cero Media …" at bounding box center [601, 236] width 232 height 46
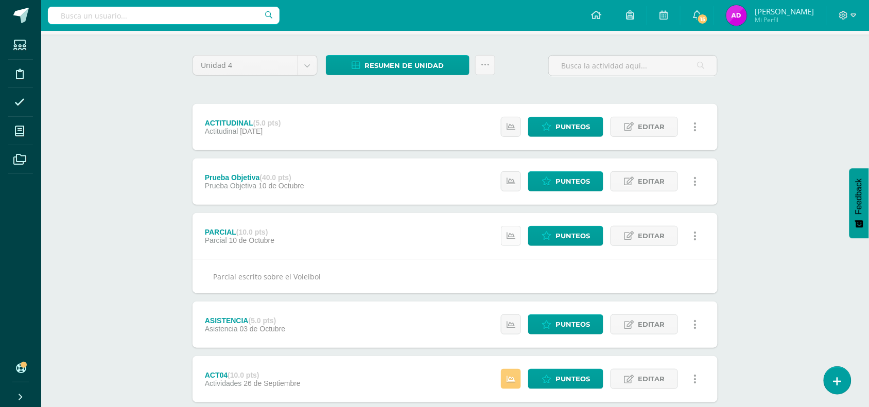
click at [513, 235] on icon at bounding box center [511, 236] width 9 height 9
click at [511, 324] on icon at bounding box center [511, 325] width 9 height 9
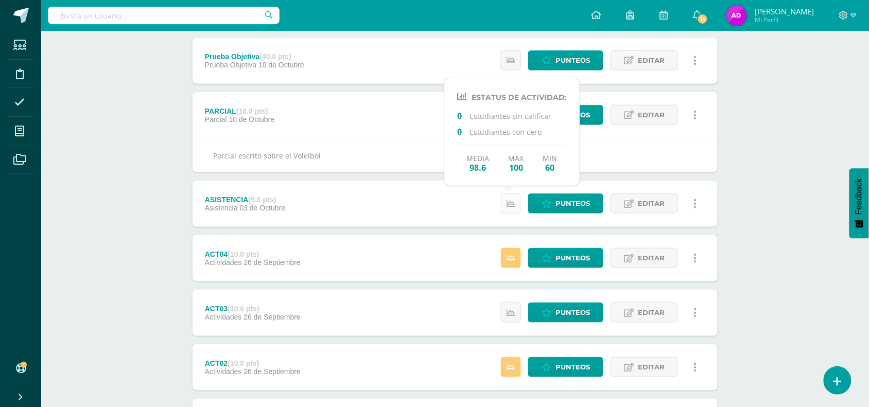
scroll to position [189, 0]
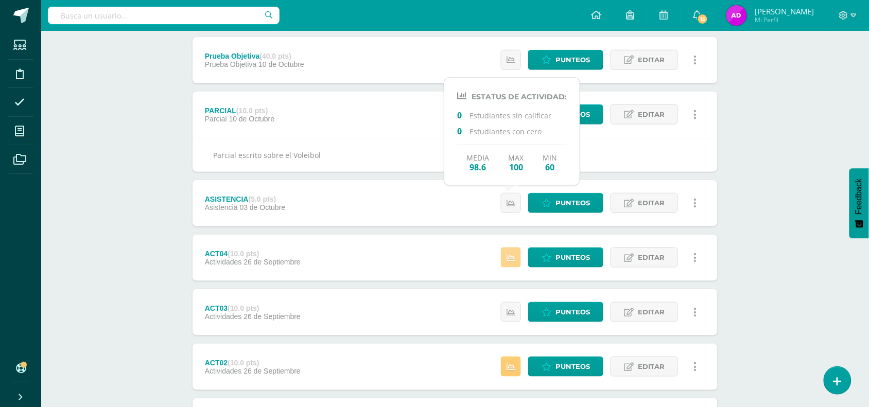
click at [511, 256] on icon at bounding box center [511, 258] width 9 height 9
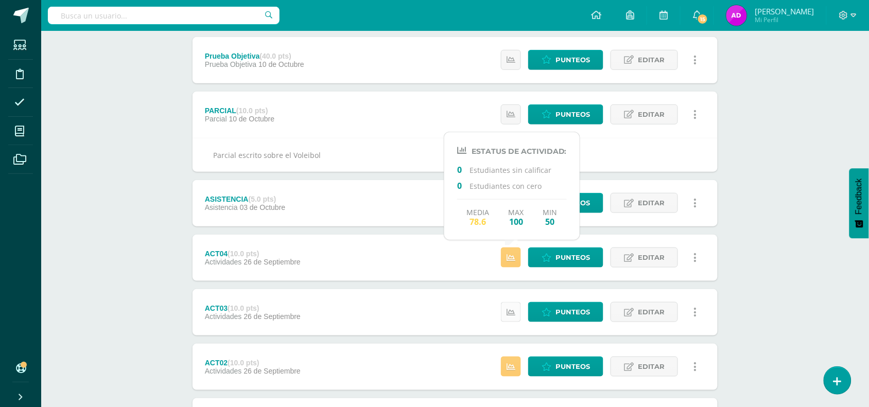
click at [510, 316] on icon at bounding box center [511, 312] width 9 height 9
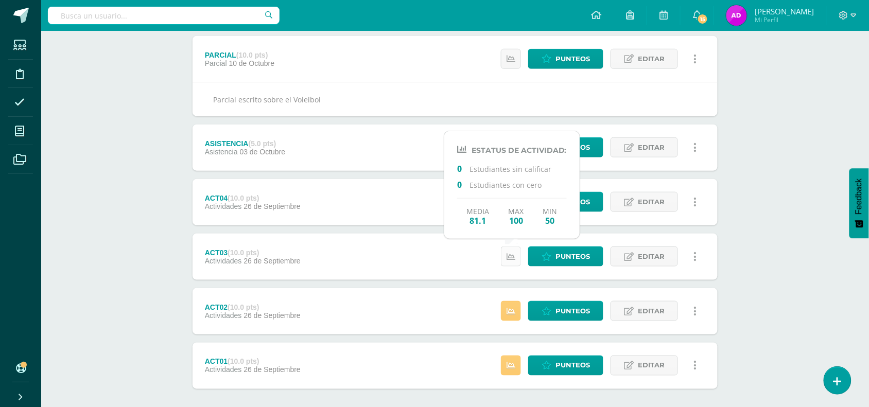
scroll to position [245, 0]
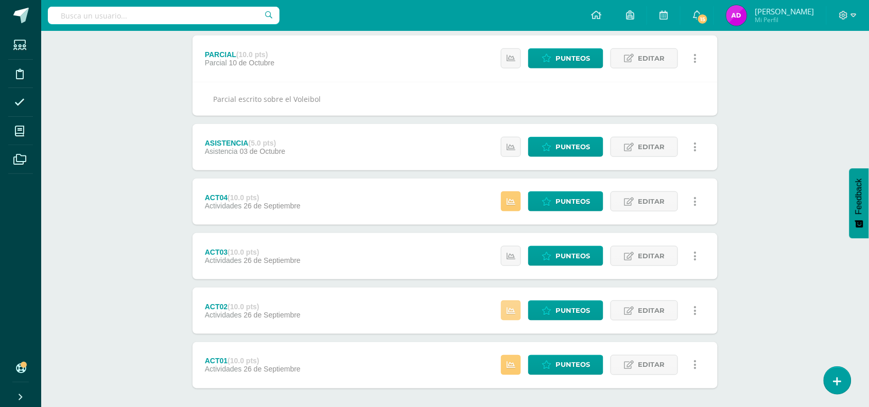
click at [506, 316] on link at bounding box center [511, 311] width 20 height 20
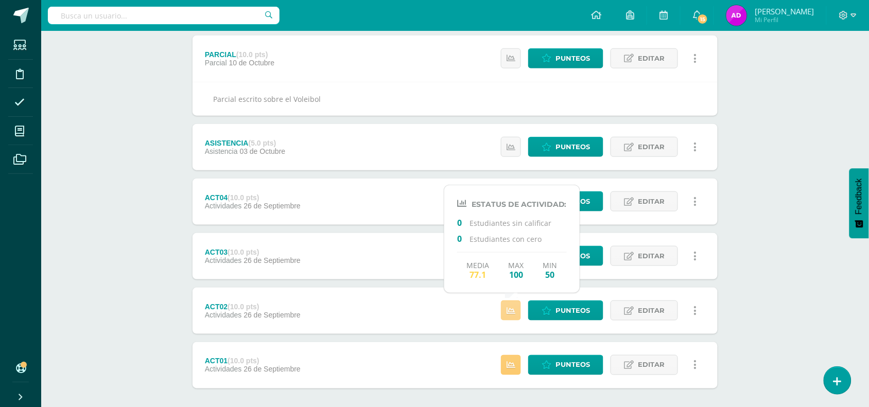
scroll to position [294, 0]
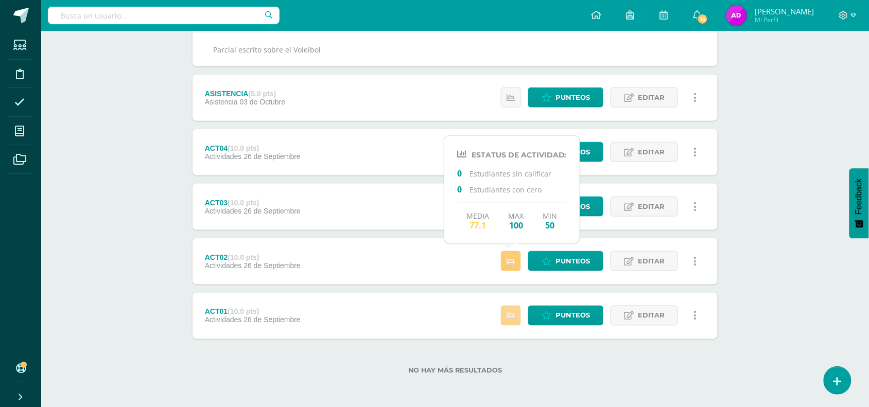
click at [506, 317] on link at bounding box center [511, 316] width 20 height 20
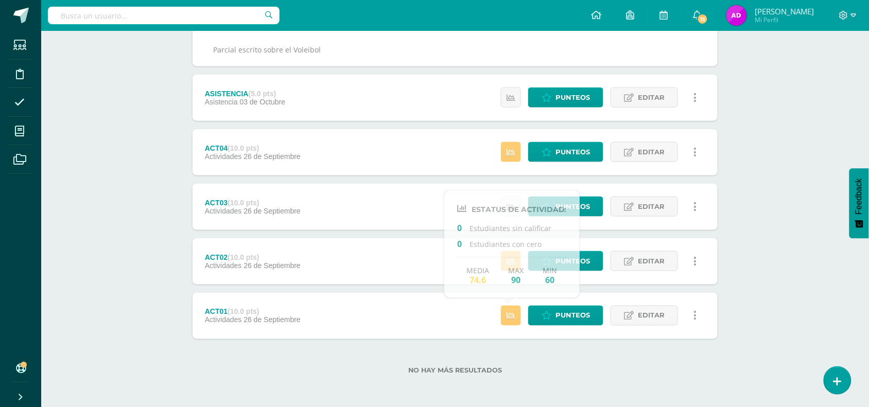
click at [729, 195] on div "Unidad 4 Unidad 1 Unidad 2 Unidad 3 Unidad 4 Resumen de unidad Descargar como H…" at bounding box center [455, 107] width 566 height 600
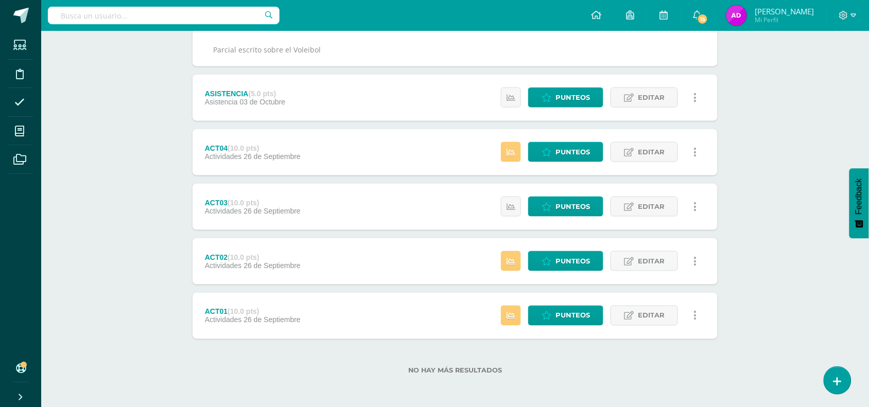
scroll to position [0, 0]
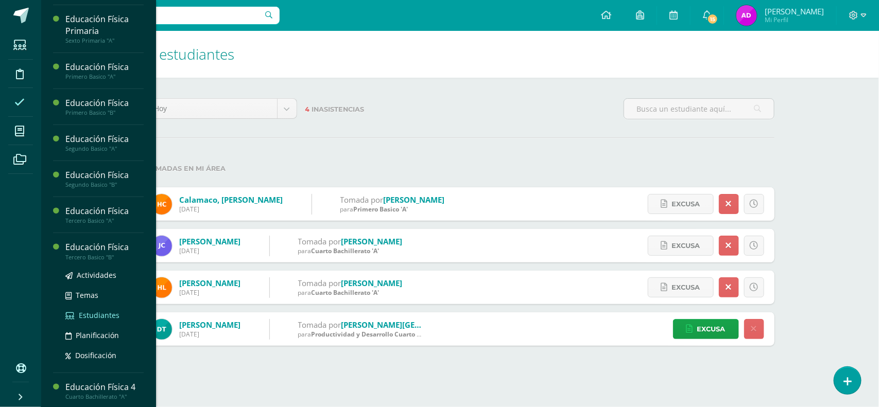
scroll to position [142, 0]
click at [96, 271] on span "Actividades" at bounding box center [97, 273] width 40 height 10
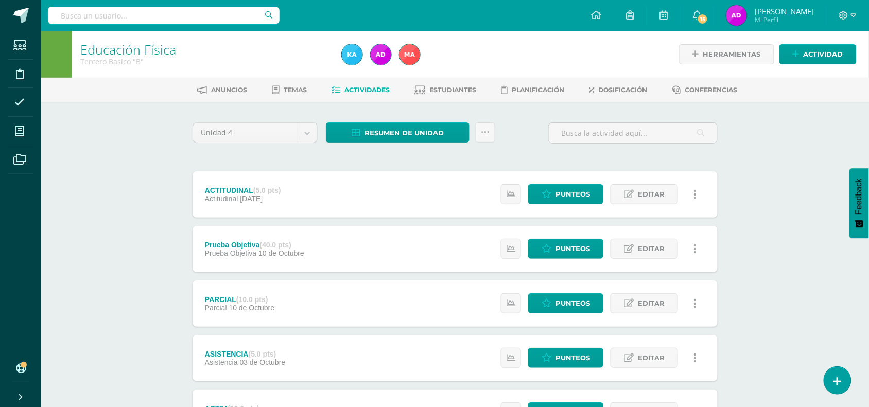
scroll to position [104, 0]
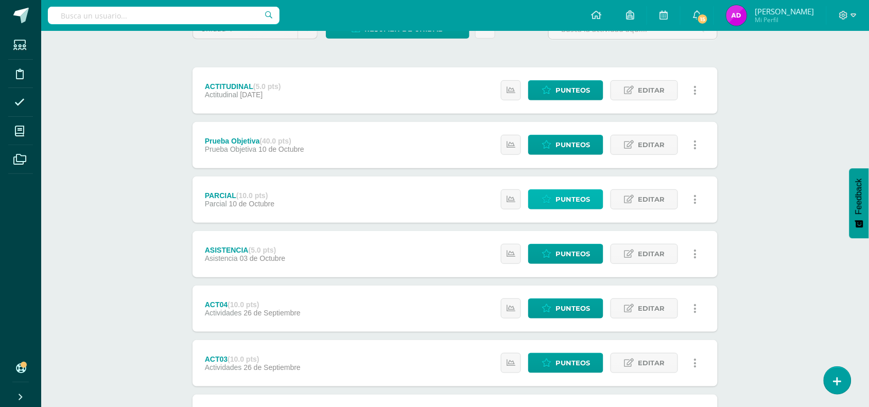
click at [549, 204] on link "Punteos" at bounding box center [565, 199] width 75 height 20
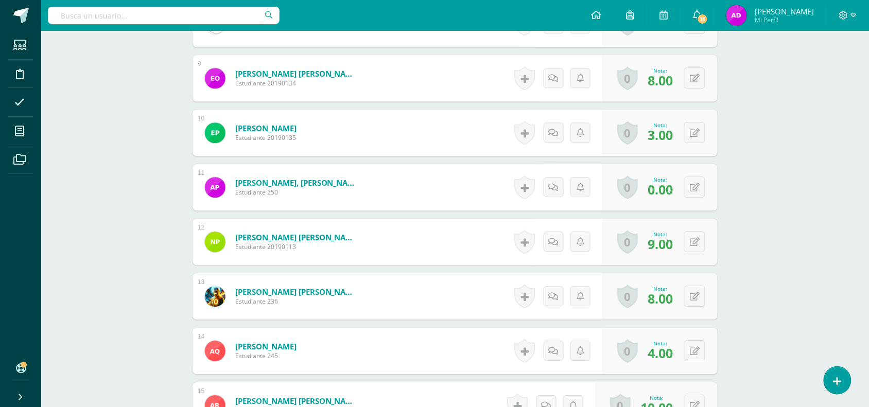
scroll to position [750, 0]
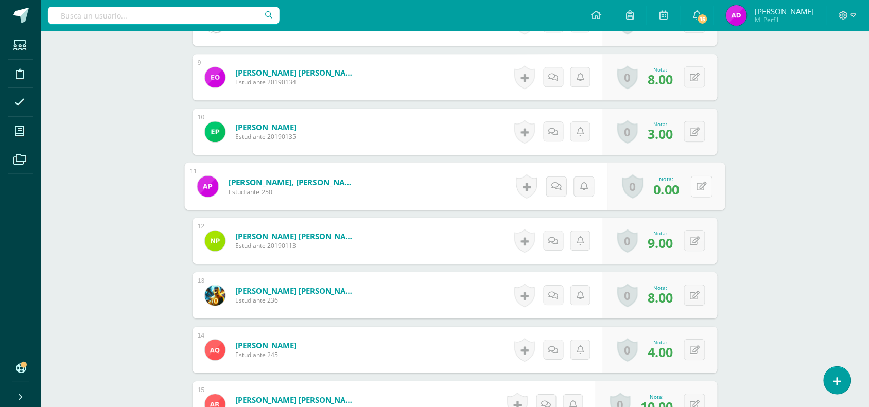
click at [694, 188] on button at bounding box center [702, 187] width 22 height 22
type input "8"
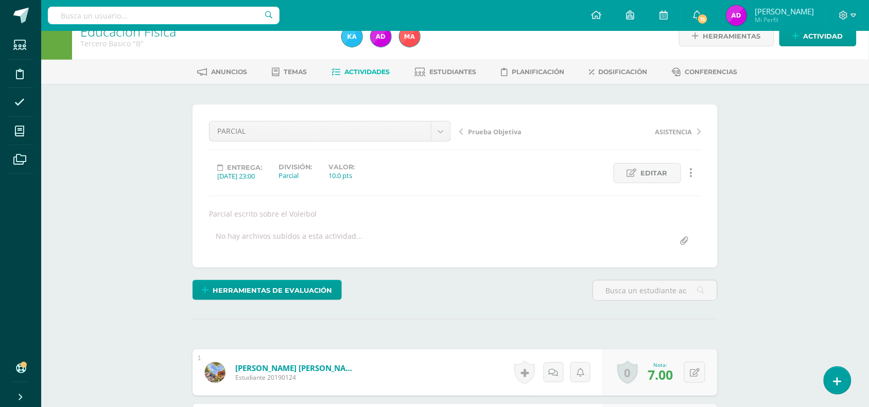
scroll to position [0, 0]
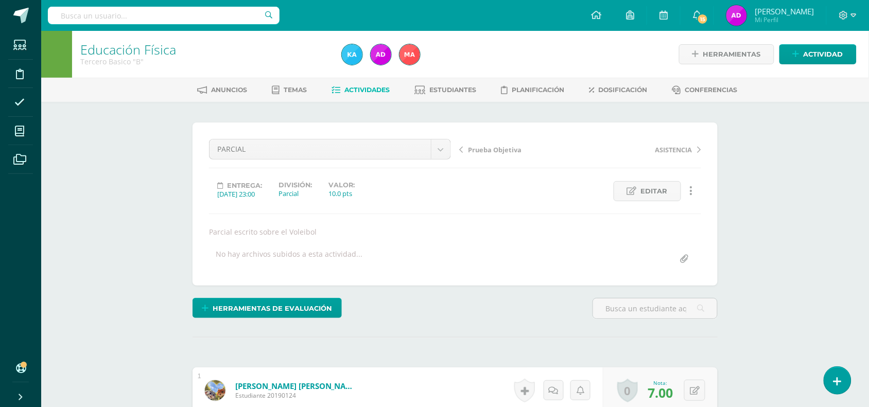
click at [358, 86] on span "Actividades" at bounding box center [367, 90] width 45 height 8
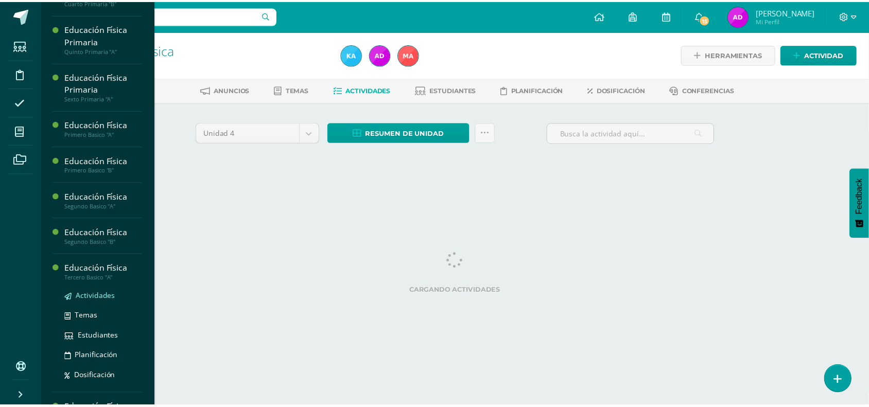
scroll to position [81, 0]
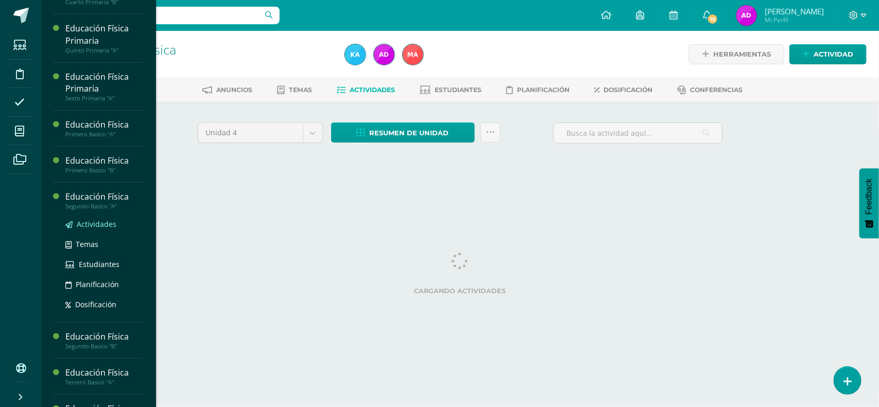
click at [111, 220] on span "Actividades" at bounding box center [97, 224] width 40 height 10
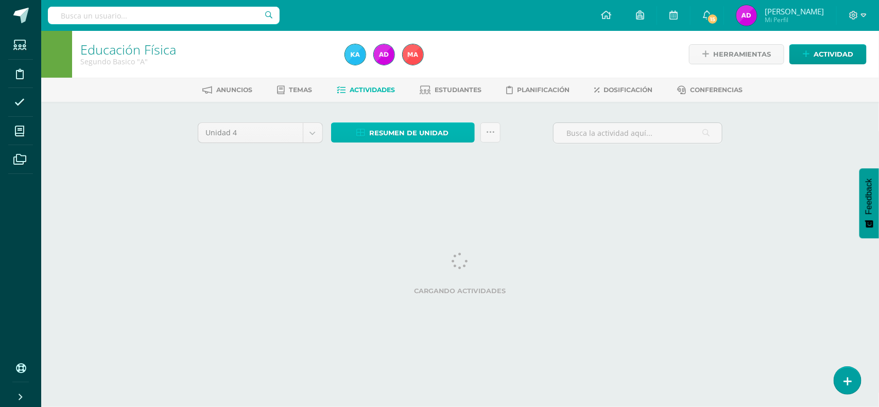
click at [407, 141] on span "Resumen de unidad" at bounding box center [409, 133] width 79 height 19
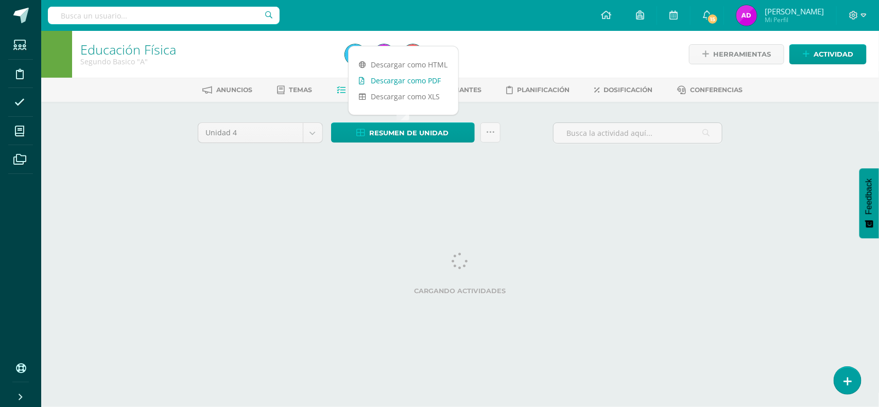
click at [404, 85] on link "Descargar como PDF" at bounding box center [404, 81] width 110 height 16
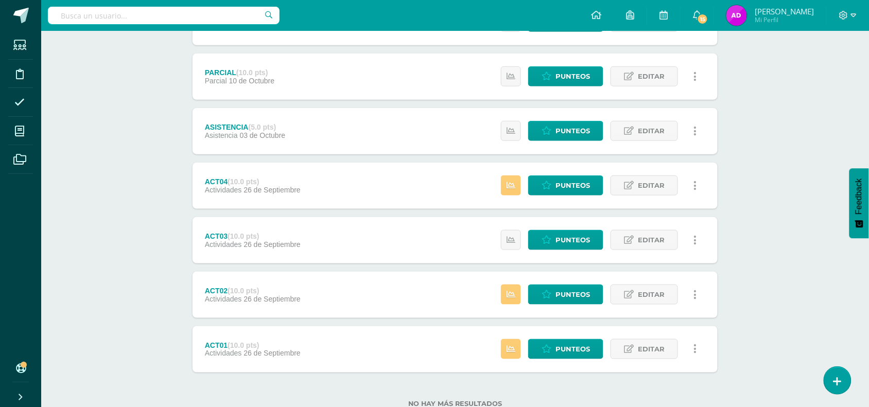
scroll to position [260, 0]
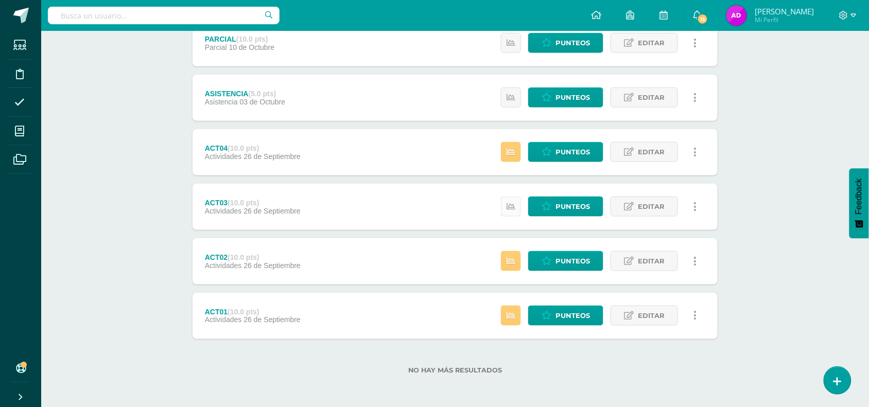
click at [515, 208] on icon at bounding box center [511, 206] width 9 height 9
click at [551, 207] on icon at bounding box center [547, 206] width 10 height 9
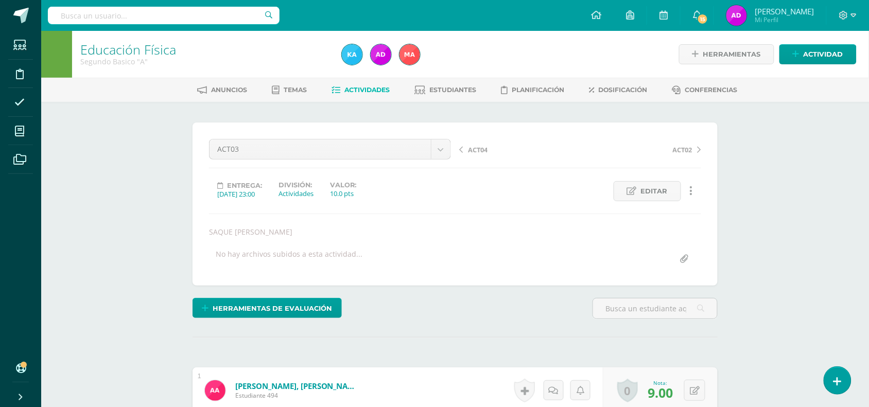
click at [479, 153] on span "ACT04" at bounding box center [478, 149] width 20 height 9
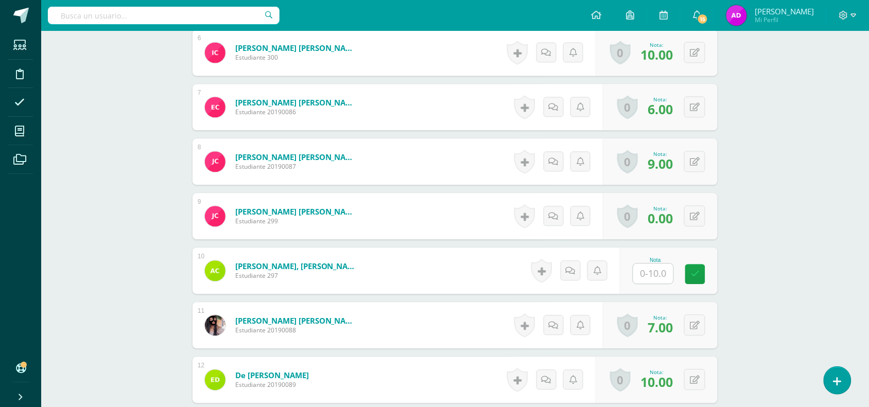
scroll to position [612, 0]
click at [655, 263] on input "text" at bounding box center [653, 273] width 40 height 20
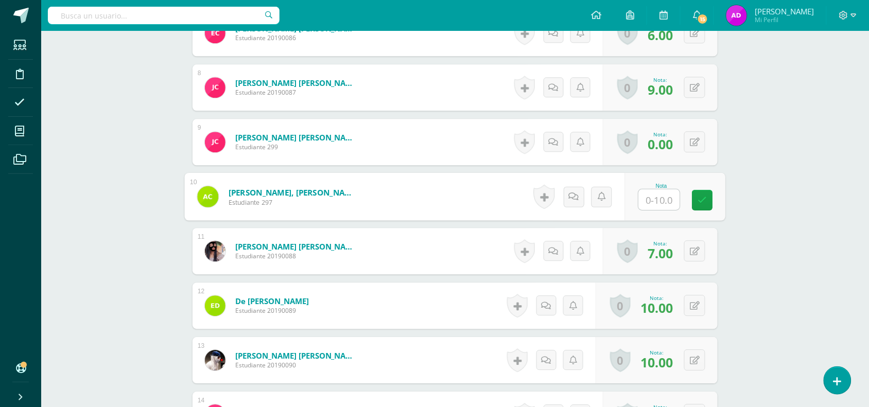
scroll to position [683, 0]
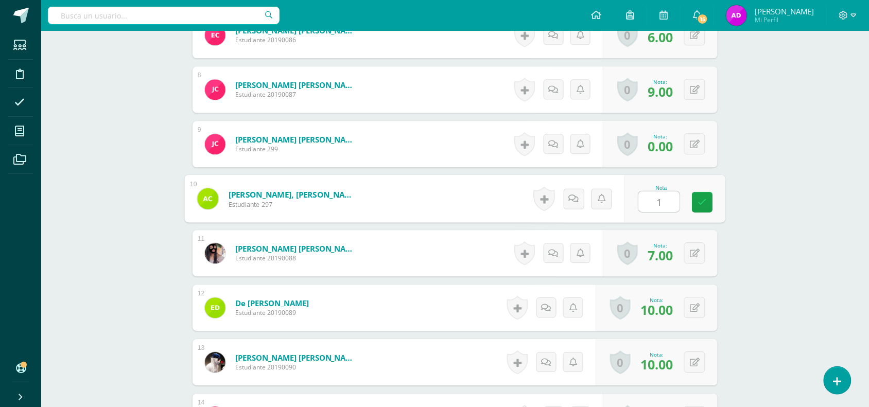
type input "10"
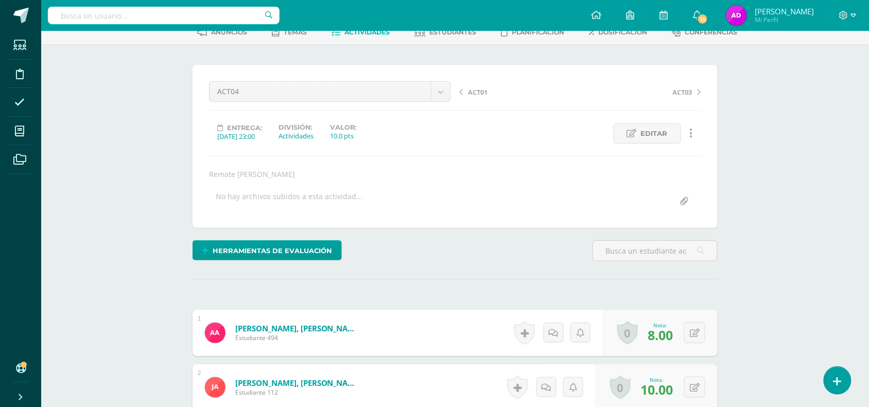
scroll to position [0, 0]
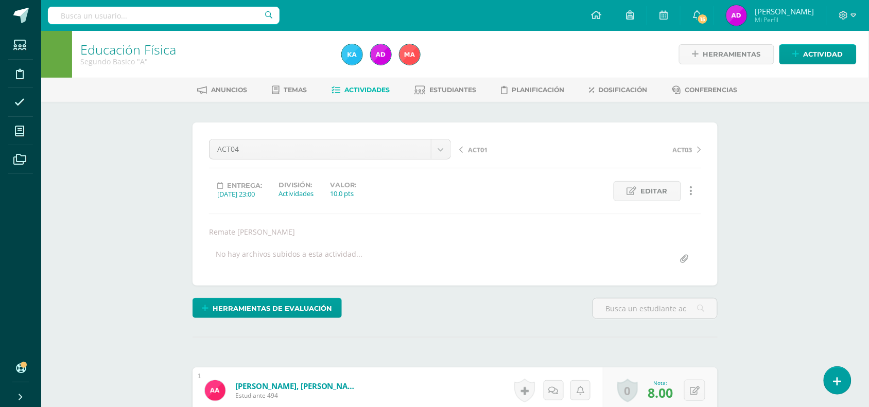
click at [354, 86] on span "Actividades" at bounding box center [367, 90] width 45 height 8
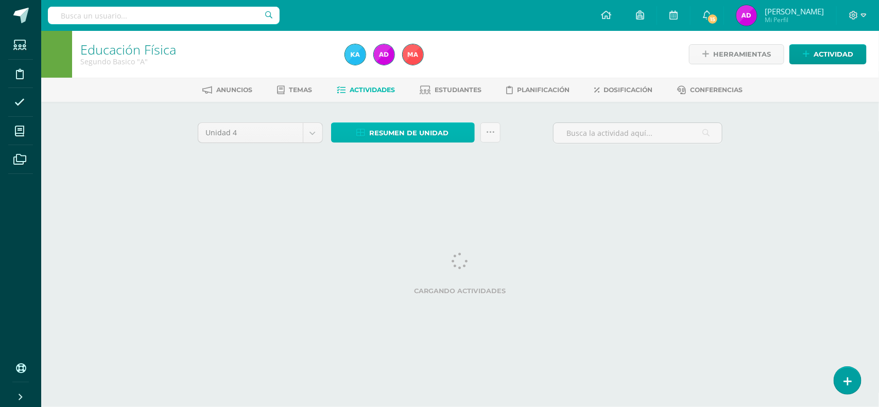
click at [395, 135] on span "Resumen de unidad" at bounding box center [409, 133] width 79 height 19
click at [409, 142] on span "Resumen de unidad" at bounding box center [409, 133] width 79 height 19
click at [413, 129] on span "Resumen de unidad" at bounding box center [409, 133] width 79 height 19
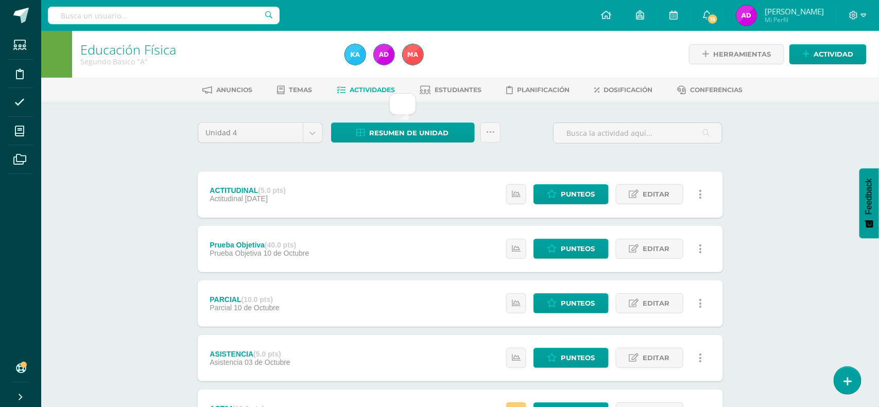
click at [501, 165] on div "Unidad 4 Unidad 1 Unidad 2 Unidad 3 Unidad 4 Resumen de unidad Subir actividade…" at bounding box center [460, 385] width 533 height 525
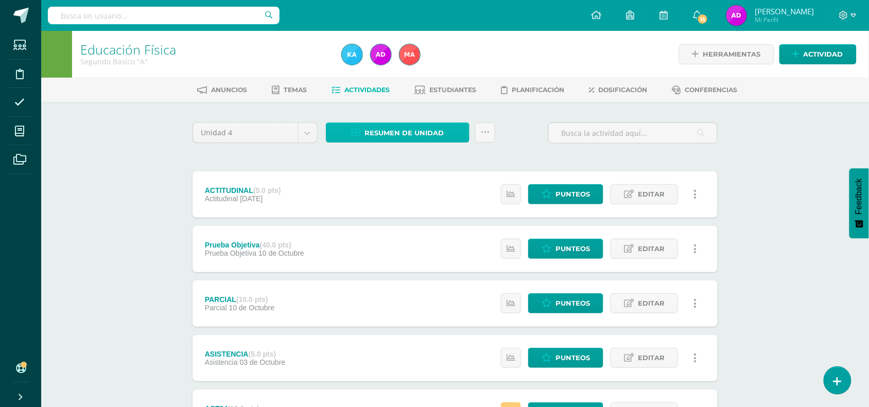
click at [404, 123] on link "Resumen de unidad" at bounding box center [398, 133] width 144 height 20
click at [430, 152] on div "Unidad 4 Unidad 1 Unidad 2 Unidad 3 Unidad 4 Resumen de unidad Subir actividade…" at bounding box center [454, 385] width 533 height 525
click at [420, 145] on div "Resumen de unidad Subir actividades en masa Enviar punteos a revision Historial…" at bounding box center [411, 137] width 178 height 29
click at [413, 139] on span "Resumen de unidad" at bounding box center [403, 133] width 79 height 19
click at [301, 164] on div "Unidad 4 Unidad 1 Unidad 2 Unidad 3 Unidad 4 Resumen de unidad Subir actividade…" at bounding box center [454, 385] width 533 height 525
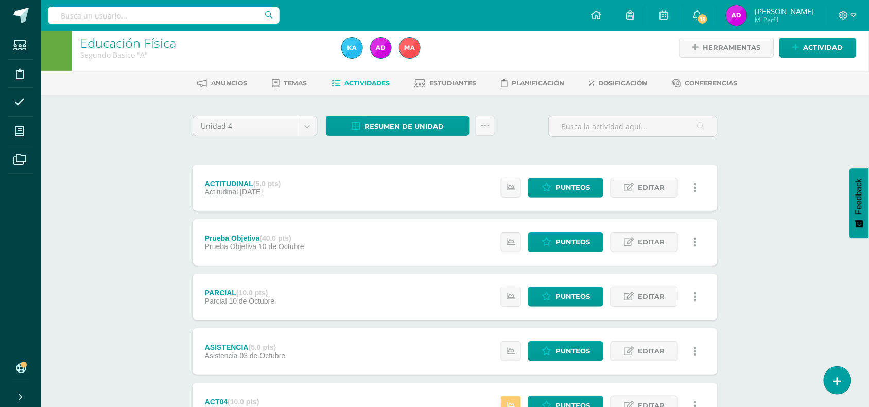
scroll to position [8, 0]
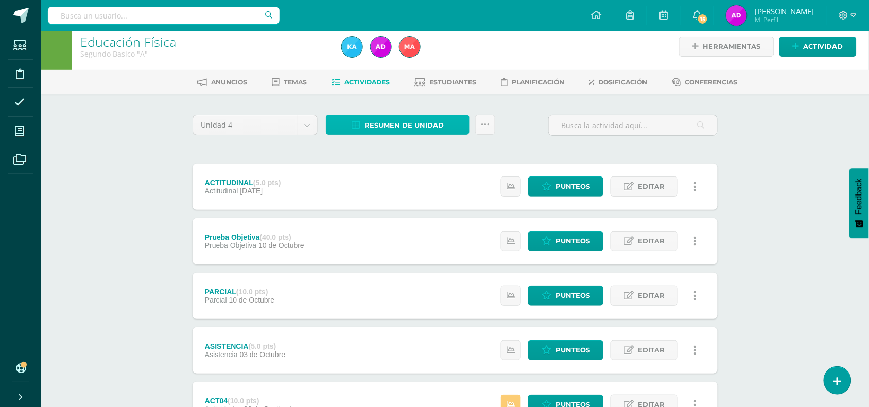
click at [391, 121] on span "Resumen de unidad" at bounding box center [403, 125] width 79 height 19
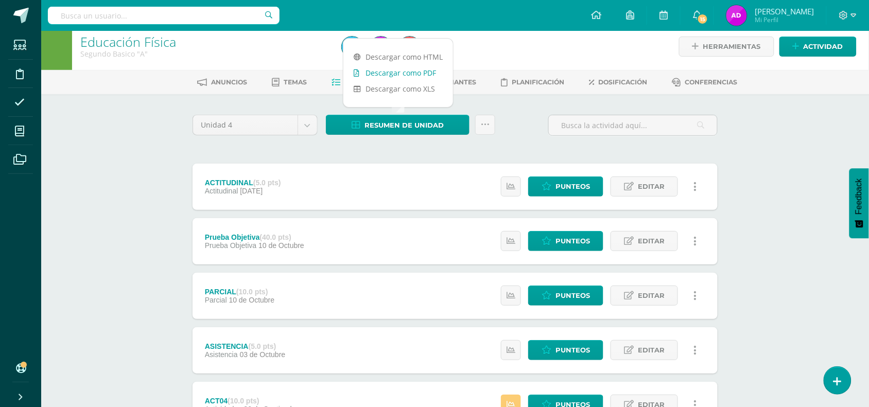
click at [396, 76] on link "Descargar como PDF" at bounding box center [398, 73] width 110 height 16
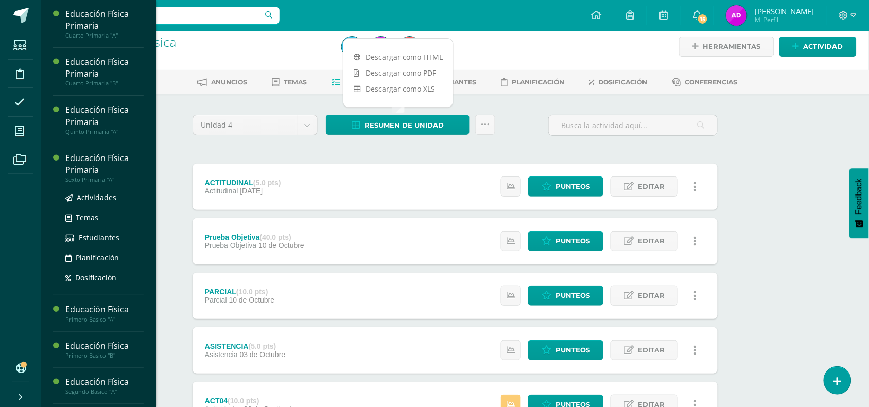
scroll to position [142, 0]
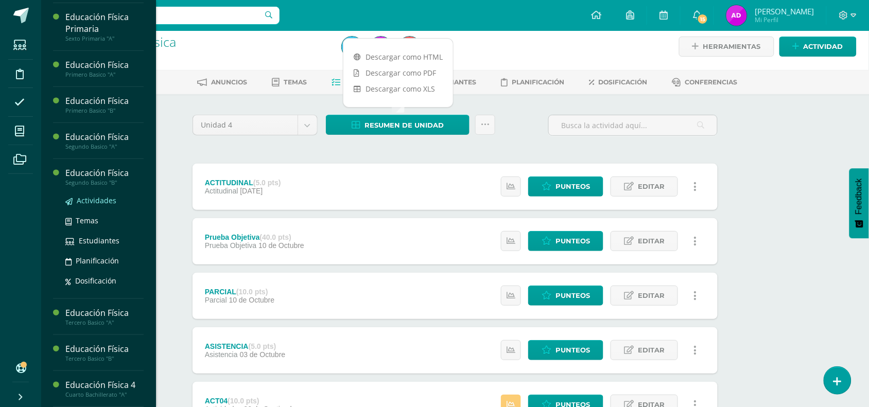
click at [109, 202] on span "Actividades" at bounding box center [97, 201] width 40 height 10
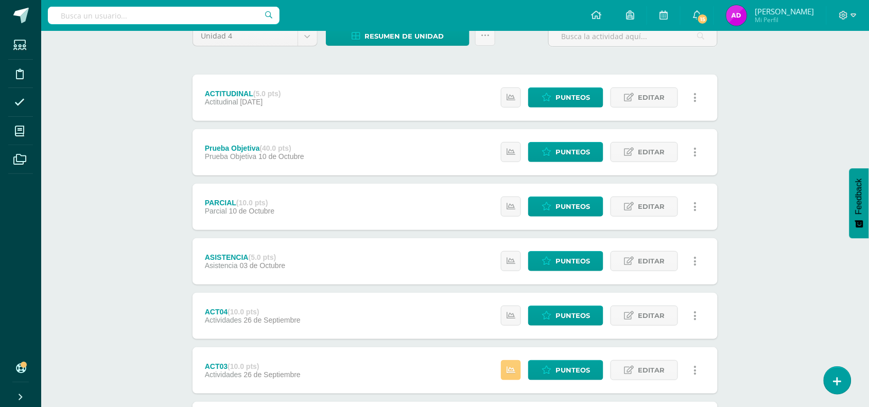
scroll to position [101, 0]
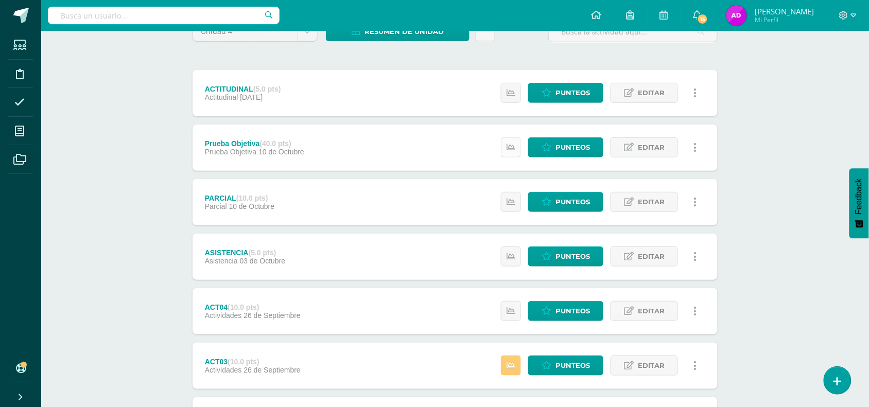
click at [508, 145] on icon at bounding box center [511, 147] width 9 height 9
click at [538, 150] on link "Punteos" at bounding box center [565, 147] width 75 height 20
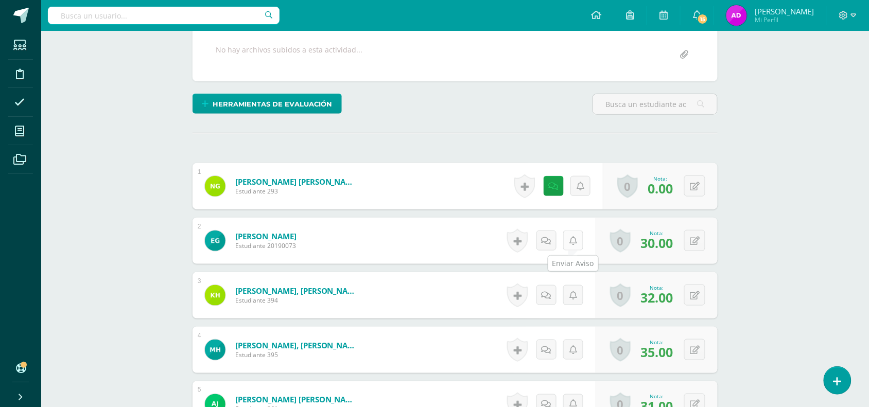
scroll to position [237, 0]
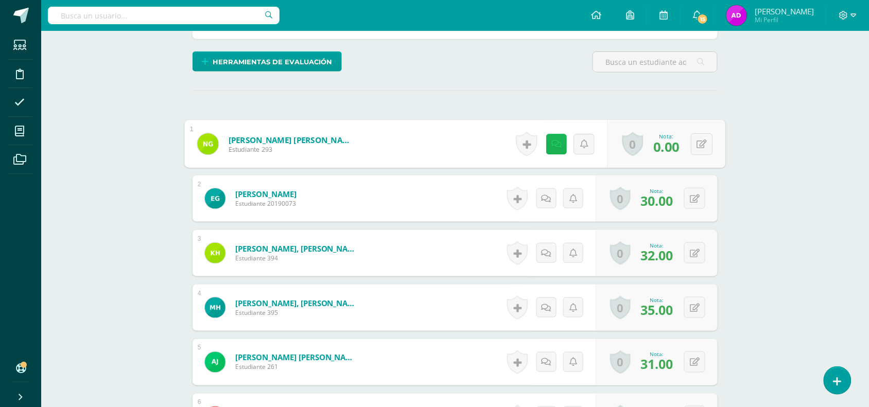
click at [546, 151] on link at bounding box center [556, 144] width 21 height 21
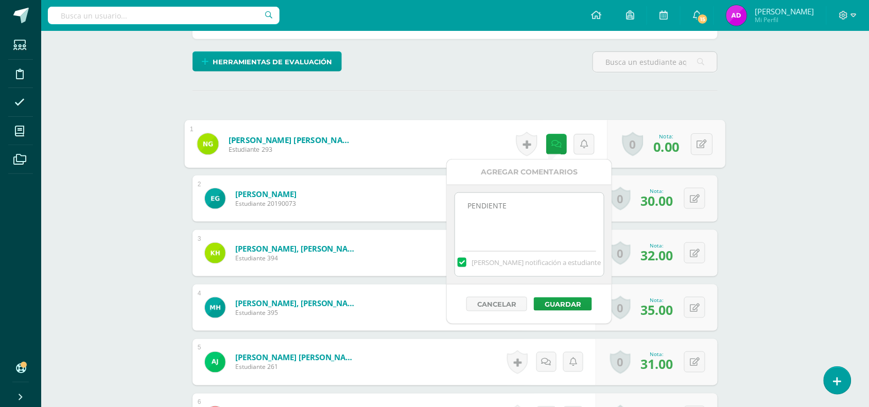
click at [527, 207] on textarea "PENDIENTE" at bounding box center [529, 218] width 149 height 51
click at [573, 307] on button "Guardar" at bounding box center [563, 304] width 58 height 13
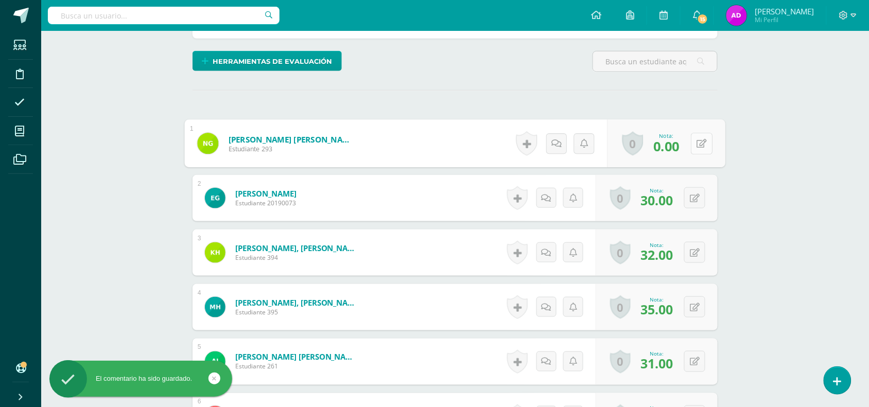
scroll to position [238, 0]
click at [703, 138] on button at bounding box center [702, 143] width 22 height 22
type input "35"
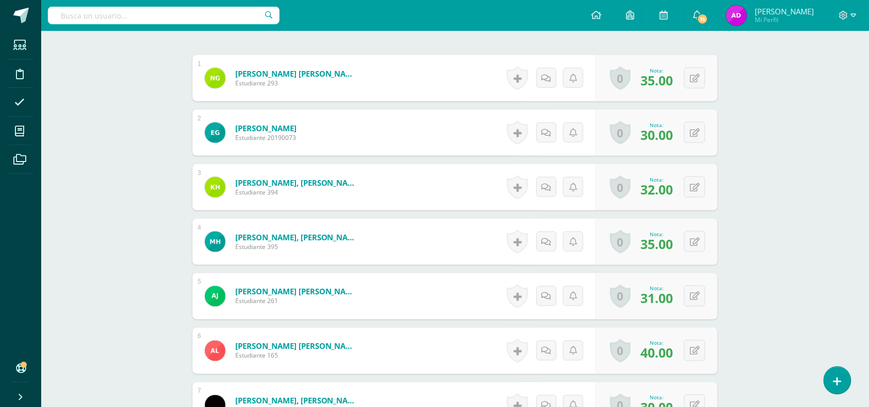
scroll to position [0, 0]
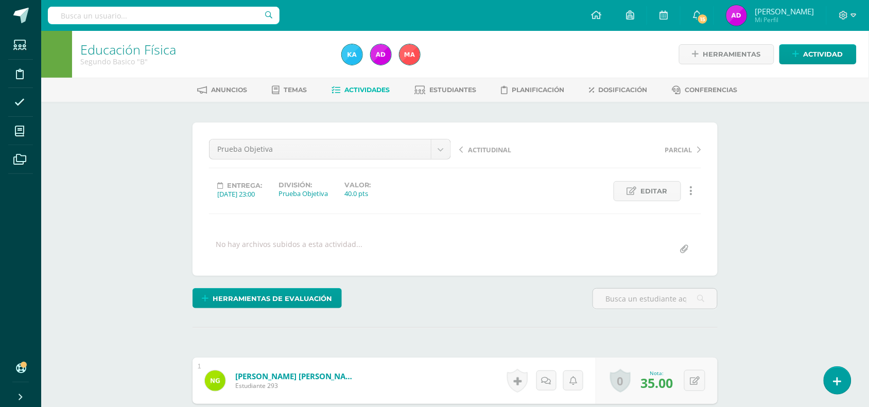
click at [349, 94] on link "Actividades" at bounding box center [361, 90] width 58 height 16
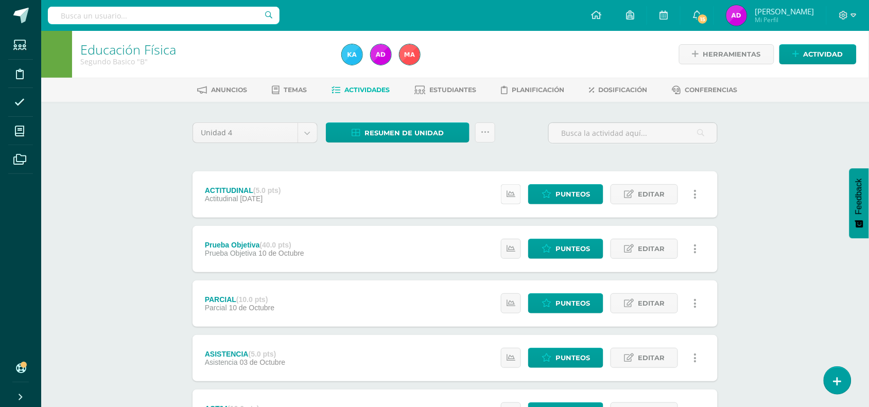
click at [511, 196] on icon at bounding box center [511, 194] width 9 height 9
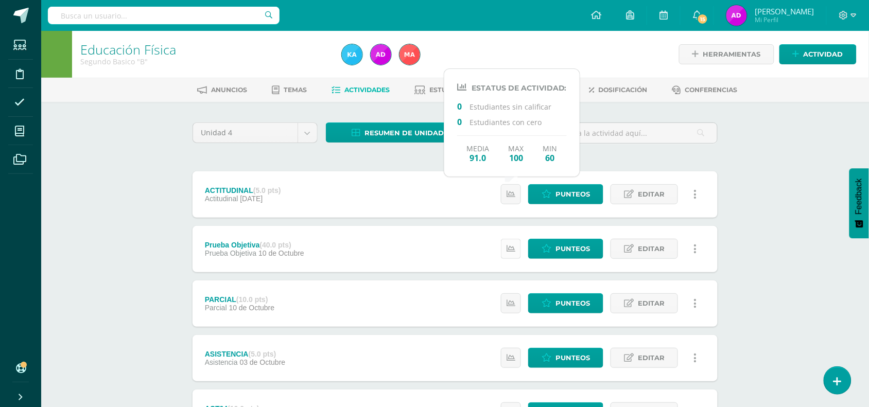
click at [513, 245] on icon at bounding box center [511, 249] width 9 height 9
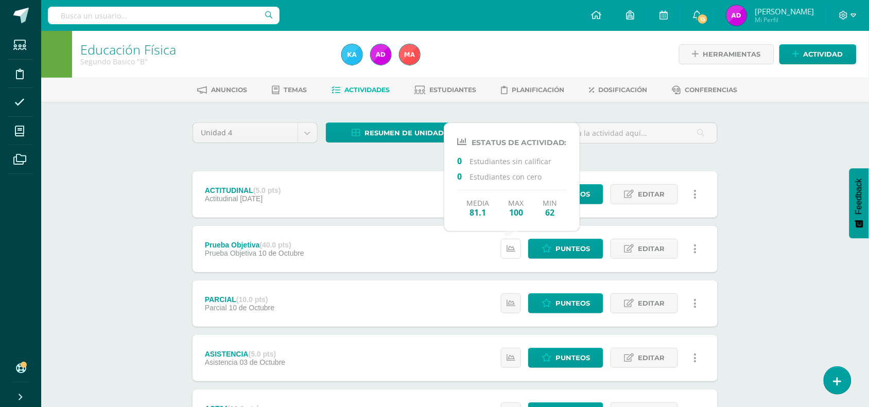
scroll to position [57, 0]
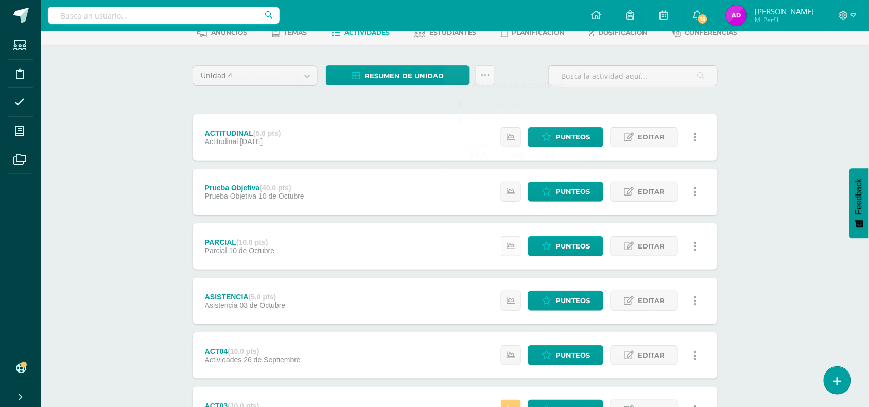
click at [514, 250] on icon at bounding box center [511, 246] width 9 height 9
click at [513, 302] on icon at bounding box center [511, 301] width 9 height 9
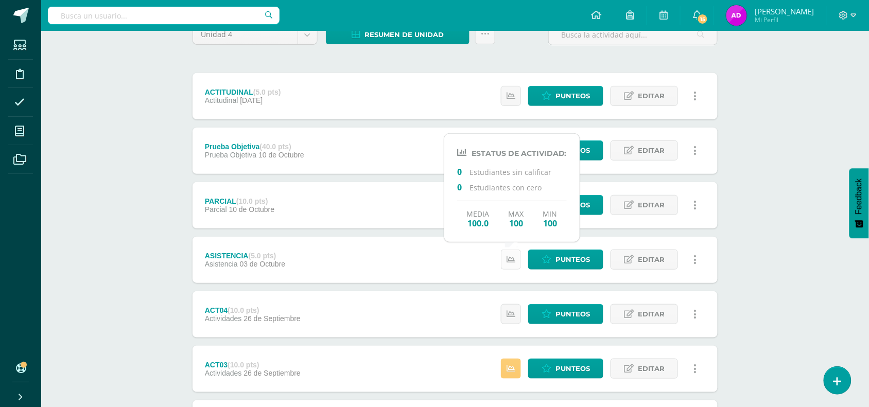
scroll to position [101, 0]
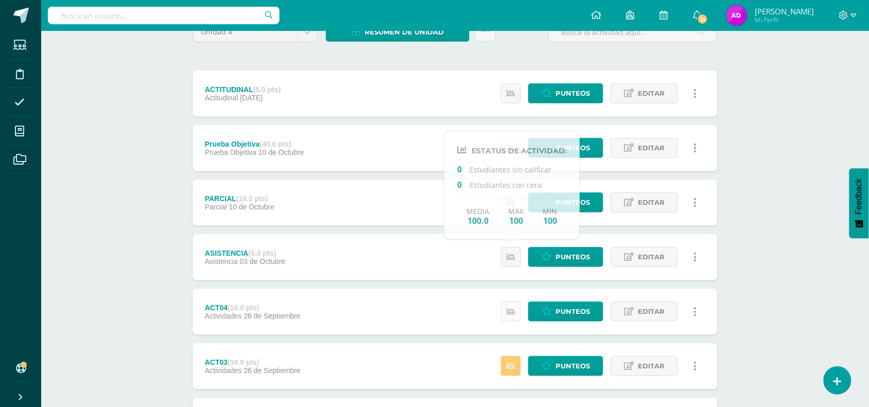
click at [513, 305] on link at bounding box center [511, 312] width 20 height 20
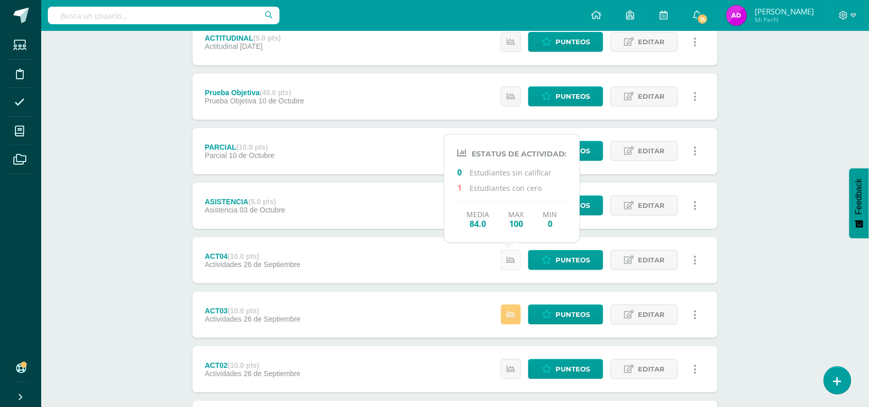
scroll to position [151, 0]
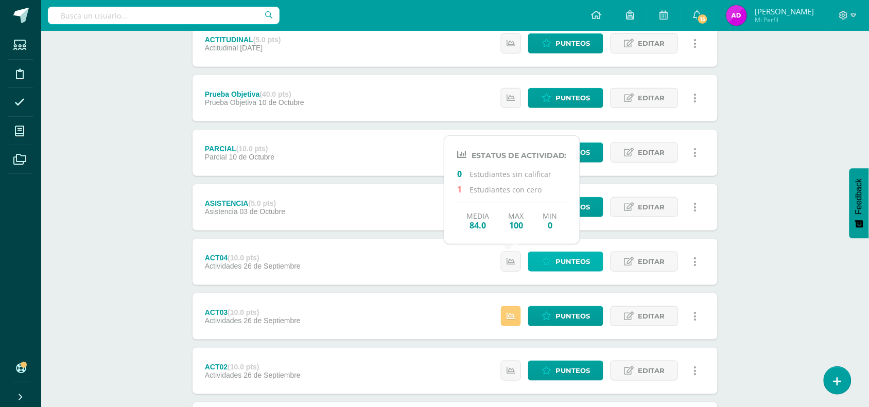
click at [556, 256] on span "Punteos" at bounding box center [572, 261] width 34 height 19
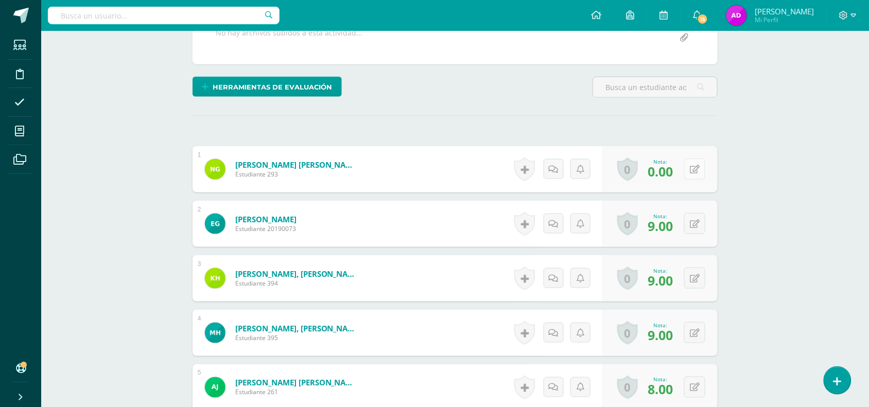
scroll to position [222, 0]
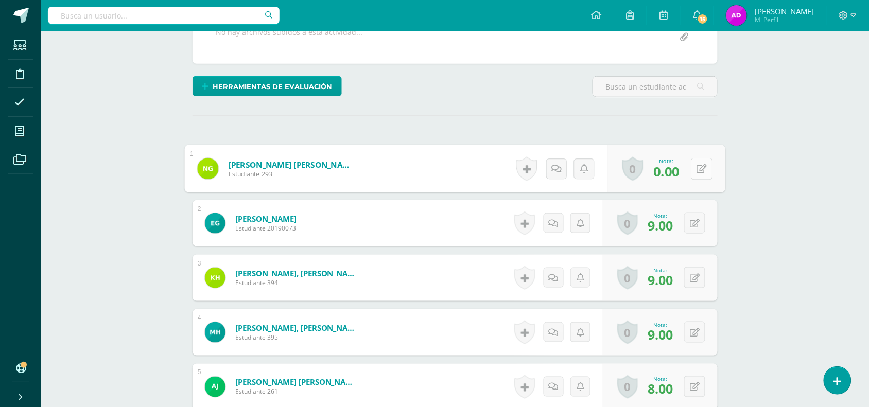
click at [694, 173] on button at bounding box center [702, 169] width 22 height 22
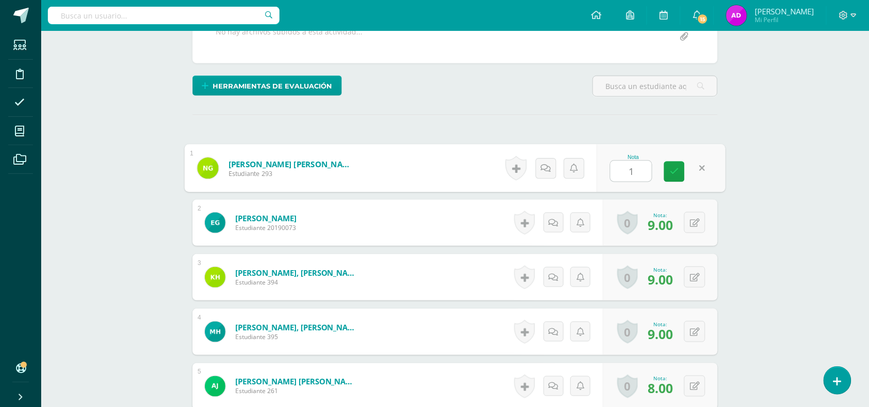
type input "10"
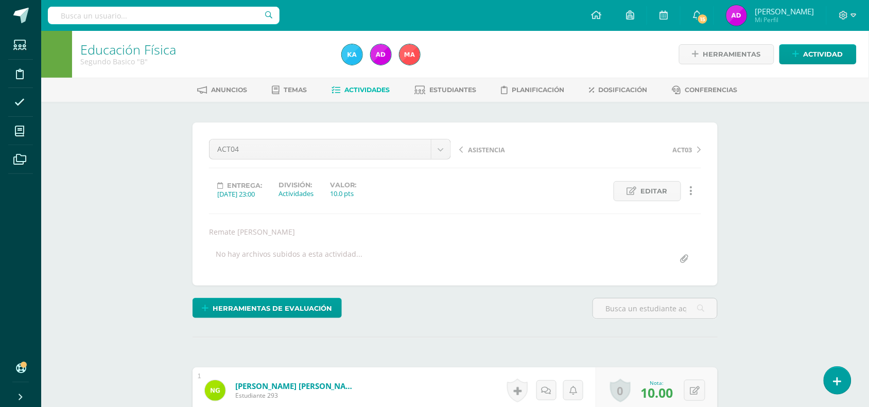
click at [341, 95] on link "Actividades" at bounding box center [361, 90] width 58 height 16
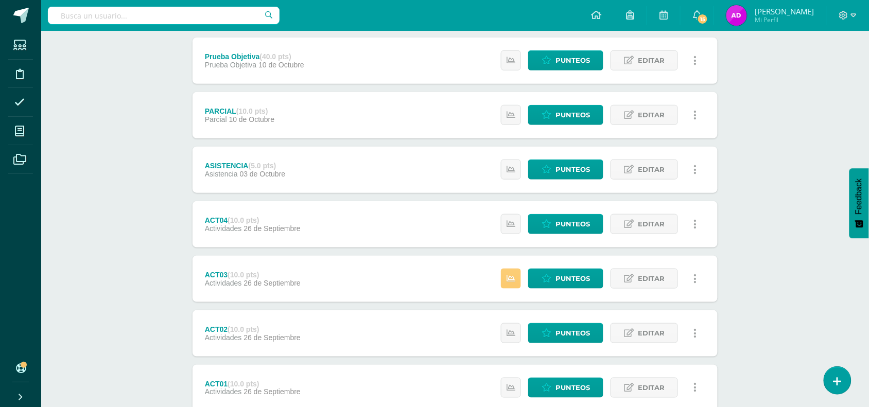
scroll to position [189, 0]
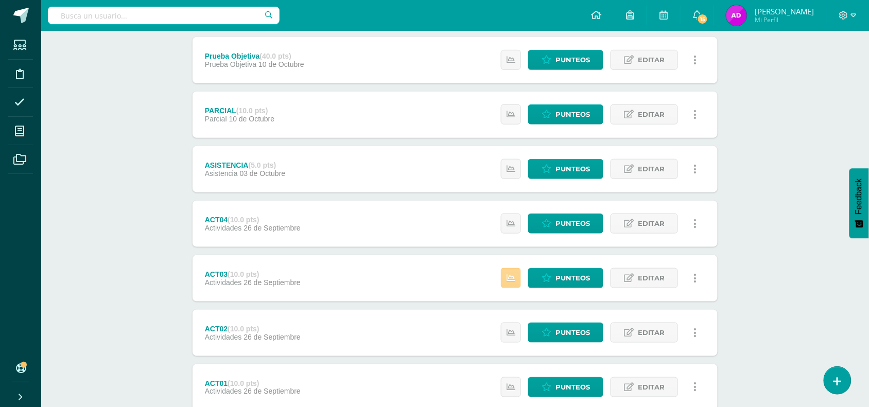
click at [516, 273] on link at bounding box center [511, 278] width 20 height 20
click at [511, 327] on link at bounding box center [511, 333] width 20 height 20
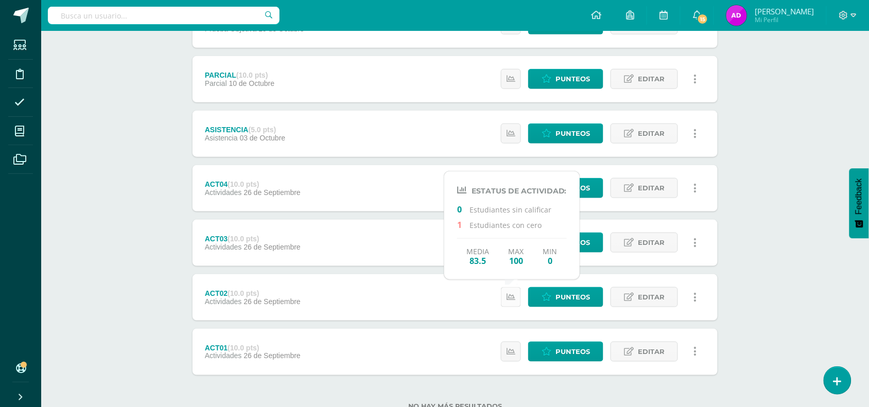
scroll to position [230, 0]
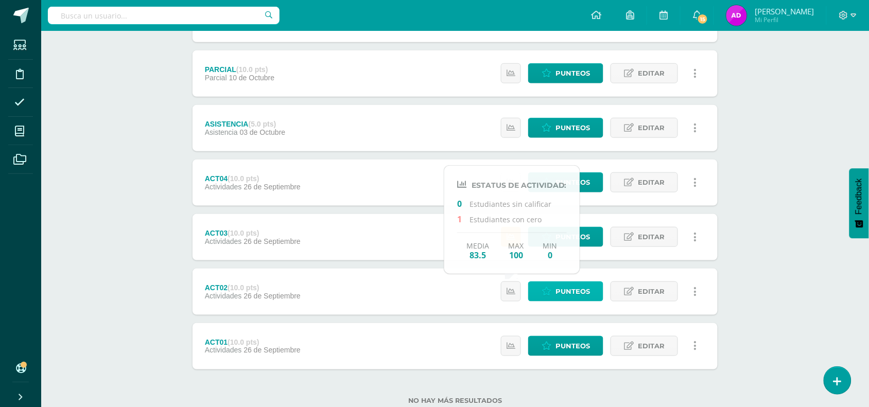
click at [546, 285] on link "Punteos" at bounding box center [565, 292] width 75 height 20
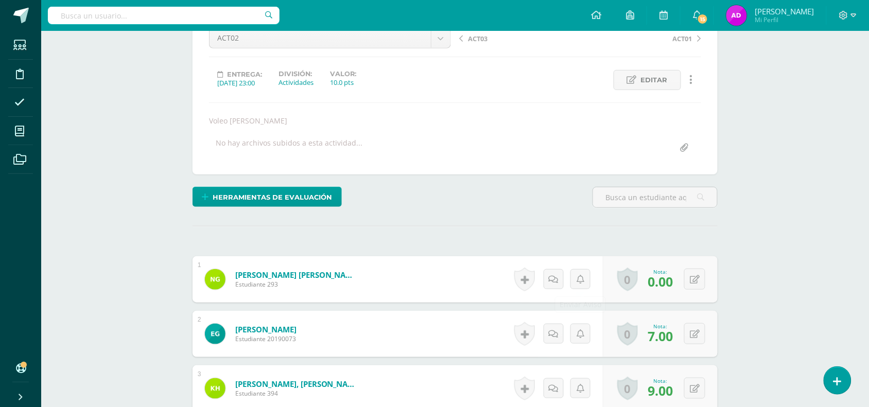
scroll to position [112, 0]
click at [690, 281] on button at bounding box center [694, 278] width 21 height 21
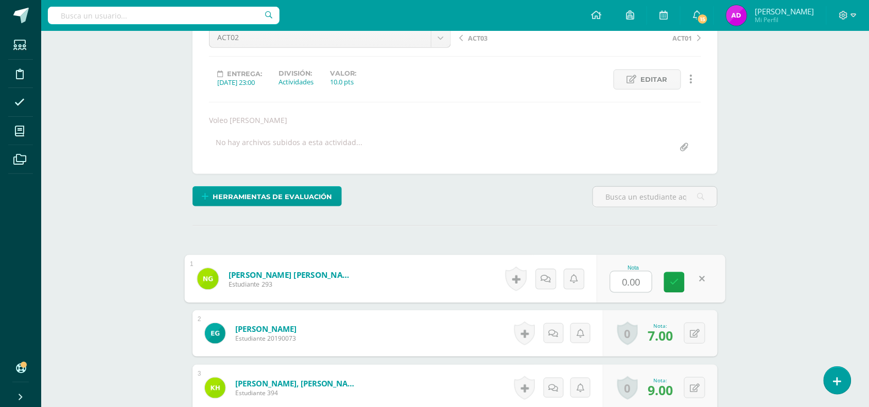
type input "9"
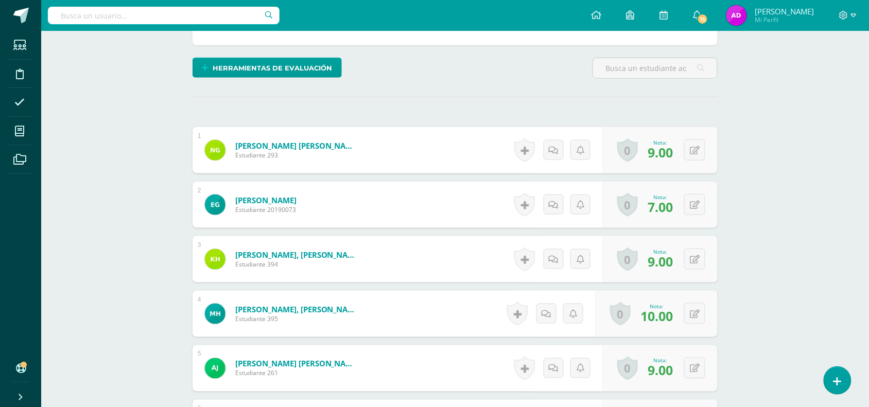
scroll to position [0, 0]
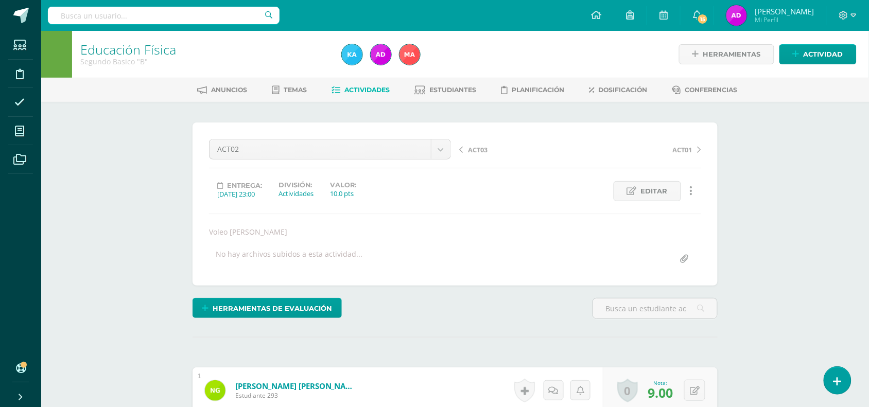
click at [364, 96] on link "Actividades" at bounding box center [361, 90] width 58 height 16
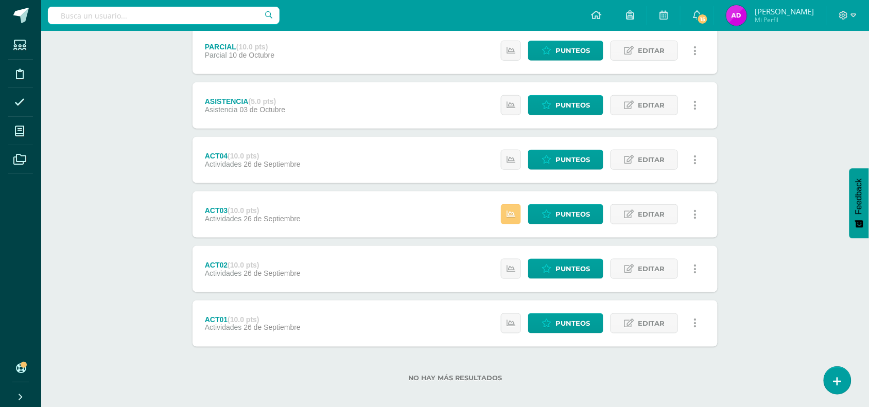
scroll to position [254, 0]
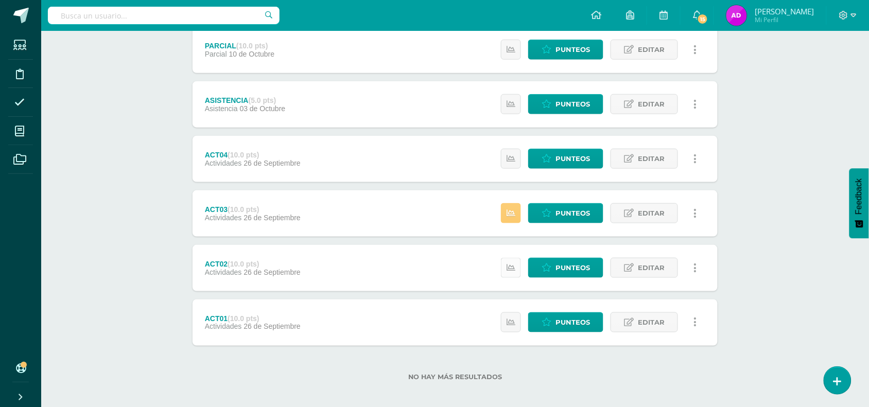
click at [503, 264] on link at bounding box center [511, 268] width 20 height 20
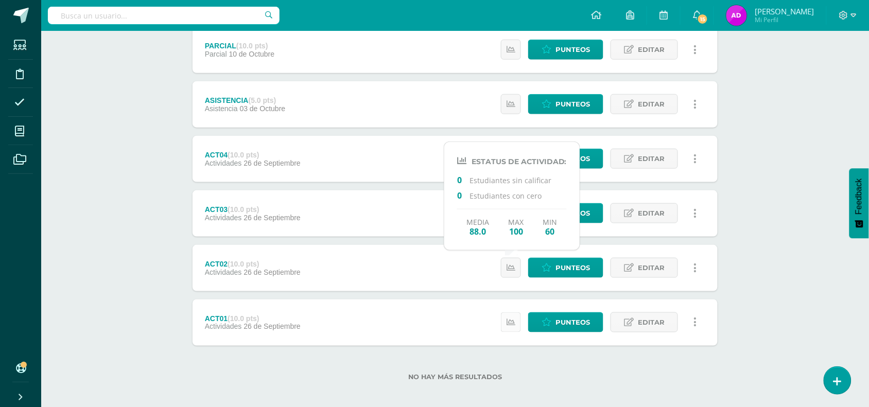
click at [511, 322] on icon at bounding box center [511, 322] width 9 height 9
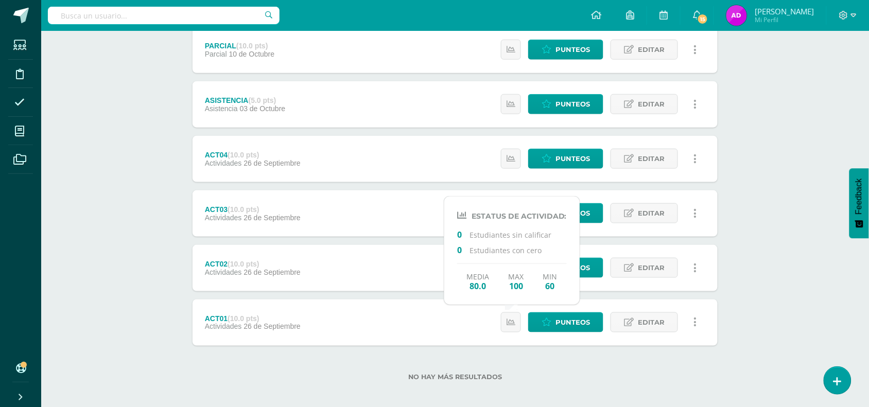
click at [520, 349] on div "No hay más resultados" at bounding box center [455, 370] width 525 height 48
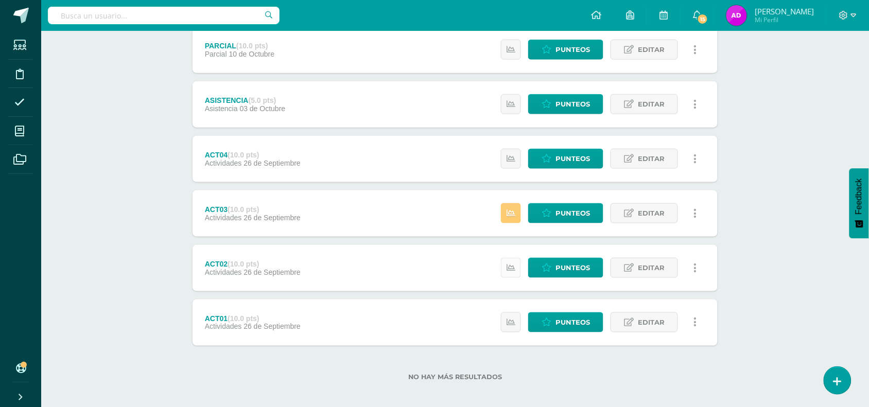
click at [513, 264] on icon at bounding box center [511, 268] width 9 height 9
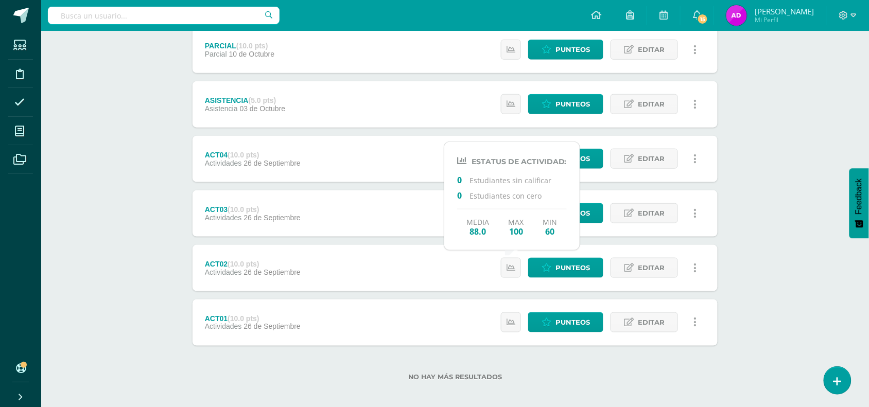
click at [755, 196] on div "Educación Física Segundo Basico "B" Herramientas Detalle de asistencias Activid…" at bounding box center [455, 95] width 828 height 637
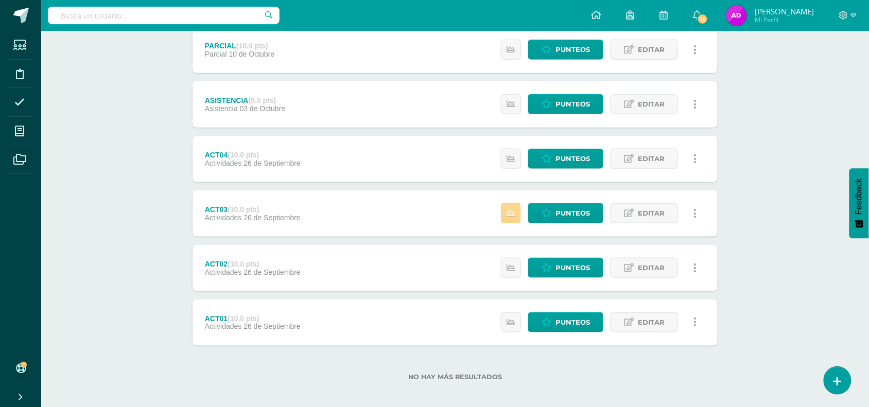
click at [515, 211] on icon at bounding box center [511, 213] width 9 height 9
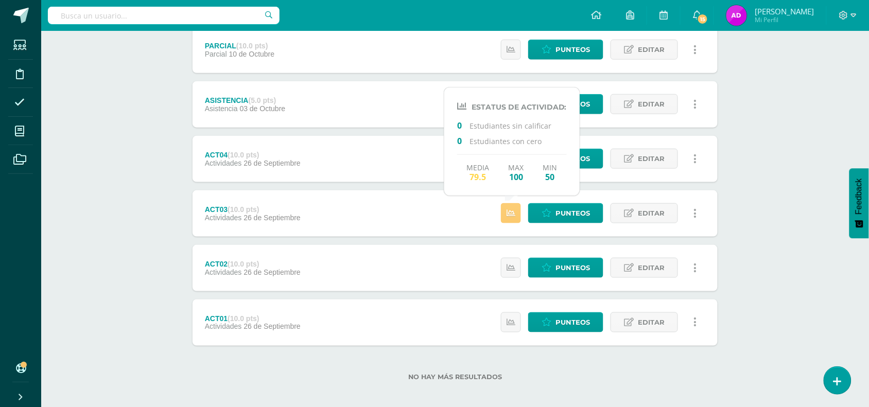
click at [733, 210] on div "Unidad 4 Unidad 1 Unidad 2 Unidad 3 Unidad 4 Resumen de unidad Descargar como H…" at bounding box center [455, 131] width 566 height 566
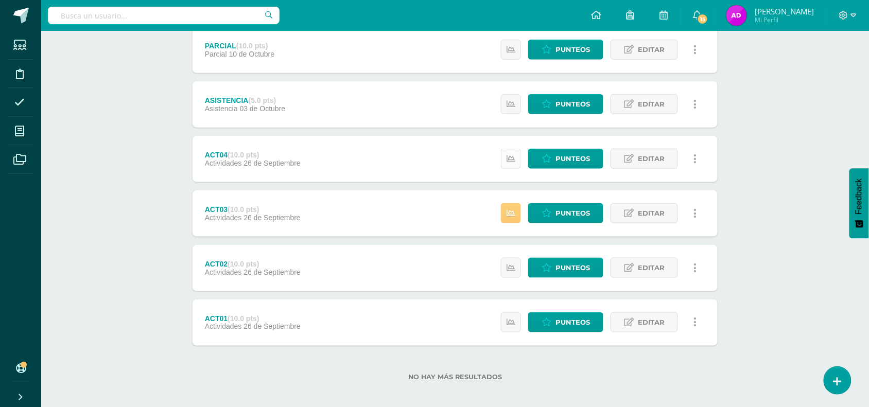
click at [516, 152] on link at bounding box center [511, 159] width 20 height 20
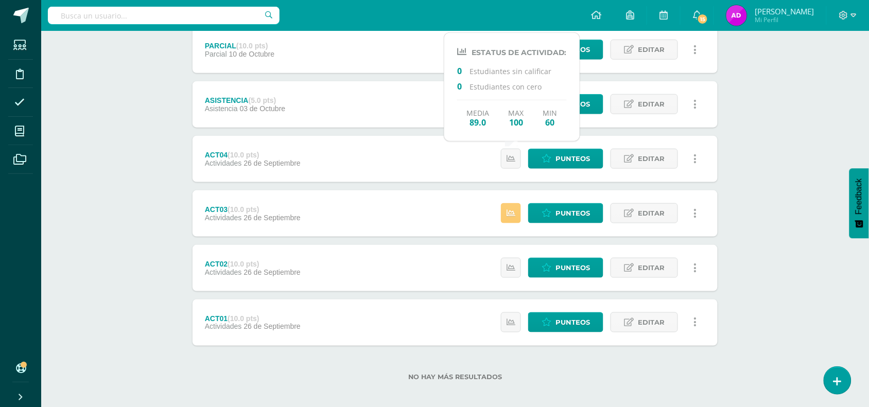
click at [745, 133] on div "Educación Física Segundo Basico "B" Herramientas Detalle de asistencias Activid…" at bounding box center [455, 95] width 828 height 637
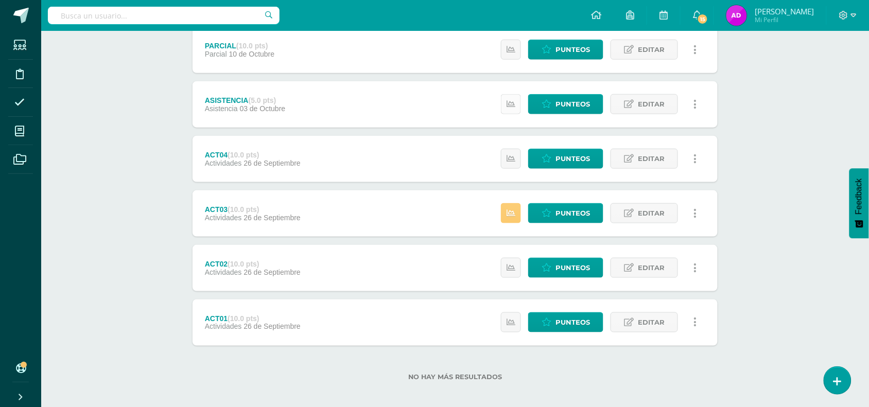
click at [506, 98] on link at bounding box center [511, 104] width 20 height 20
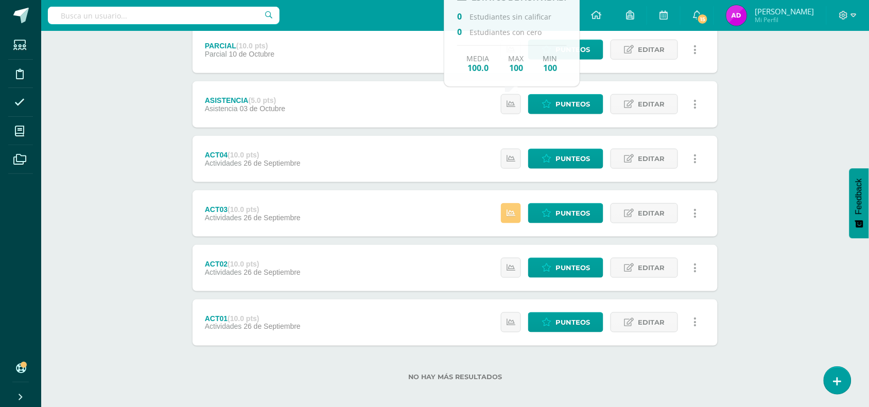
click at [799, 152] on div "Educación Física Segundo Basico "B" Herramientas Detalle de asistencias Activid…" at bounding box center [455, 95] width 828 height 637
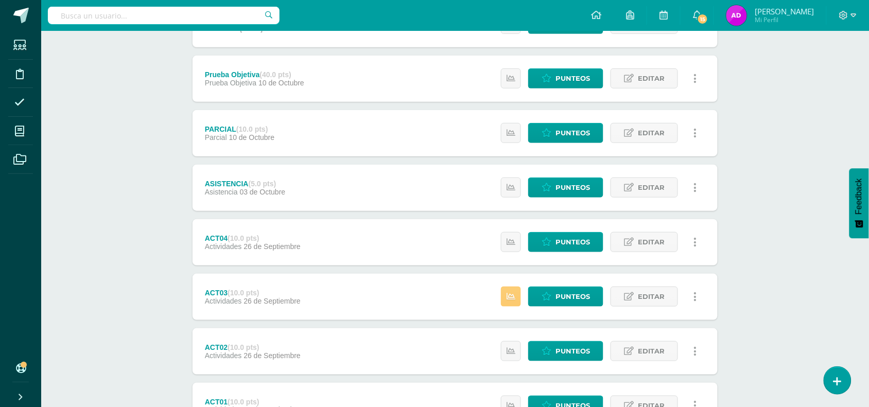
scroll to position [165, 0]
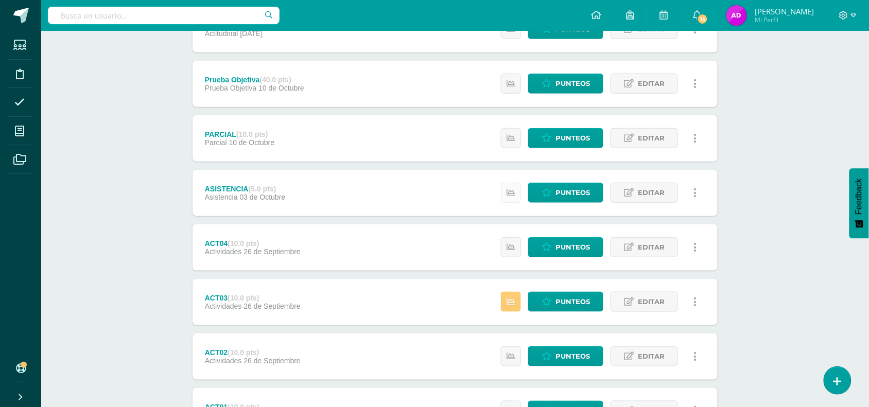
click at [518, 193] on link at bounding box center [511, 193] width 20 height 20
click at [781, 163] on div "Educación Física Segundo Basico "B" Herramientas Detalle de asistencias Activid…" at bounding box center [455, 184] width 828 height 637
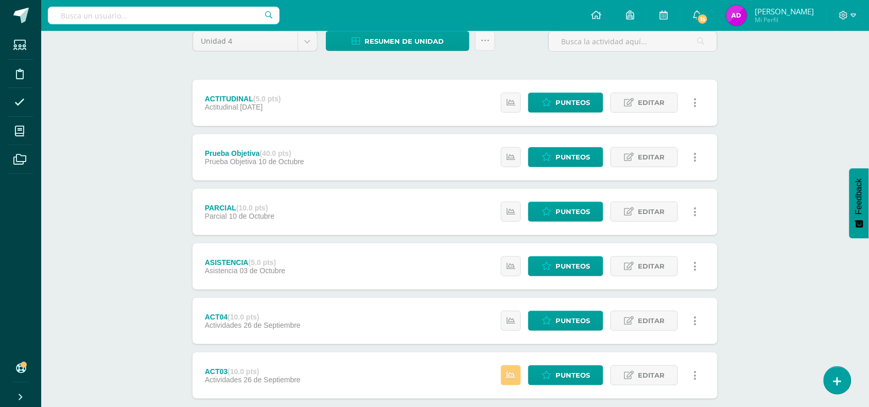
scroll to position [89, 0]
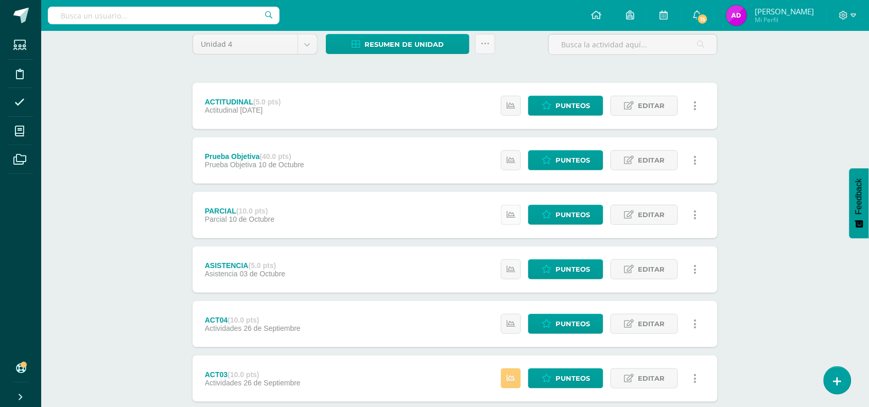
click at [518, 210] on link at bounding box center [511, 215] width 20 height 20
click at [768, 185] on div "Educación Física Segundo Basico "B" Herramientas Detalle de asistencias Activid…" at bounding box center [455, 260] width 828 height 637
click at [510, 160] on icon at bounding box center [511, 160] width 9 height 9
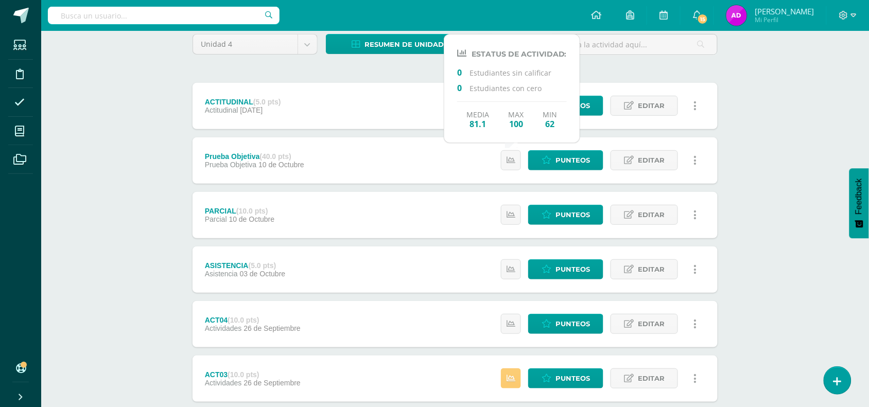
click at [777, 130] on div "Educación Física Segundo Basico "B" Herramientas Detalle de asistencias Activid…" at bounding box center [455, 260] width 828 height 637
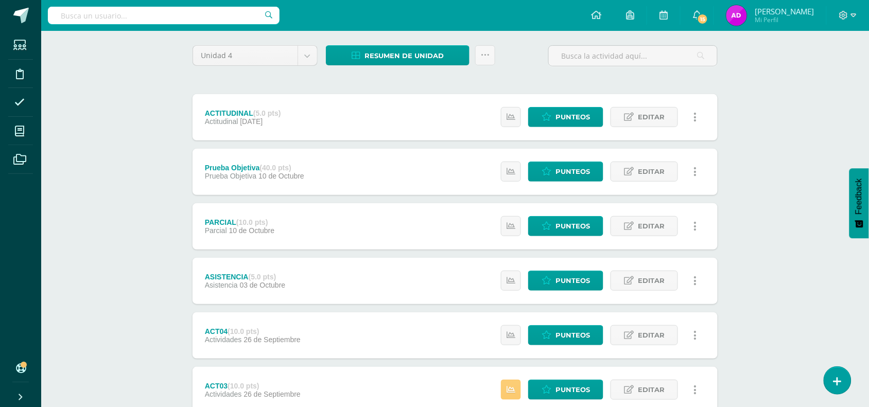
scroll to position [76, 0]
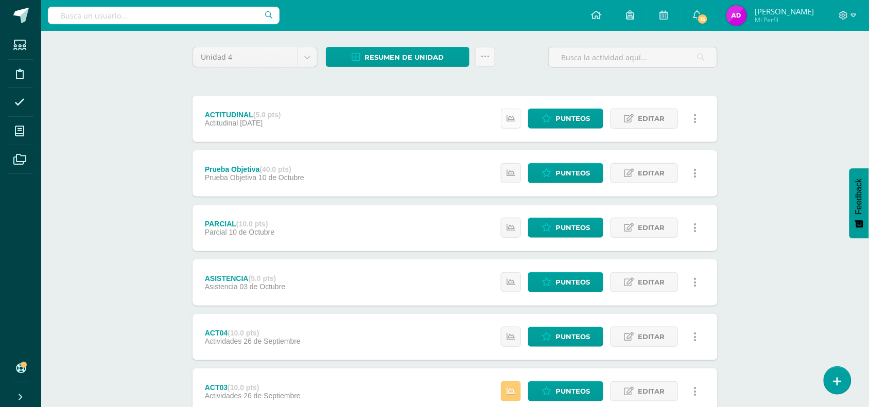
click at [514, 121] on icon at bounding box center [511, 118] width 9 height 9
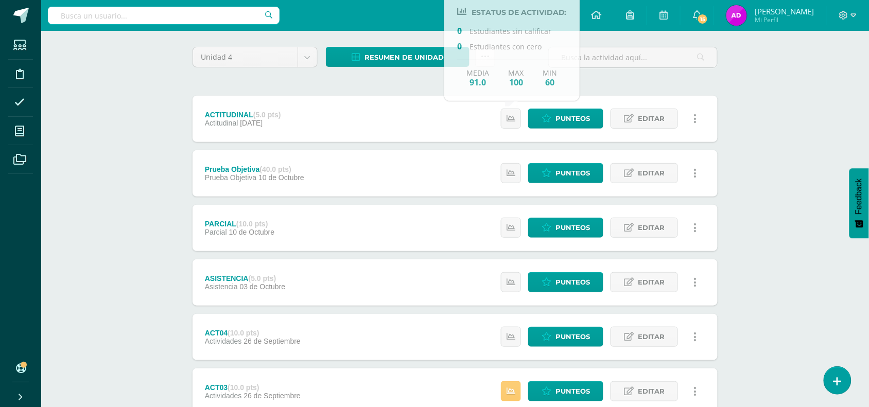
click at [801, 175] on div "Educación Física Segundo Basico "B" Herramientas Detalle de asistencias Activid…" at bounding box center [455, 273] width 828 height 637
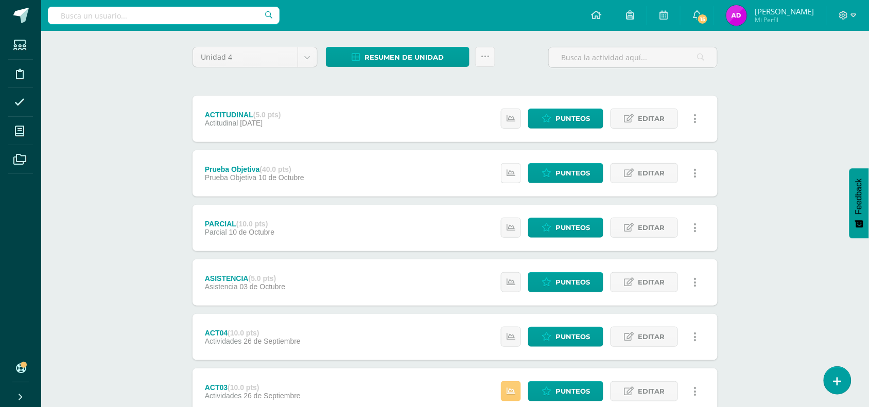
click at [512, 170] on icon at bounding box center [511, 173] width 9 height 9
click at [727, 158] on div "Unidad 4 Unidad 1 Unidad 2 Unidad 3 Unidad 4 Resumen de unidad Descargar como H…" at bounding box center [455, 309] width 566 height 566
click at [516, 228] on link at bounding box center [511, 228] width 20 height 20
click at [776, 201] on div "Educación Física Segundo Basico "B" Herramientas Detalle de asistencias Activid…" at bounding box center [455, 273] width 828 height 637
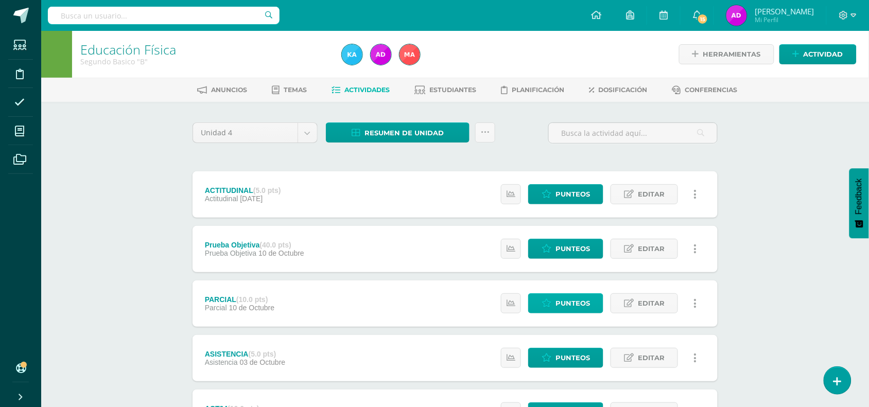
scroll to position [55, 0]
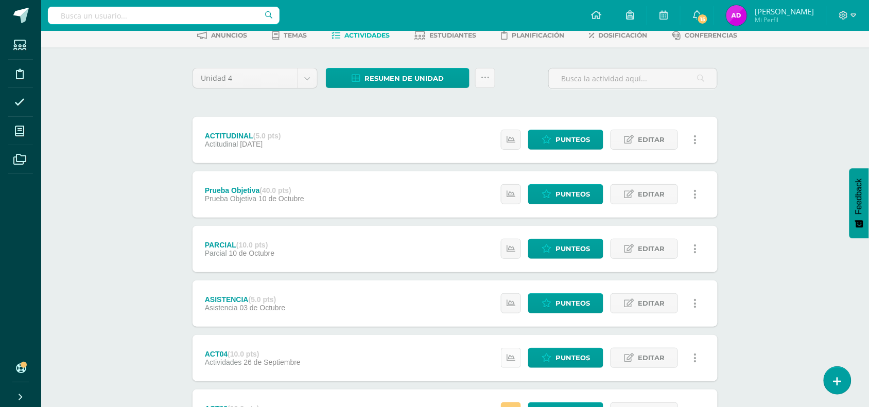
click at [514, 354] on icon at bounding box center [511, 358] width 9 height 9
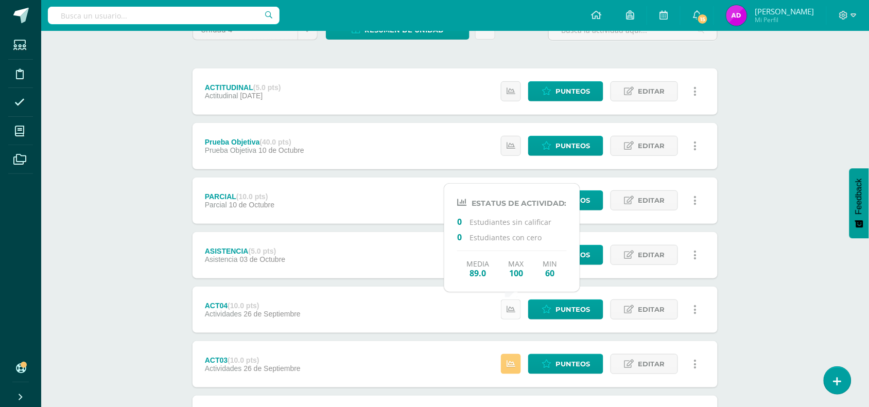
scroll to position [103, 0]
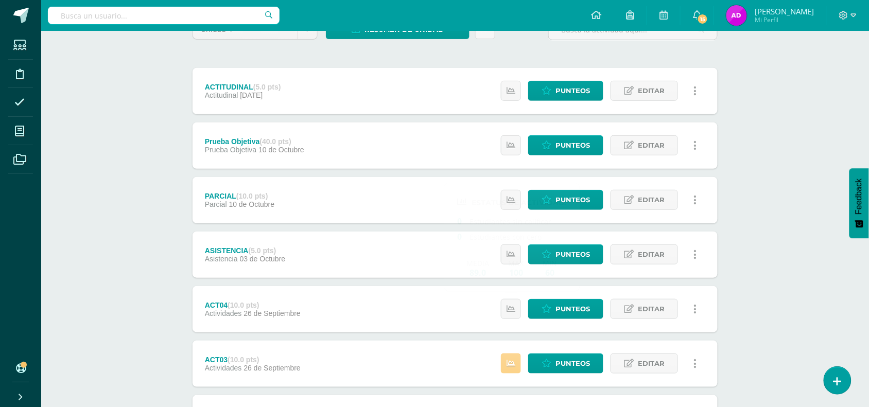
click at [511, 360] on icon at bounding box center [511, 363] width 9 height 9
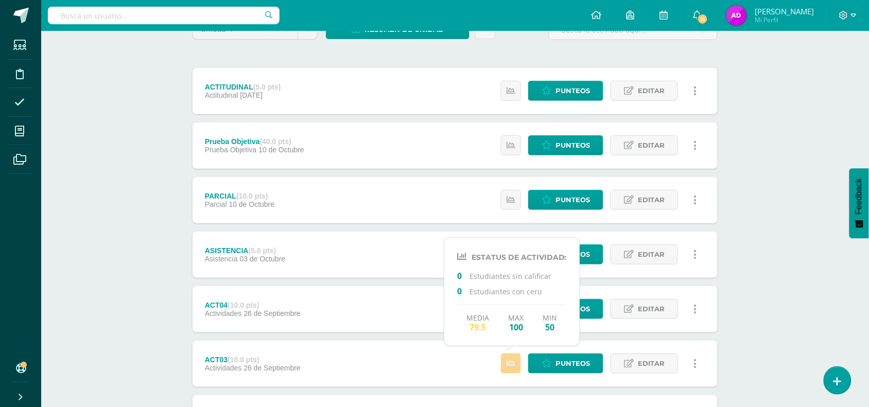
scroll to position [0, 0]
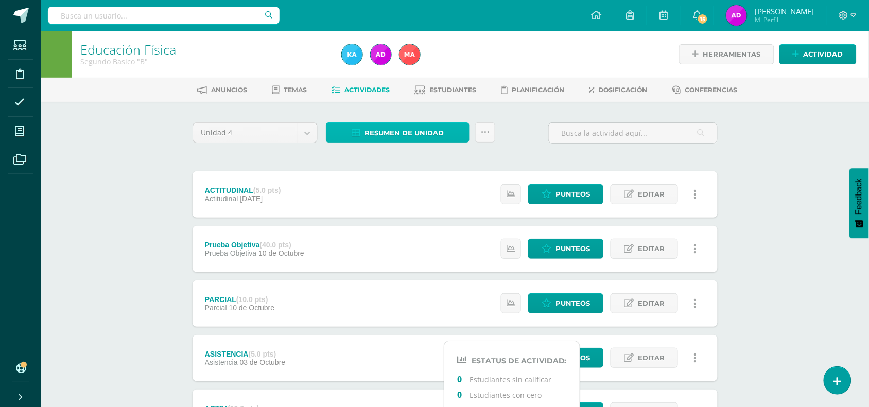
click at [355, 132] on icon at bounding box center [356, 133] width 9 height 9
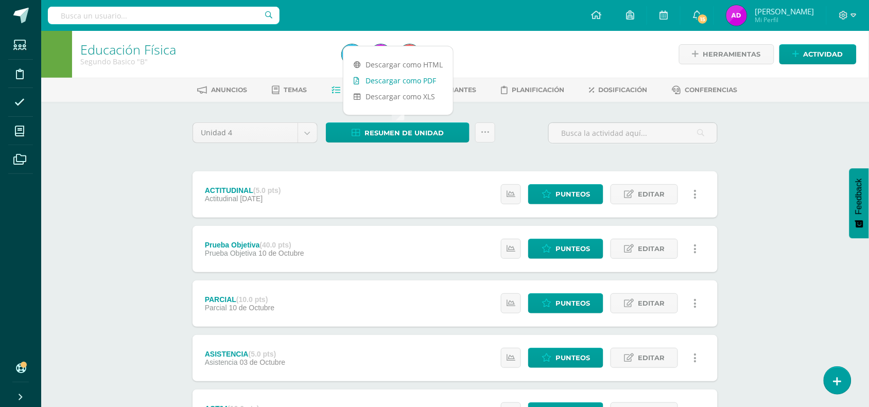
click at [395, 75] on link "Descargar como PDF" at bounding box center [398, 81] width 110 height 16
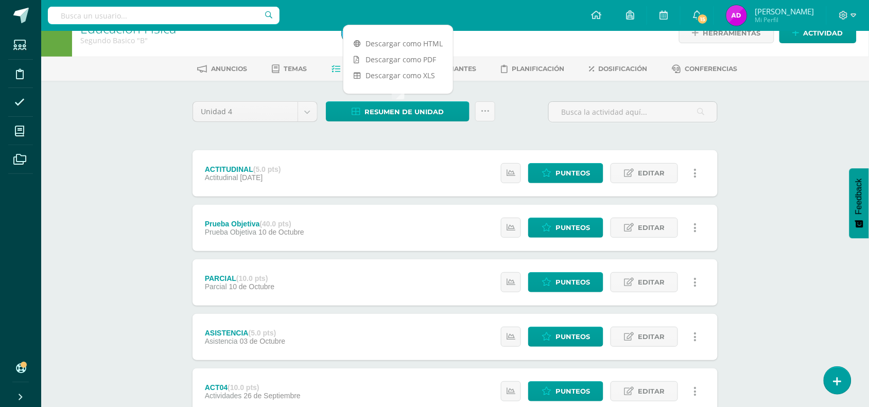
scroll to position [22, 0]
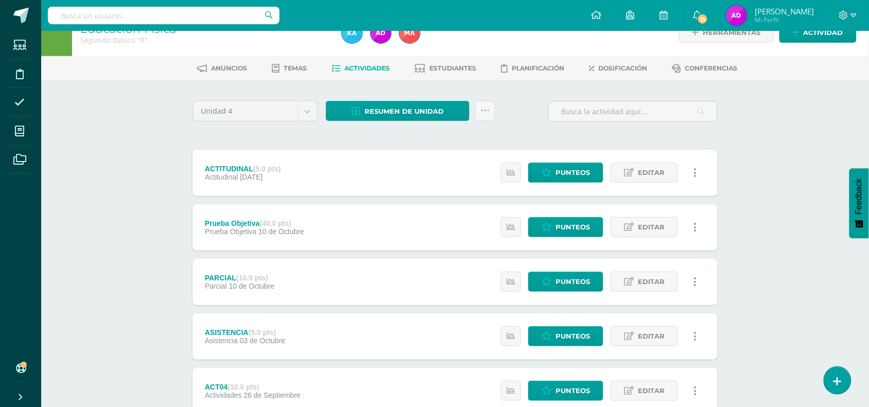
click at [63, 132] on div "Educación Física Segundo Basico "B" Herramientas Detalle de asistencias Activid…" at bounding box center [455, 327] width 828 height 637
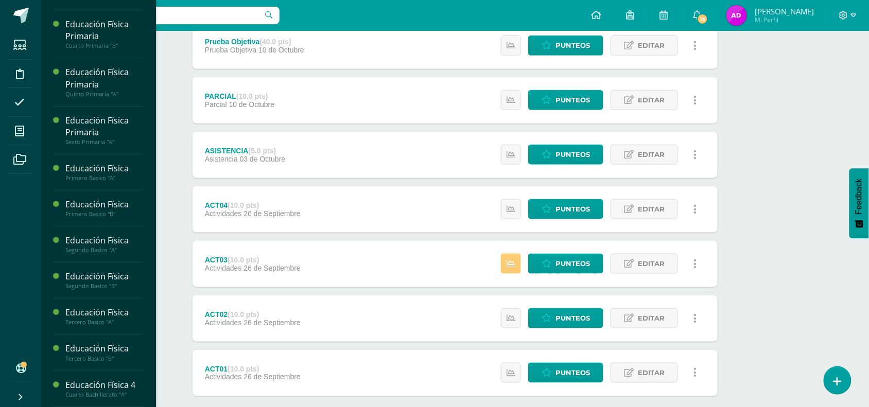
scroll to position [39, 0]
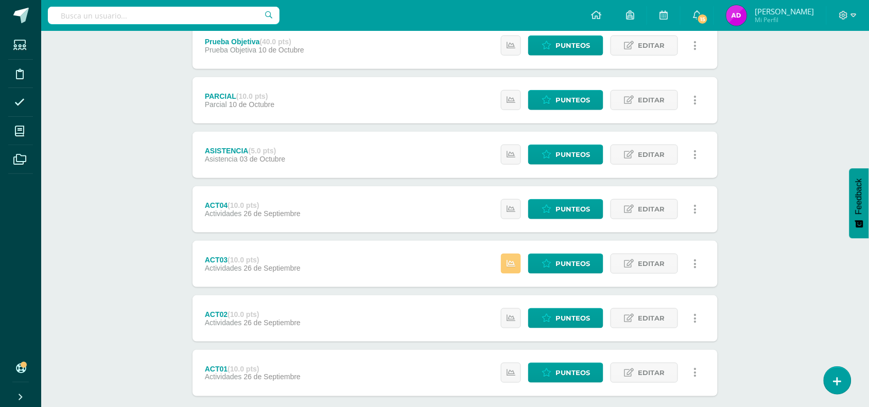
click at [163, 166] on div "Educación Física Segundo Basico "B" Herramientas Detalle de asistencias Activid…" at bounding box center [455, 146] width 828 height 637
